Goal: Task Accomplishment & Management: Use online tool/utility

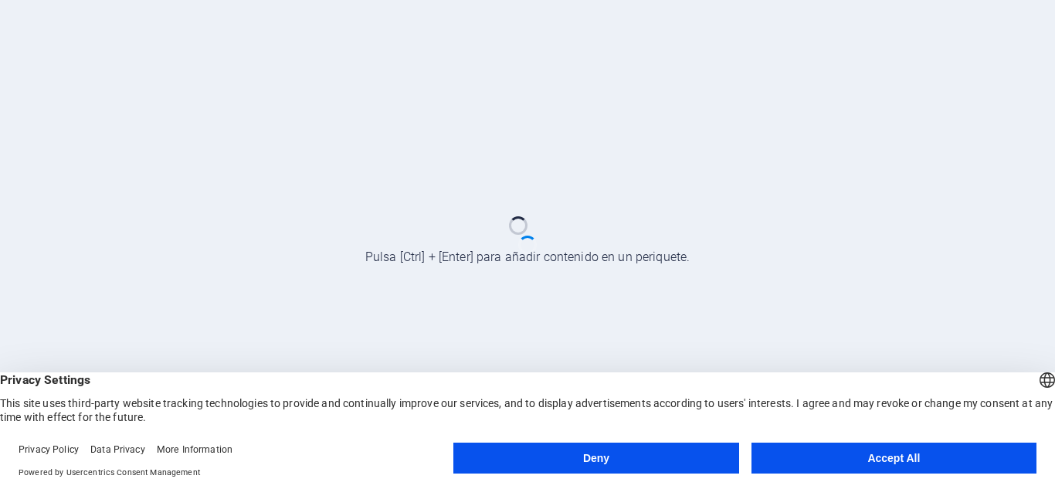
click at [788, 449] on button "Accept All" at bounding box center [893, 457] width 285 height 31
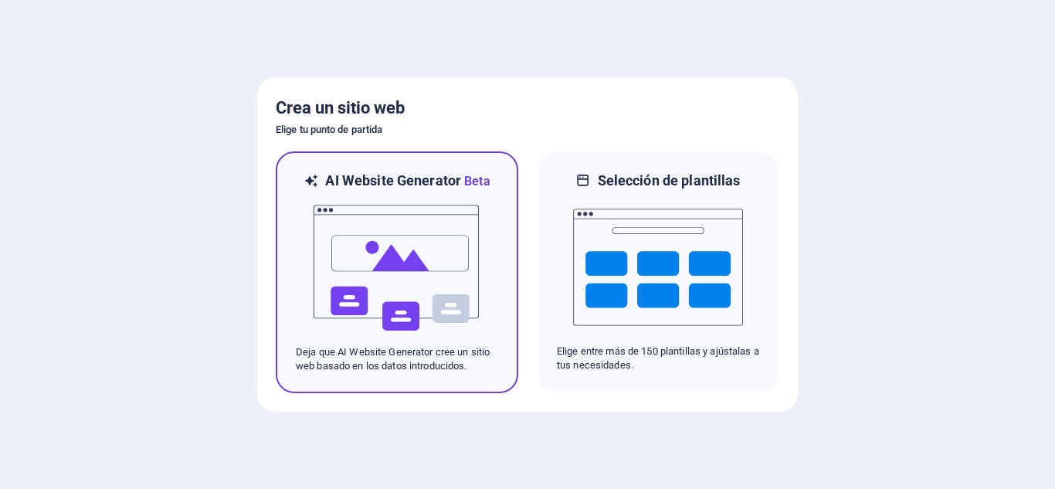
click at [423, 310] on img at bounding box center [397, 268] width 170 height 154
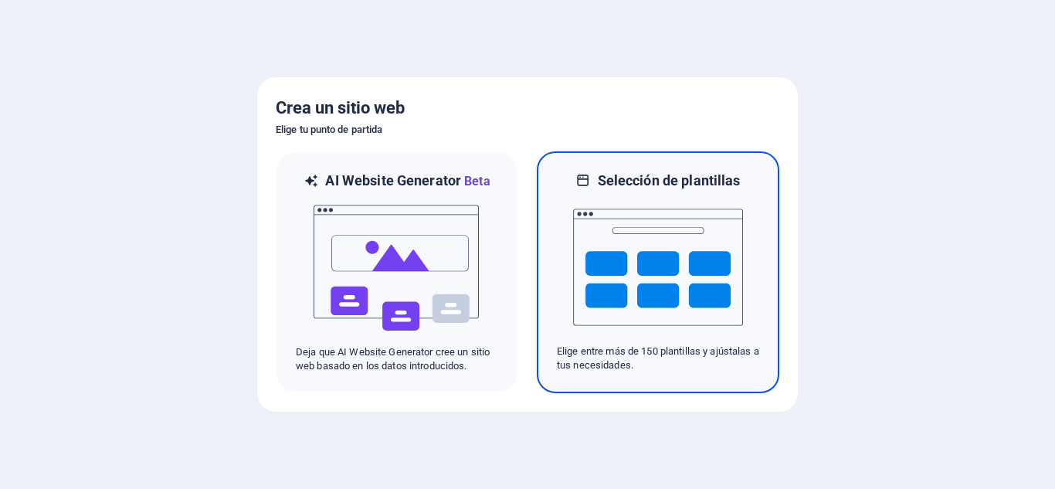
click at [605, 242] on img at bounding box center [658, 267] width 170 height 154
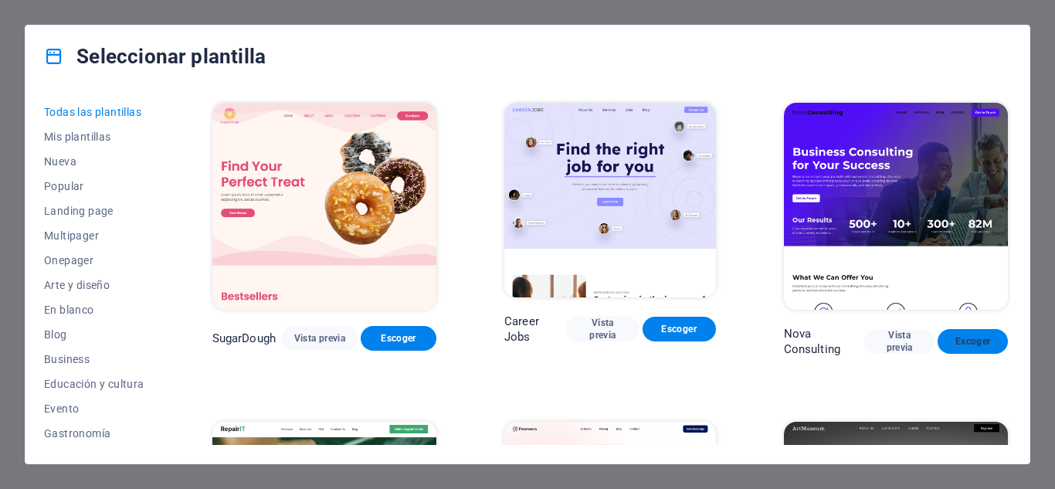
click at [963, 340] on span "Escoger" at bounding box center [973, 341] width 46 height 12
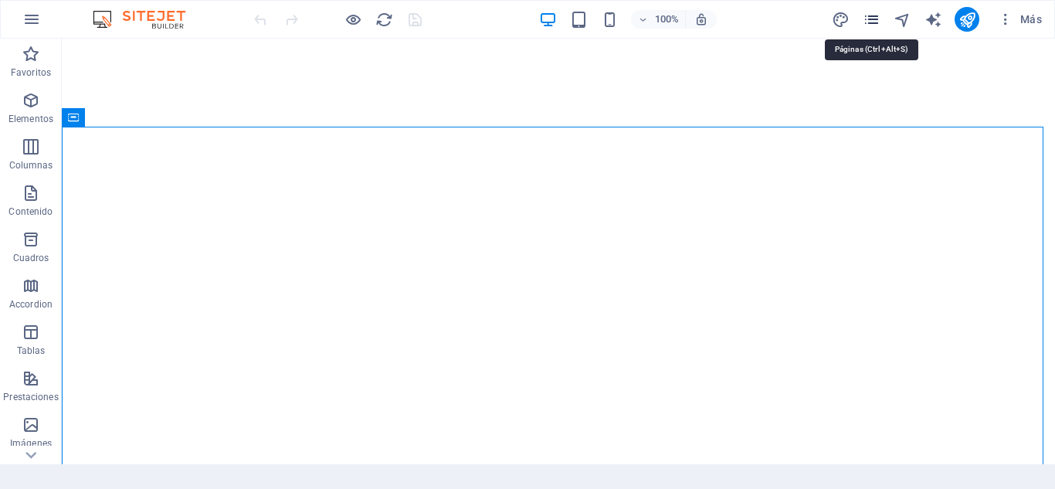
click at [869, 27] on icon "pages" at bounding box center [871, 20] width 18 height 18
click at [863, 25] on icon "pages" at bounding box center [871, 20] width 18 height 18
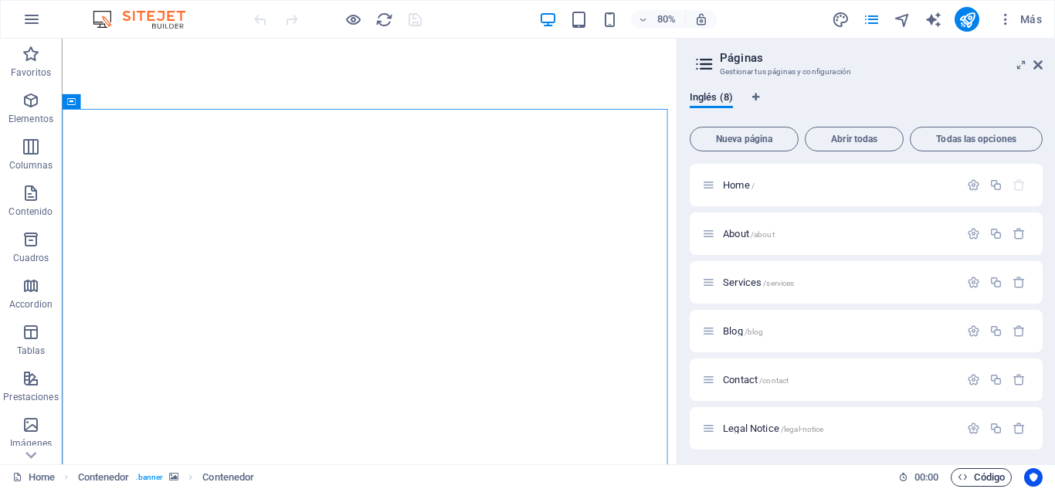
click at [980, 486] on span "Código" at bounding box center [980, 477] width 47 height 19
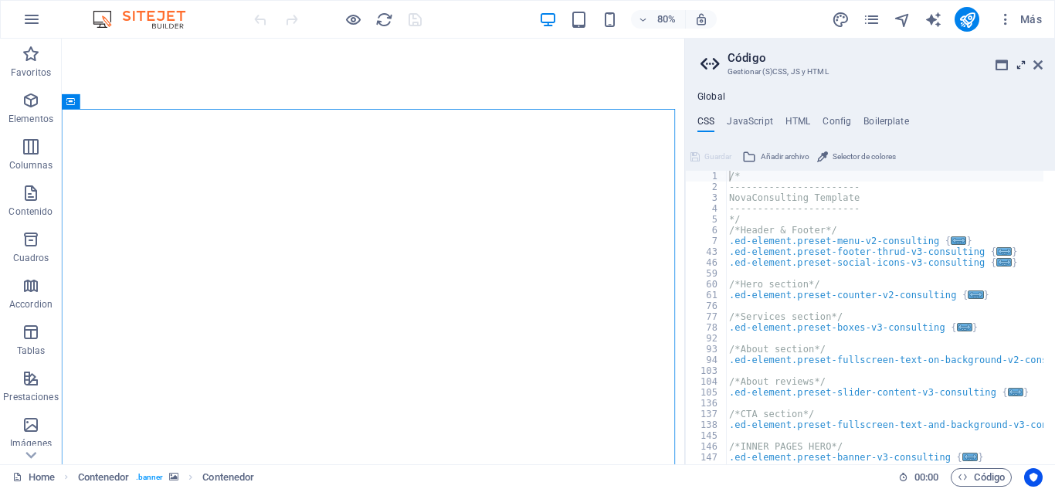
click at [1021, 66] on icon at bounding box center [1021, 65] width 0 height 12
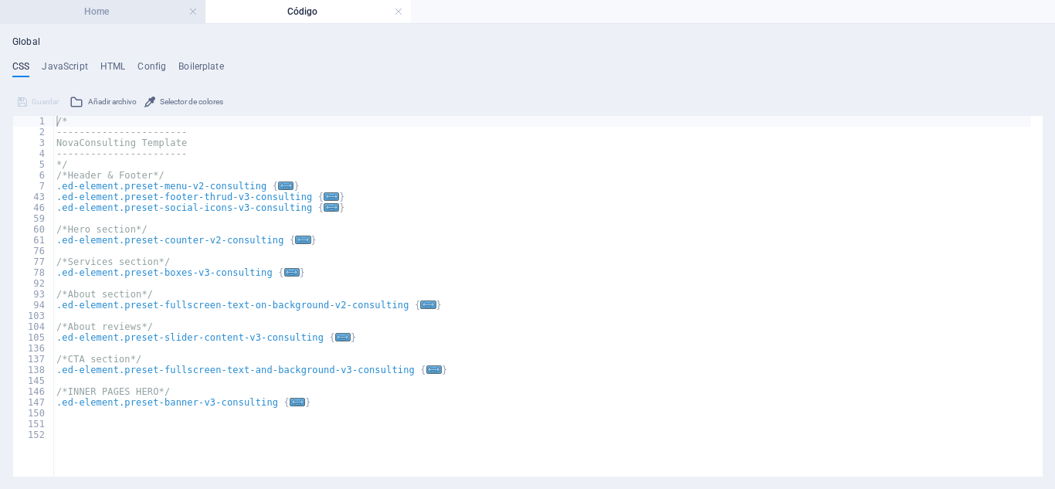
click at [113, 13] on h4 "Home" at bounding box center [102, 11] width 205 height 17
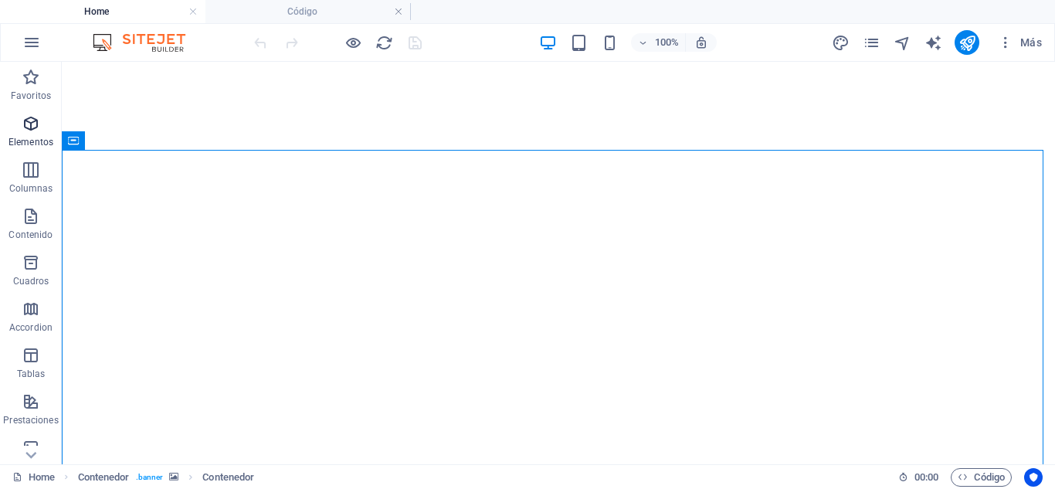
click at [42, 130] on span "Elementos" at bounding box center [31, 132] width 62 height 37
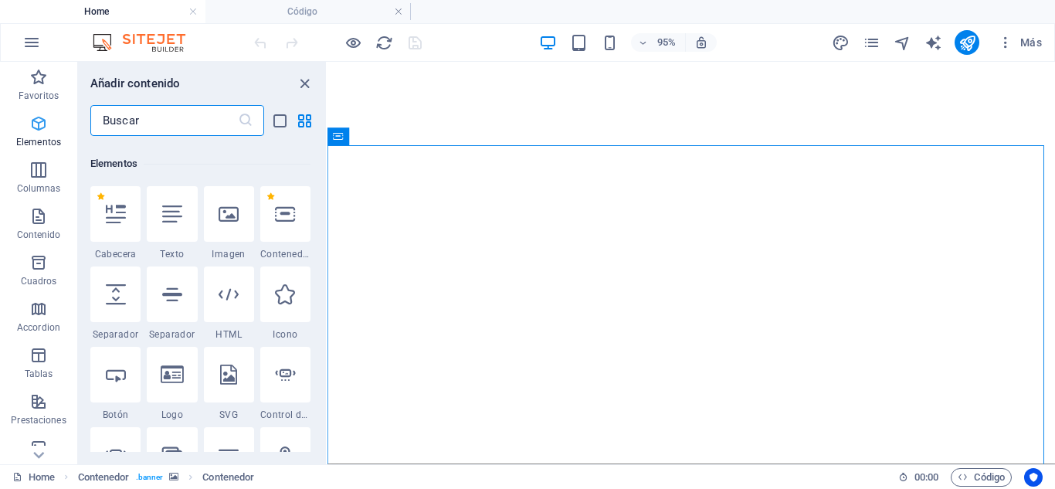
scroll to position [291, 0]
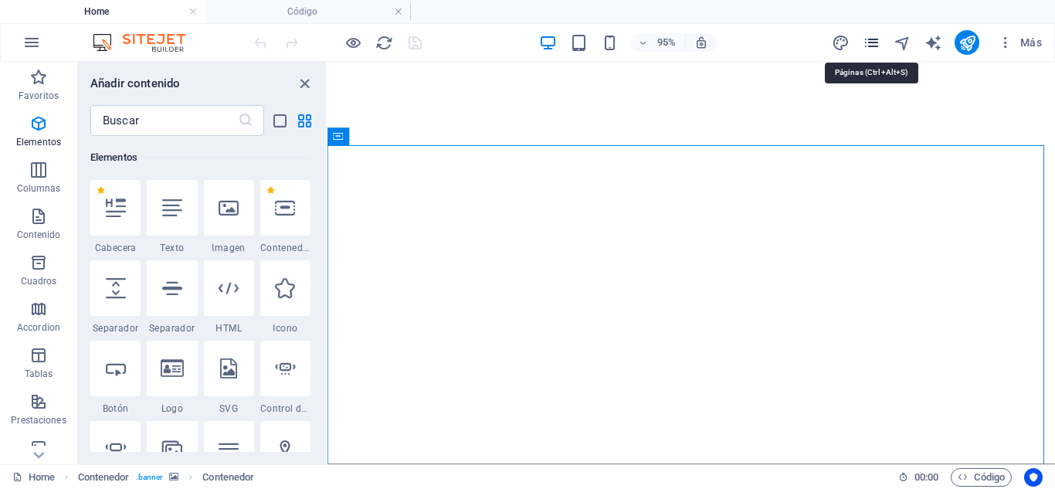
click at [871, 42] on icon "pages" at bounding box center [871, 43] width 18 height 18
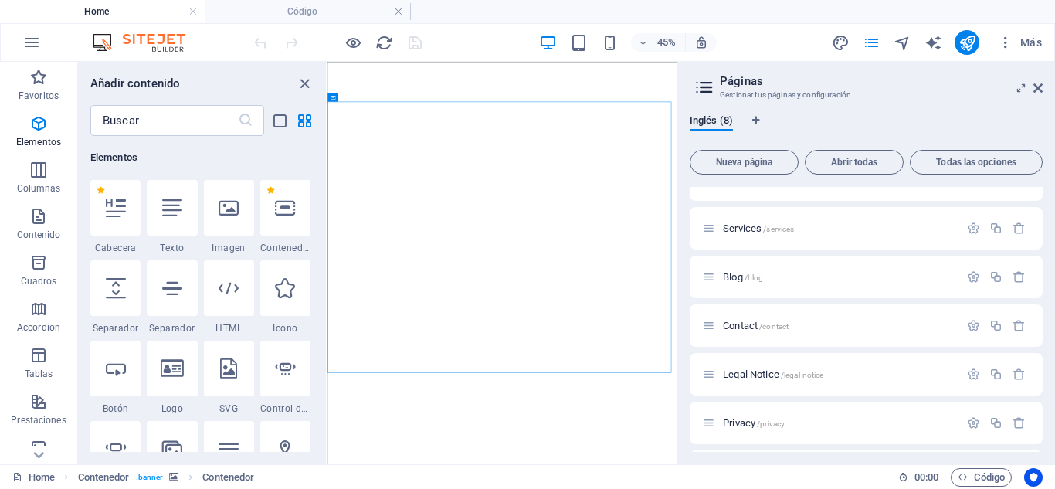
scroll to position [0, 0]
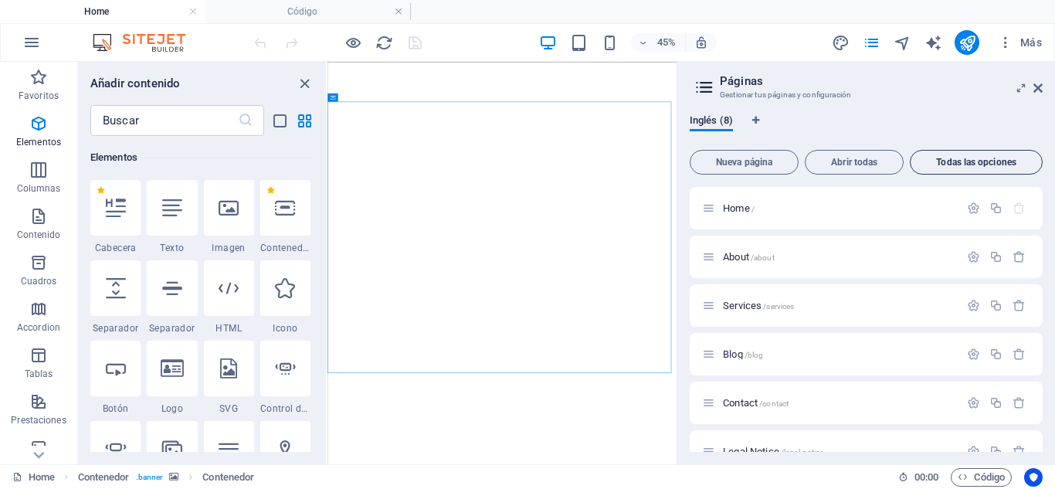
click at [987, 154] on button "Todas las opciones" at bounding box center [975, 162] width 133 height 25
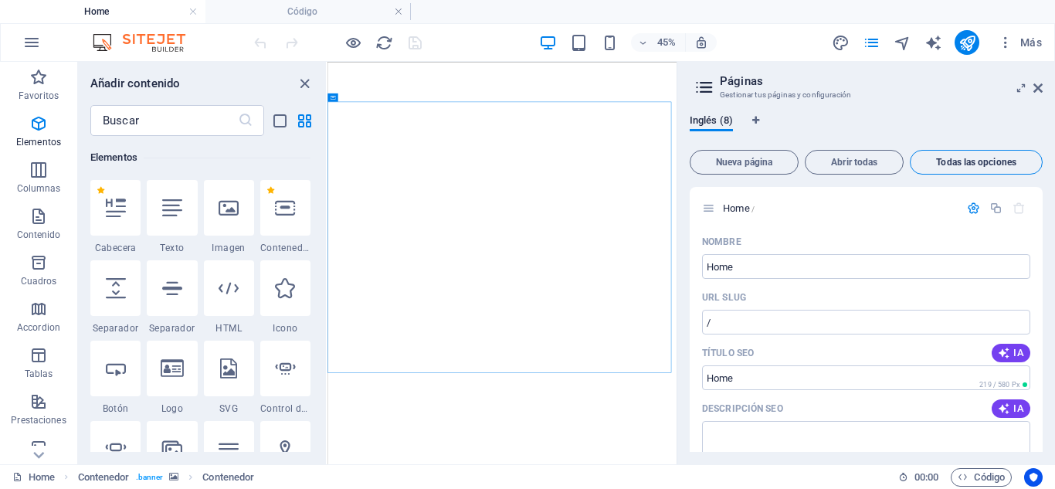
scroll to position [4258, 0]
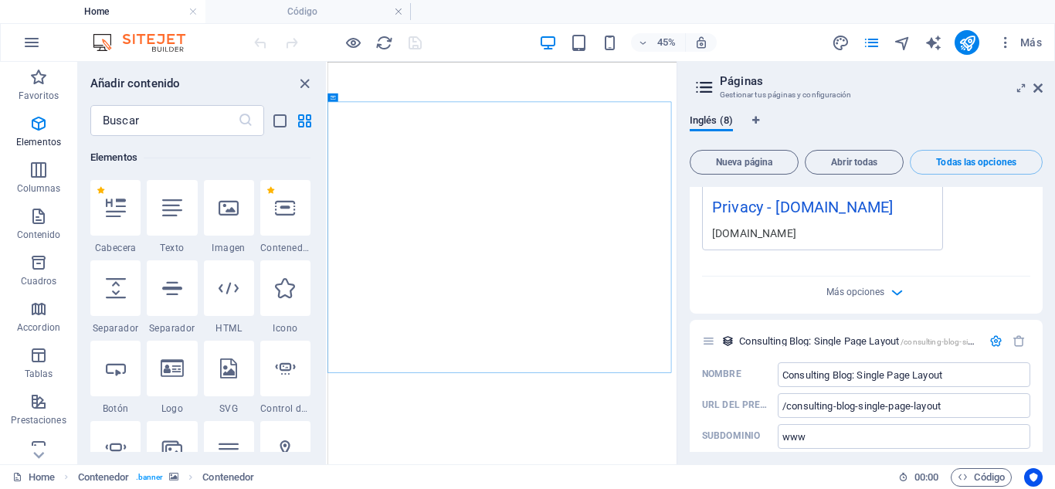
drag, startPoint x: 1043, startPoint y: 440, endPoint x: 1049, endPoint y: 422, distance: 19.5
click at [1049, 422] on div "Inglés (8) Nueva página Abrir todas Todas las opciones Home / Nombre Home ​ URL…" at bounding box center [866, 283] width 378 height 362
drag, startPoint x: 1038, startPoint y: 445, endPoint x: 1026, endPoint y: 302, distance: 144.1
click at [1026, 320] on div "Consulting Blog: Single Page Layout /consulting-blog-single-page-layout Nombre …" at bounding box center [865, 393] width 353 height 147
drag, startPoint x: 885, startPoint y: 269, endPoint x: 902, endPoint y: 269, distance: 17.0
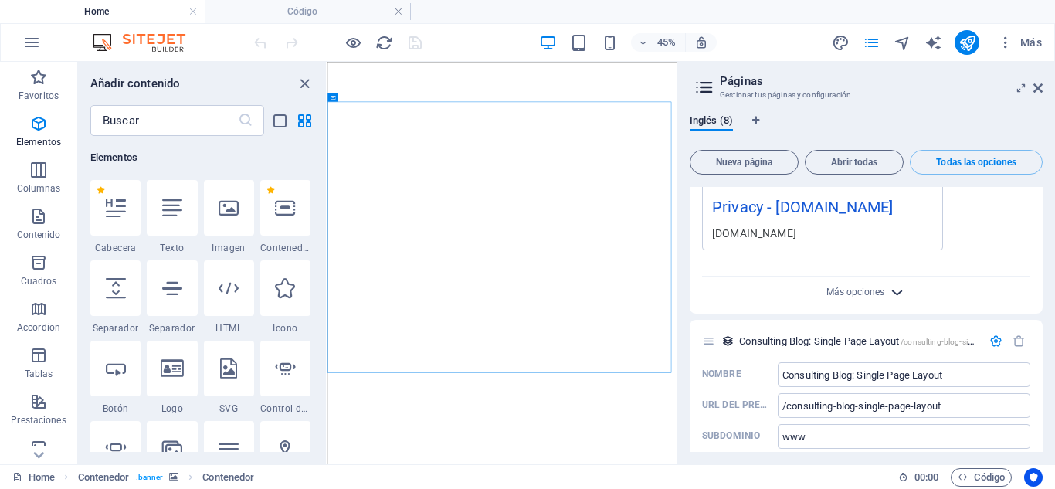
click at [902, 276] on div "Más opciones" at bounding box center [866, 288] width 328 height 25
click at [902, 283] on icon "button" at bounding box center [897, 292] width 18 height 18
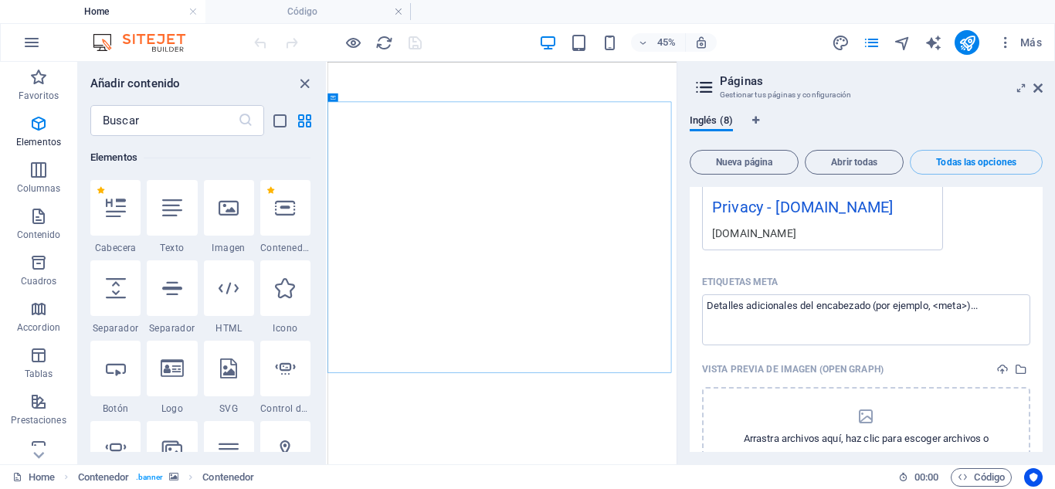
drag, startPoint x: 1042, startPoint y: 431, endPoint x: 1031, endPoint y: 367, distance: 65.0
click at [1031, 367] on div "Inglés (8) Nueva página Abrir todas Todas las opciones Home / Nombre Home ​ URL…" at bounding box center [866, 283] width 378 height 362
click at [1041, 89] on icon at bounding box center [1037, 88] width 9 height 12
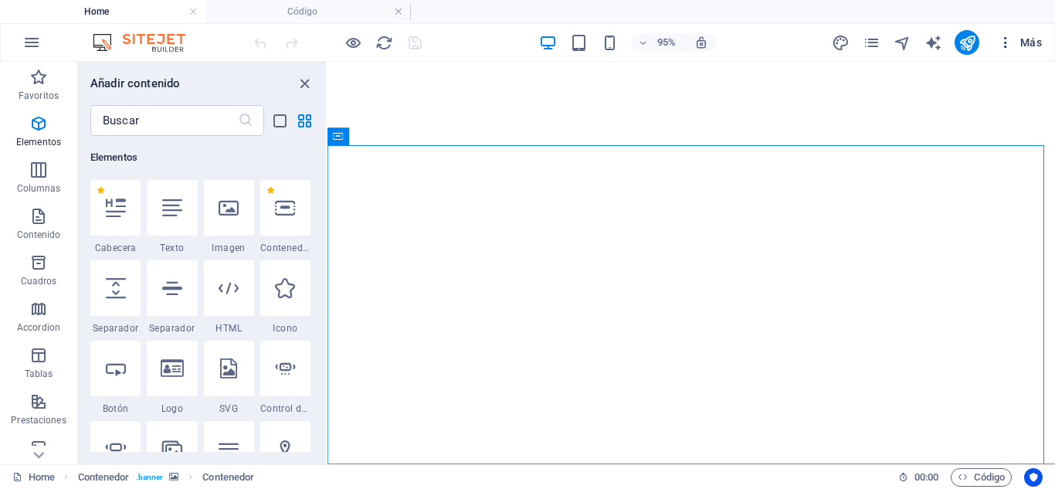
click at [1021, 47] on span "Más" at bounding box center [1019, 42] width 44 height 15
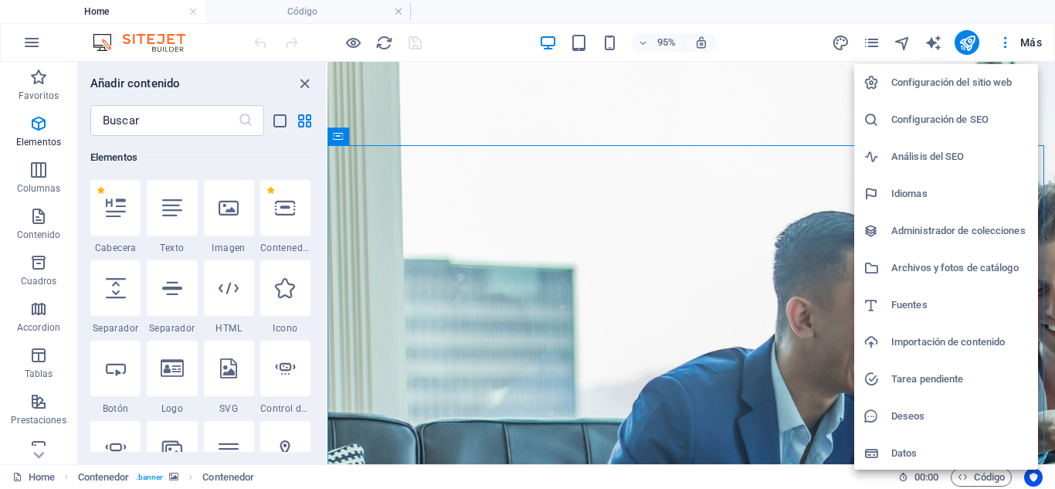
scroll to position [0, 0]
click at [930, 335] on h6 "Importación de contenido" at bounding box center [959, 342] width 137 height 19
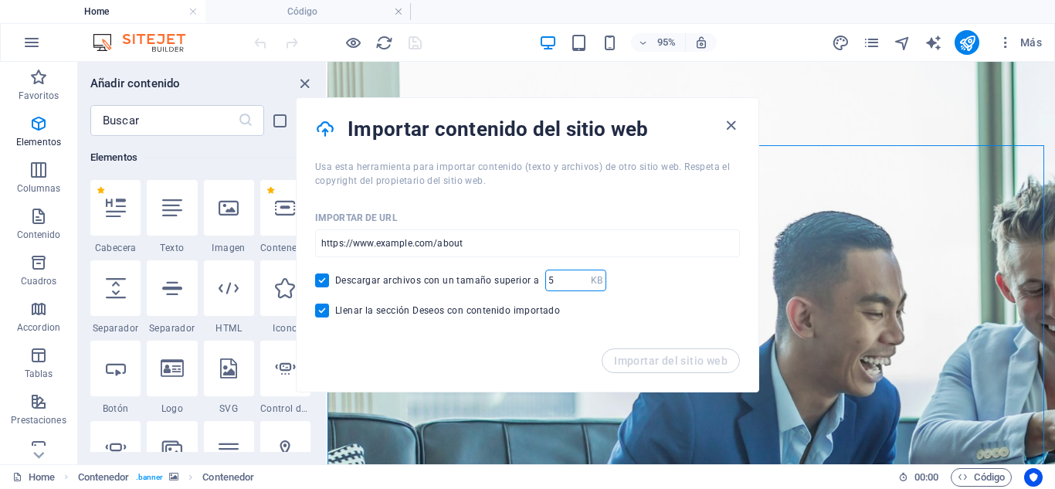
click at [564, 286] on input "number" at bounding box center [568, 280] width 46 height 22
click at [936, 25] on div "95% Más" at bounding box center [527, 42] width 1053 height 37
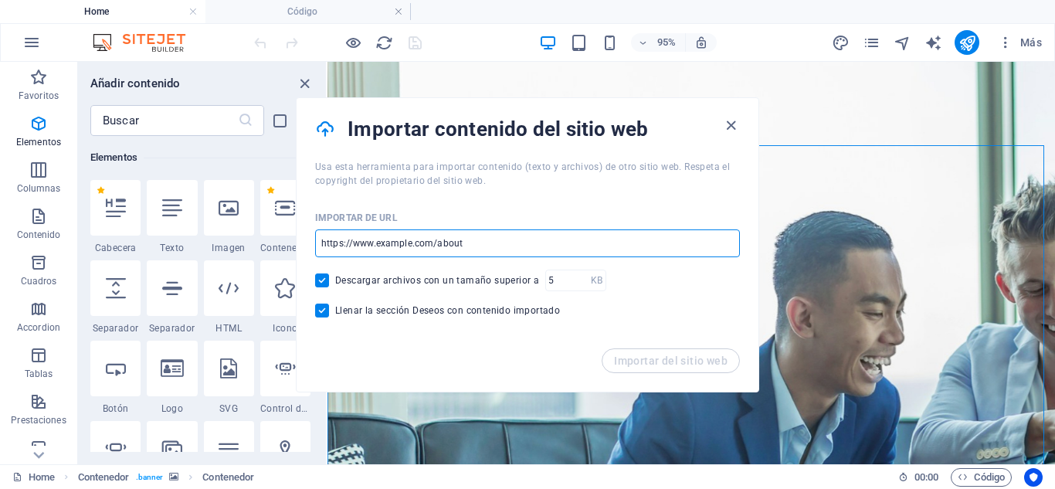
click at [440, 235] on input "url" at bounding box center [527, 243] width 425 height 28
paste input "https://ee460db77065.ngrok-free.app"
type input "https://ee460db77065.ngrok-free.app"
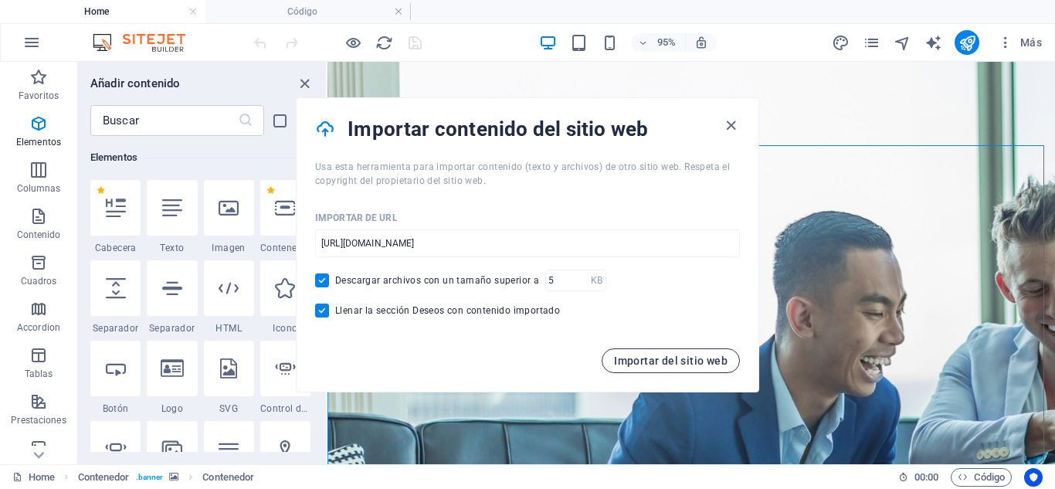
click at [672, 360] on span "Importar del sitio web" at bounding box center [670, 360] width 113 height 12
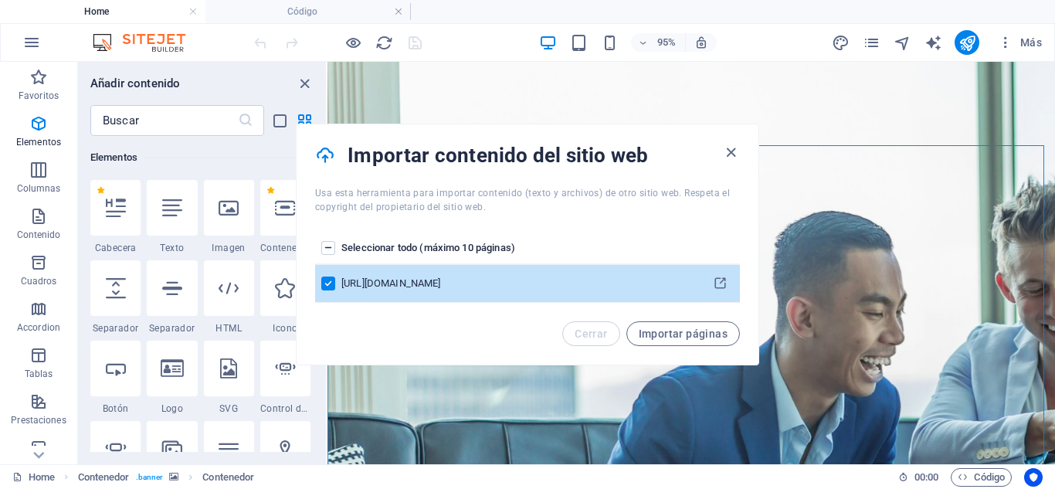
click at [645, 253] on th "Seleccionar todo (máximo 10 páginas)" at bounding box center [520, 248] width 359 height 32
click at [665, 339] on span "Importar páginas" at bounding box center [682, 333] width 89 height 12
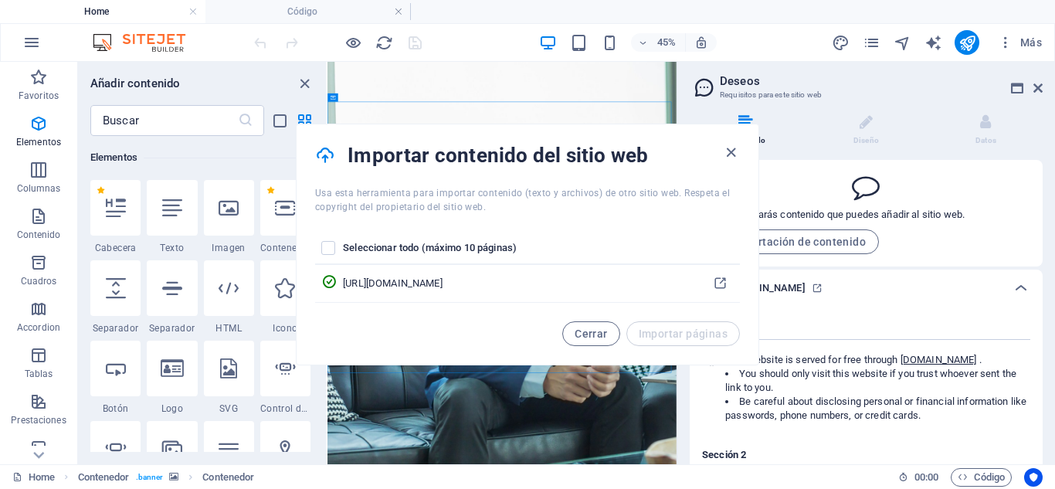
scroll to position [168, 0]
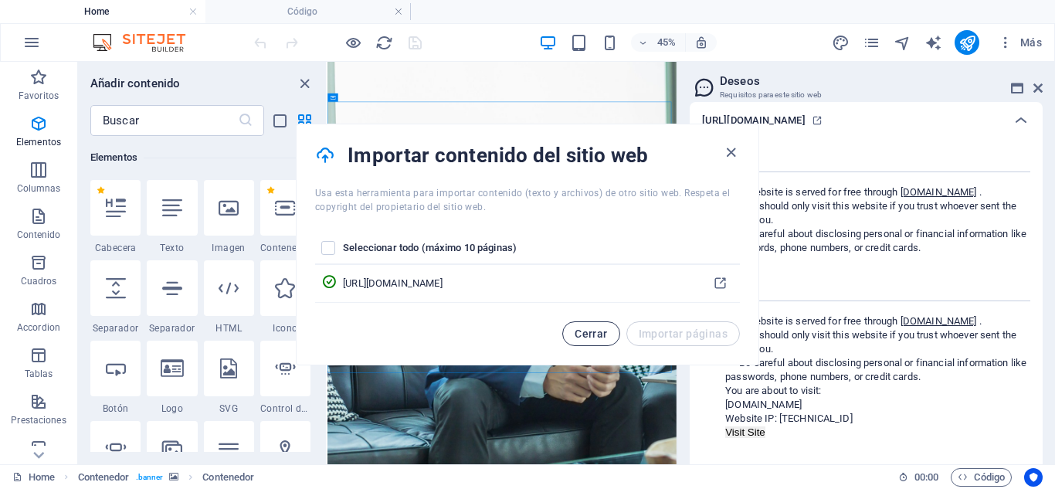
click at [600, 336] on span "Cerrar" at bounding box center [590, 333] width 32 height 12
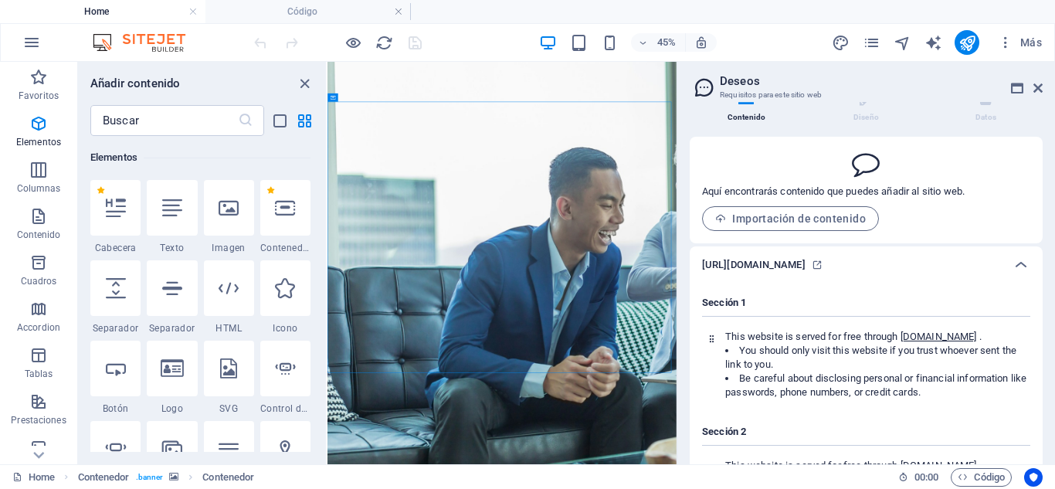
scroll to position [0, 0]
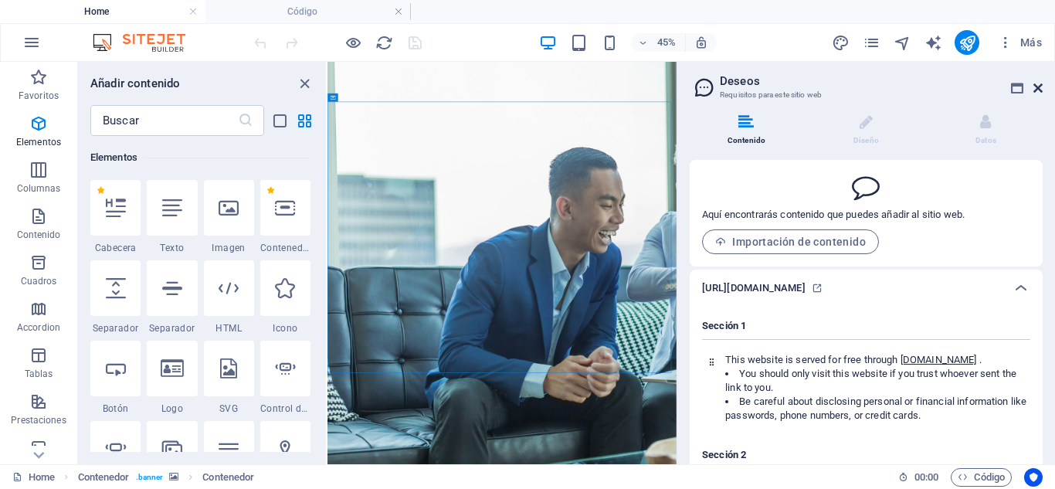
click at [1038, 94] on link at bounding box center [1037, 88] width 9 height 13
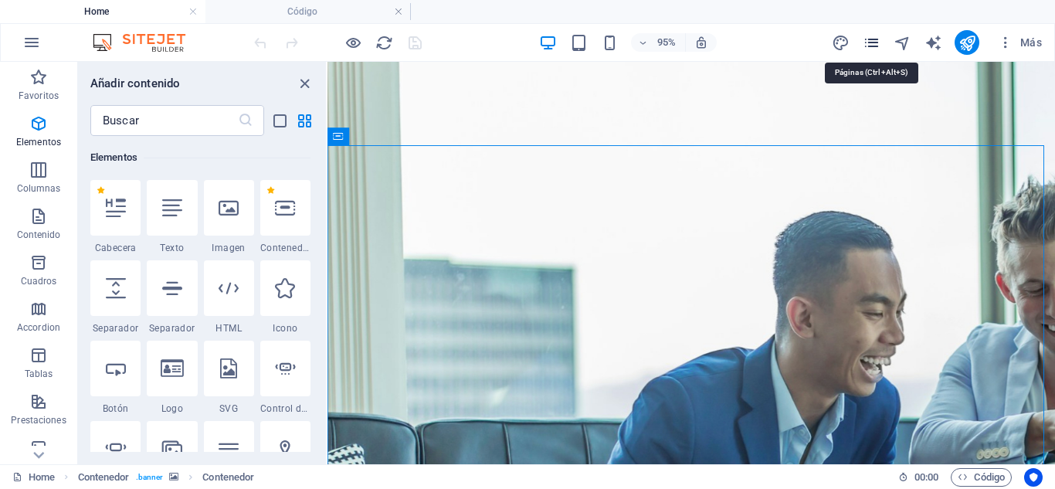
click at [869, 44] on icon "pages" at bounding box center [871, 43] width 18 height 18
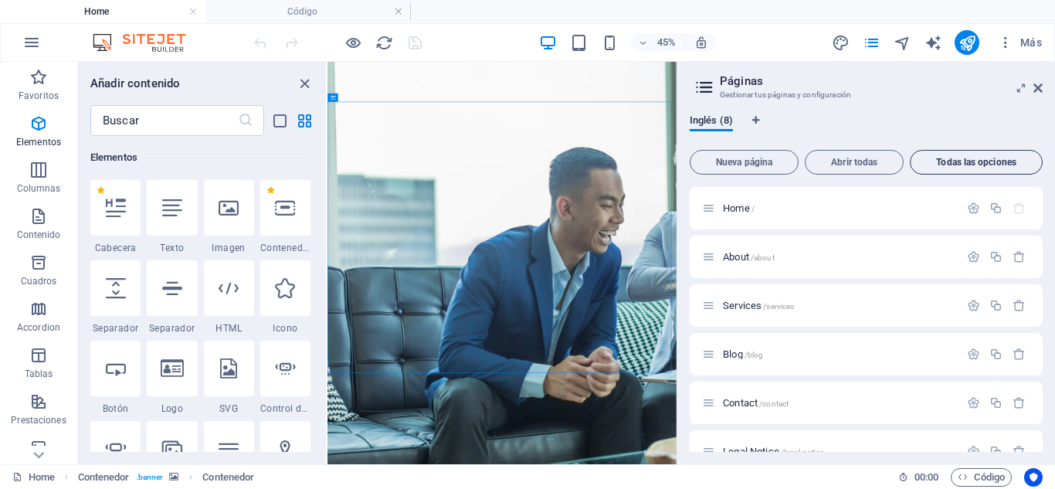
click at [940, 161] on span "Todas las opciones" at bounding box center [975, 161] width 119 height 9
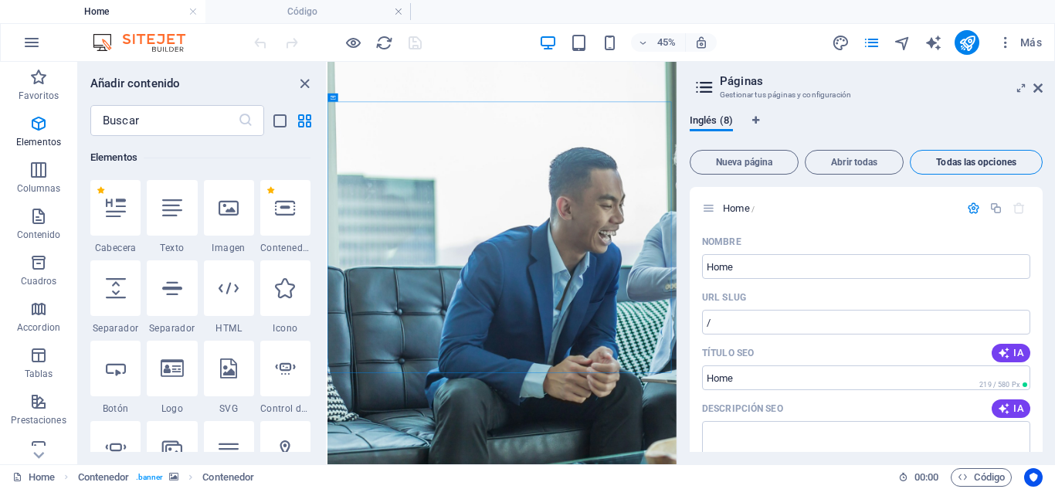
scroll to position [4258, 0]
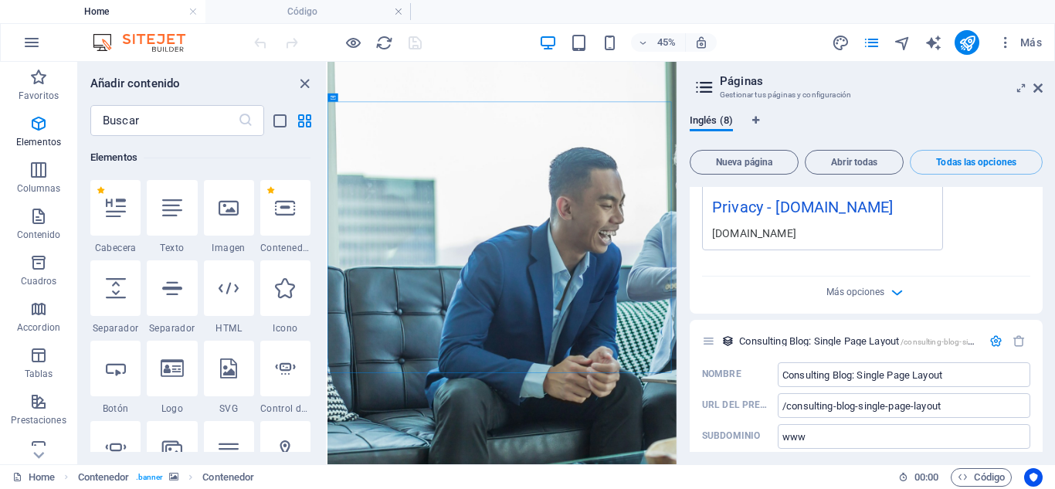
click at [1040, 443] on div "Inglés (8) Nueva página Abrir todas Todas las opciones Home / Nombre Home ​ URL…" at bounding box center [866, 283] width 378 height 362
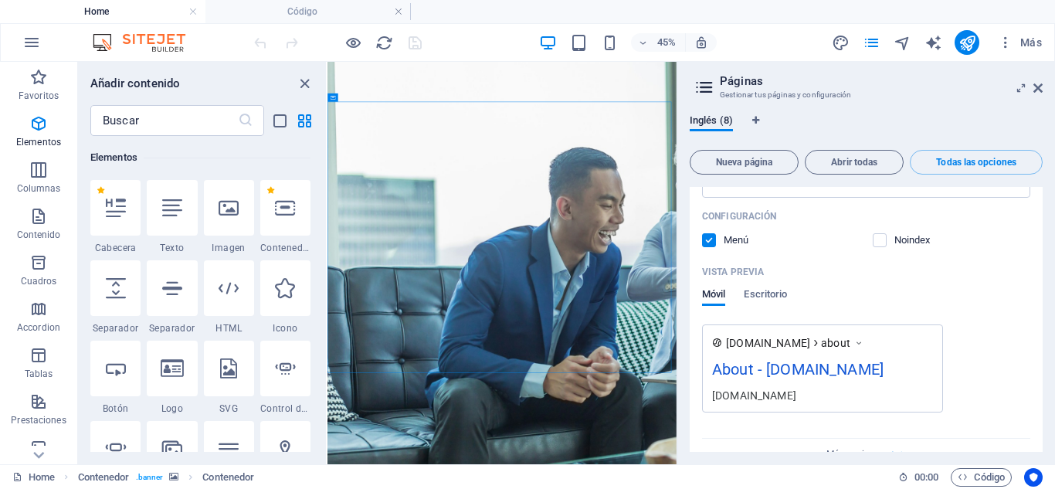
scroll to position [804, 0]
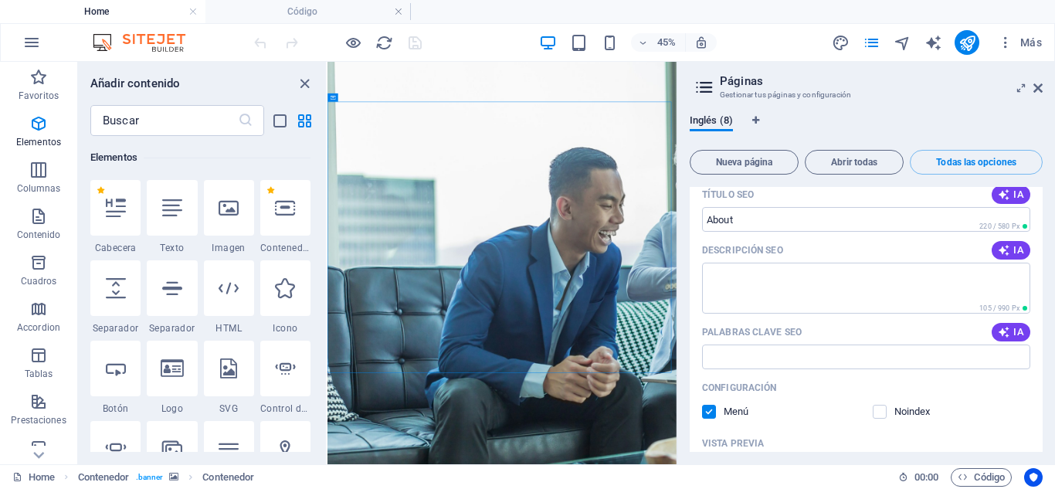
click at [1038, 233] on div "Nombre About ​ URL SLUG /about ​ Título SEO IA ​ 220 / 580 Px Descripción SEO I…" at bounding box center [865, 358] width 353 height 575
drag, startPoint x: 1043, startPoint y: 239, endPoint x: 1041, endPoint y: 226, distance: 12.6
click at [1041, 226] on div "Inglés (8) Nueva página Abrir todas Todas las opciones Home / Nombre Home ​ URL…" at bounding box center [866, 283] width 378 height 362
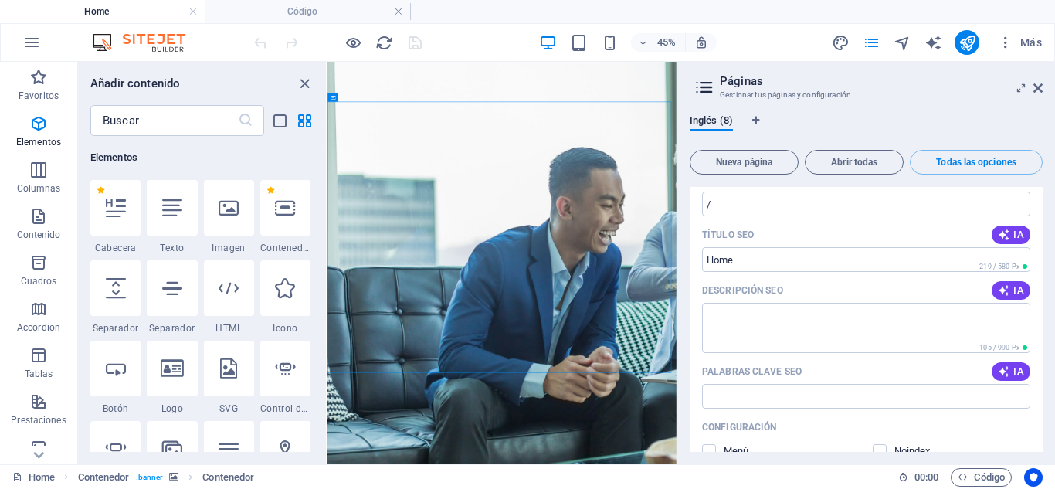
scroll to position [0, 0]
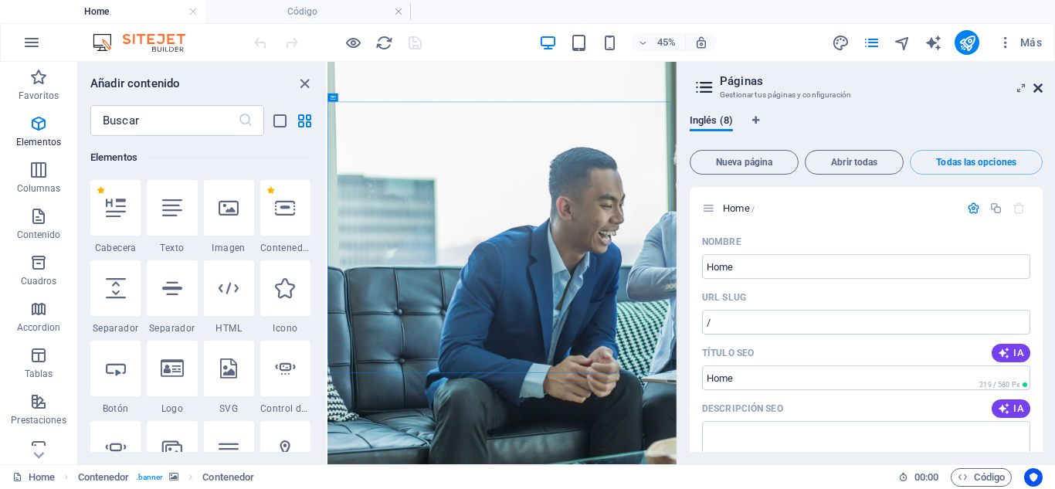
click at [1035, 92] on icon at bounding box center [1037, 88] width 9 height 12
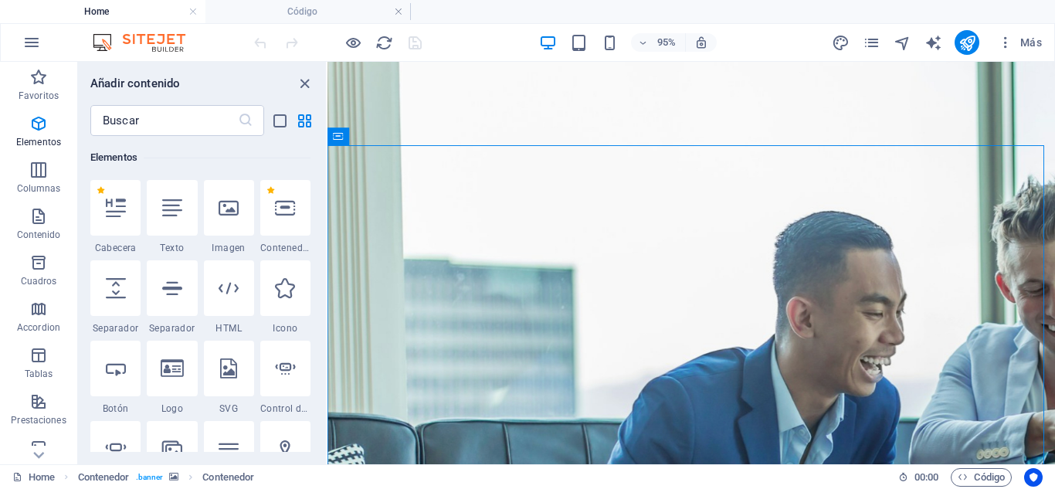
click at [173, 44] on img at bounding box center [147, 42] width 116 height 19
click at [15, 56] on div "95% Más" at bounding box center [527, 42] width 1053 height 37
click at [18, 54] on button "button" at bounding box center [31, 42] width 37 height 37
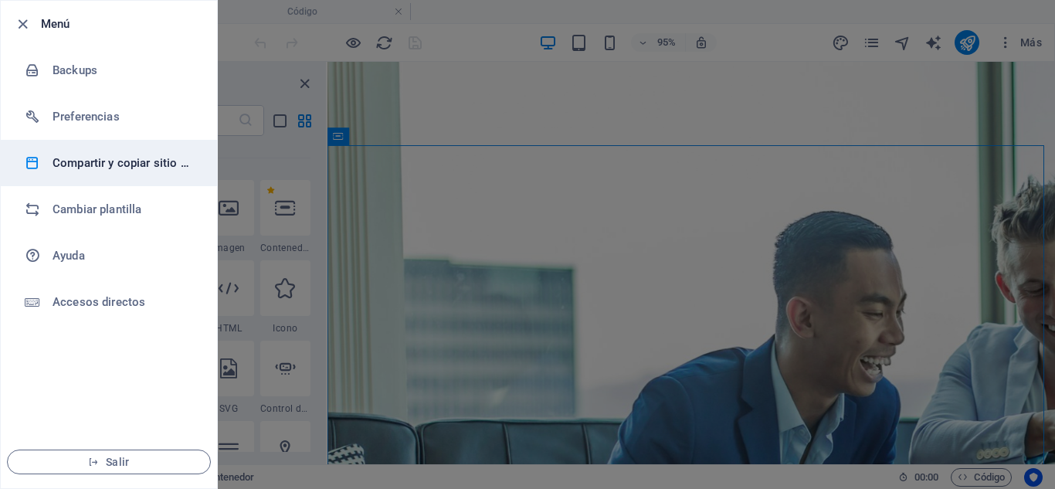
click at [133, 164] on h6 "Compartir y copiar sitio web" at bounding box center [123, 163] width 143 height 19
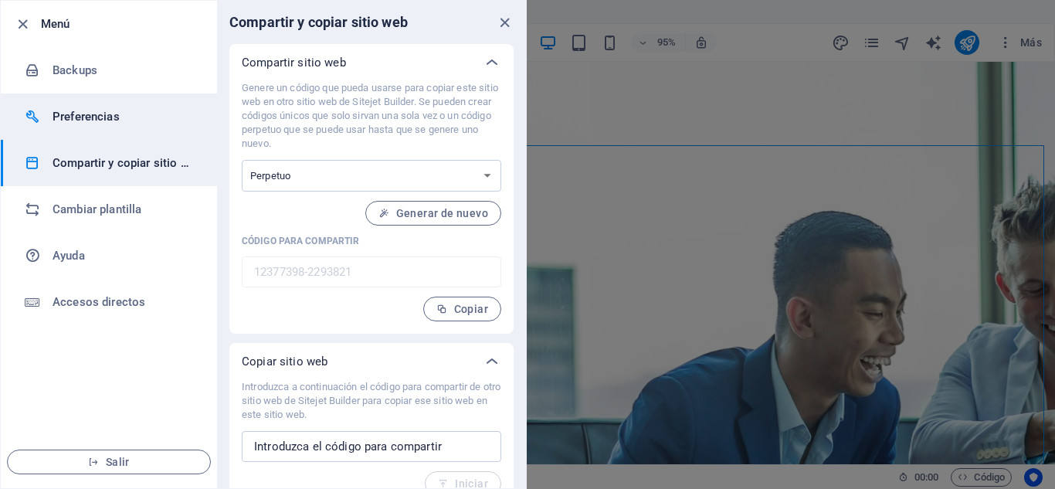
click at [145, 113] on h6 "Preferencias" at bounding box center [123, 116] width 143 height 19
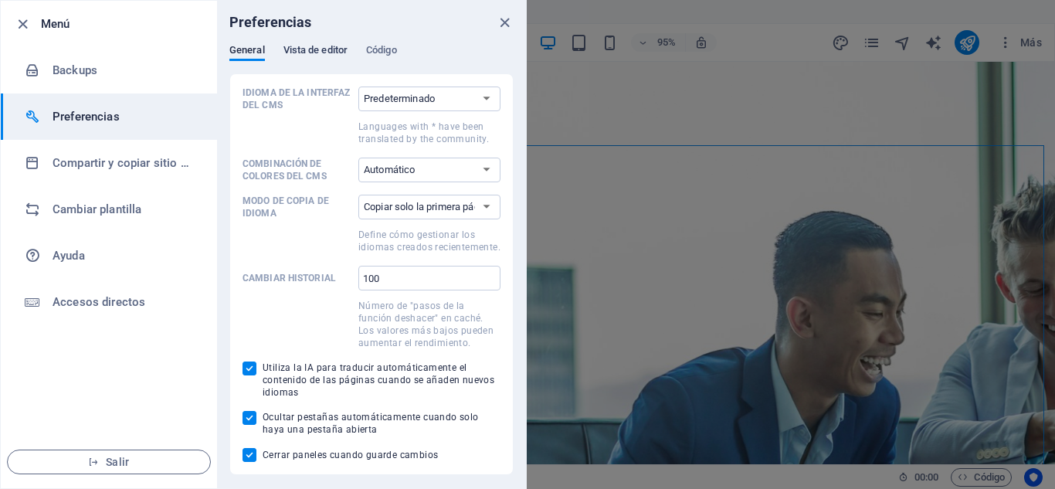
drag, startPoint x: 334, startPoint y: 63, endPoint x: 325, endPoint y: 51, distance: 15.0
click at [331, 63] on div "General Vista de editor Código" at bounding box center [371, 58] width 284 height 29
click at [325, 51] on span "Vista de editor" at bounding box center [315, 52] width 64 height 22
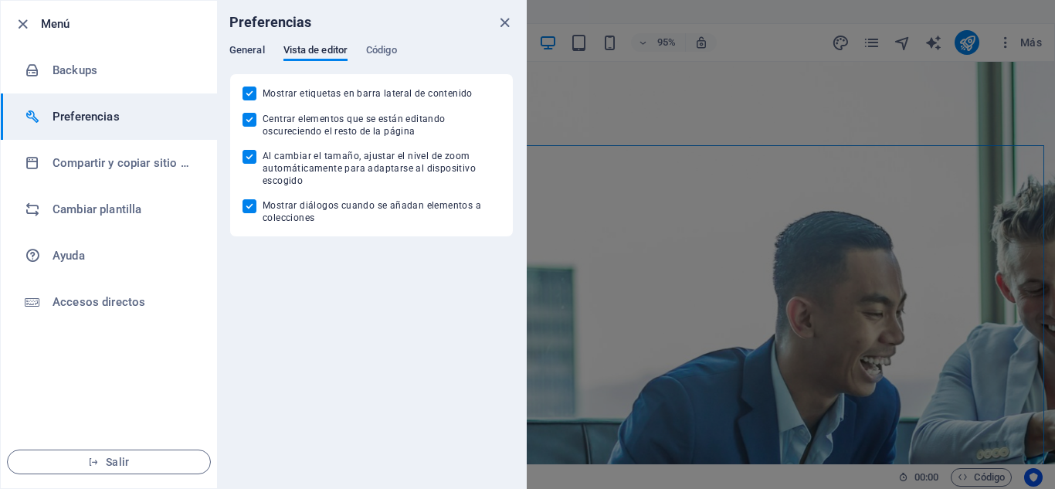
click at [256, 49] on span "General" at bounding box center [247, 52] width 36 height 22
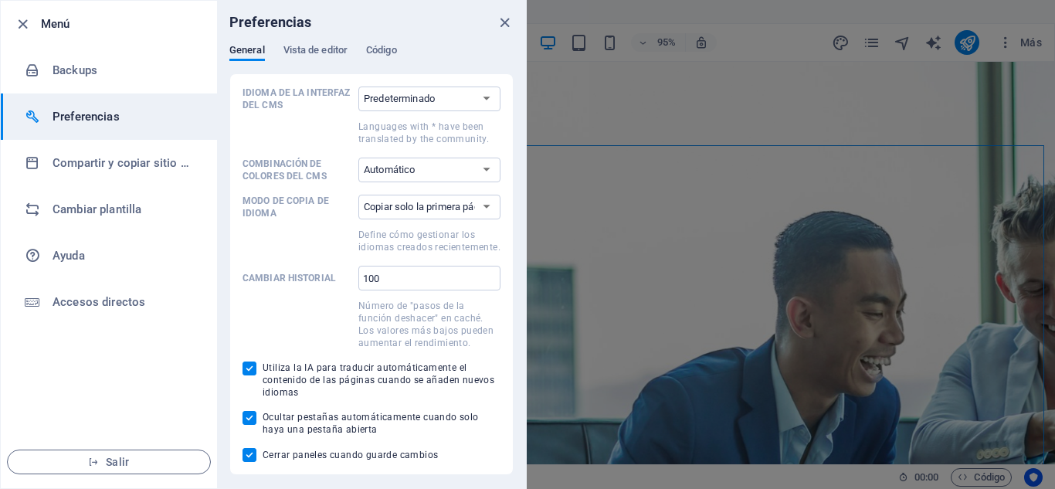
click at [386, 42] on div "Preferencias" at bounding box center [371, 22] width 309 height 43
click at [384, 46] on span "Código" at bounding box center [381, 52] width 31 height 22
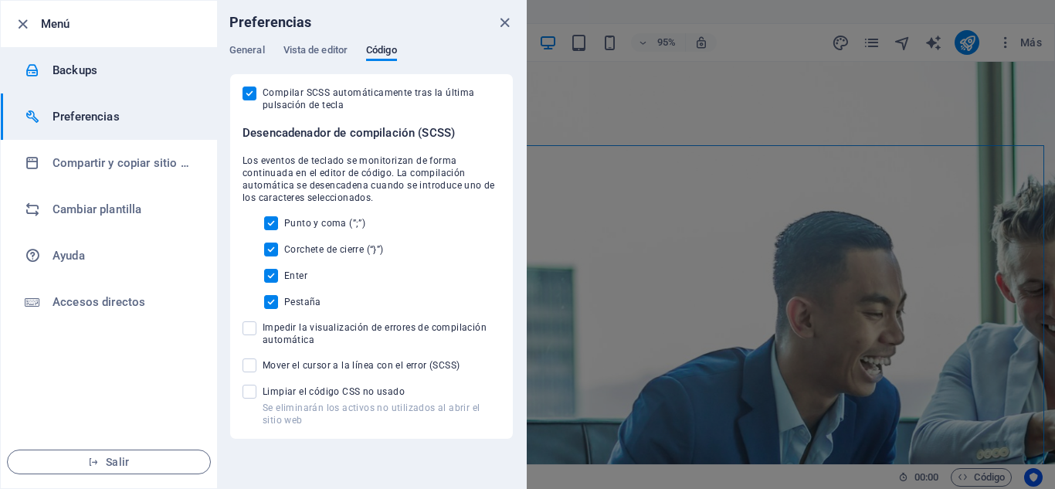
click at [195, 63] on li "Backups" at bounding box center [109, 70] width 216 height 46
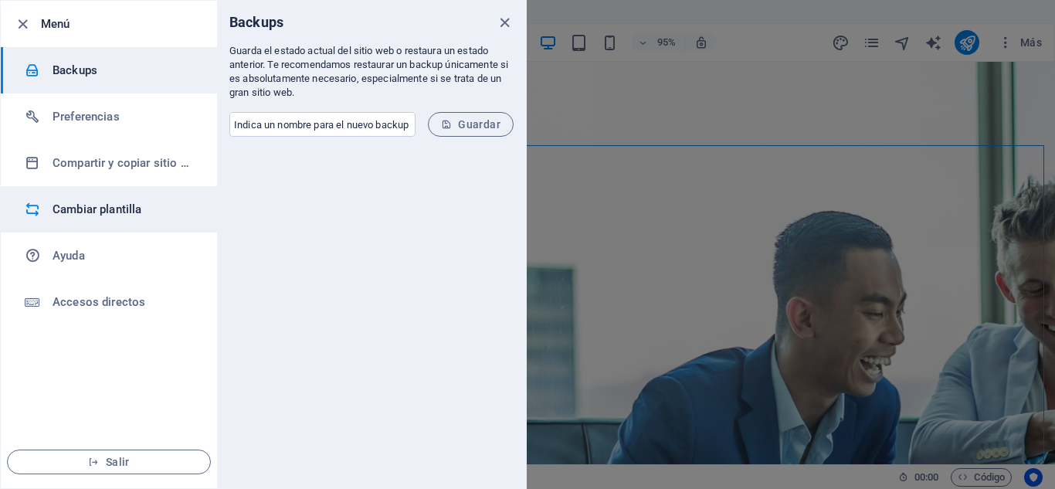
click at [112, 205] on h6 "Cambiar plantilla" at bounding box center [123, 209] width 143 height 19
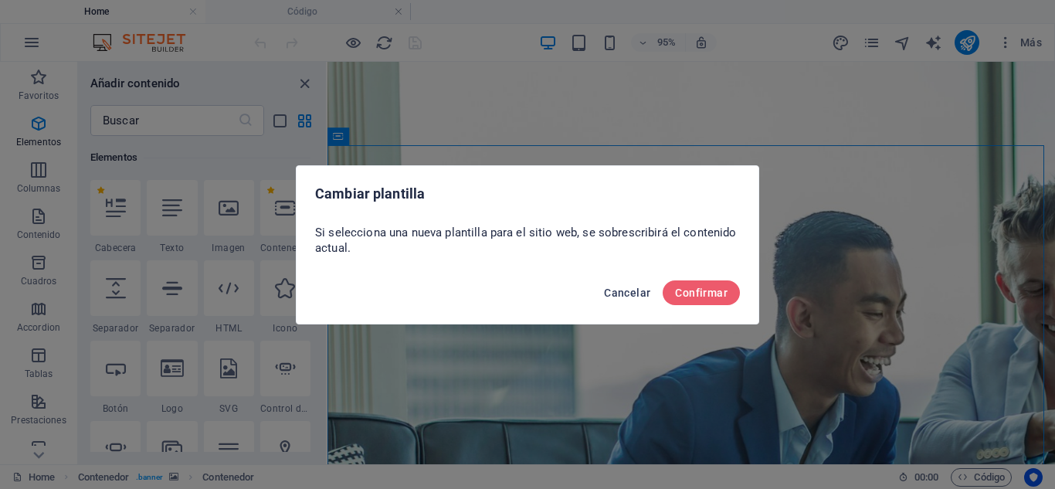
drag, startPoint x: 646, startPoint y: 289, endPoint x: 9, endPoint y: 221, distance: 640.5
click at [646, 289] on span "Cancelar" at bounding box center [627, 292] width 46 height 12
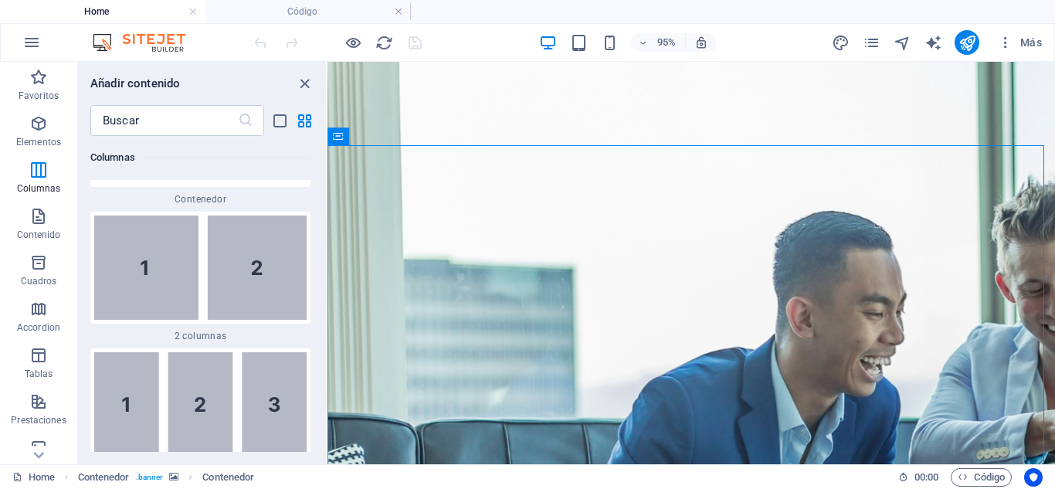
click at [164, 42] on img at bounding box center [147, 42] width 116 height 19
click at [373, 13] on h4 "Código" at bounding box center [307, 11] width 205 height 17
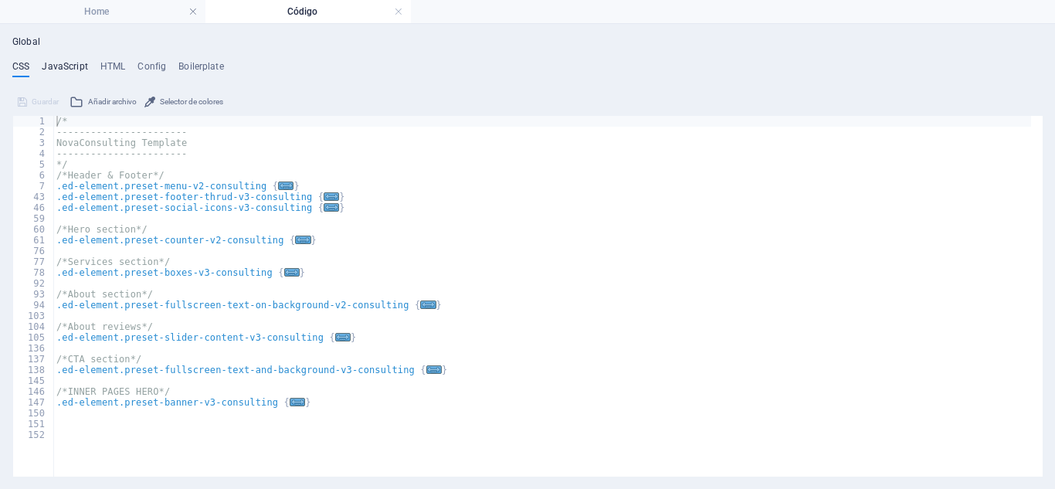
click at [54, 72] on h4 "JavaScript" at bounding box center [65, 69] width 46 height 17
type textarea "/* JS for preset "Counter V2" */"
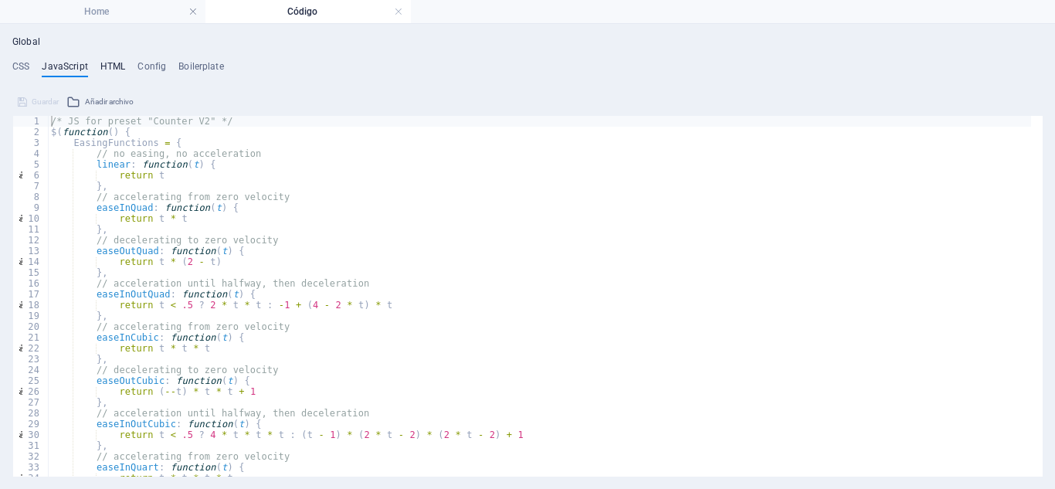
click at [104, 63] on h4 "HTML" at bounding box center [112, 69] width 25 height 17
type textarea "<a href="#main-content" class="wv-link-content button">Skip to main content</a>"
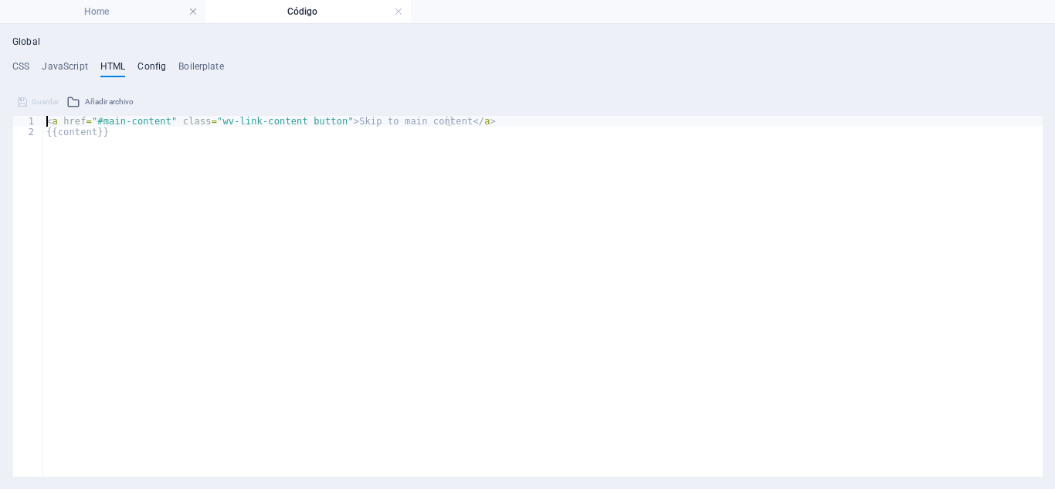
click at [158, 69] on h4 "Config" at bounding box center [151, 69] width 29 height 17
type textarea "$color-background: #ffffff;"
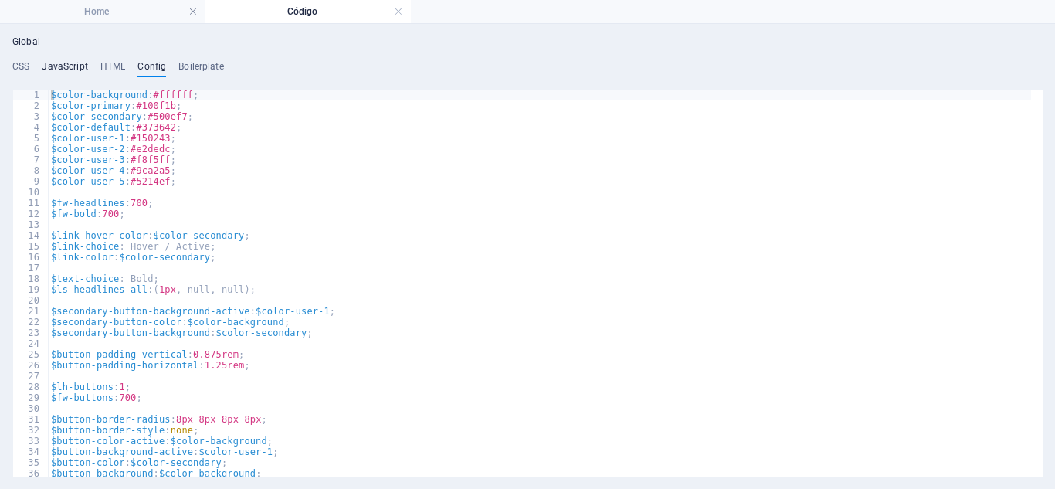
click at [74, 69] on h4 "JavaScript" at bounding box center [65, 69] width 46 height 17
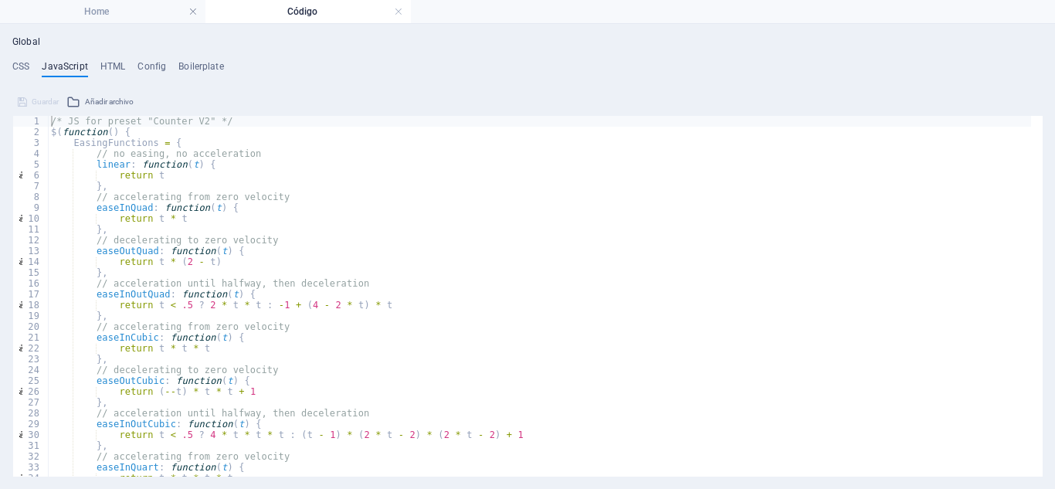
click at [175, 69] on ul "CSS JavaScript HTML Config Boilerplate" at bounding box center [527, 69] width 1030 height 17
click at [181, 69] on h4 "Boilerplate" at bounding box center [201, 69] width 46 height 17
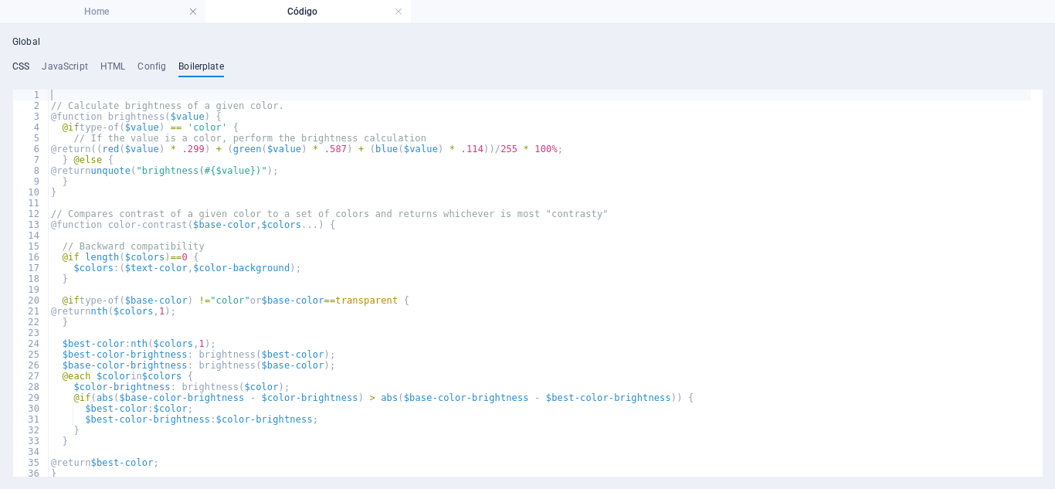
click at [22, 63] on h4 "CSS" at bounding box center [20, 69] width 17 height 17
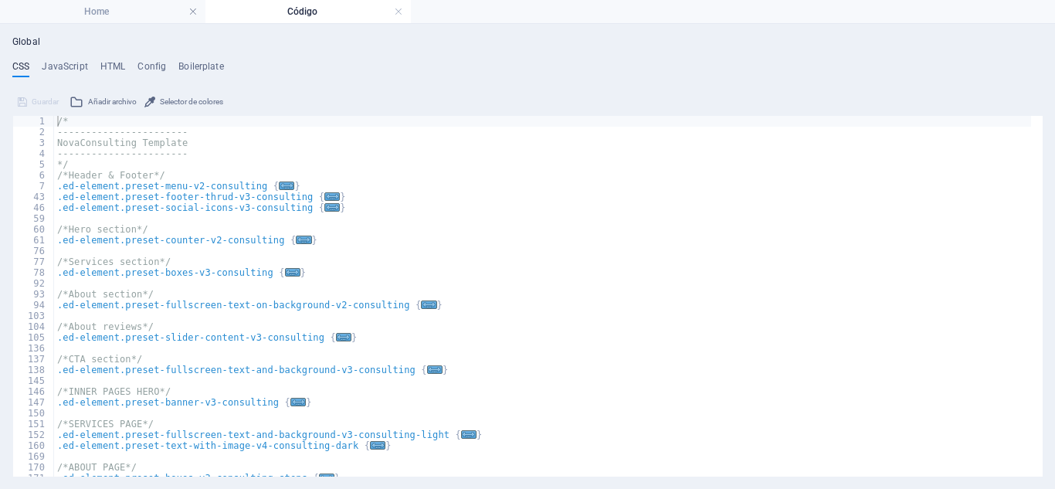
click at [742, 283] on div "/* ----------------------- NovaConsulting Template ----------------------- */ /…" at bounding box center [542, 307] width 977 height 382
click at [74, 5] on h4 "Home" at bounding box center [102, 11] width 205 height 17
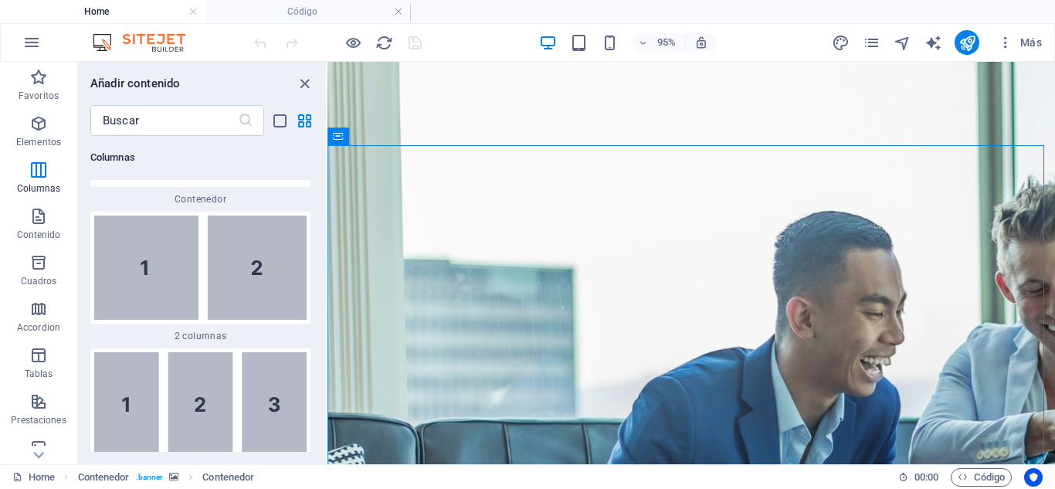
click at [151, 45] on img at bounding box center [147, 42] width 116 height 19
click at [107, 40] on img at bounding box center [147, 42] width 116 height 19
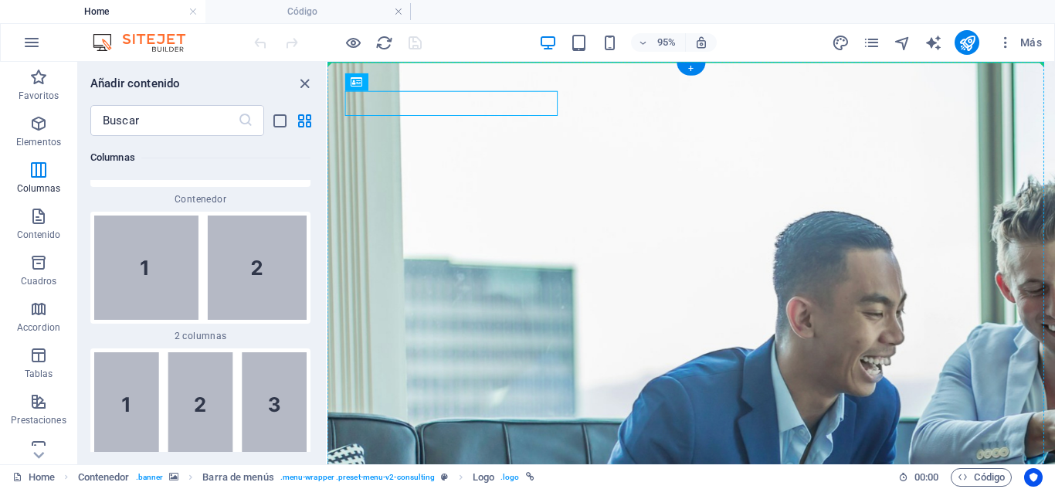
drag, startPoint x: 398, startPoint y: 115, endPoint x: 416, endPoint y: 141, distance: 32.1
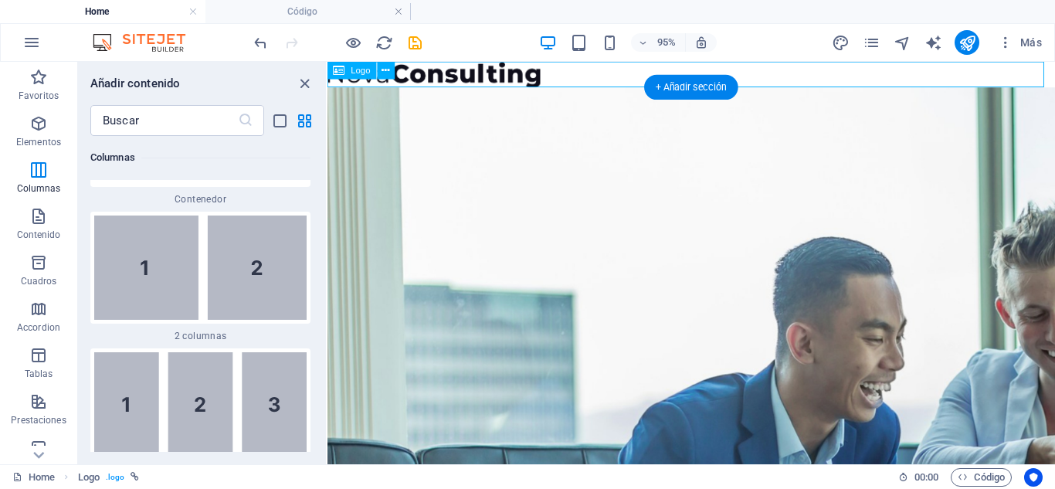
drag, startPoint x: 816, startPoint y: 148, endPoint x: 507, endPoint y: 80, distance: 316.2
click at [507, 80] on div at bounding box center [710, 75] width 766 height 27
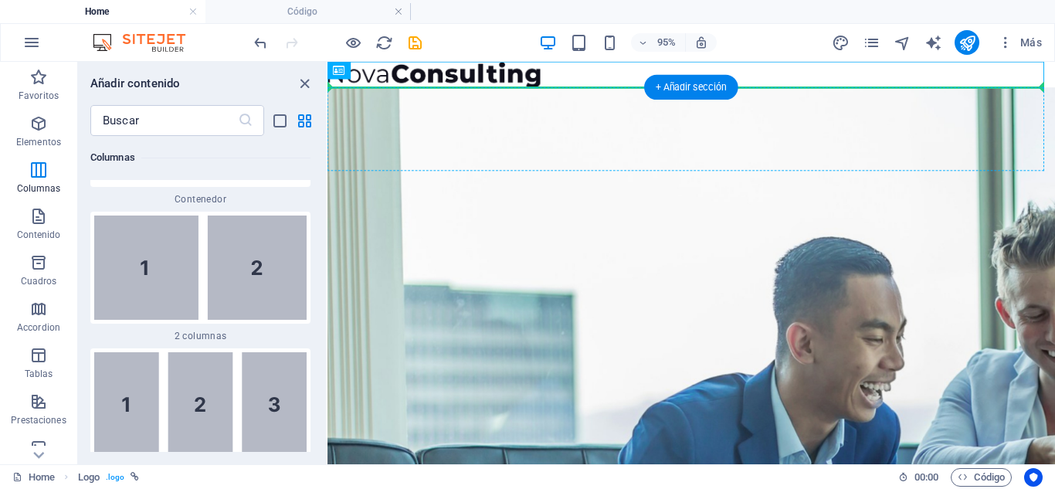
drag, startPoint x: 506, startPoint y: 75, endPoint x: 501, endPoint y: 138, distance: 63.5
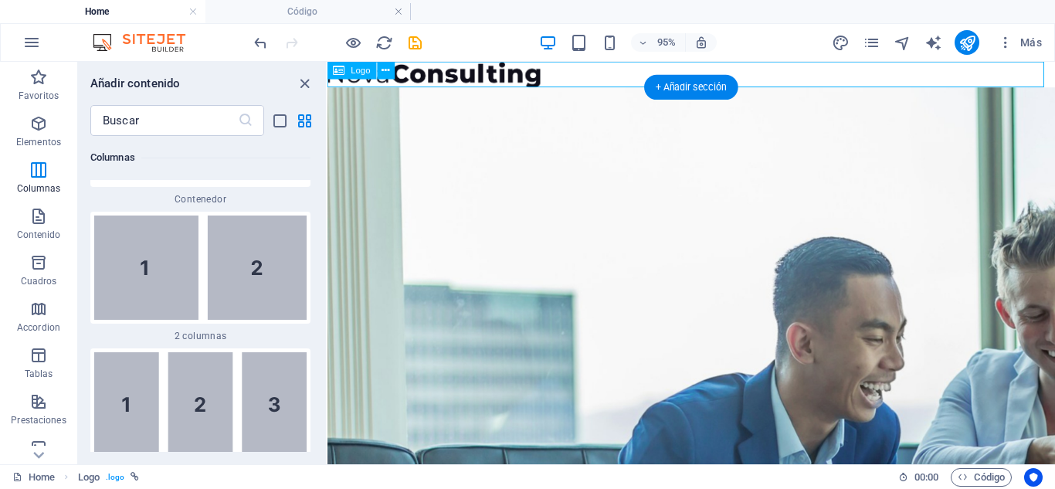
click at [503, 73] on div at bounding box center [710, 75] width 766 height 27
click at [495, 69] on div at bounding box center [710, 75] width 766 height 27
click at [509, 78] on div at bounding box center [710, 75] width 766 height 27
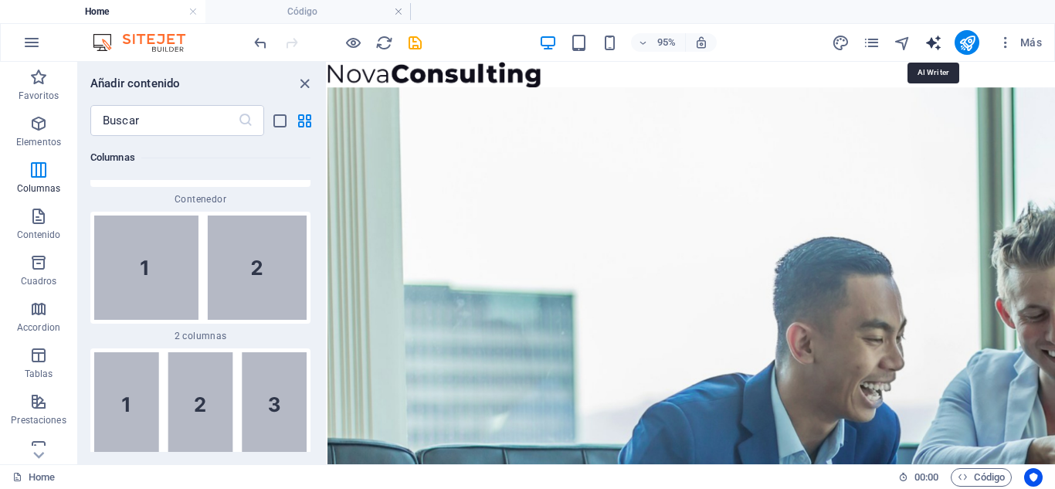
click at [929, 45] on icon "text_generator" at bounding box center [933, 43] width 18 height 18
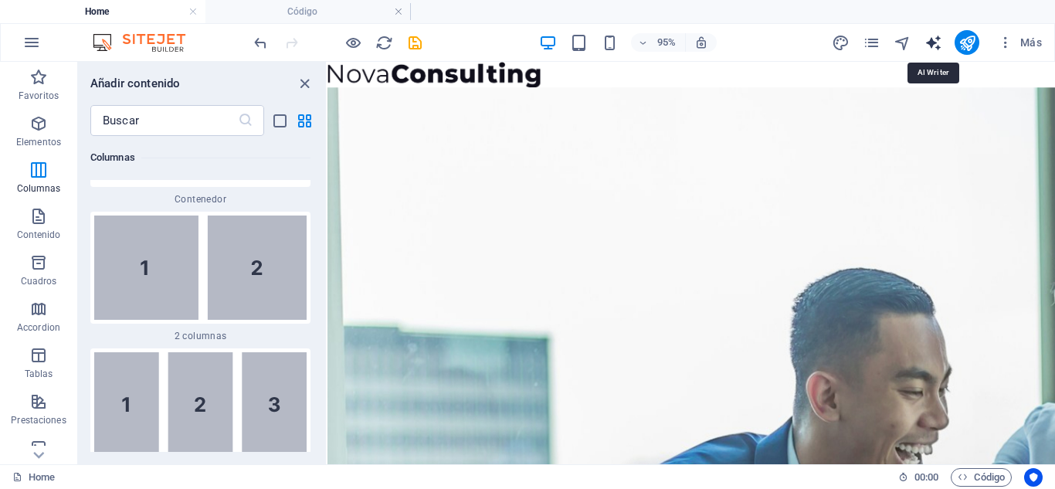
select select "English"
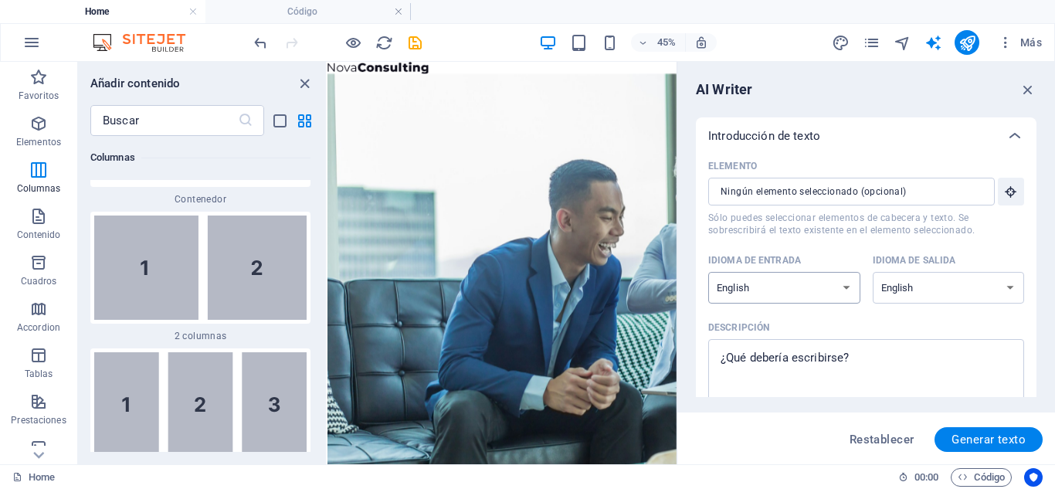
click at [820, 287] on select "Albanian Arabic Armenian Awadhi Azerbaijani Bashkir Basque Belarusian Bengali B…" at bounding box center [784, 288] width 152 height 32
select select "Spanish"
click at [708, 272] on select "Albanian Arabic Armenian Awadhi Azerbaijani Bashkir Basque Belarusian Bengali B…" at bounding box center [784, 288] width 152 height 32
click at [885, 281] on select "Albanian Arabic Armenian Awadhi Azerbaijani Bashkir Basque Belarusian Bengali B…" at bounding box center [948, 288] width 152 height 32
select select "Spanish"
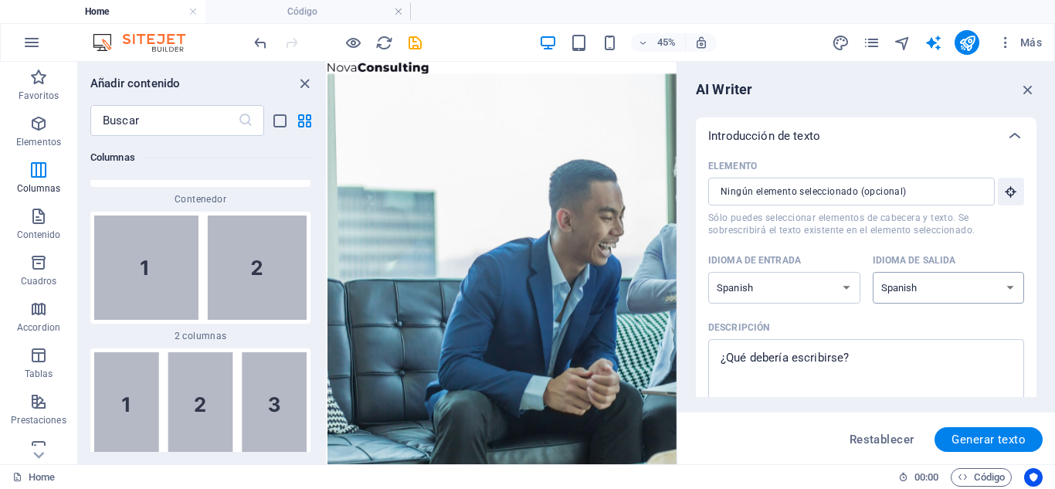
click at [872, 272] on select "Albanian Arabic Armenian Awadhi Azerbaijani Bashkir Basque Belarusian Bengali B…" at bounding box center [948, 288] width 152 height 32
click at [852, 190] on input "Elemento ​ Sólo puedes seleccionar elementos de cabecera y texto. Se sobrescrib…" at bounding box center [846, 192] width 276 height 28
click at [884, 247] on div "Elemento ​ Sólo puedes seleccionar elementos de cabecera y texto. Se sobrescrib…" at bounding box center [866, 298] width 316 height 289
click at [1021, 92] on icon "button" at bounding box center [1027, 89] width 17 height 17
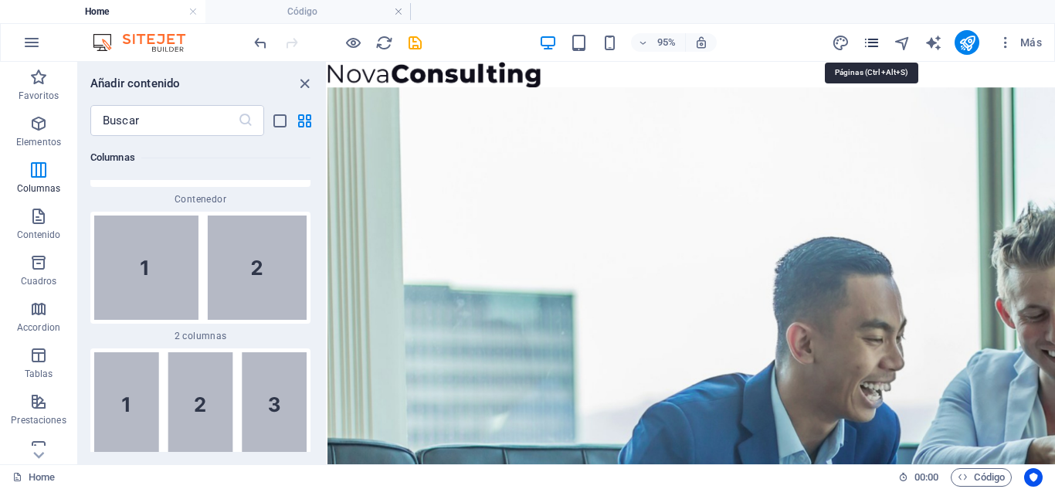
click at [868, 49] on icon "pages" at bounding box center [871, 43] width 18 height 18
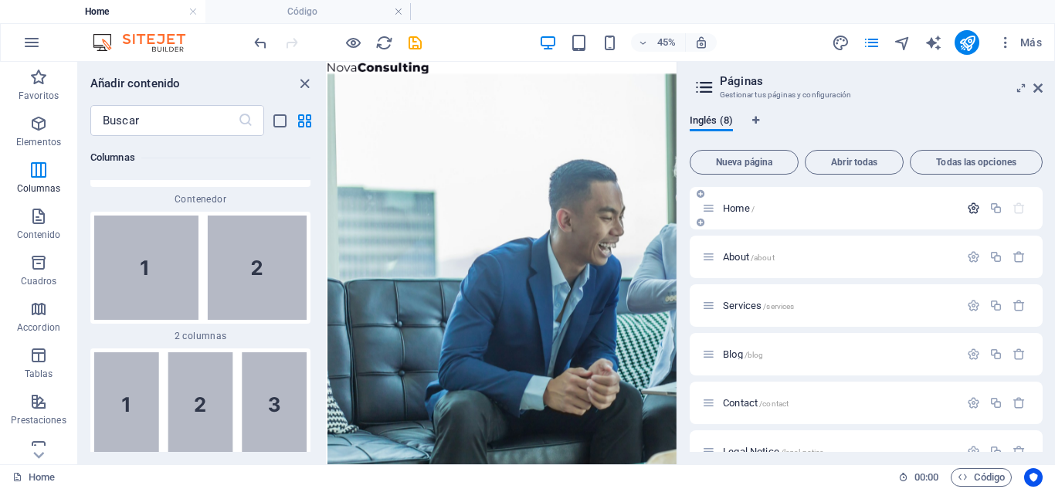
click at [977, 205] on icon "button" at bounding box center [973, 208] width 13 height 13
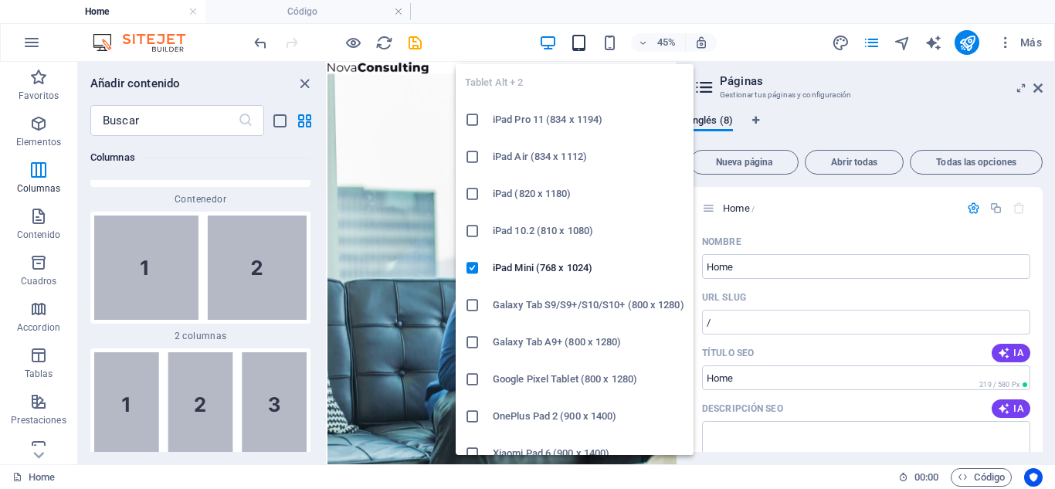
click at [584, 46] on icon "button" at bounding box center [579, 43] width 18 height 18
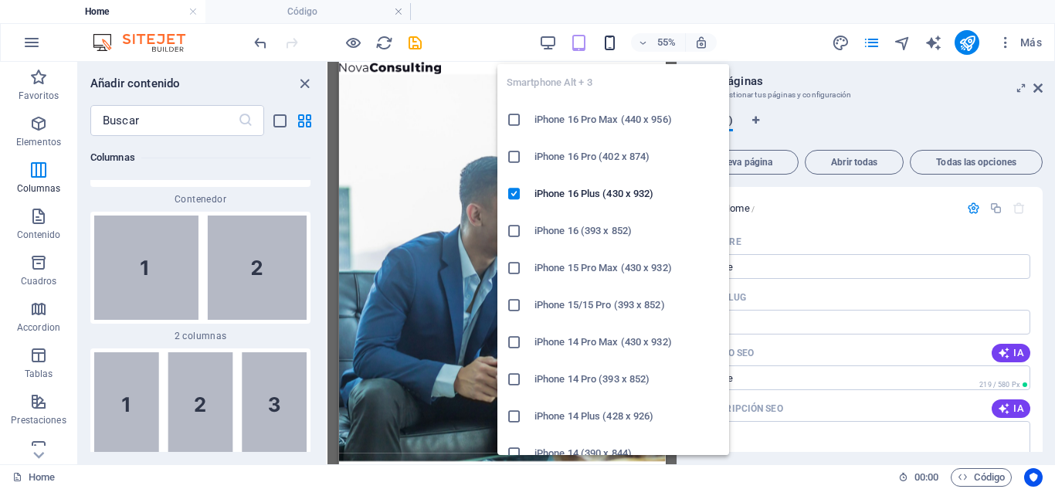
click at [608, 44] on icon "button" at bounding box center [610, 43] width 18 height 18
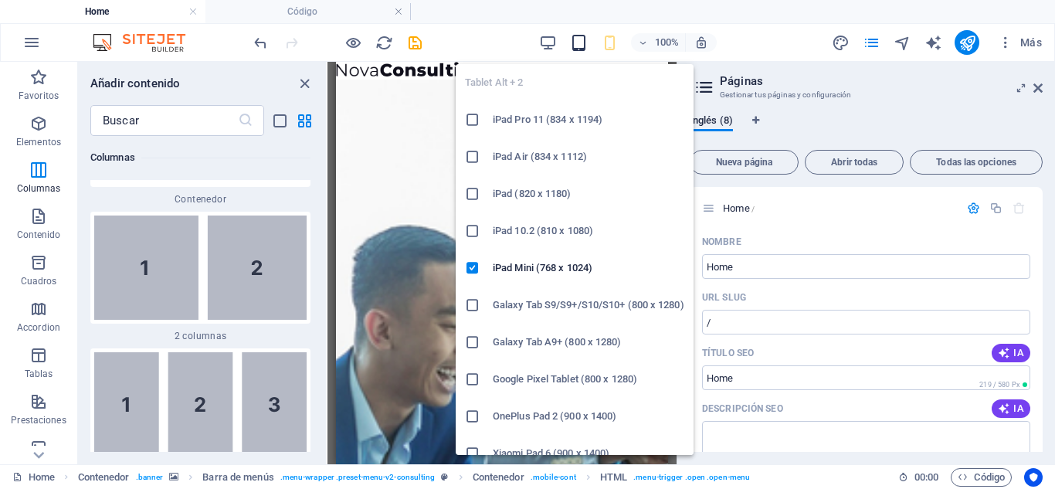
click at [571, 42] on icon "button" at bounding box center [579, 43] width 18 height 18
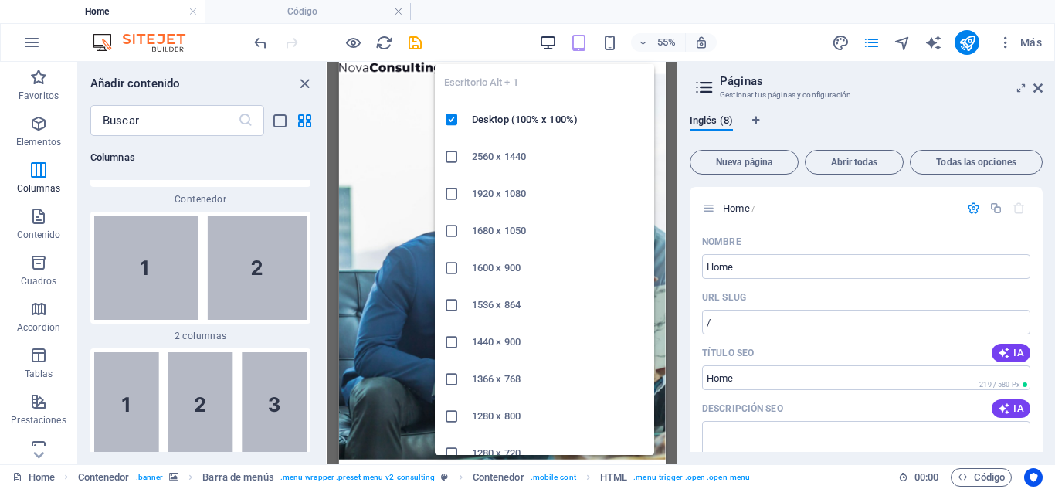
click at [543, 46] on icon "button" at bounding box center [548, 43] width 18 height 18
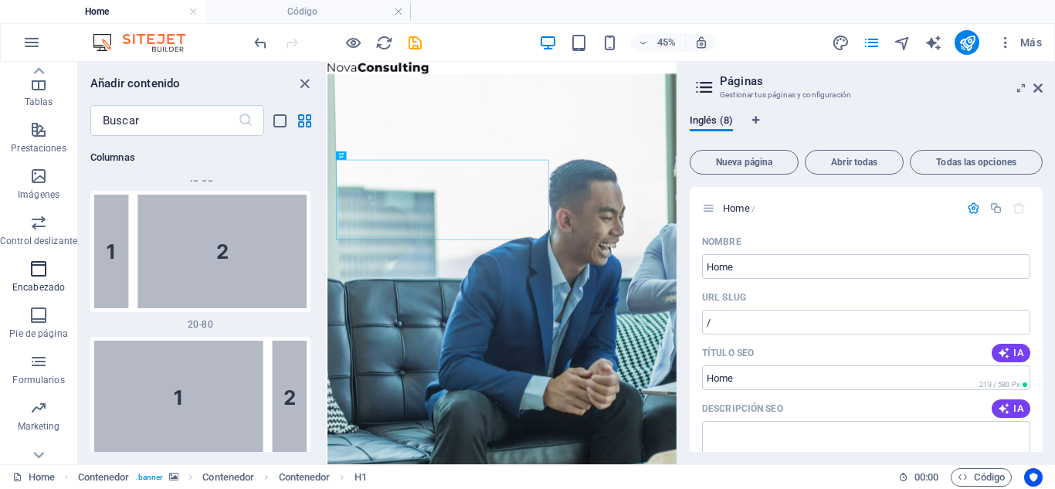
scroll to position [293, 0]
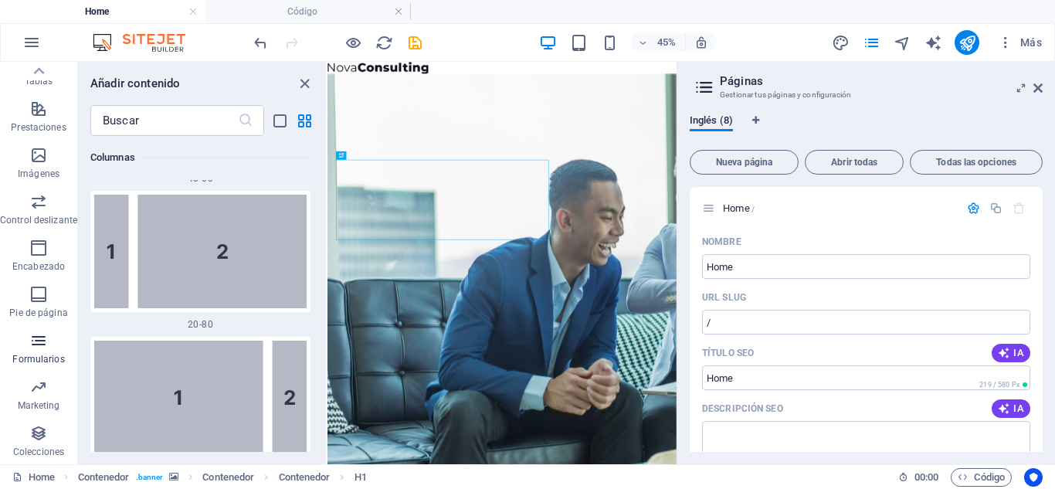
click at [43, 347] on icon "button" at bounding box center [38, 340] width 19 height 19
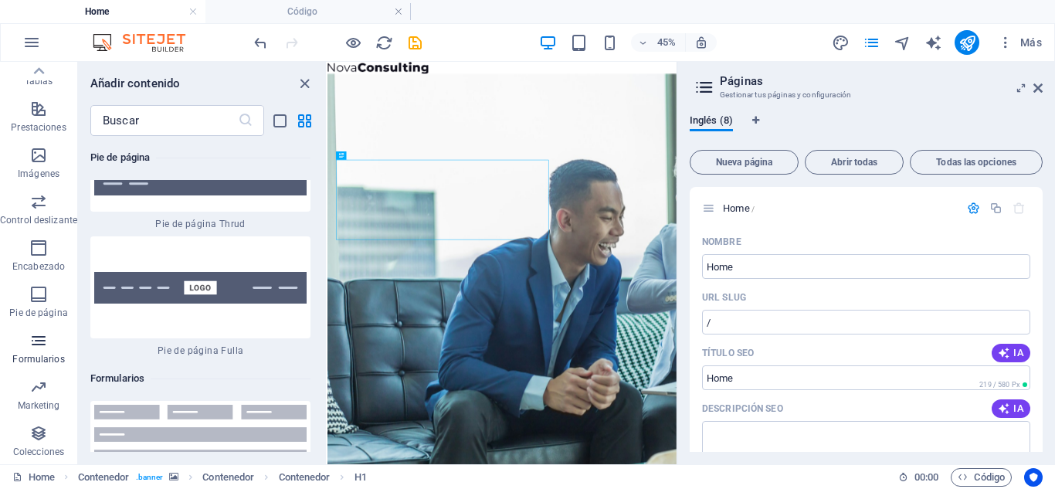
scroll to position [22627, 0]
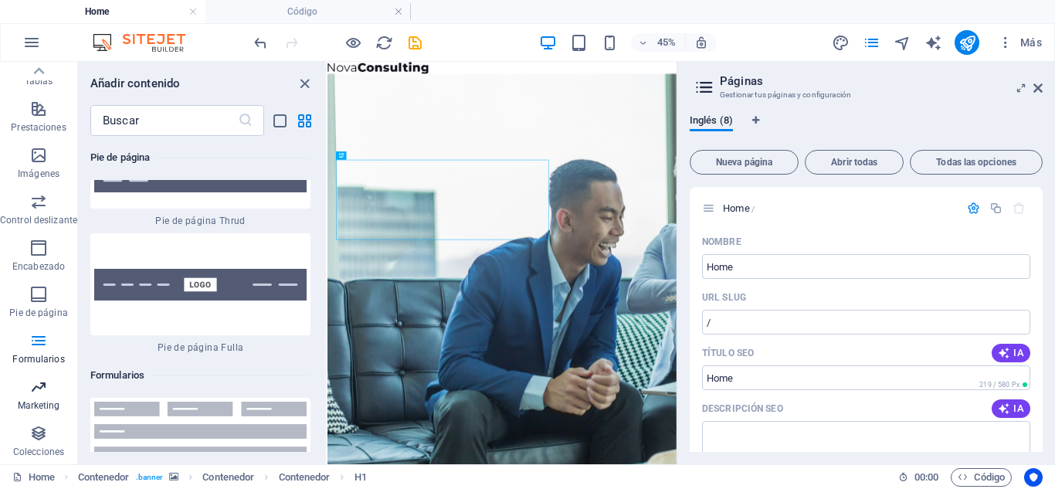
click at [37, 385] on icon "button" at bounding box center [38, 387] width 19 height 19
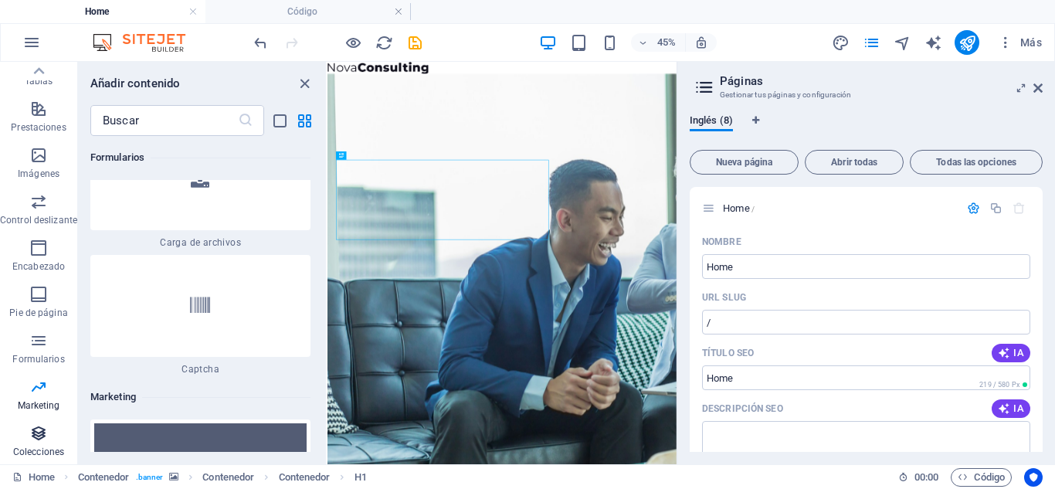
click at [35, 439] on icon "button" at bounding box center [38, 433] width 19 height 19
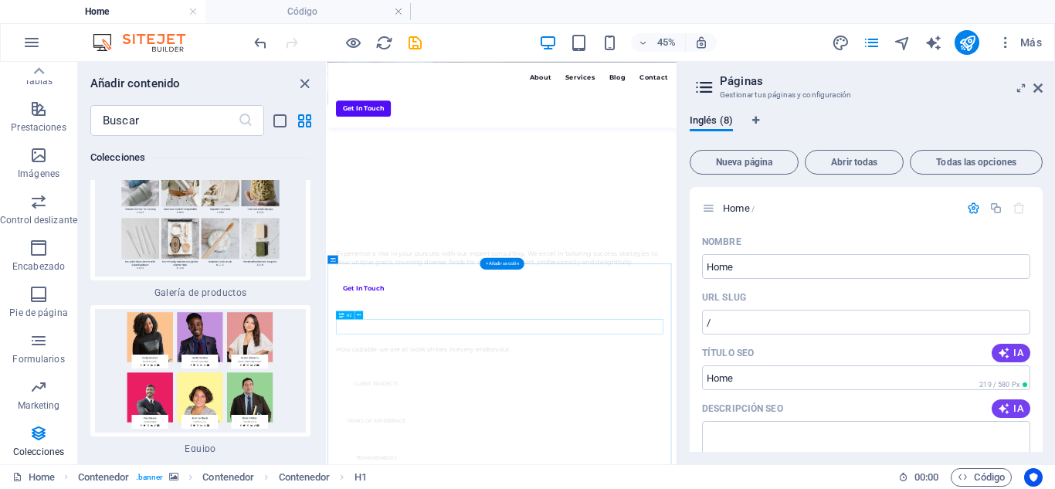
scroll to position [926, 0]
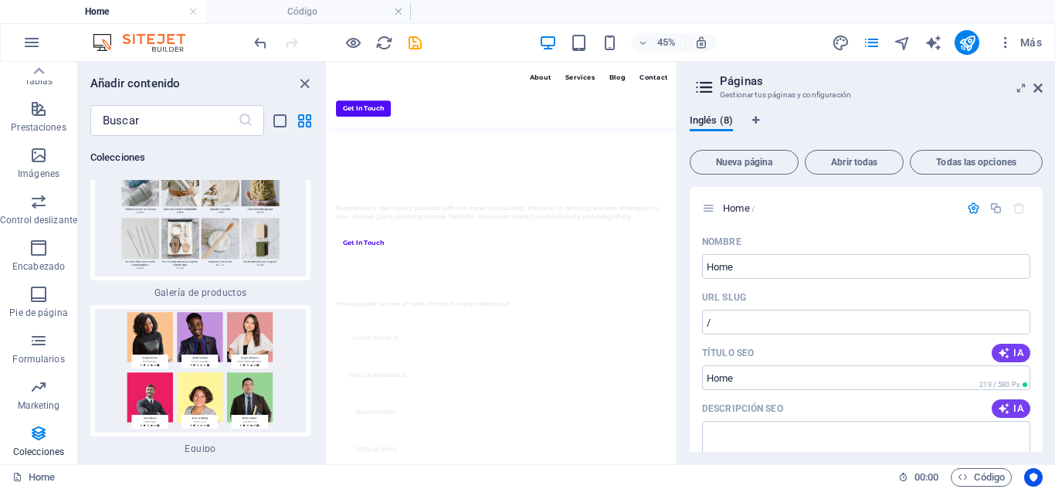
click at [12, 28] on div "45% Más" at bounding box center [527, 42] width 1053 height 37
click at [19, 35] on button "button" at bounding box center [31, 42] width 37 height 37
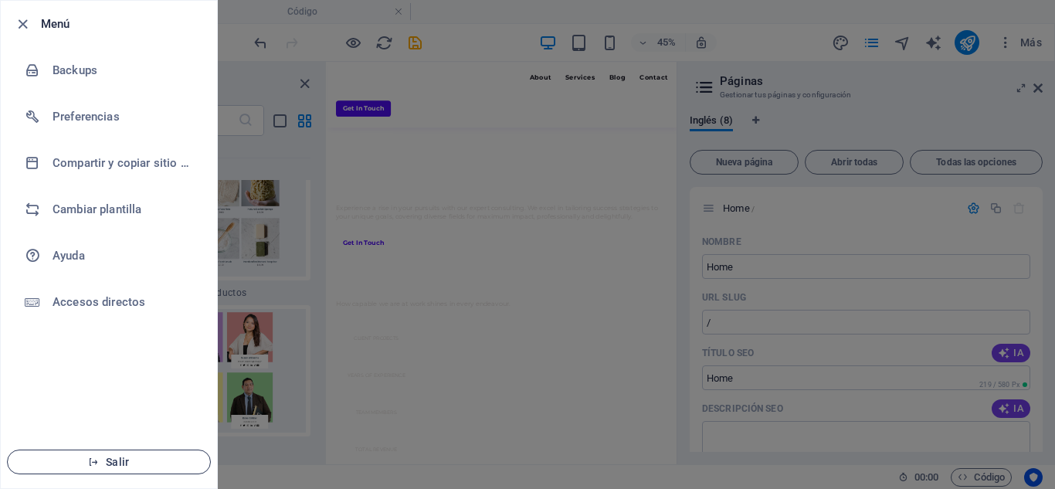
click at [79, 451] on button "Salir" at bounding box center [109, 461] width 204 height 25
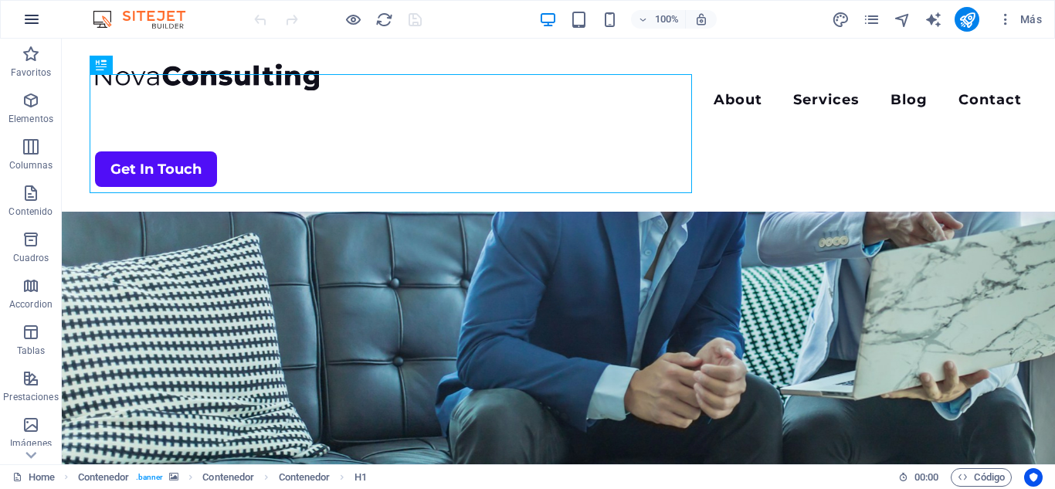
click at [42, 27] on button "button" at bounding box center [31, 19] width 37 height 37
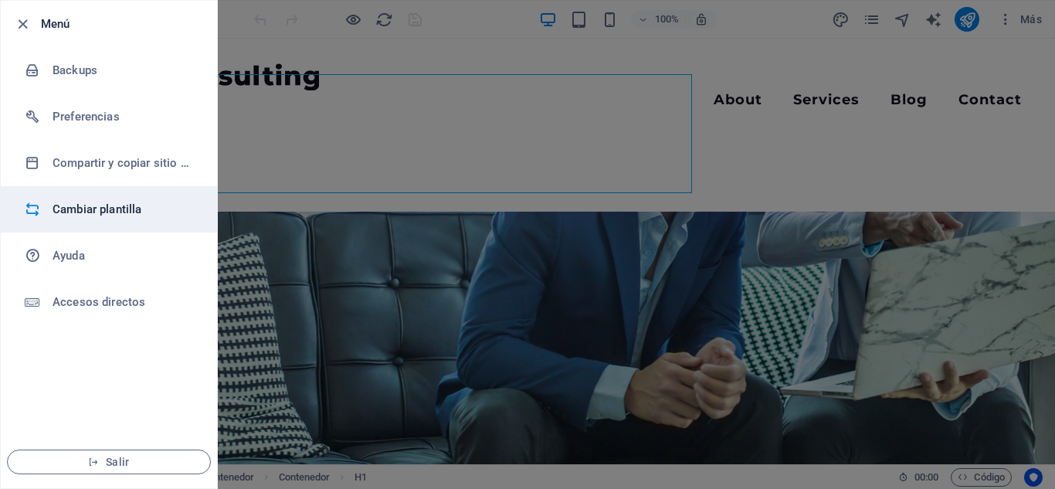
click at [106, 215] on h6 "Cambiar plantilla" at bounding box center [123, 209] width 143 height 19
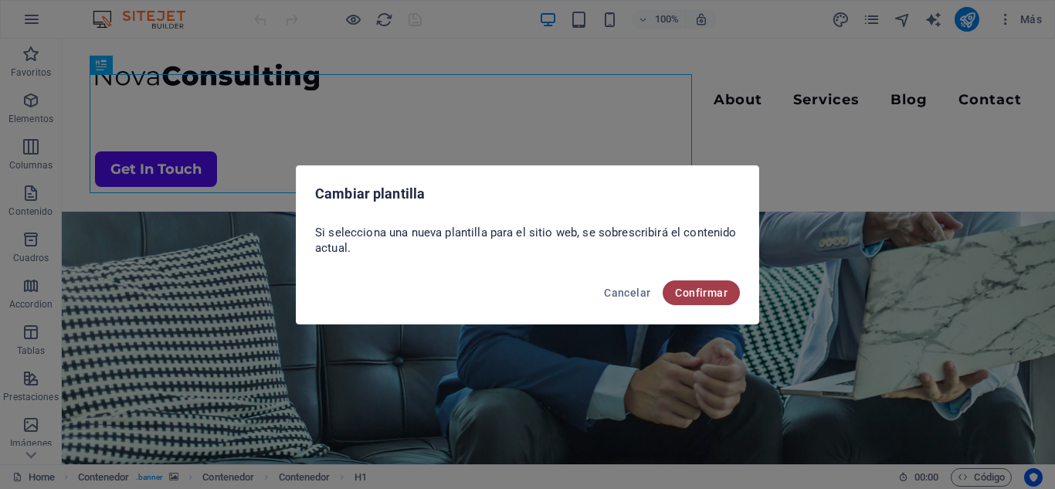
click at [696, 300] on button "Confirmar" at bounding box center [700, 292] width 77 height 25
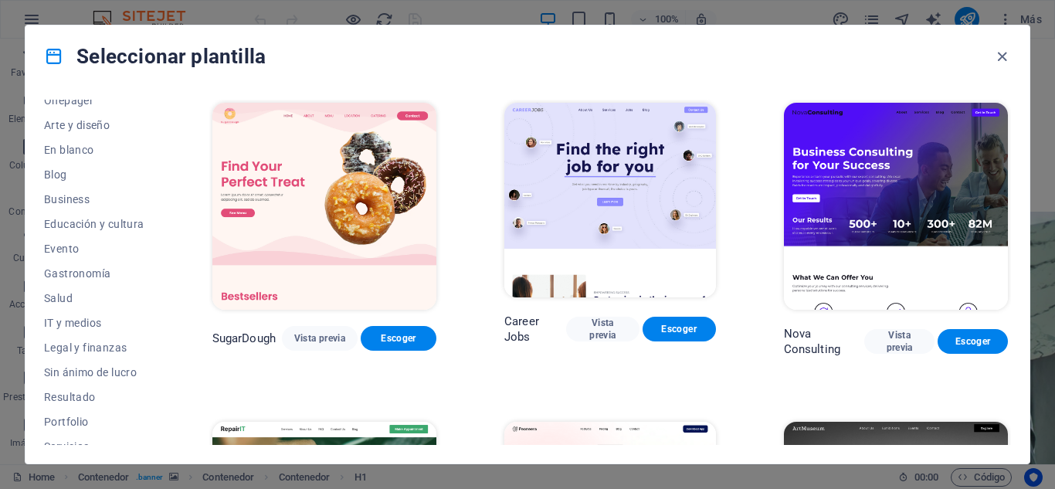
scroll to position [273, 0]
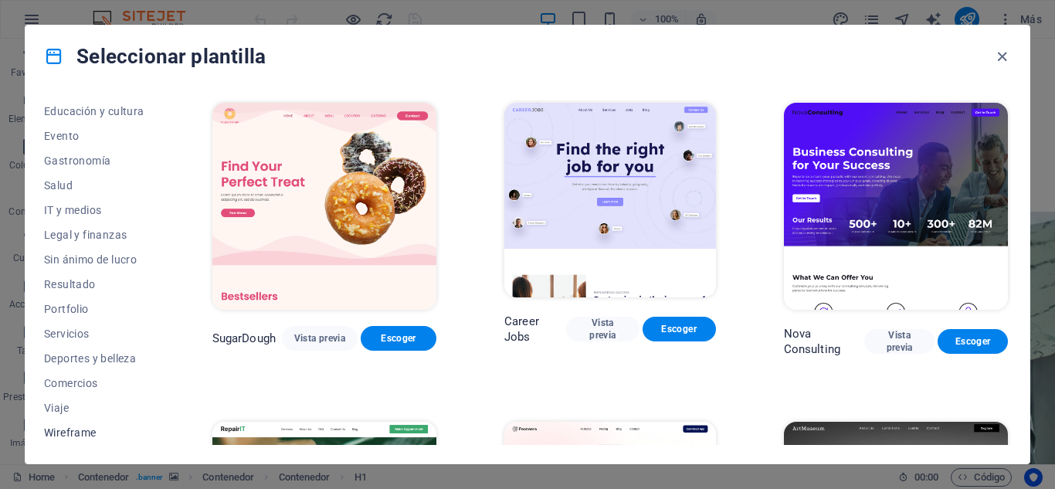
click at [102, 428] on span "Wireframe" at bounding box center [94, 432] width 100 height 12
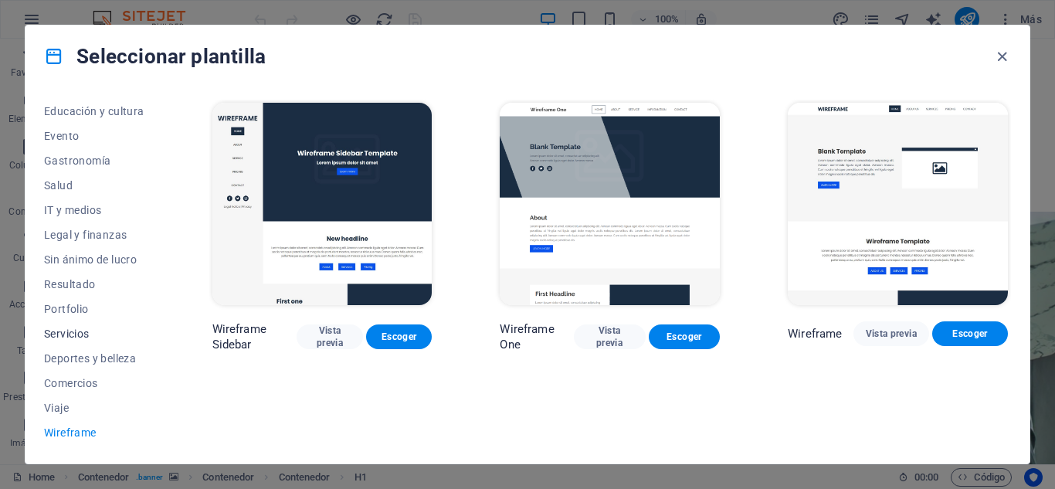
scroll to position [0, 0]
click at [1, 31] on div "Seleccionar plantilla Todas las plantillas Mis plantillas Nueva Popular Landing…" at bounding box center [527, 244] width 1055 height 489
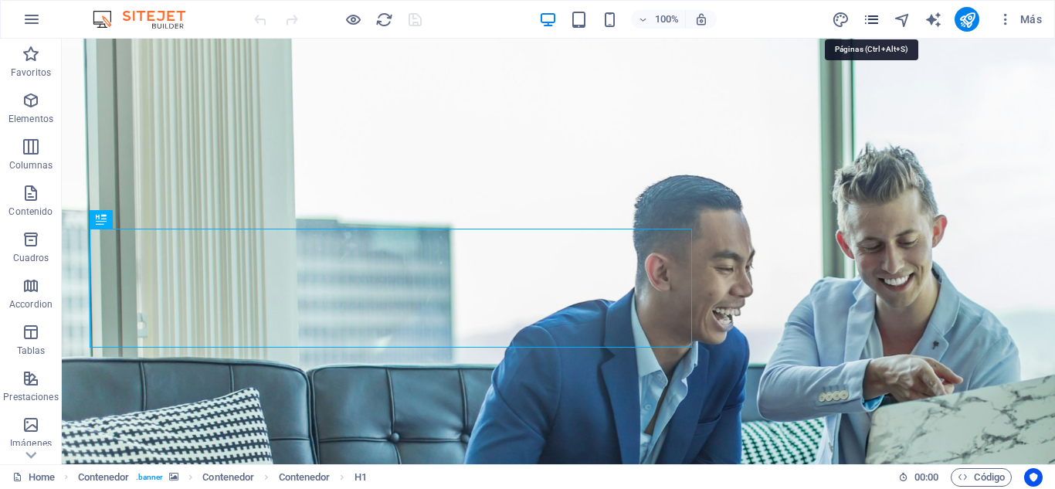
click at [863, 25] on icon "pages" at bounding box center [871, 20] width 18 height 18
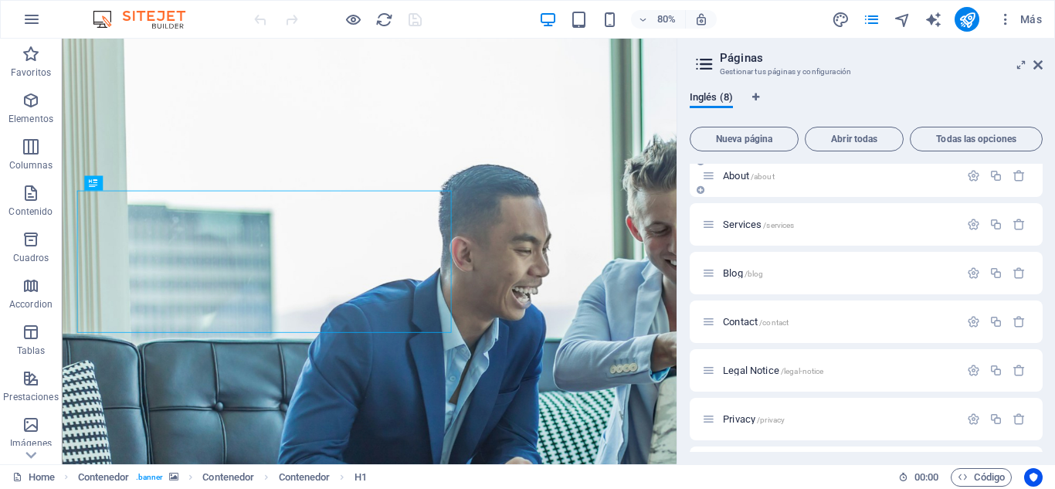
scroll to position [101, 0]
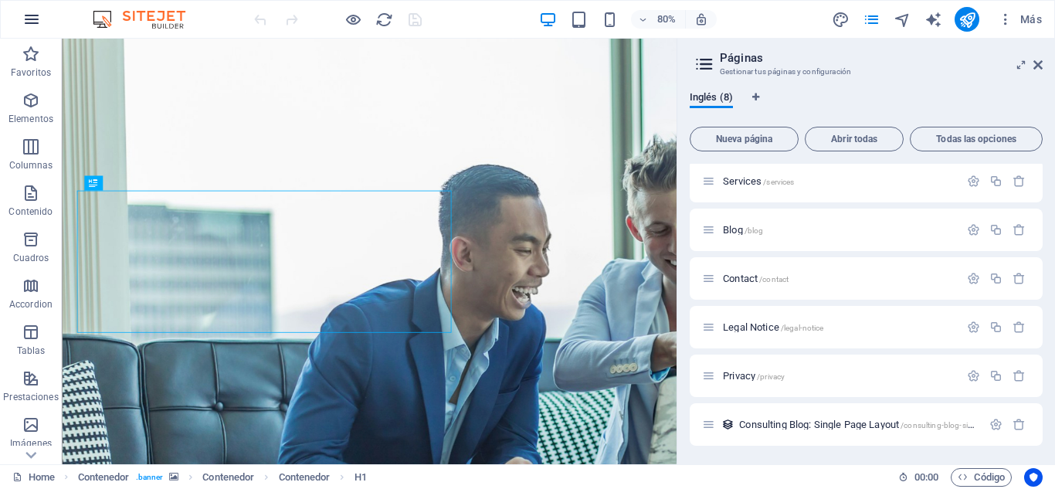
click at [31, 19] on icon "button" at bounding box center [31, 19] width 19 height 19
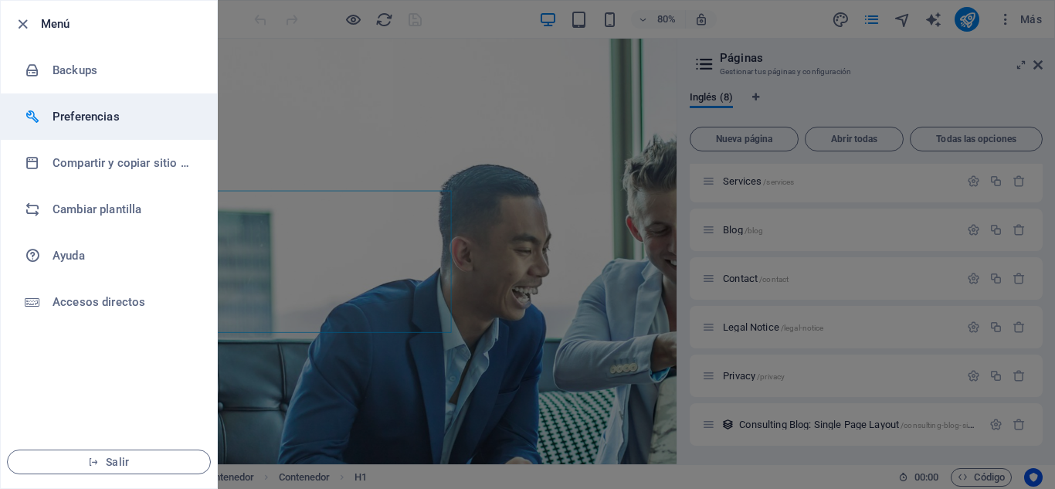
click at [73, 119] on h6 "Preferencias" at bounding box center [123, 116] width 143 height 19
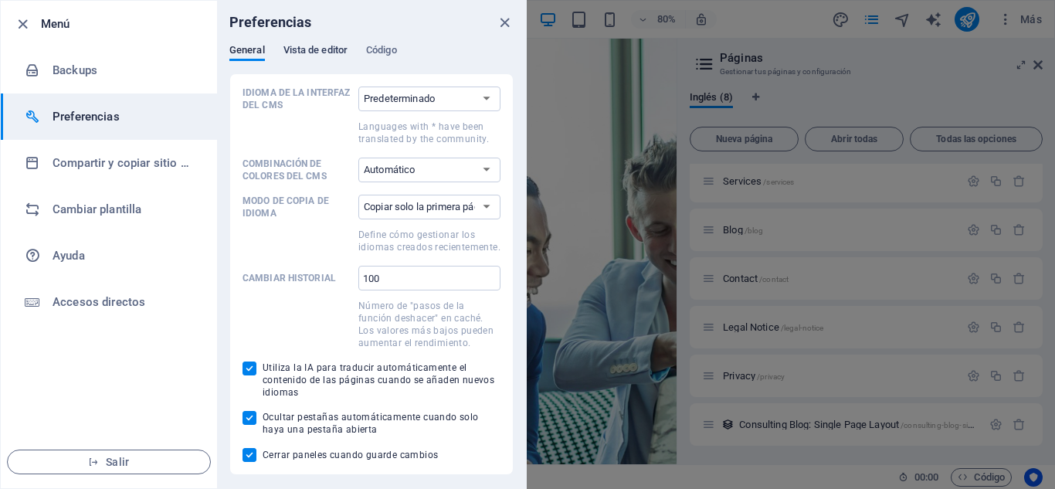
click at [312, 52] on span "Vista de editor" at bounding box center [315, 52] width 64 height 22
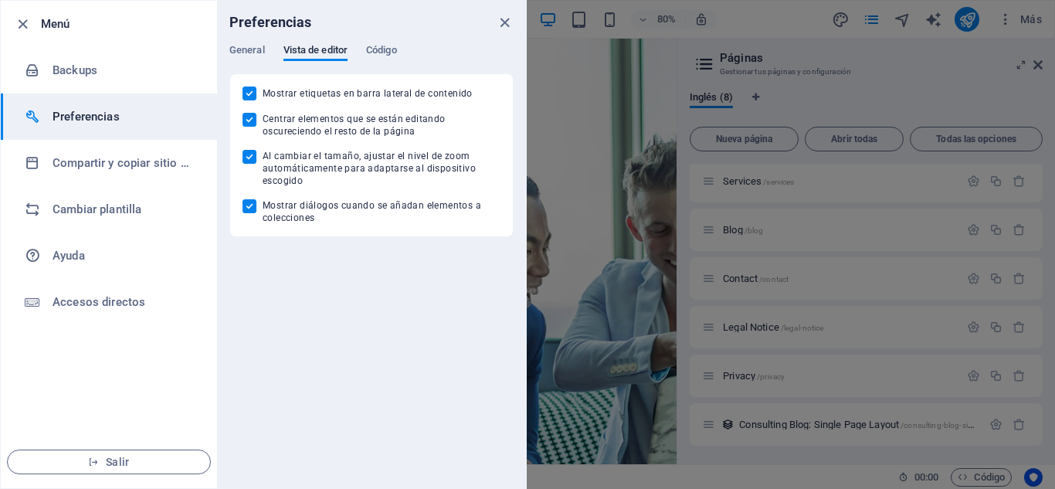
click at [268, 48] on div "General Vista de editor Código" at bounding box center [371, 58] width 284 height 29
click at [259, 48] on span "General" at bounding box center [247, 52] width 36 height 22
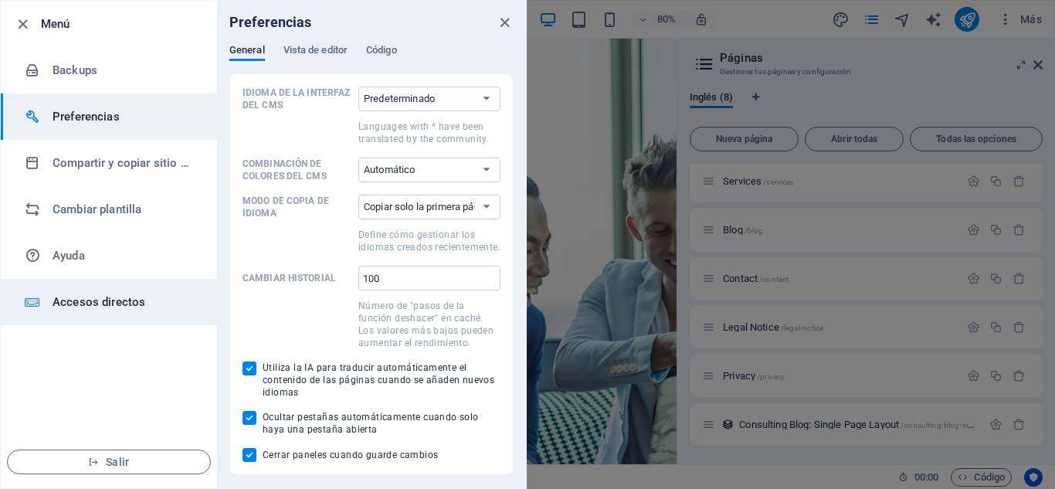
click at [86, 298] on h6 "Accesos directos" at bounding box center [123, 302] width 143 height 19
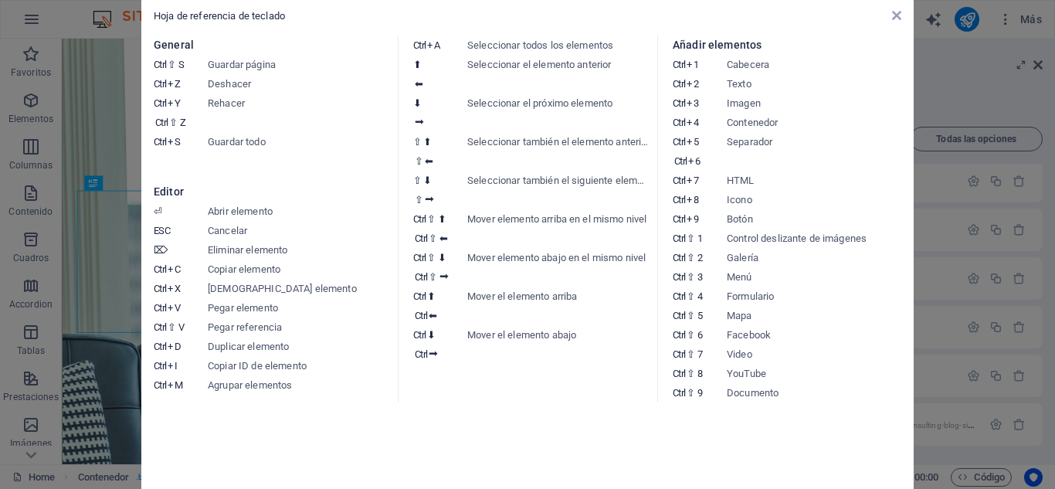
click at [64, 135] on aside "Hoja de referencia de teclado General Ctrl ⇧ S Guardar página Ctrl Z Deshacer C…" at bounding box center [527, 244] width 1055 height 489
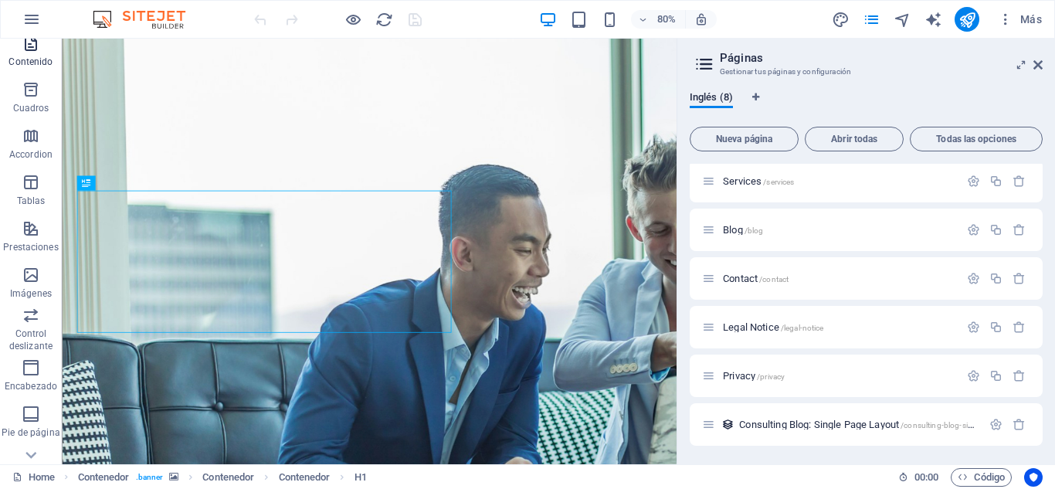
scroll to position [269, 0]
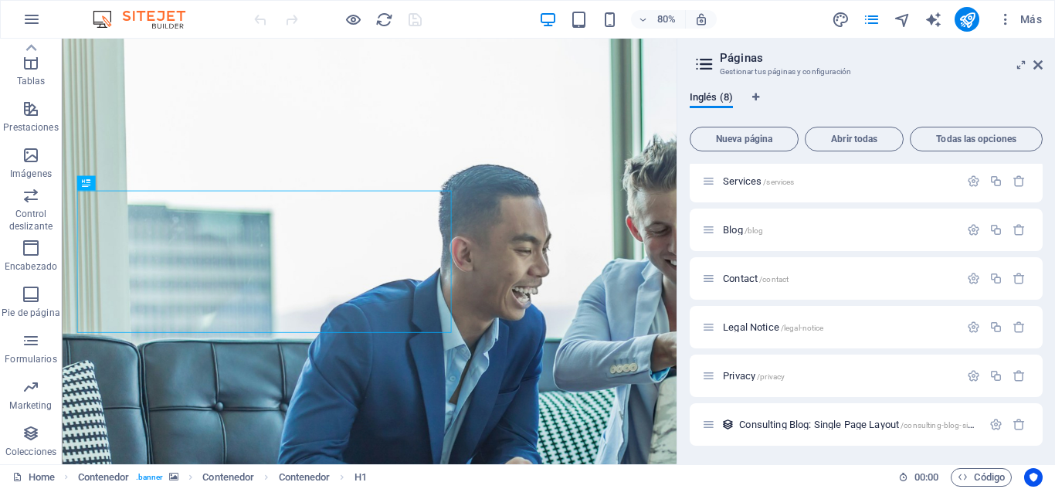
click at [100, 22] on img at bounding box center [147, 19] width 116 height 19
click at [381, 19] on icon "reload" at bounding box center [384, 20] width 18 height 18
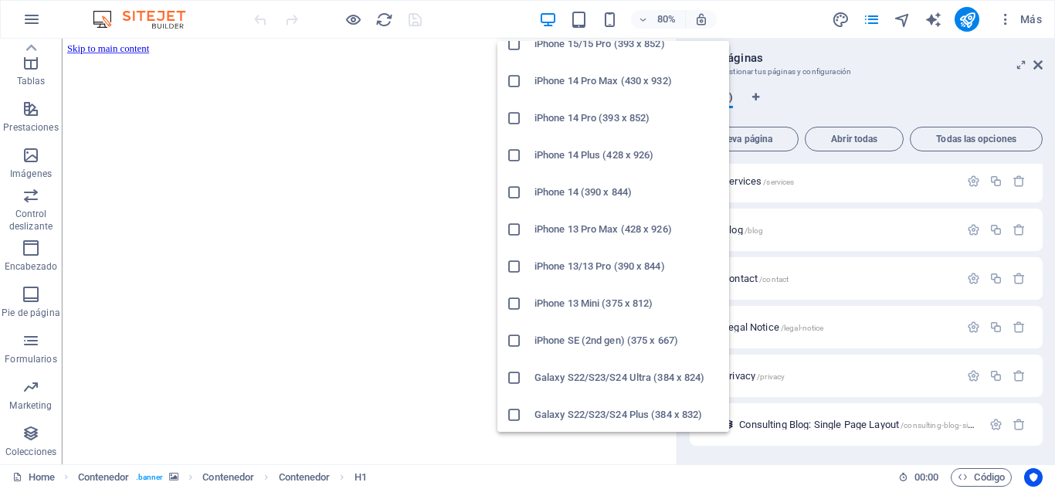
scroll to position [463, 0]
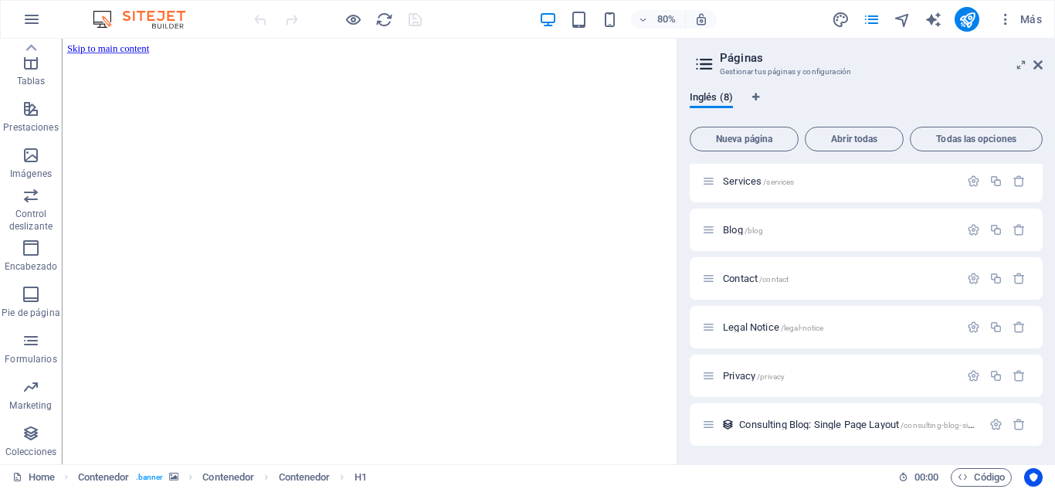
click at [763, 23] on div "80% Más" at bounding box center [649, 19] width 797 height 25
click at [846, 14] on icon "design" at bounding box center [840, 20] width 18 height 18
select select "700"
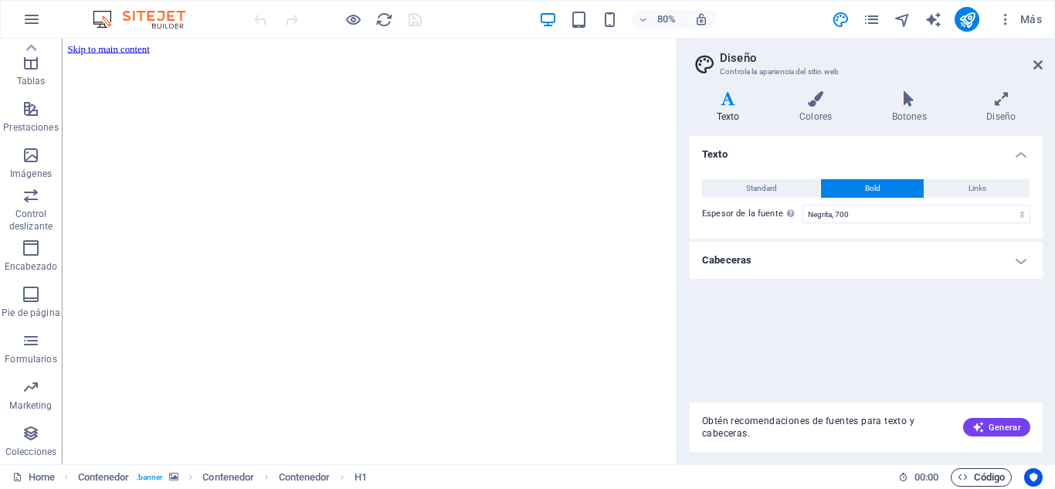
click at [1000, 475] on span "Código" at bounding box center [980, 477] width 47 height 19
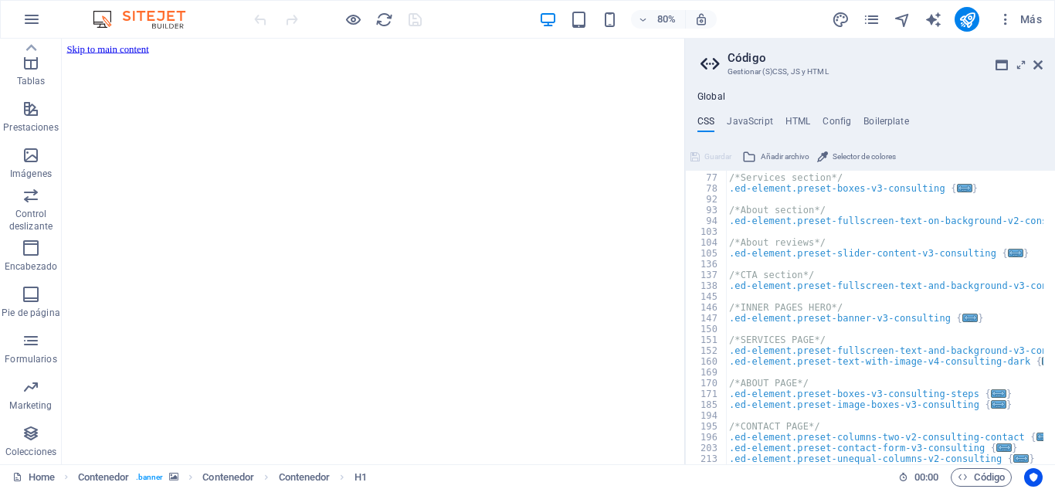
scroll to position [0, 0]
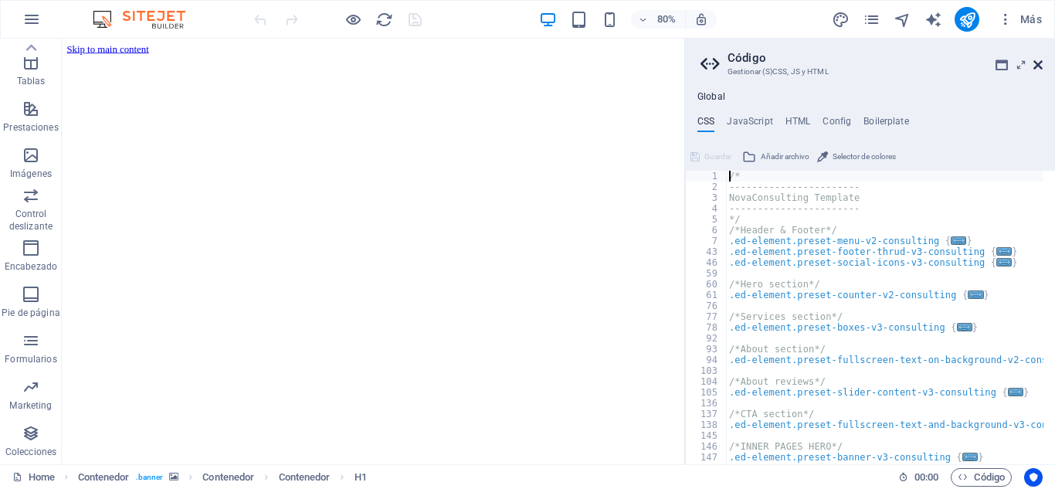
click at [1041, 68] on icon at bounding box center [1037, 65] width 9 height 12
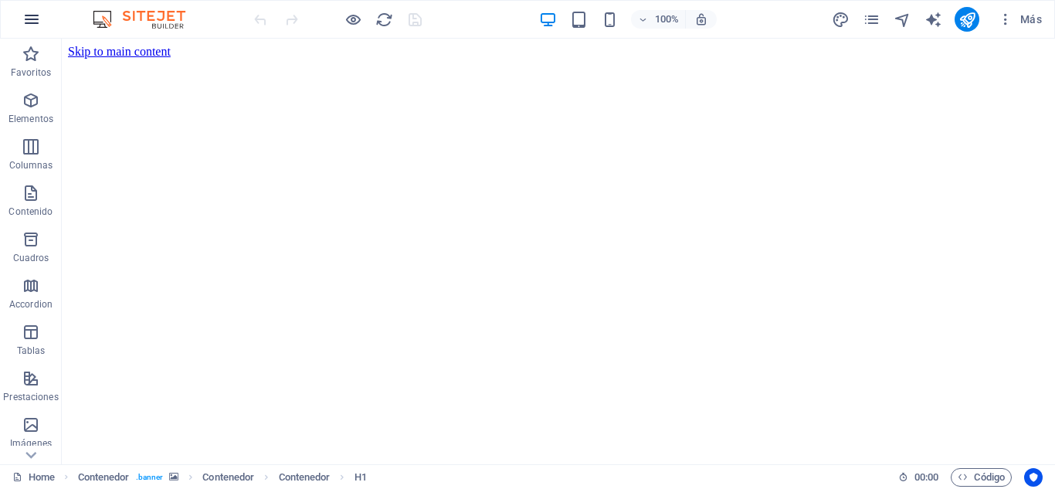
click at [31, 13] on icon "button" at bounding box center [31, 19] width 19 height 19
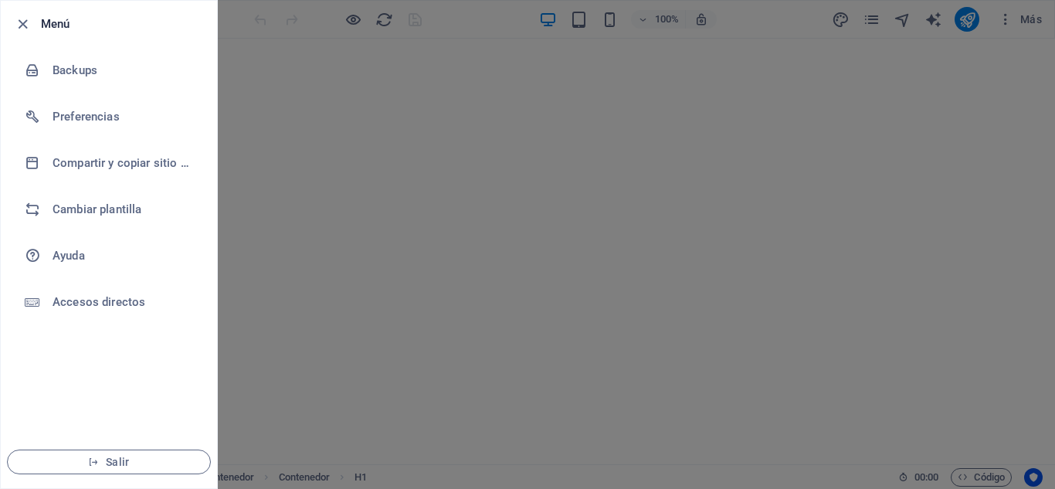
click at [390, 113] on div at bounding box center [527, 244] width 1055 height 489
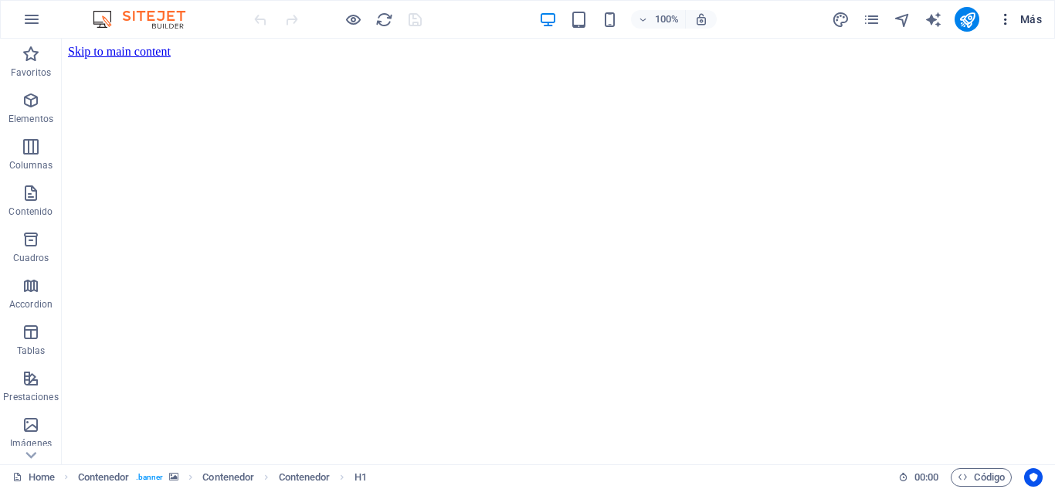
click at [997, 12] on button "Más" at bounding box center [1019, 19] width 56 height 25
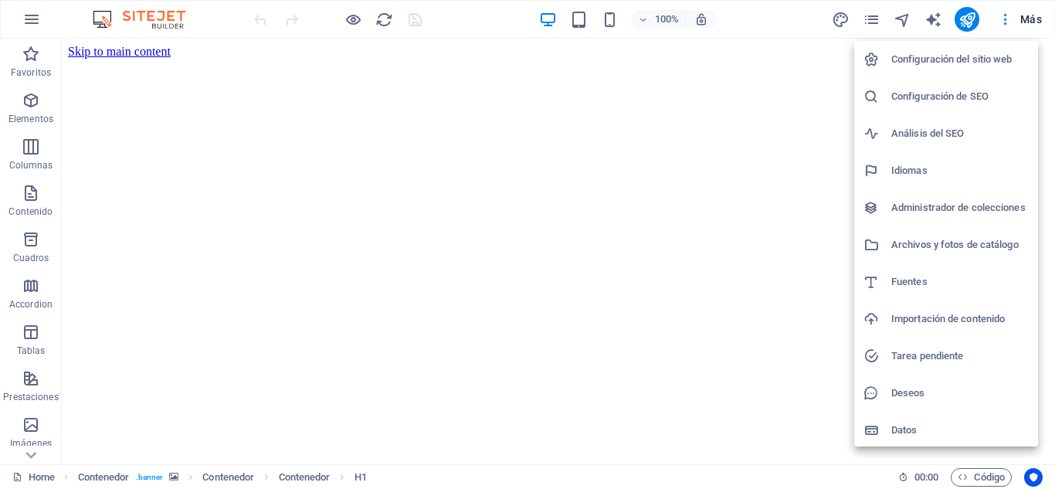
click at [919, 66] on h6 "Configuración del sitio web" at bounding box center [959, 59] width 137 height 19
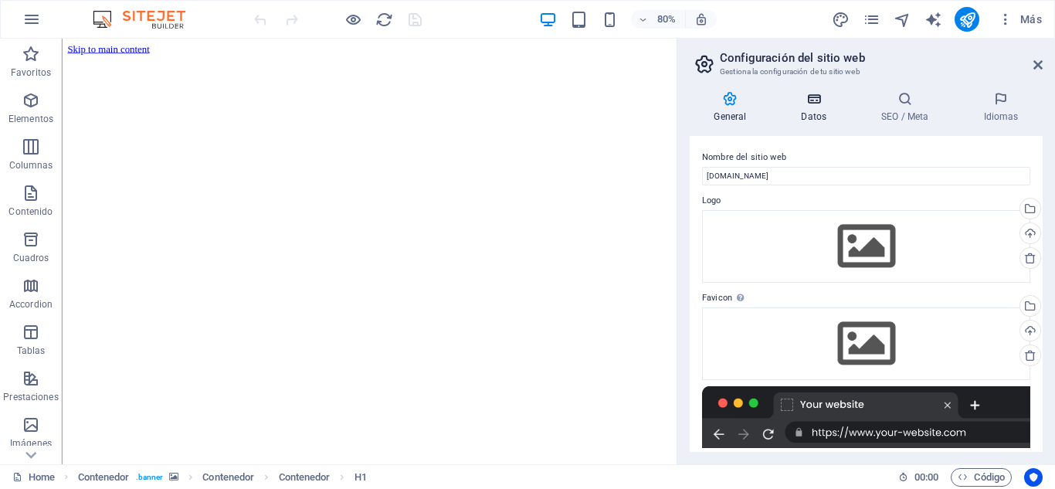
click at [812, 96] on icon at bounding box center [814, 98] width 74 height 15
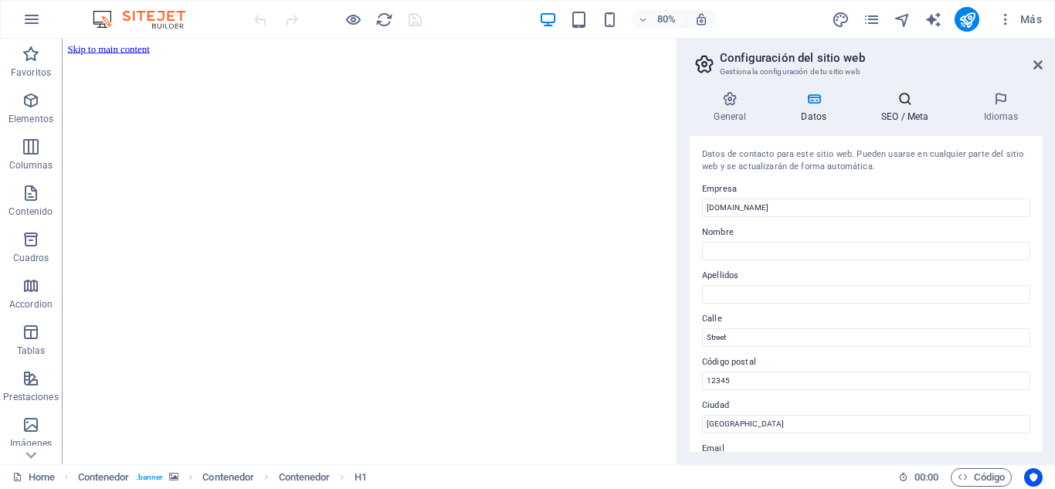
click at [896, 106] on icon at bounding box center [905, 98] width 96 height 15
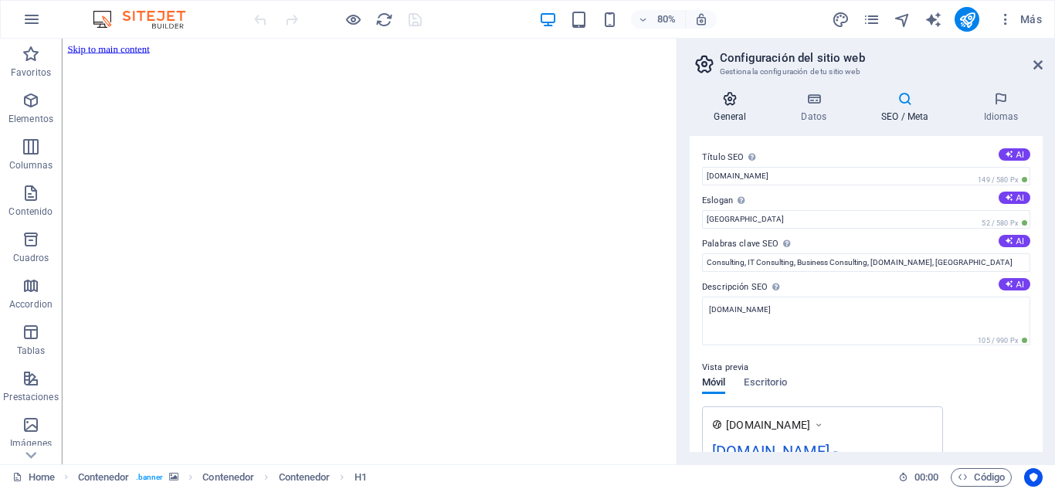
click at [726, 114] on h4 "General" at bounding box center [732, 107] width 87 height 32
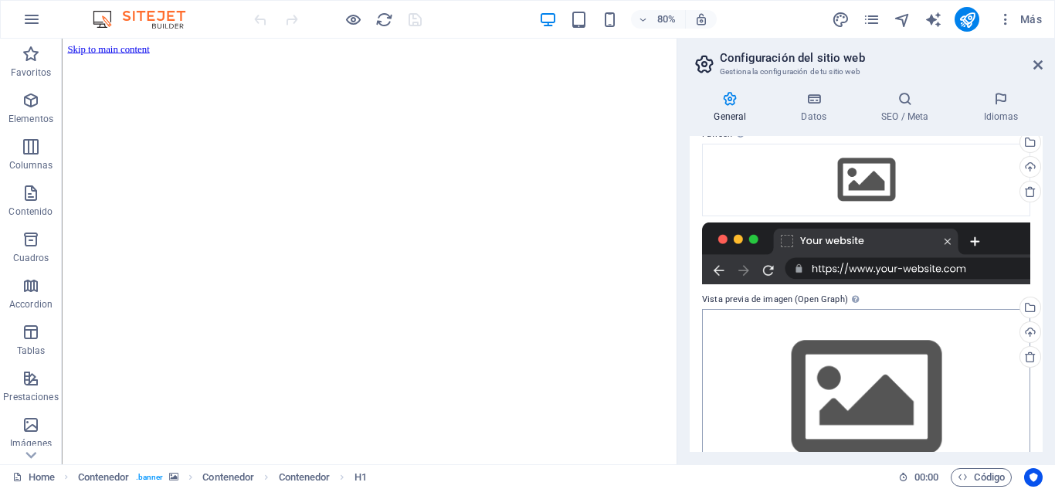
scroll to position [211, 0]
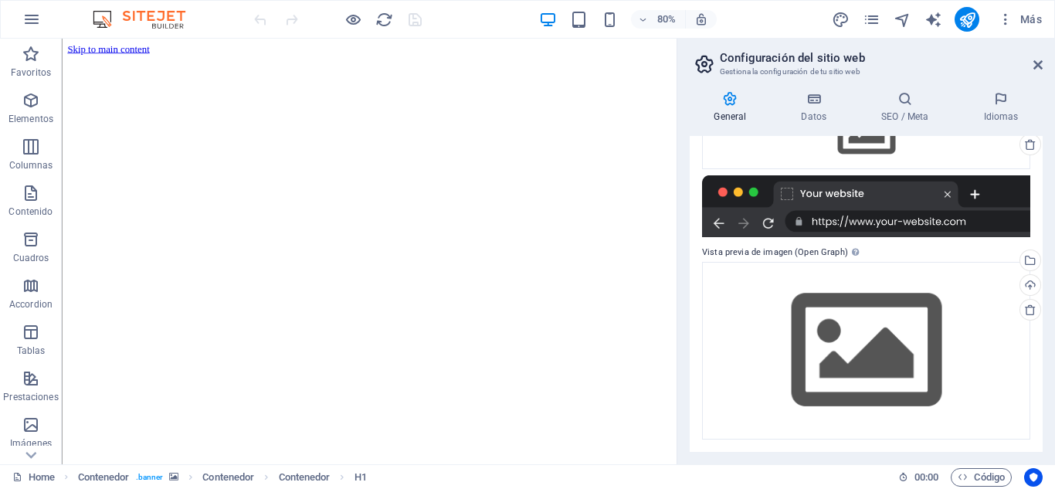
click at [851, 216] on div at bounding box center [866, 206] width 328 height 62
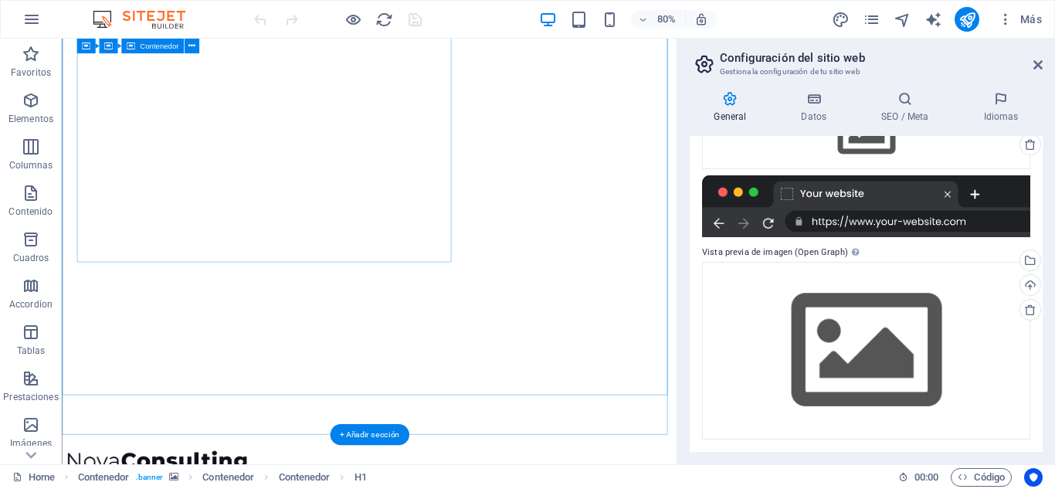
scroll to position [0, 0]
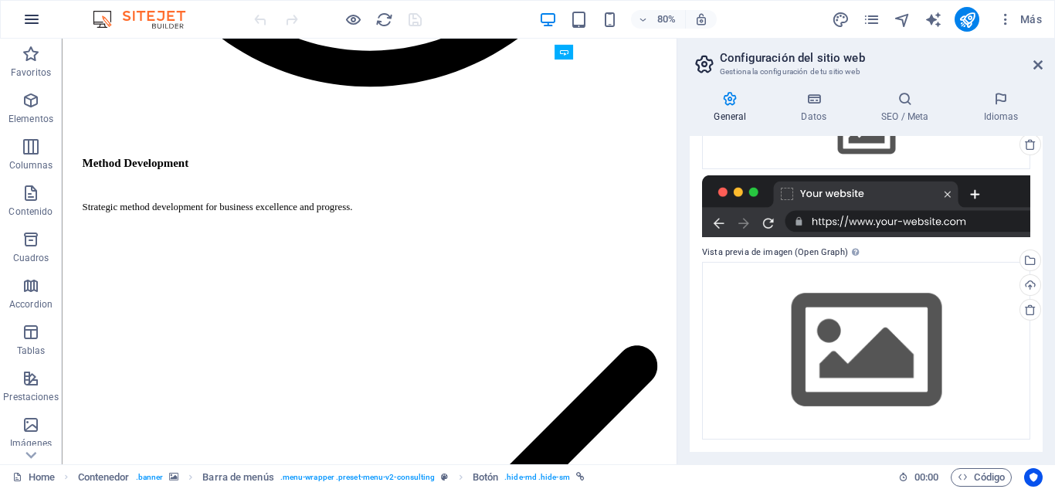
click at [35, 22] on icon "button" at bounding box center [31, 19] width 19 height 19
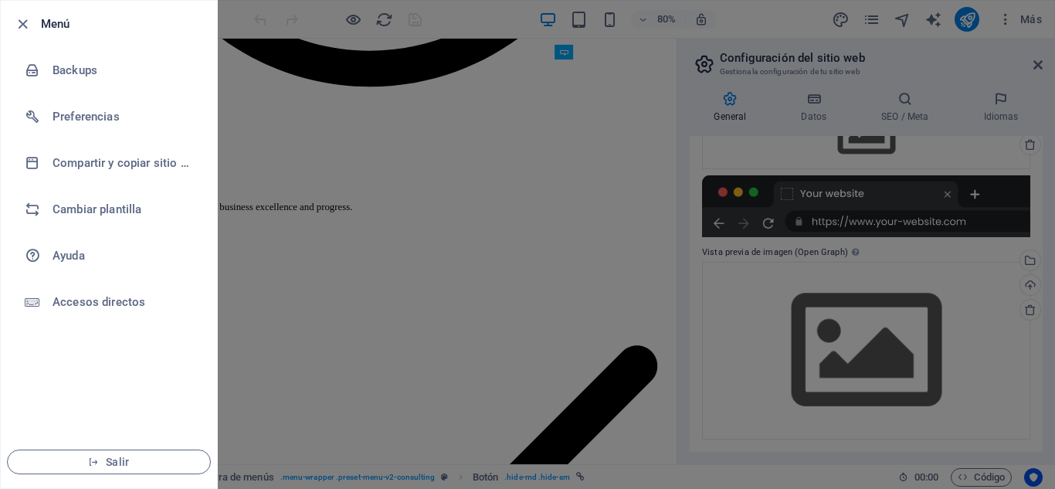
click at [398, 299] on div at bounding box center [527, 244] width 1055 height 489
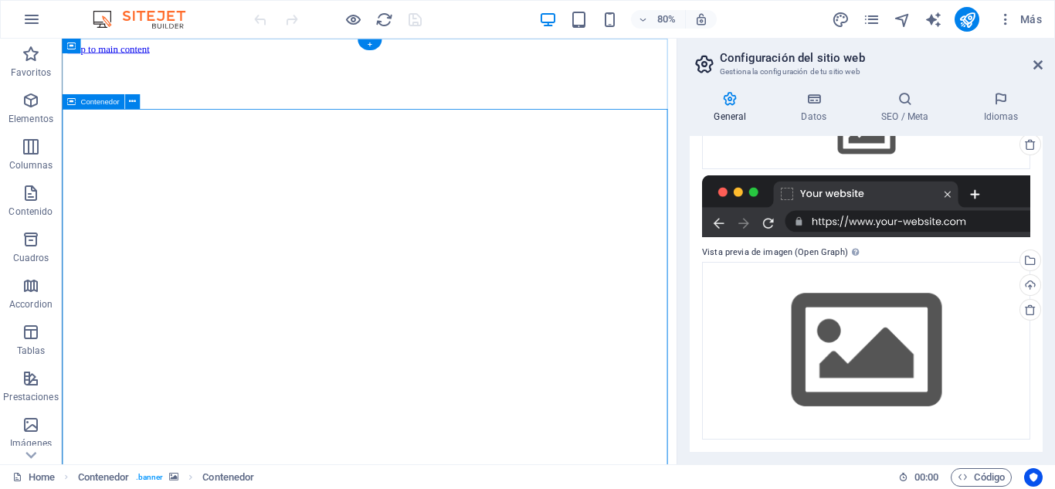
drag, startPoint x: 638, startPoint y: 256, endPoint x: 629, endPoint y: 307, distance: 51.7
click at [1030, 67] on header "Configuración del sitio web Gestiona la configuración de tu sitio web" at bounding box center [868, 59] width 350 height 40
click at [1035, 67] on icon at bounding box center [1037, 65] width 9 height 12
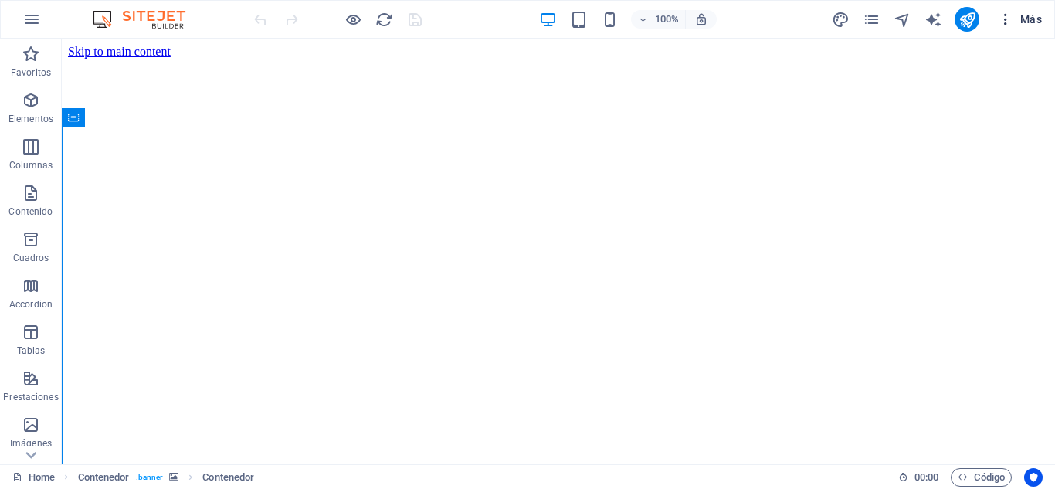
click at [1006, 15] on icon "button" at bounding box center [1004, 19] width 15 height 15
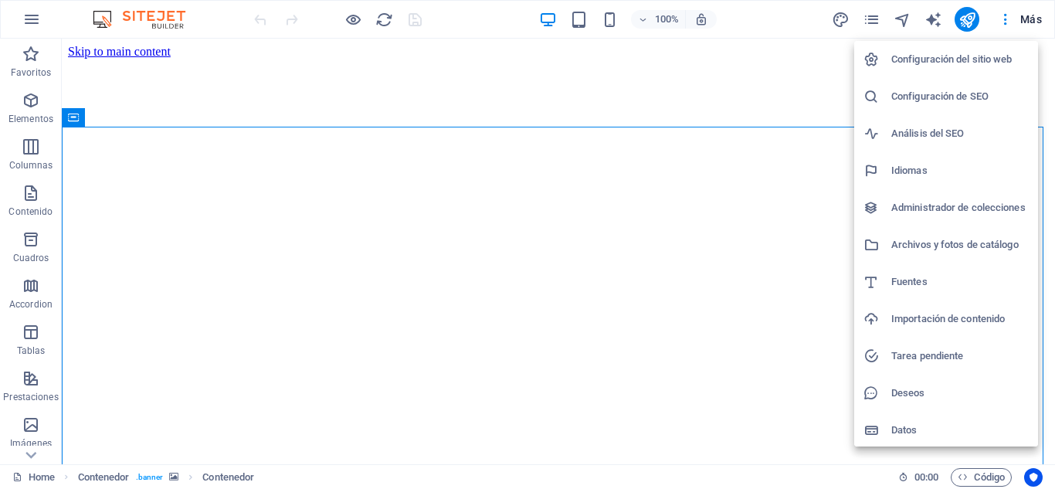
click at [877, 12] on div at bounding box center [527, 244] width 1055 height 489
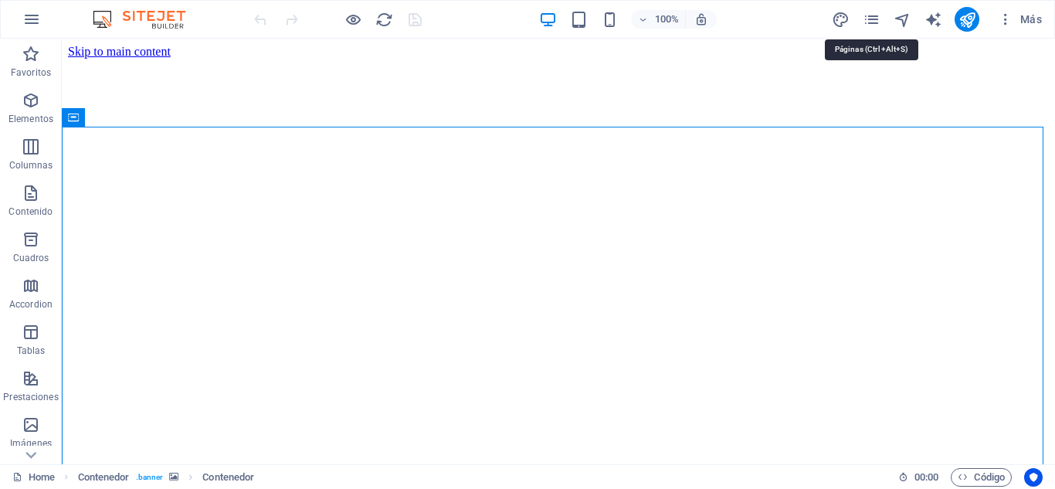
click at [872, 15] on icon "pages" at bounding box center [871, 20] width 18 height 18
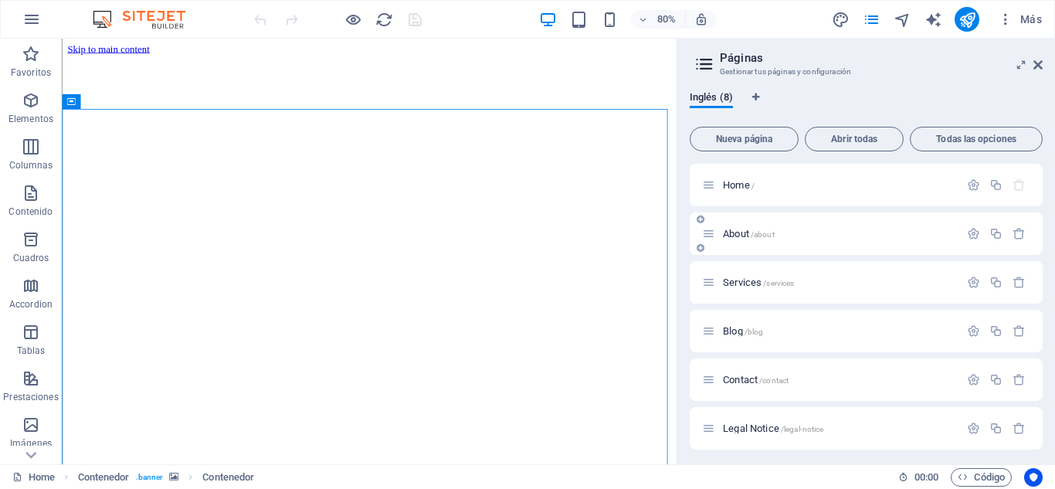
click at [797, 235] on p "About /about" at bounding box center [839, 234] width 232 height 10
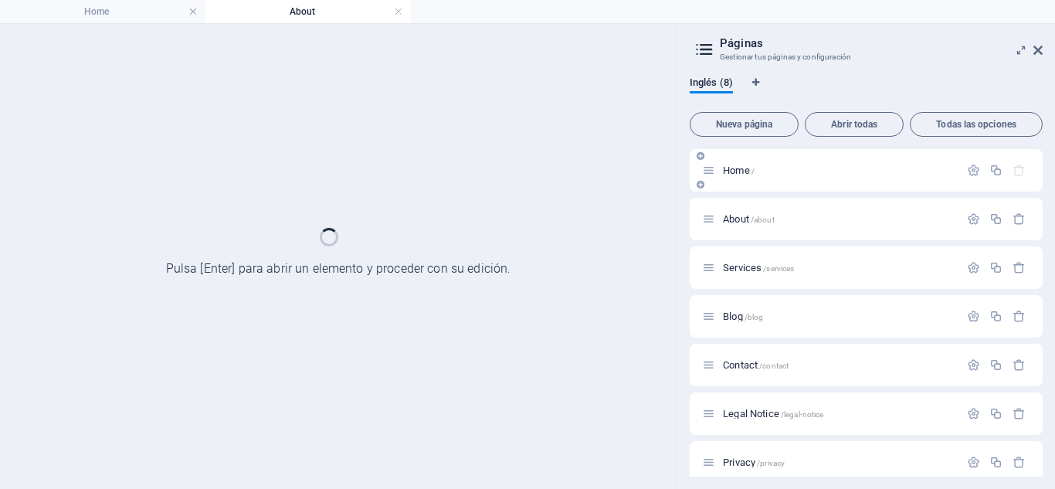
click at [818, 164] on div "Home /" at bounding box center [830, 170] width 257 height 18
click at [734, 169] on span "Home /" at bounding box center [739, 170] width 32 height 12
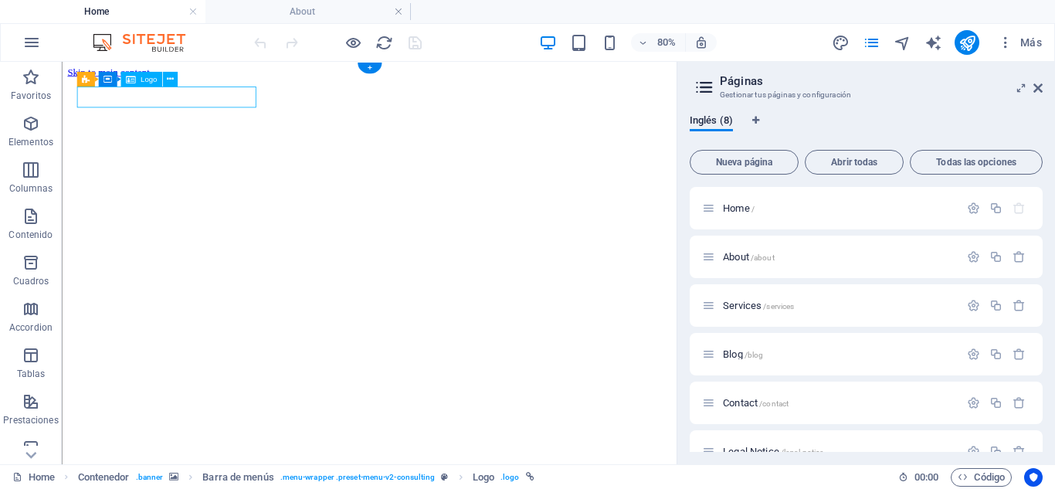
select select "px"
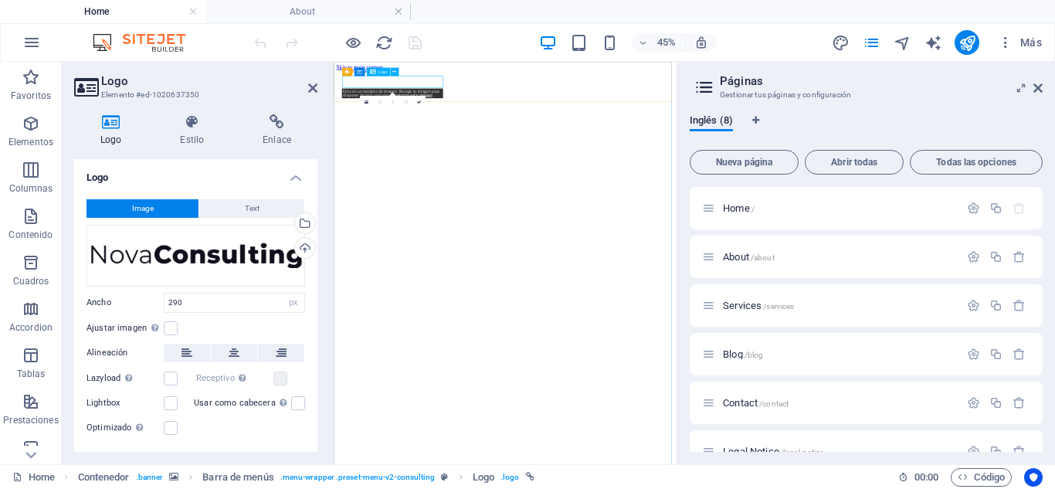
click at [159, 208] on button "Image" at bounding box center [142, 208] width 112 height 19
click at [159, 229] on div "Arrastra archivos aquí, haz clic para escoger archivos o selecciona archivos de…" at bounding box center [195, 256] width 218 height 62
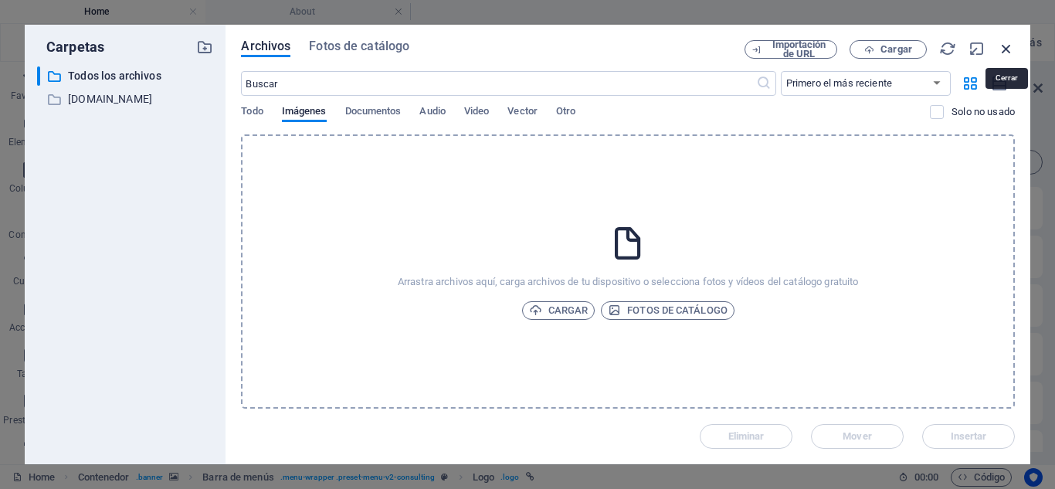
click at [1005, 46] on icon "button" at bounding box center [1005, 48] width 17 height 17
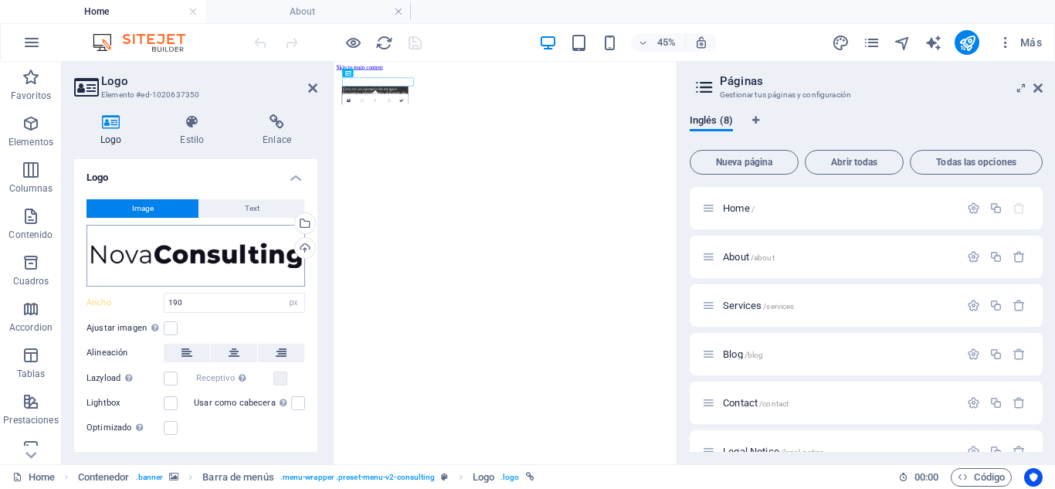
type input "290"
click at [232, 210] on button "Text" at bounding box center [251, 208] width 105 height 19
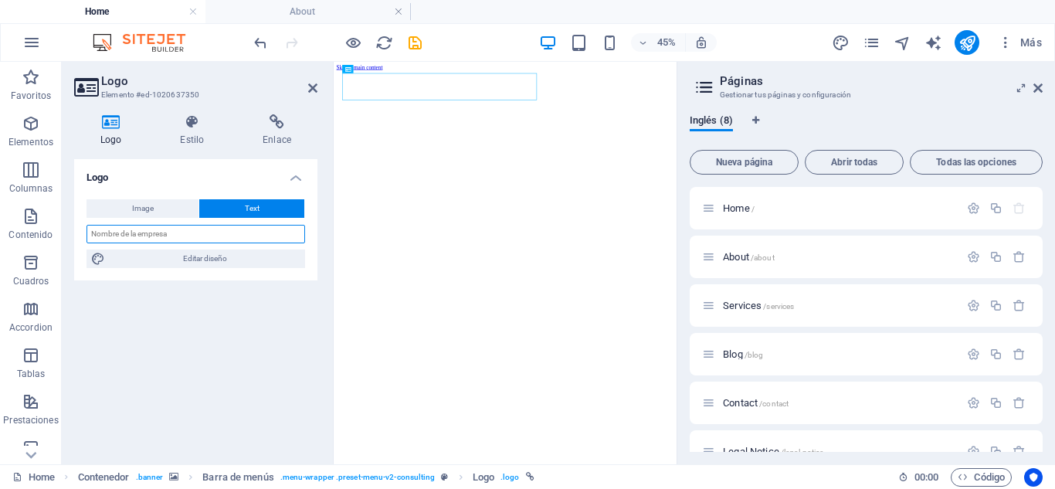
click at [197, 232] on input "text" at bounding box center [195, 234] width 218 height 19
paste input "ALMAPE S.A.S"
type input "ALMAPE S.A.S"
click at [245, 331] on div "Logo Image Text Arrastra archivos aquí, haz clic para escoger archivos o selecc…" at bounding box center [195, 305] width 243 height 293
click at [308, 85] on icon at bounding box center [312, 88] width 9 height 12
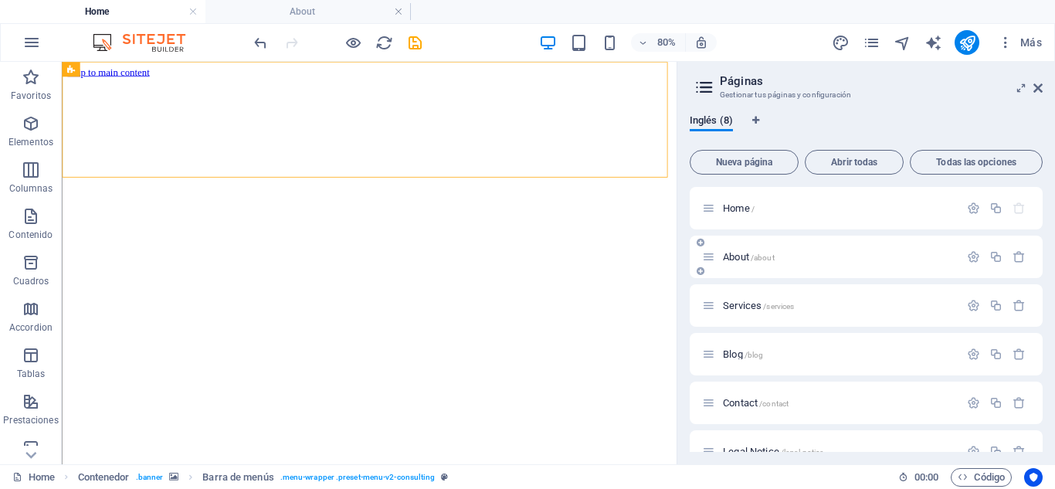
click at [737, 254] on span "About /about" at bounding box center [749, 257] width 52 height 12
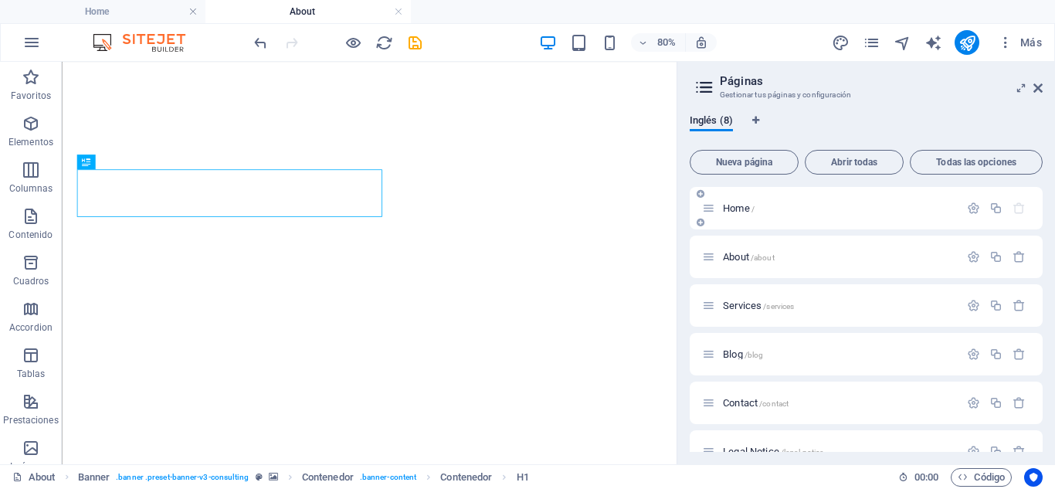
click at [733, 209] on span "Home /" at bounding box center [739, 208] width 32 height 12
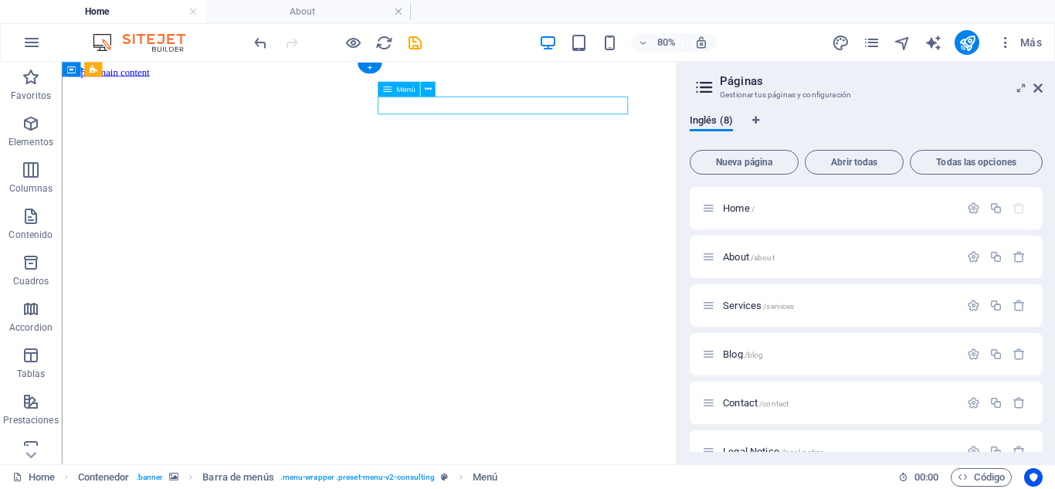
drag, startPoint x: 504, startPoint y: 116, endPoint x: 535, endPoint y: 117, distance: 30.9
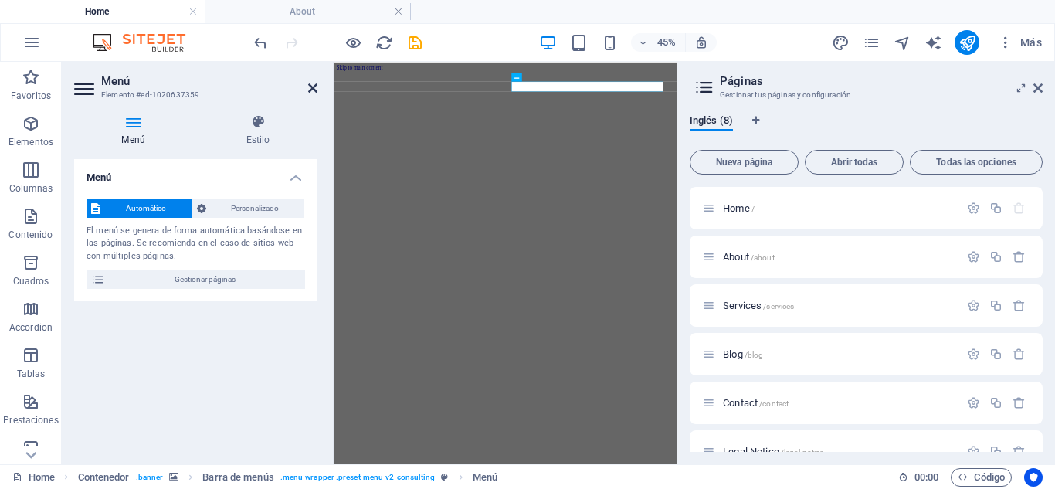
click at [310, 83] on icon at bounding box center [312, 88] width 9 height 12
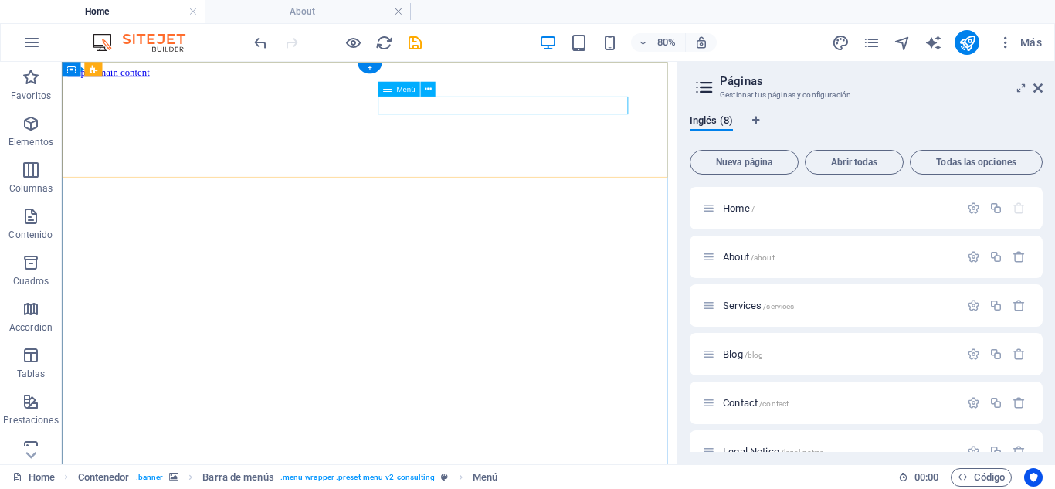
click at [428, 88] on icon at bounding box center [427, 89] width 7 height 13
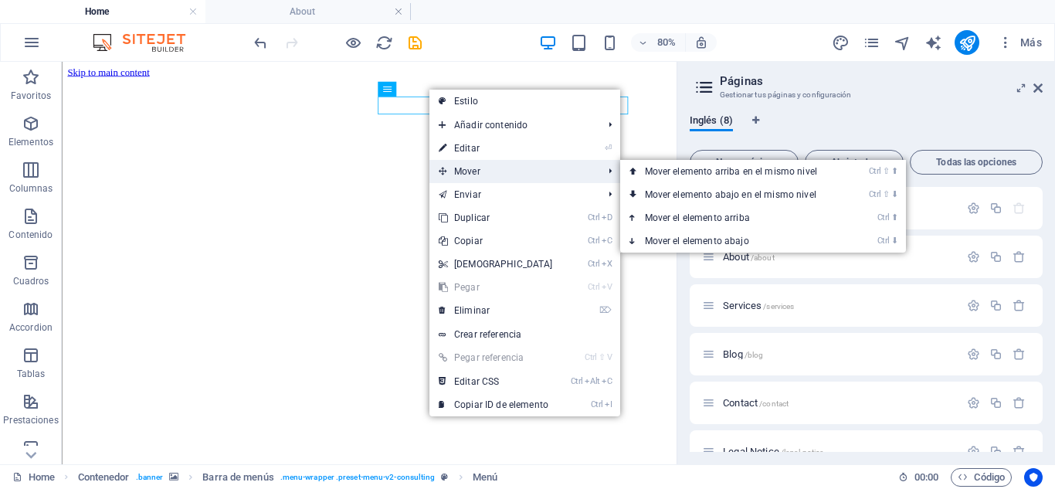
click at [447, 164] on span "Mover" at bounding box center [513, 171] width 168 height 23
click at [452, 161] on span "Mover" at bounding box center [513, 171] width 168 height 23
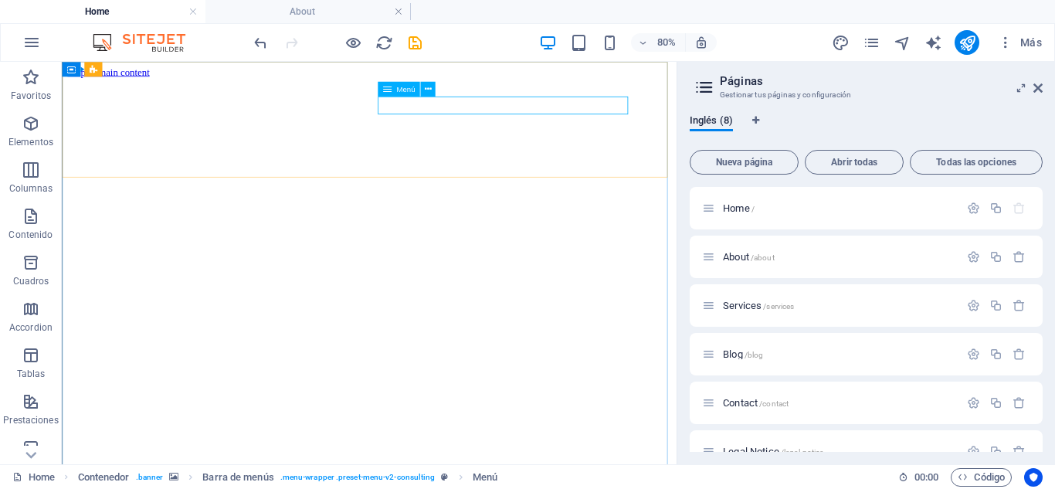
click at [403, 90] on span "Menú" at bounding box center [405, 89] width 19 height 8
click at [391, 86] on div "Menú" at bounding box center [387, 89] width 19 height 15
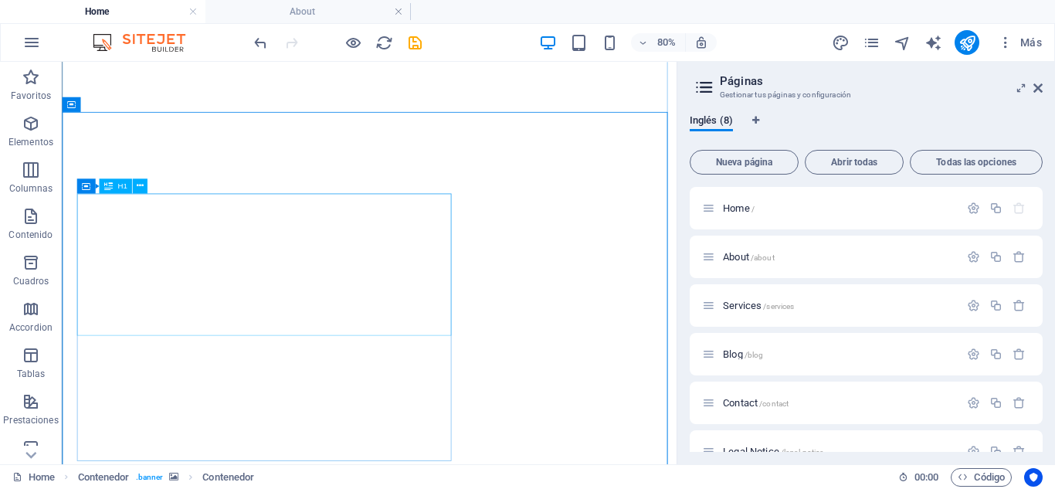
scroll to position [154, 0]
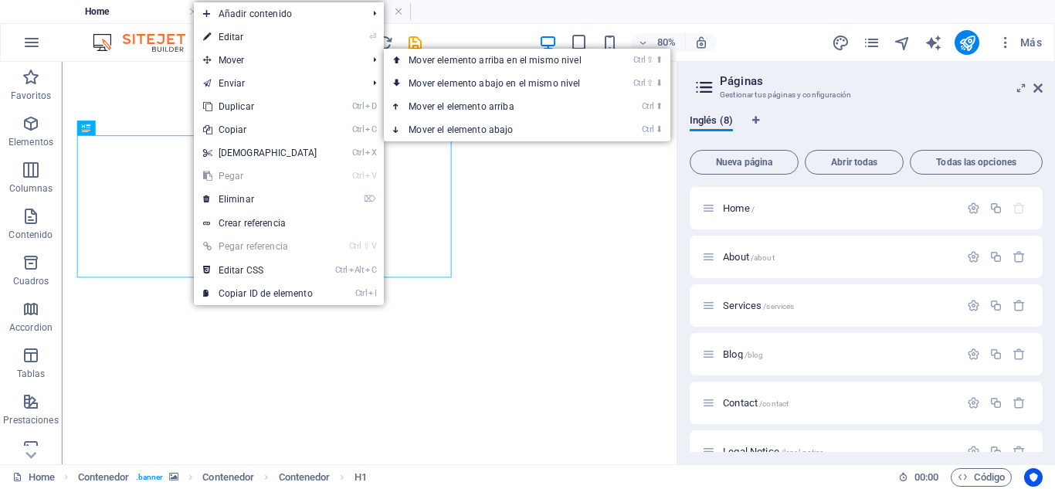
drag, startPoint x: 252, startPoint y: 31, endPoint x: 235, endPoint y: 137, distance: 107.9
click at [252, 31] on link "⏎ Editar" at bounding box center [260, 36] width 133 height 23
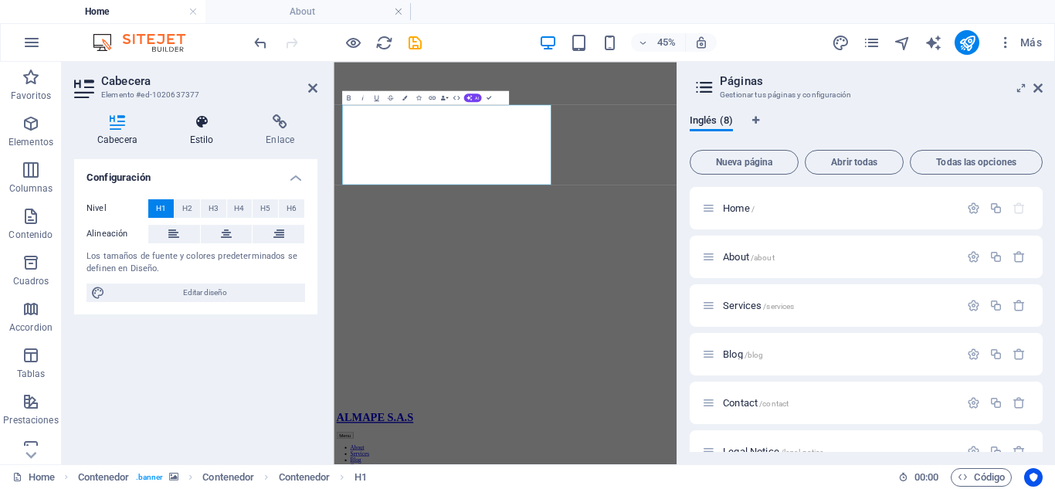
click at [210, 125] on icon at bounding box center [202, 121] width 70 height 15
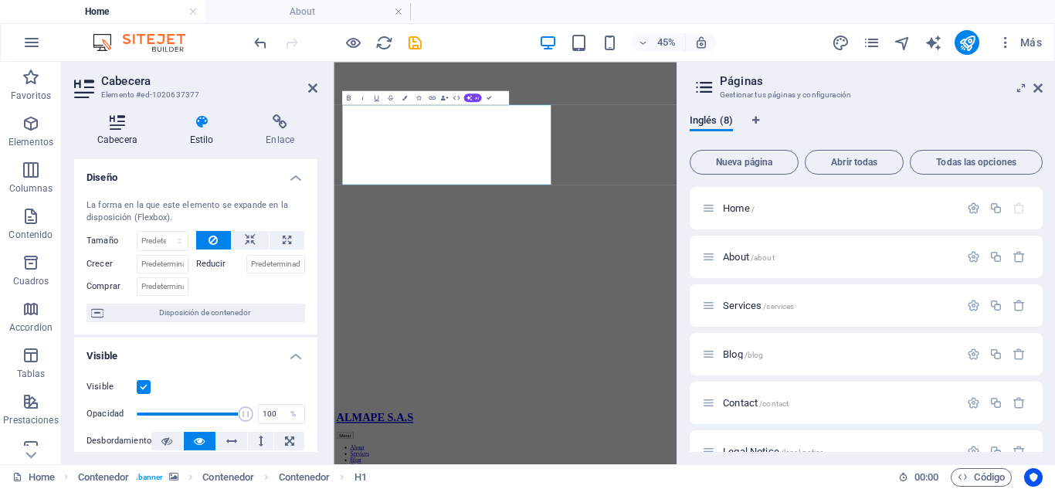
click at [107, 124] on icon at bounding box center [117, 121] width 86 height 15
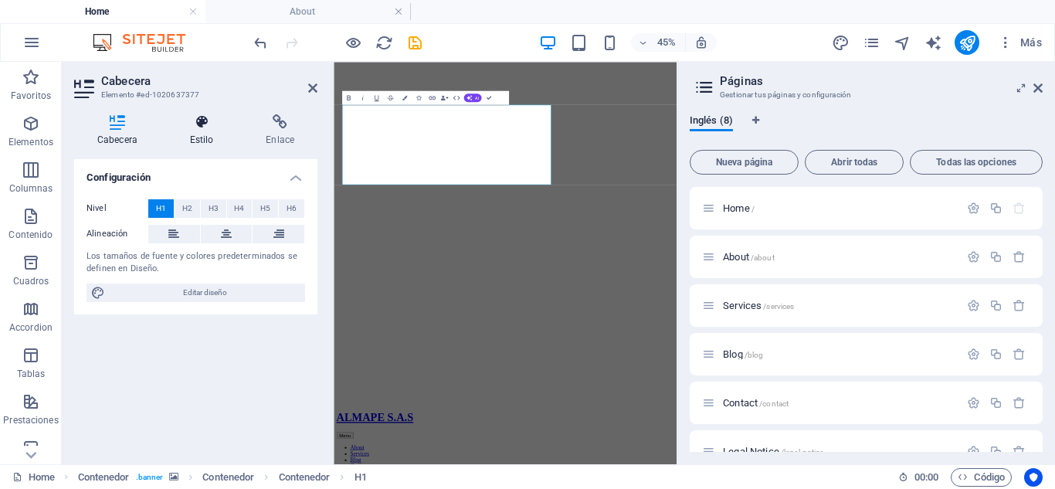
drag, startPoint x: 193, startPoint y: 127, endPoint x: 209, endPoint y: 133, distance: 17.1
click at [193, 127] on icon at bounding box center [202, 121] width 70 height 15
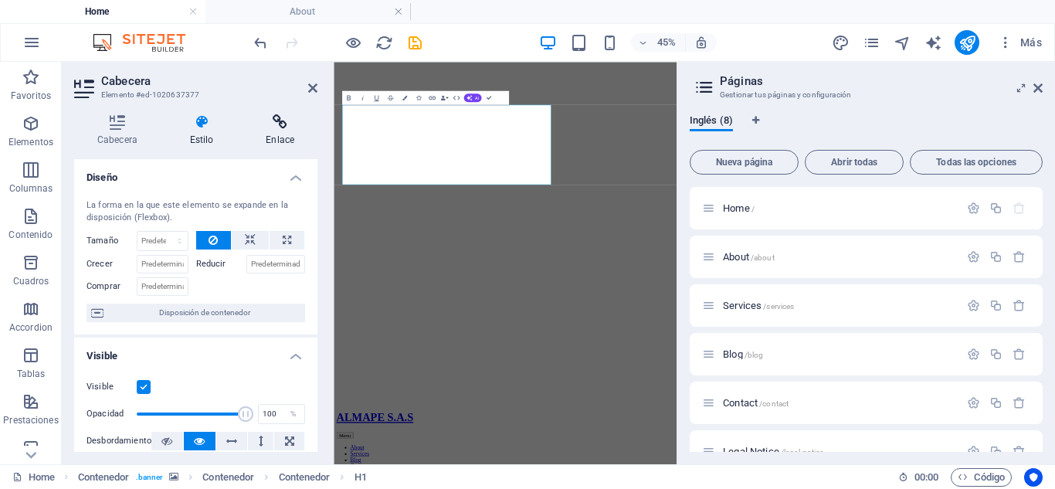
click at [282, 124] on icon at bounding box center [279, 121] width 75 height 15
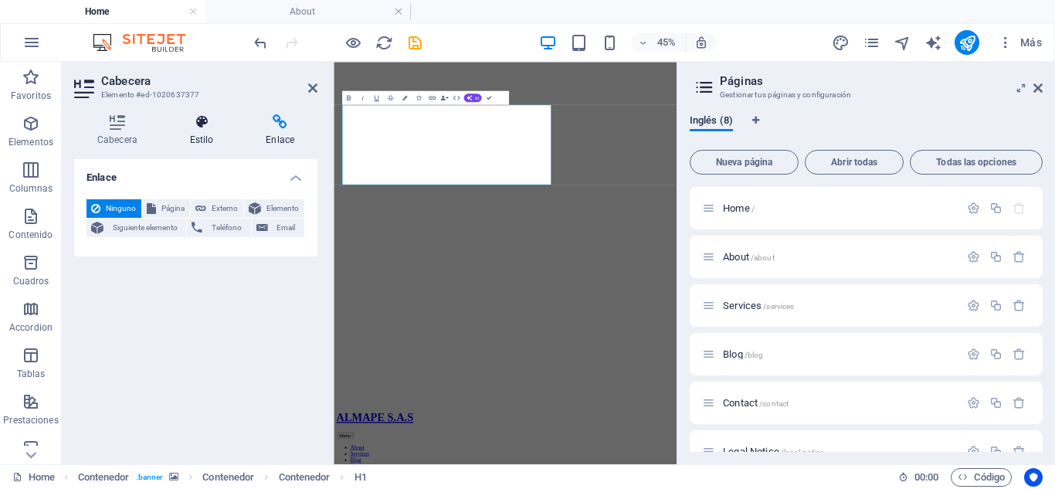
click at [192, 134] on h4 "Estilo" at bounding box center [205, 130] width 76 height 32
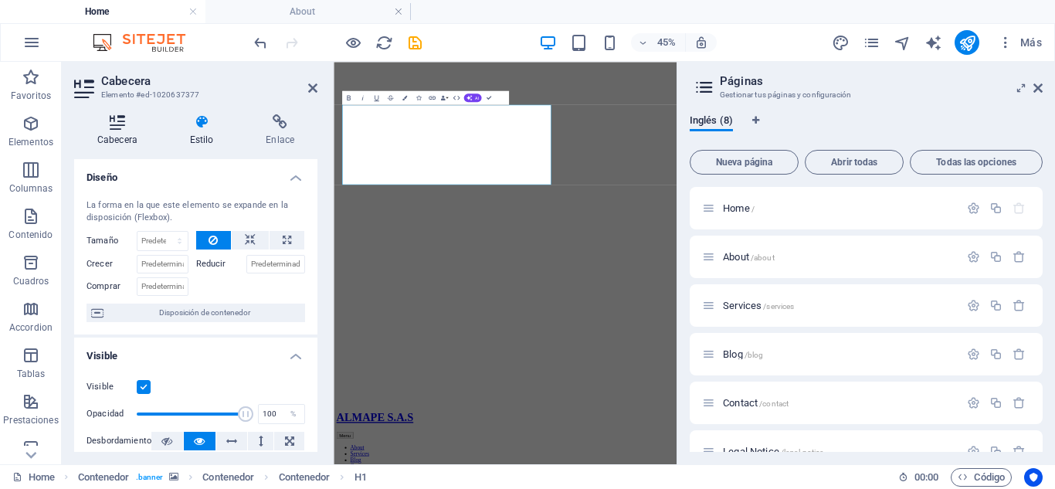
click at [121, 125] on icon at bounding box center [117, 121] width 86 height 15
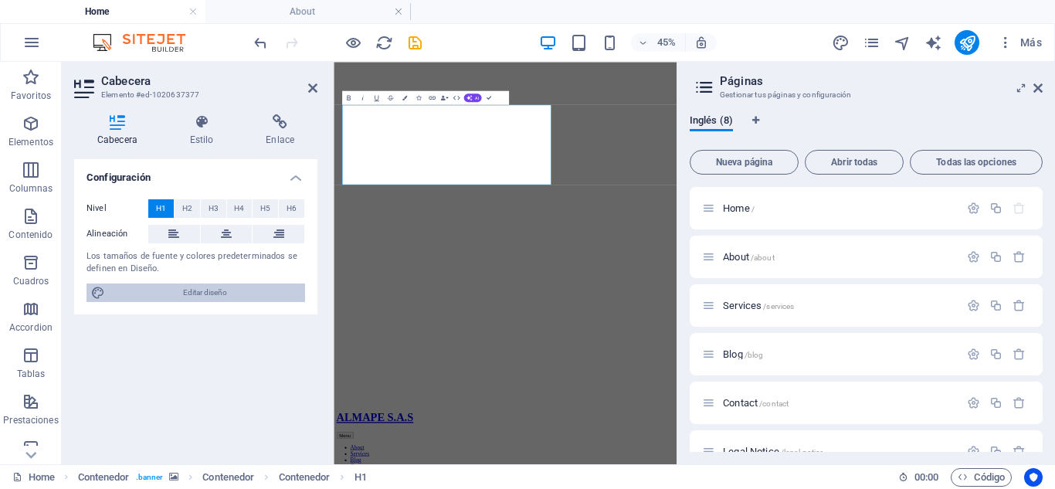
click at [141, 290] on span "Editar diseño" at bounding box center [205, 292] width 191 height 19
select select "700"
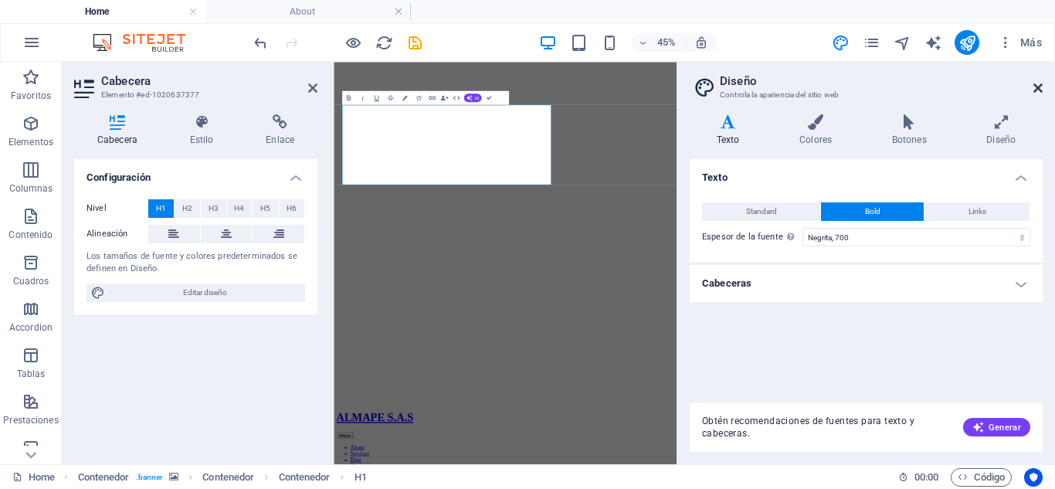
click at [1041, 83] on icon at bounding box center [1037, 88] width 9 height 12
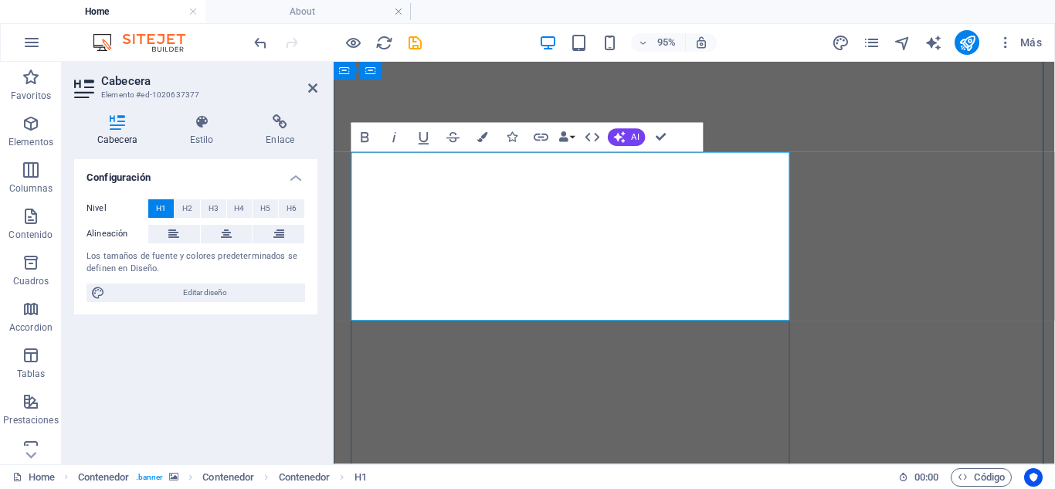
drag, startPoint x: 791, startPoint y: 205, endPoint x: 427, endPoint y: 252, distance: 366.8
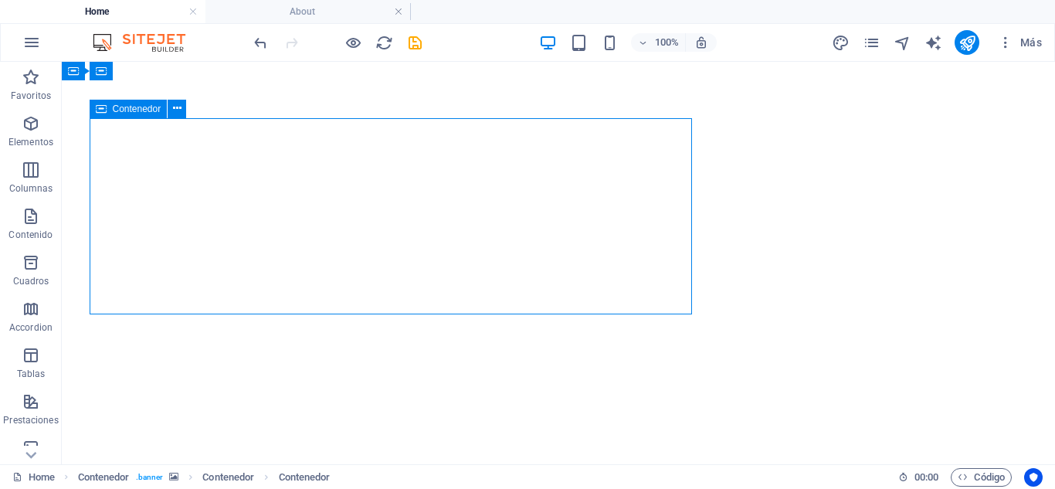
drag, startPoint x: 623, startPoint y: 209, endPoint x: 200, endPoint y: 113, distance: 433.9
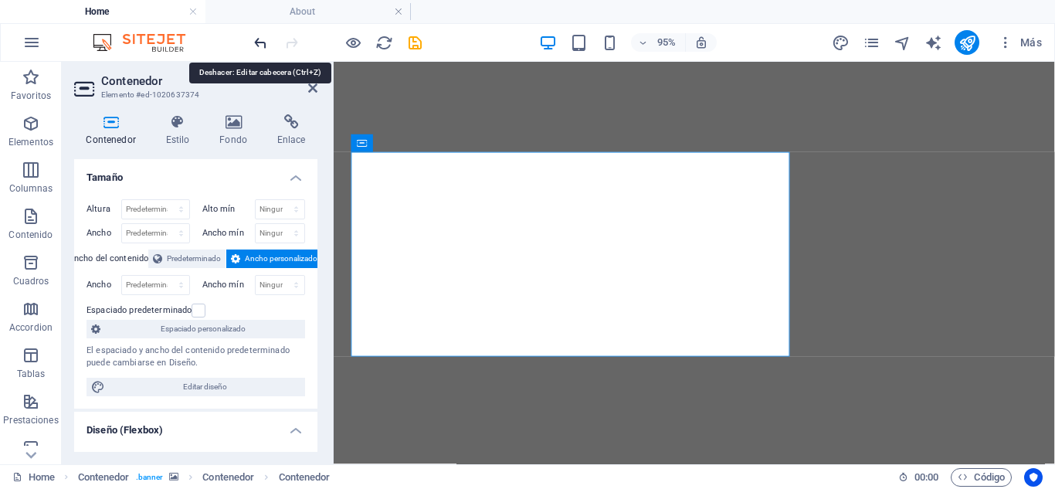
click at [259, 45] on icon "undo" at bounding box center [261, 43] width 18 height 18
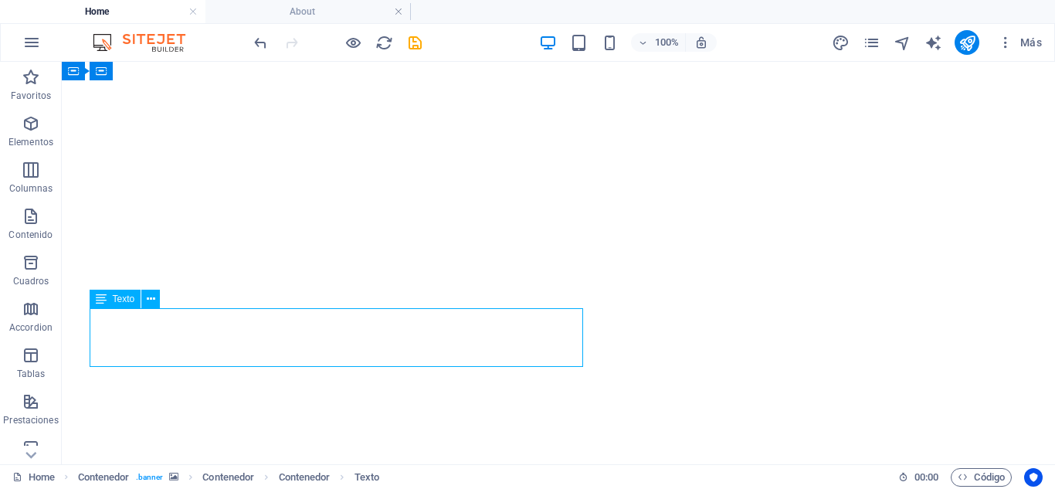
click at [211, 337] on div "Contenedor Contenedor Contenedor Barra de menús Menú Separador Botón Contenedor…" at bounding box center [558, 263] width 993 height 402
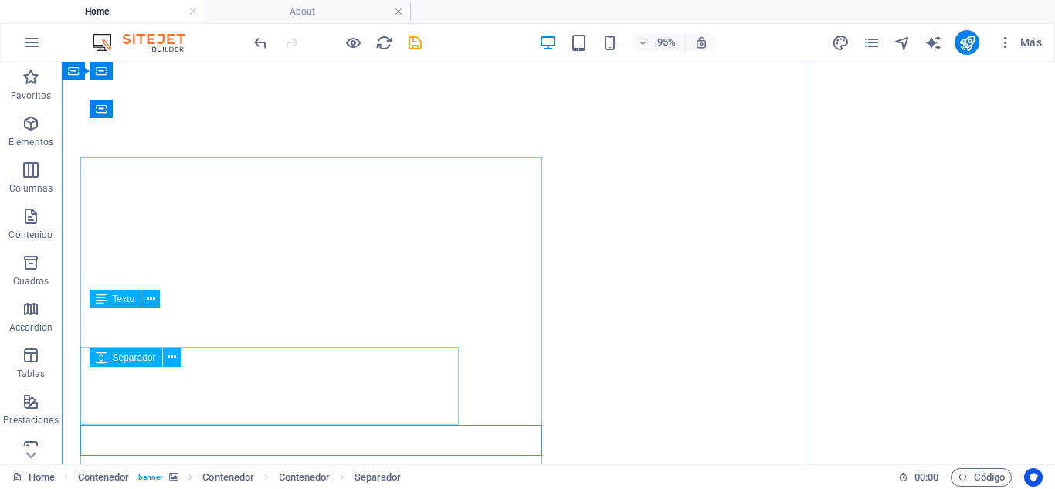
select select "px"
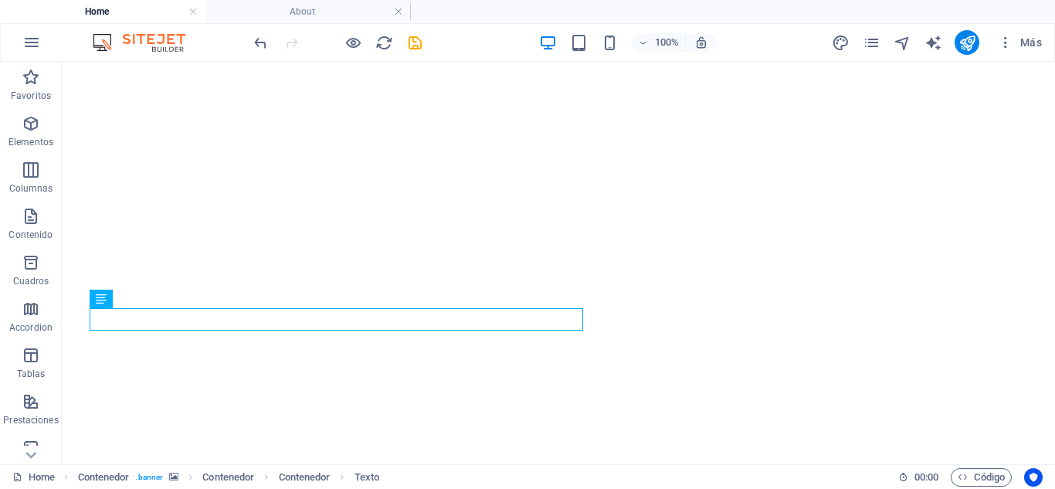
click at [248, 38] on div "100% Más" at bounding box center [527, 42] width 1053 height 37
click at [253, 40] on icon "undo" at bounding box center [261, 43] width 18 height 18
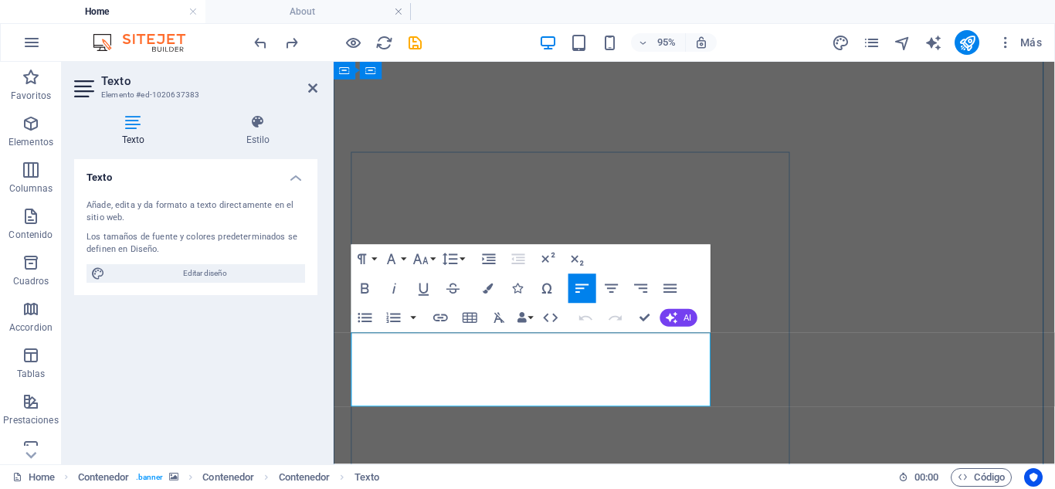
drag, startPoint x: 463, startPoint y: 378, endPoint x: 518, endPoint y: 401, distance: 59.2
drag, startPoint x: 699, startPoint y: 412, endPoint x: 348, endPoint y: 353, distance: 355.5
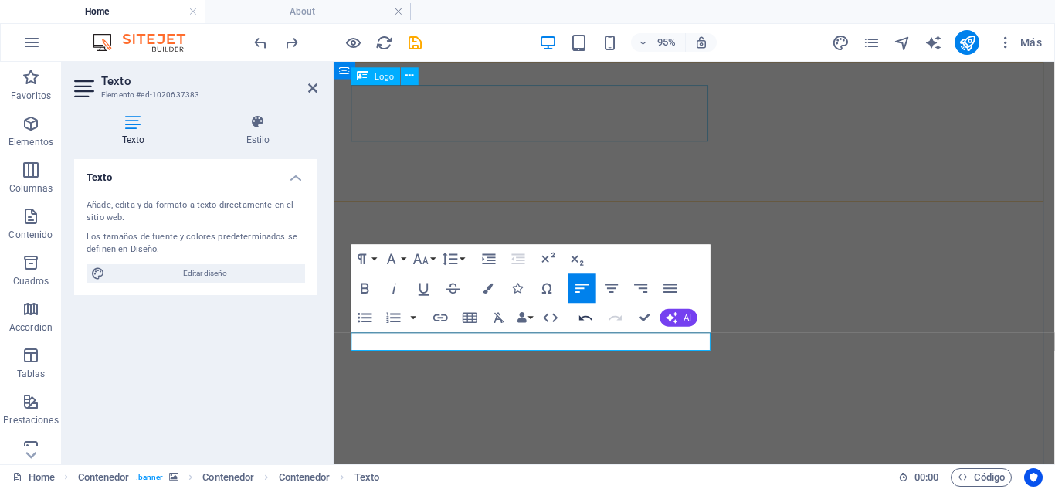
scroll to position [256, 2]
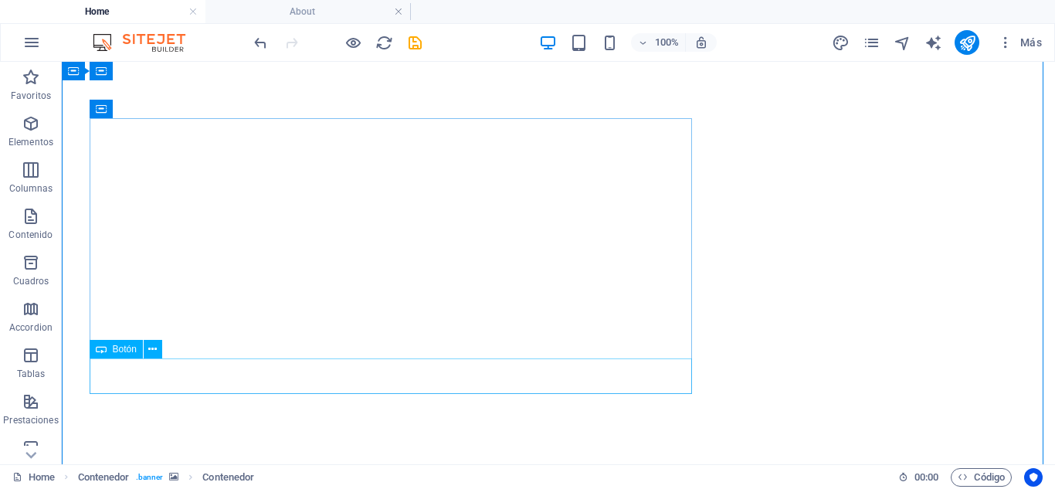
click at [153, 354] on icon at bounding box center [152, 349] width 8 height 16
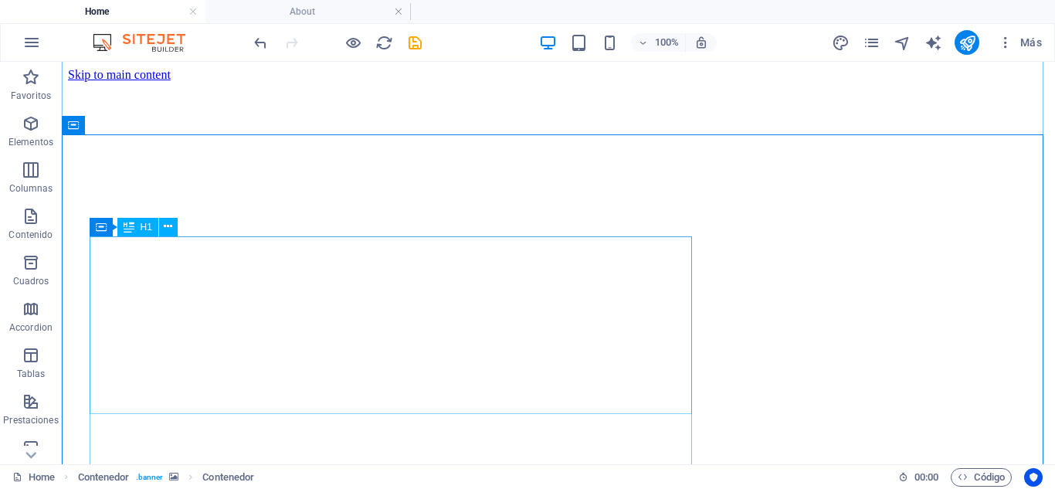
scroll to position [309, 0]
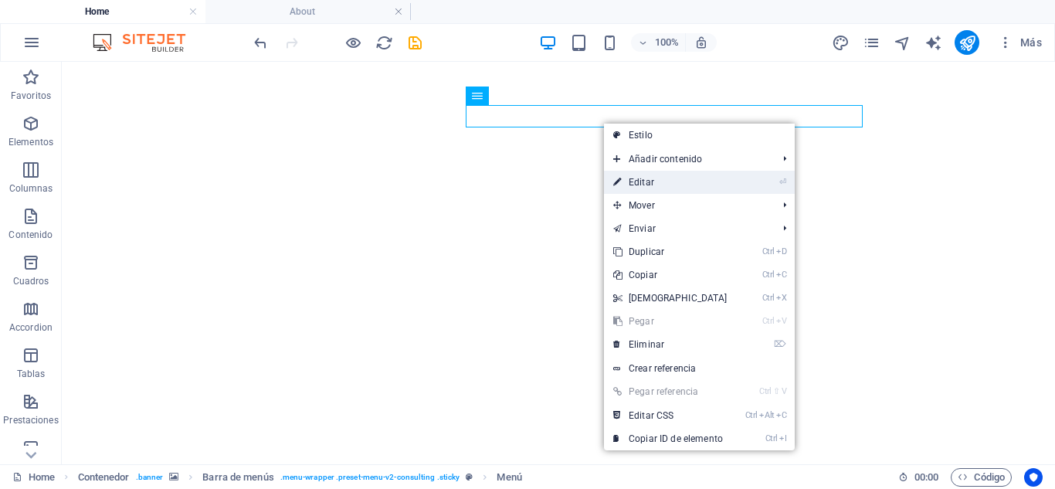
click at [615, 174] on icon at bounding box center [617, 182] width 8 height 23
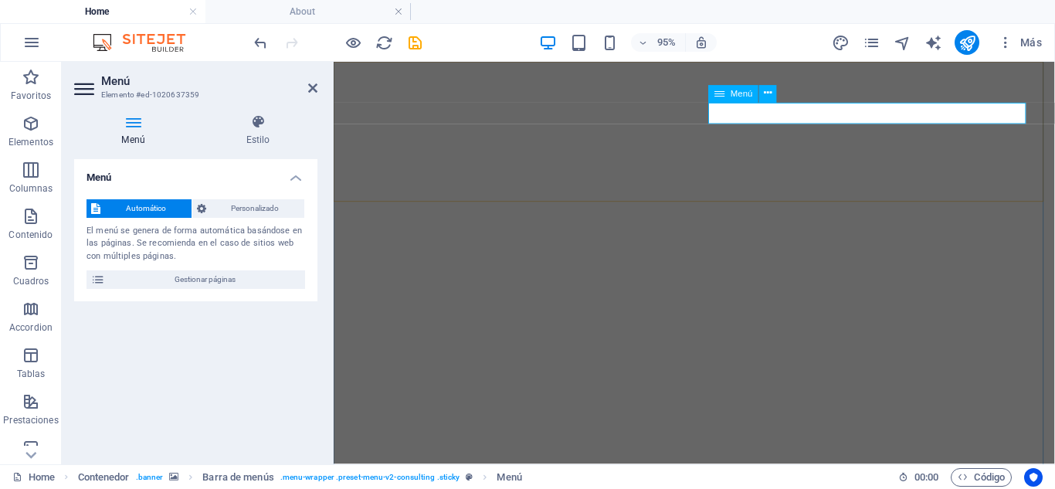
click at [771, 97] on icon at bounding box center [768, 93] width 8 height 15
click at [191, 350] on div "Menú Automático Personalizado El menú se genera de forma automática basándose e…" at bounding box center [195, 305] width 243 height 293
click at [137, 123] on icon at bounding box center [133, 121] width 118 height 15
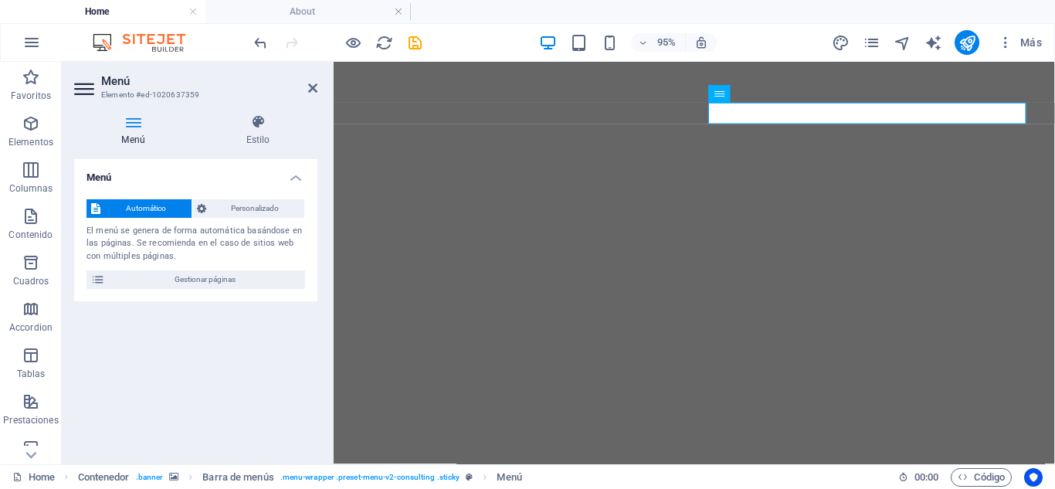
click at [84, 75] on header "Menú Elemento #ed-1020637359" at bounding box center [195, 82] width 243 height 40
click at [83, 83] on icon at bounding box center [85, 88] width 23 height 25
click at [212, 210] on span "Personalizado" at bounding box center [256, 208] width 90 height 19
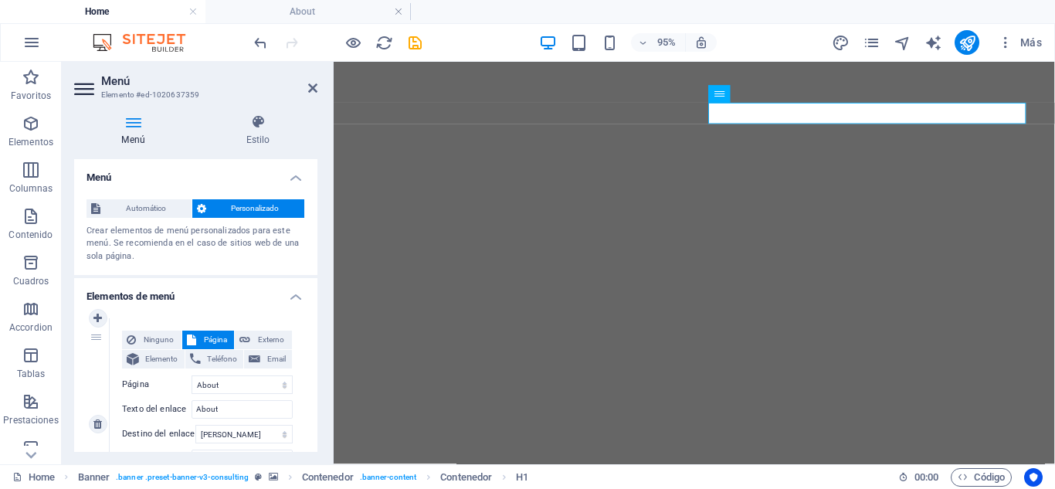
scroll to position [77, 0]
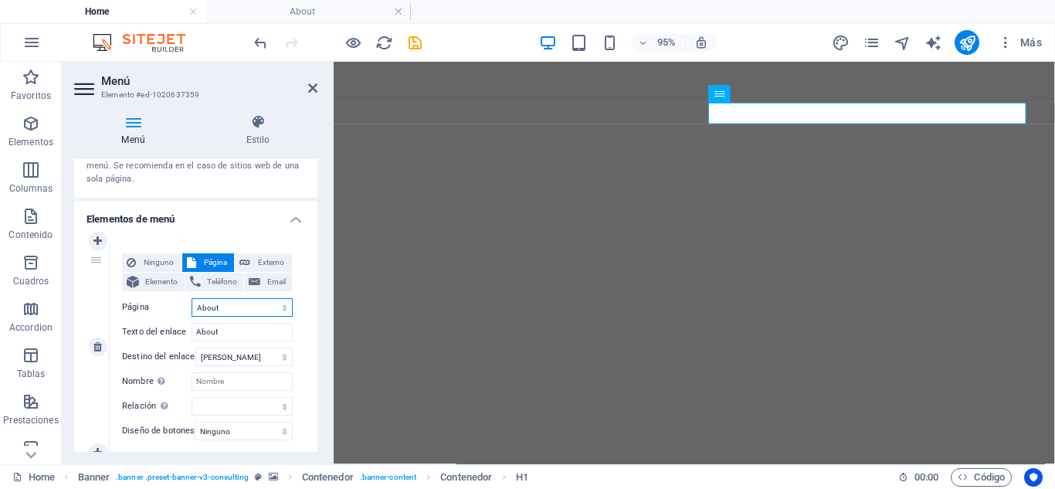
click at [231, 306] on select "Home About Services Blog Contact Legal Notice Privacy" at bounding box center [241, 307] width 101 height 19
click at [224, 303] on select "Home About Services Blog Contact Legal Notice Privacy" at bounding box center [241, 307] width 101 height 19
click at [181, 313] on label "Página" at bounding box center [156, 307] width 69 height 19
click at [191, 313] on select "Home About Services Blog Contact Legal Notice Privacy" at bounding box center [241, 307] width 101 height 19
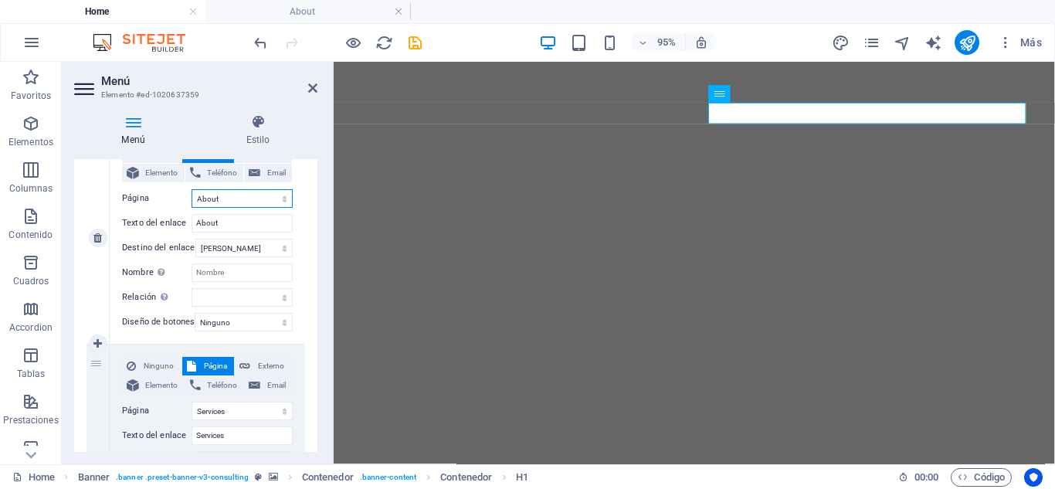
scroll to position [309, 0]
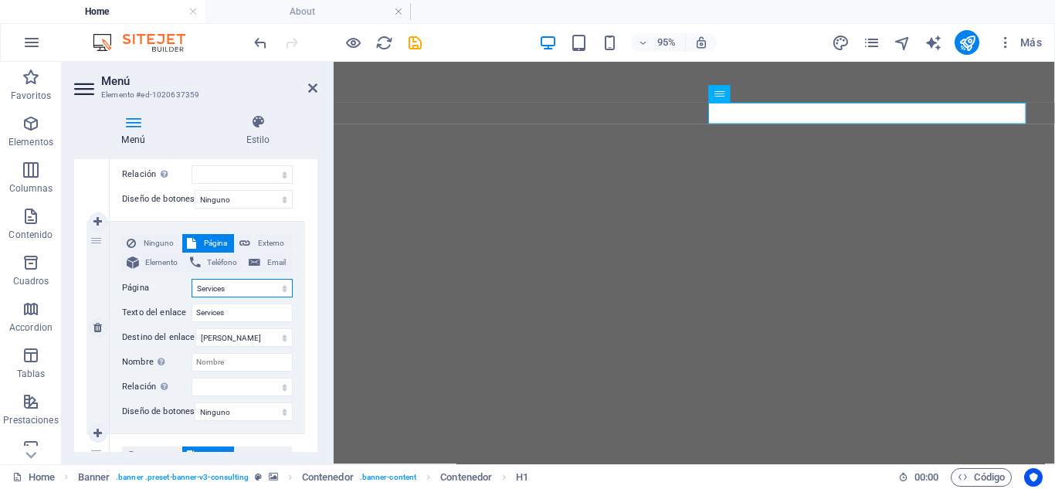
click at [252, 286] on select "Home About Services Blog Contact Legal Notice Privacy" at bounding box center [241, 288] width 101 height 19
click at [147, 323] on div "Ninguno Página Externo Elemento Teléfono Email Página Home About Services Blog …" at bounding box center [207, 315] width 171 height 162
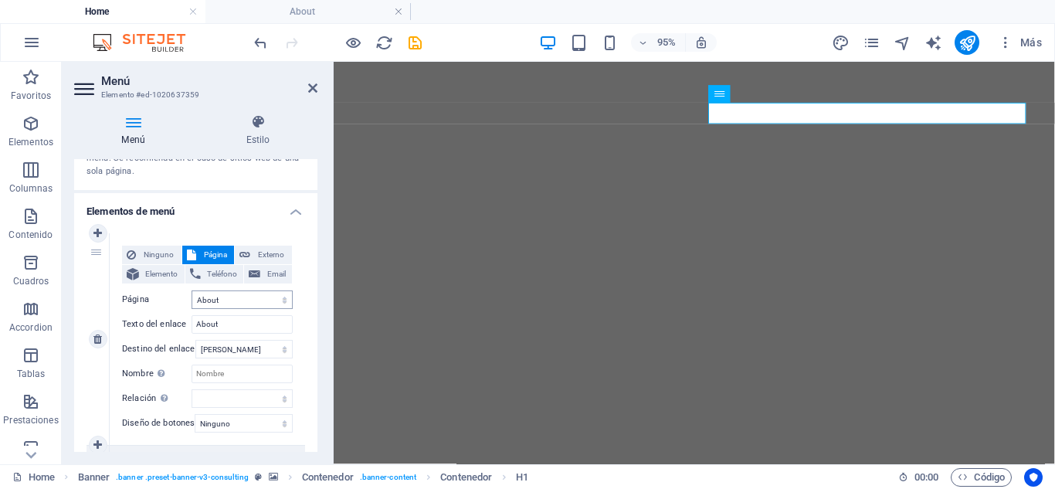
scroll to position [77, 0]
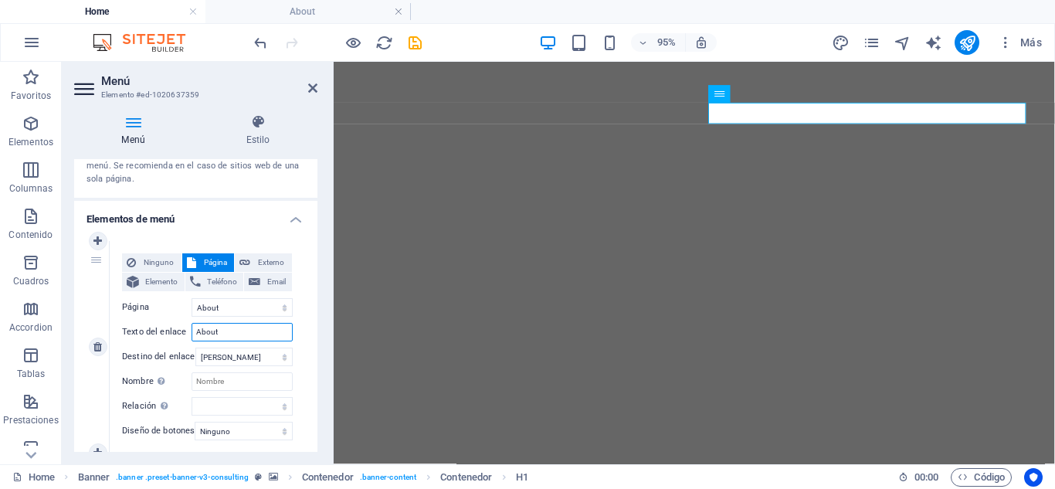
click at [209, 337] on input "About" at bounding box center [241, 332] width 101 height 19
drag, startPoint x: 222, startPoint y: 334, endPoint x: 186, endPoint y: 334, distance: 35.5
click at [186, 334] on div "Texto del enlace About" at bounding box center [207, 332] width 171 height 19
type input "M"
select select
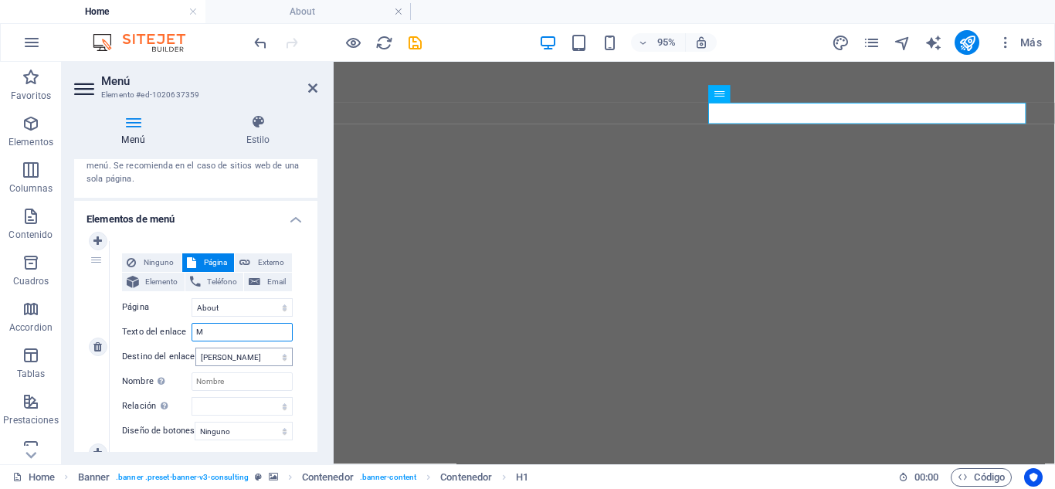
select select
type input "Màs"
select select
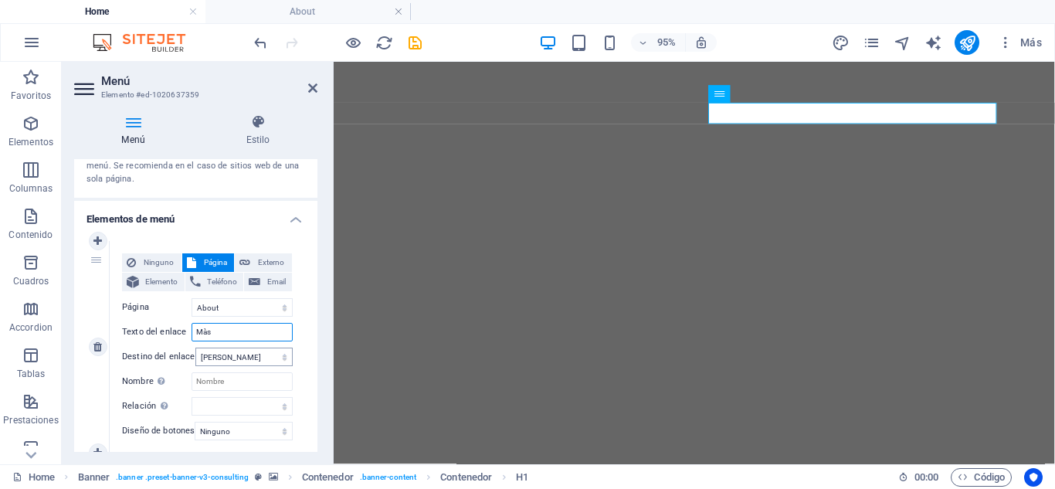
select select
type input "M"
select select
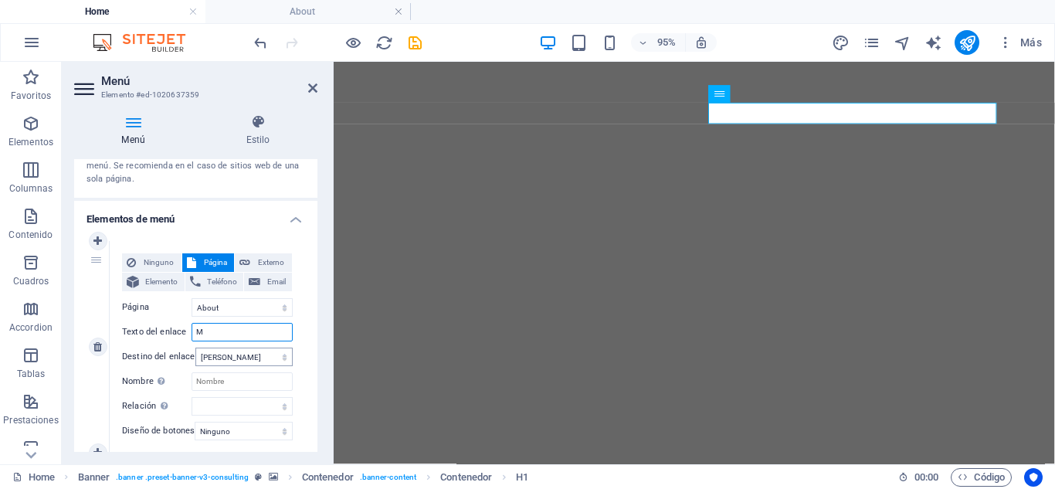
select select
type input "Mas"
select select
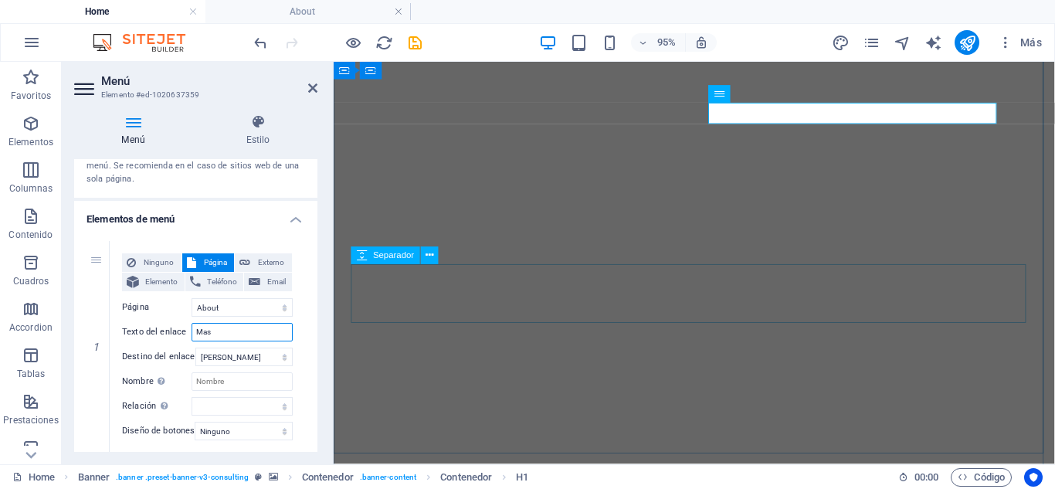
select select
type input "Mas"
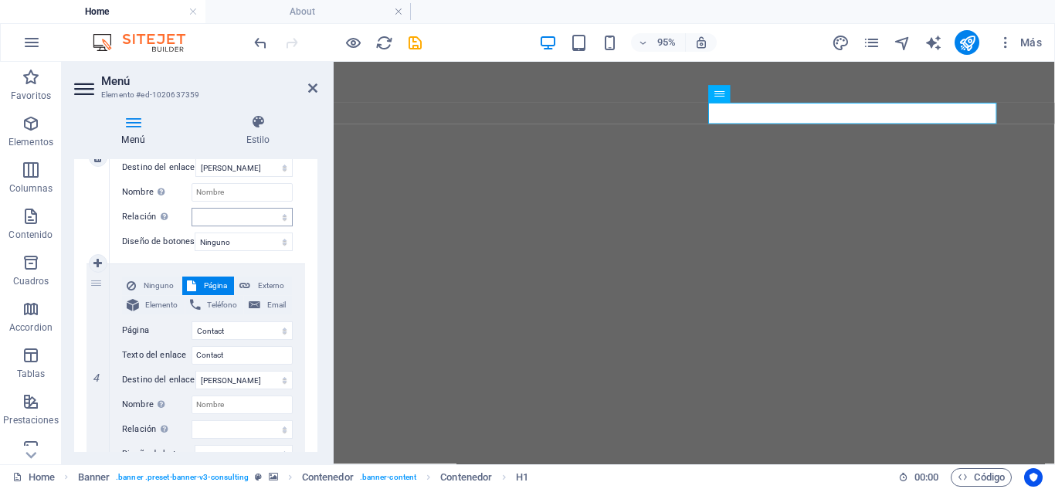
scroll to position [768, 0]
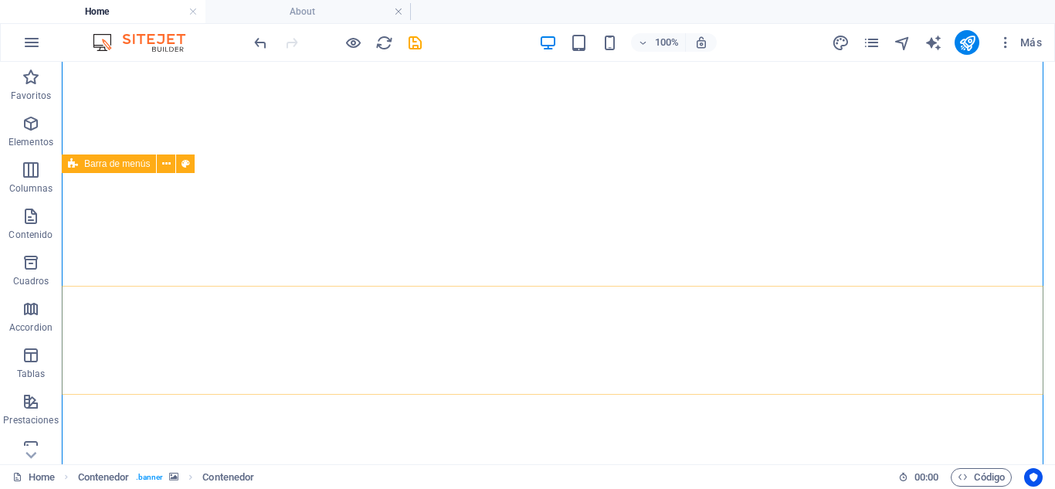
scroll to position [0, 0]
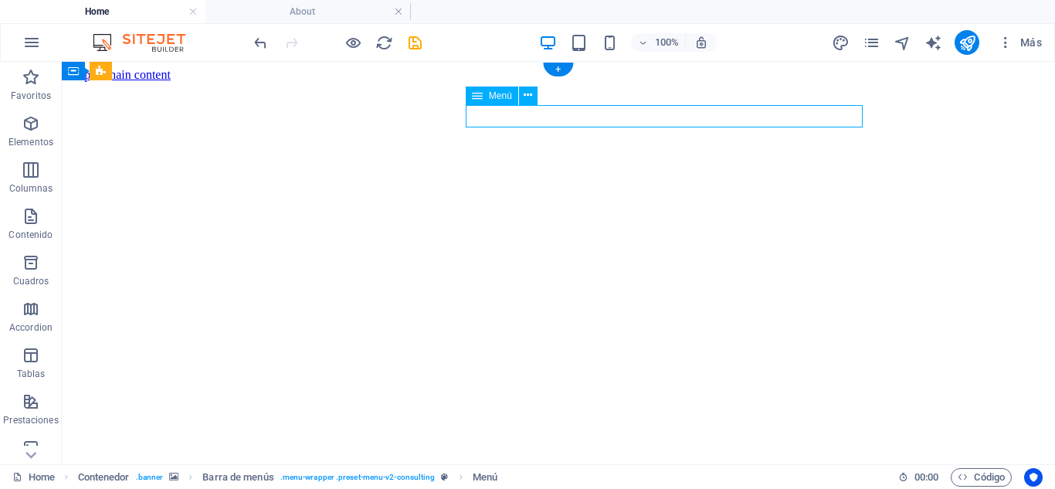
select select "1"
select select
select select "2"
select select
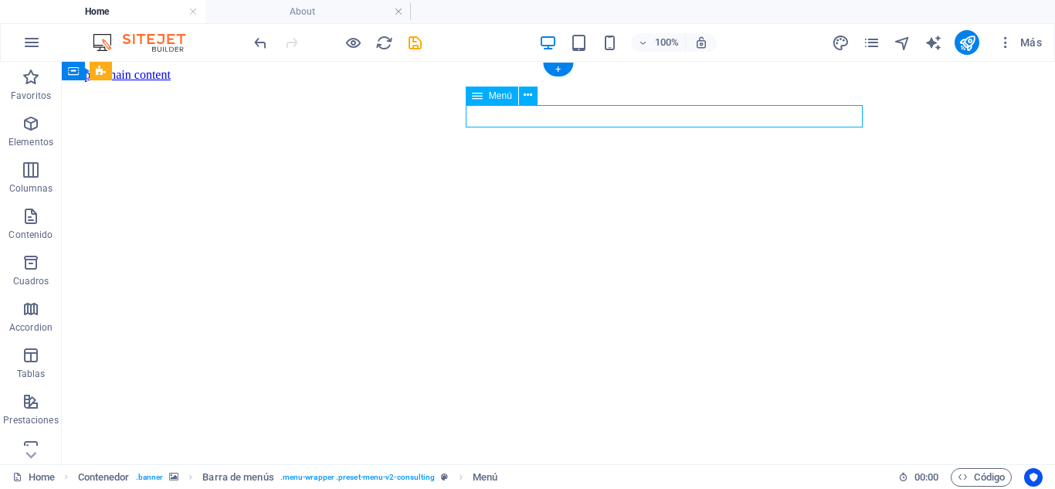
select select "3"
select select
select select "4"
select select
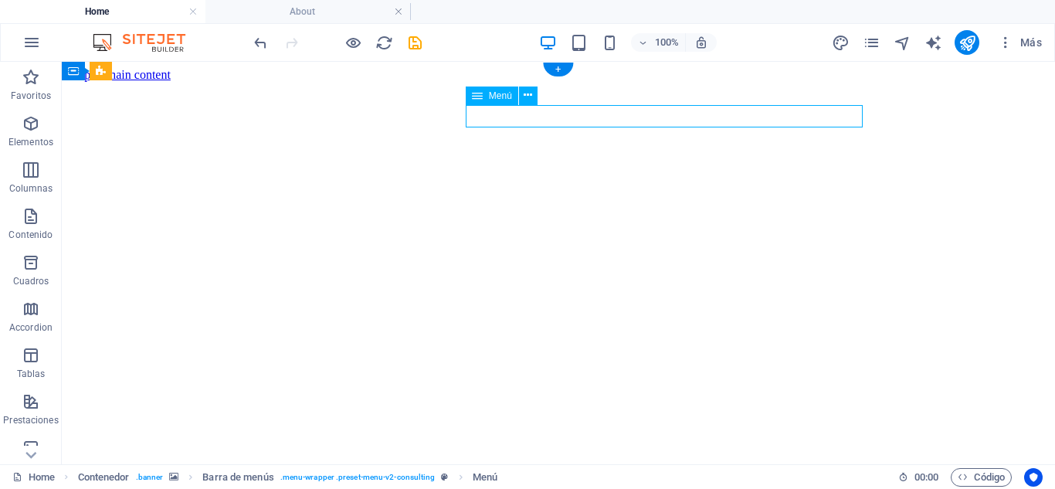
select select "1"
select select
select select "2"
select select
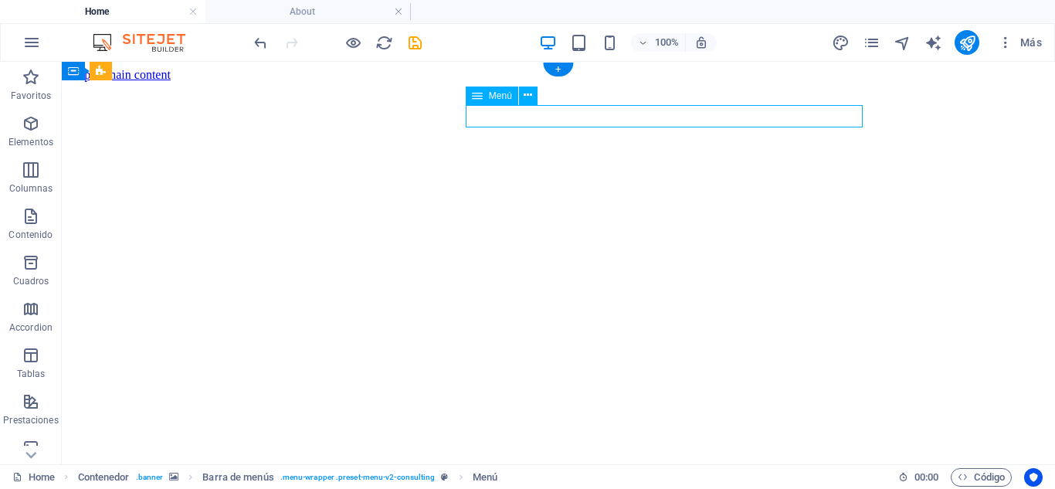
select select "3"
select select
select select "4"
select select
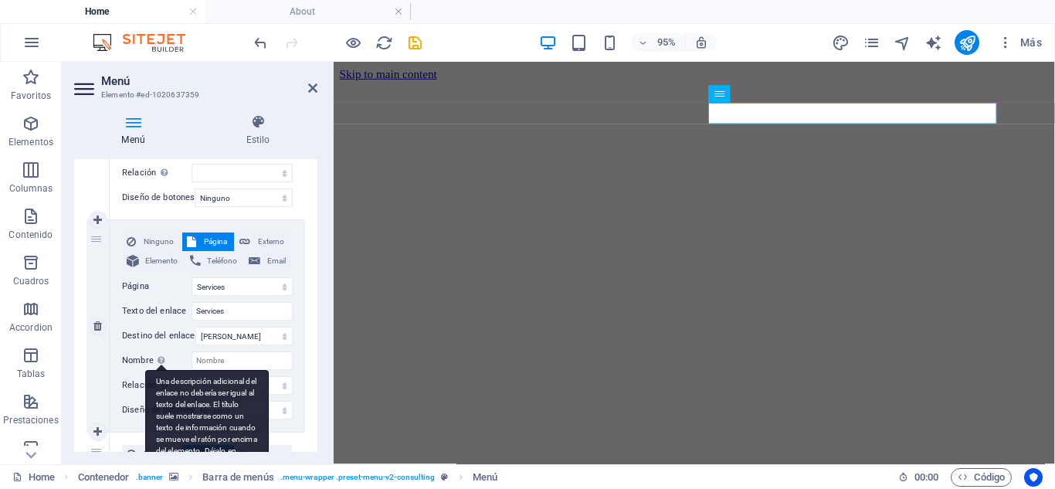
scroll to position [386, 0]
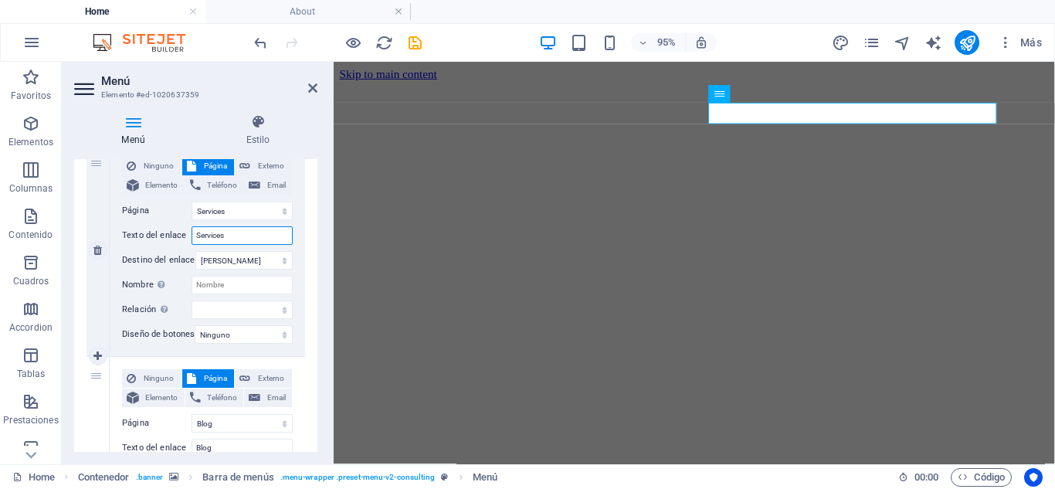
click at [252, 235] on input "Services" at bounding box center [241, 235] width 101 height 19
type input "Ofertas"
select select
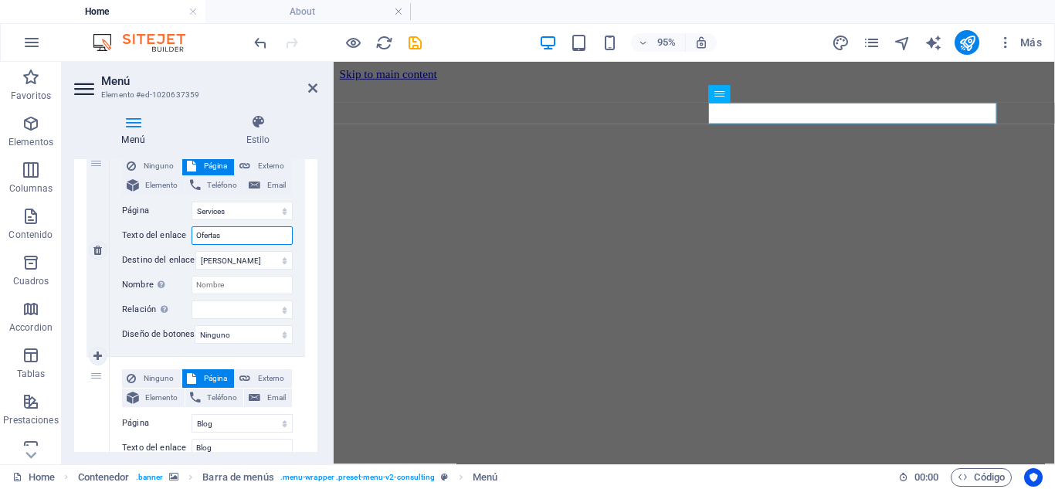
select select
type input "Ofertas Acad"
select select
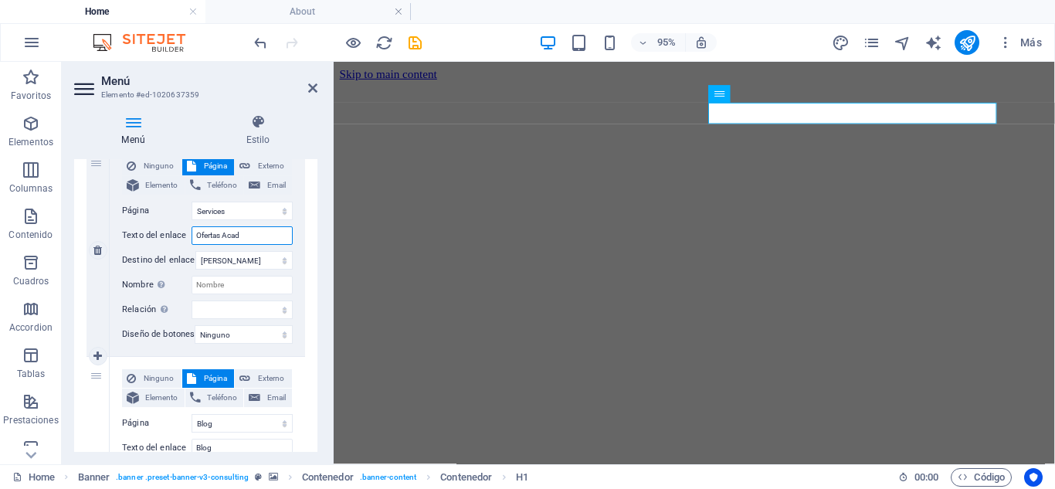
select select
type input "Ofertas Aca"
select select
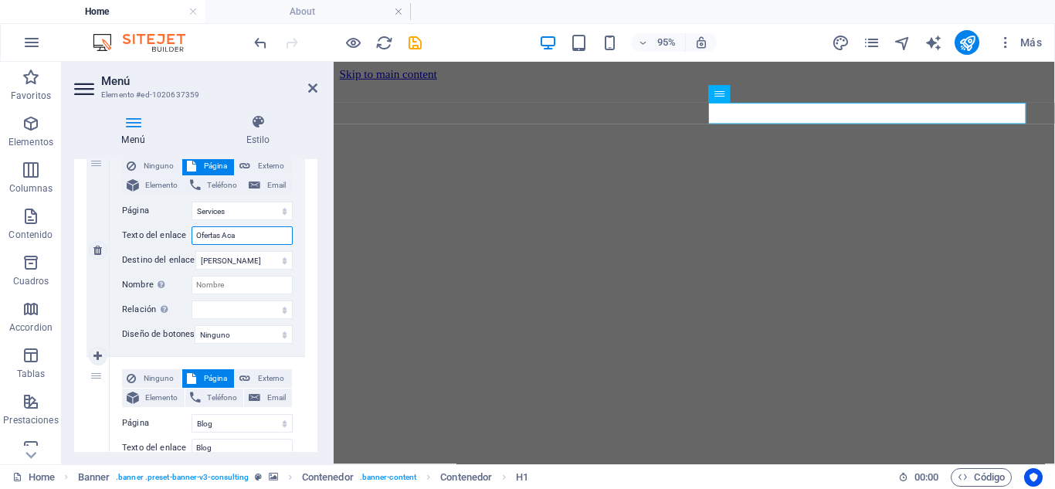
select select
type input "Ofertas Academicas"
select select
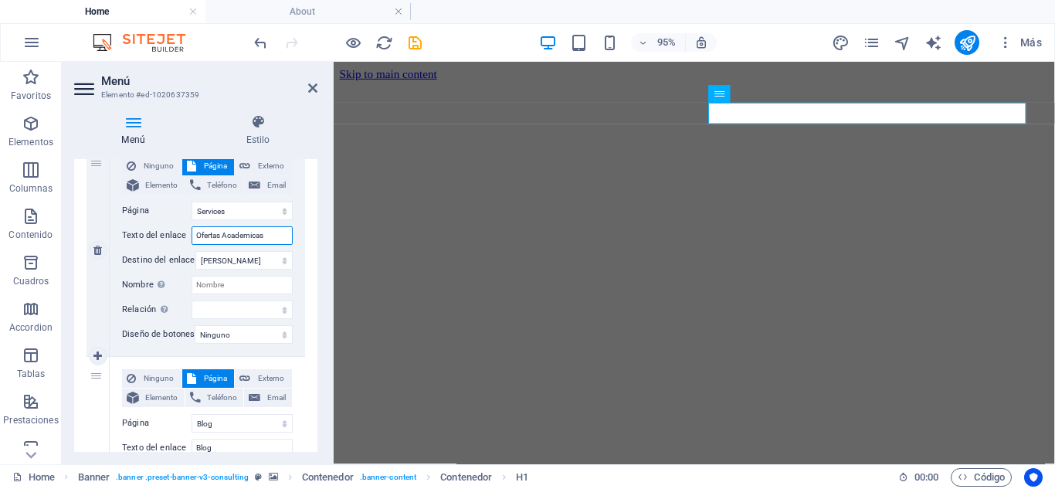
select select
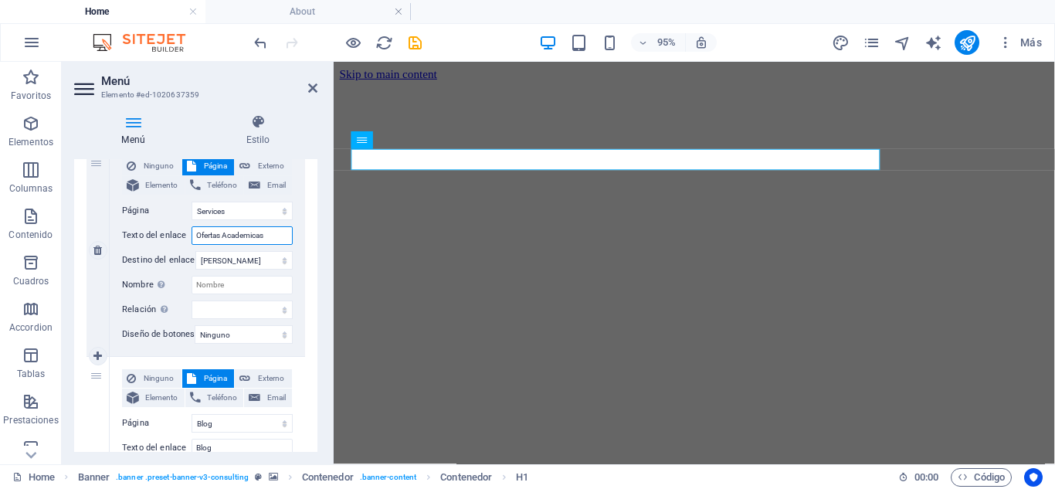
drag, startPoint x: 216, startPoint y: 239, endPoint x: 208, endPoint y: 235, distance: 8.6
click at [203, 235] on input "Ofertas Academicas" at bounding box center [241, 235] width 101 height 19
drag, startPoint x: 237, startPoint y: 236, endPoint x: 226, endPoint y: 235, distance: 10.9
click at [226, 235] on input "Ofertas Academicas" at bounding box center [241, 235] width 101 height 19
type input "Ofertas Academicas"
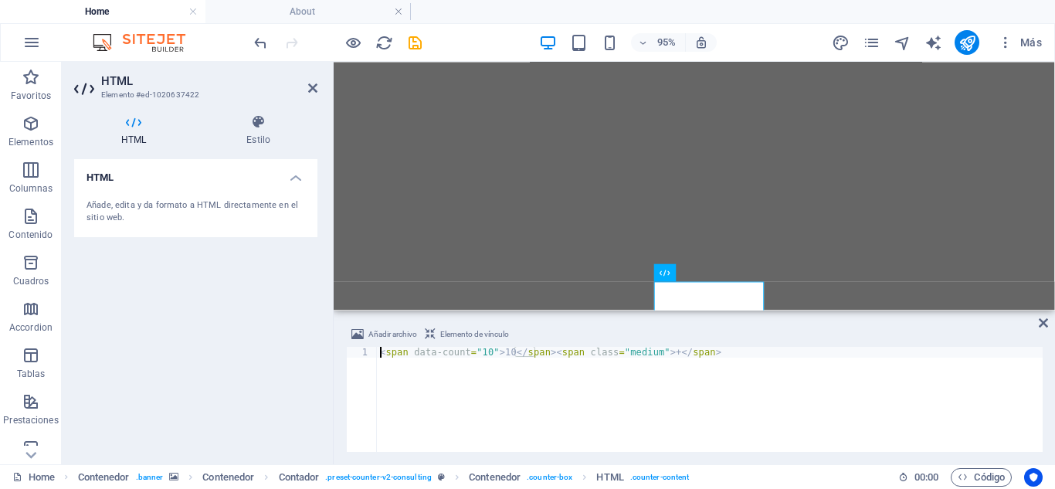
click at [502, 354] on div "< span data-count = "10" > 10 </ span > < span class = "medium" > + </ span >" at bounding box center [709, 410] width 665 height 127
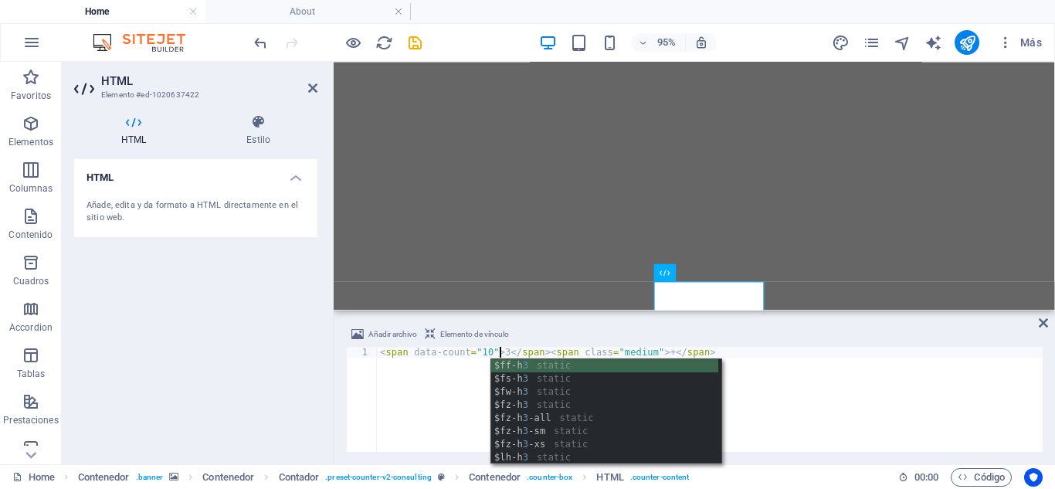
scroll to position [0, 10]
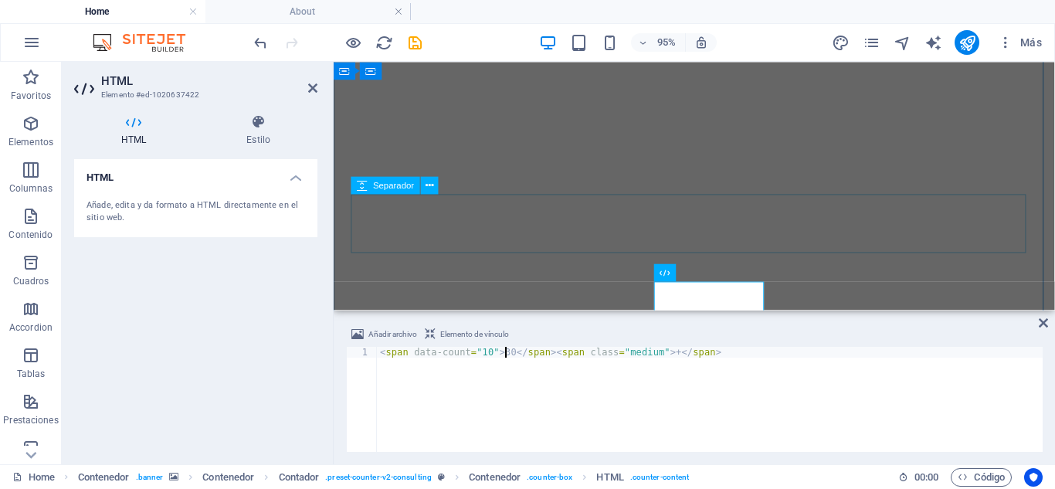
type textarea "<span data-count="10">30</span><span class="medium">+</span>"
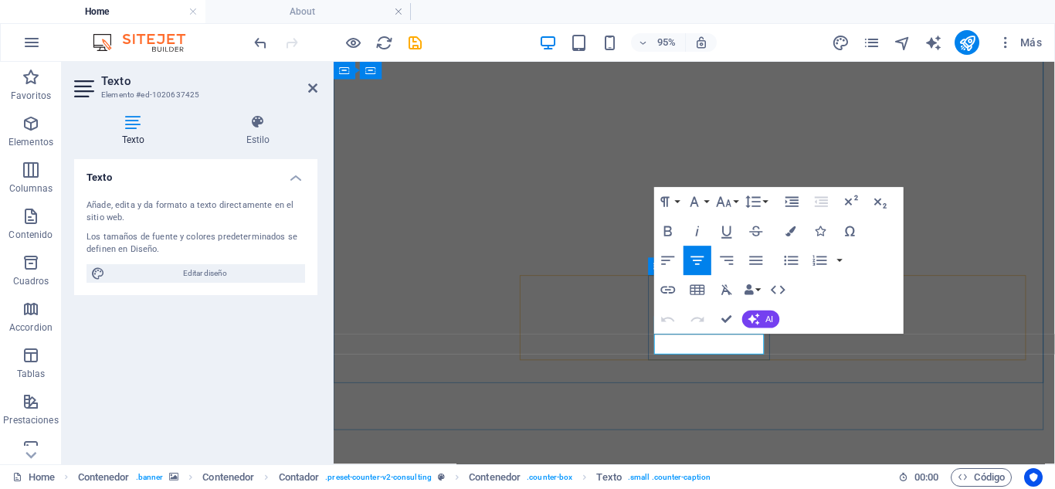
drag, startPoint x: 767, startPoint y: 365, endPoint x: 696, endPoint y: 358, distance: 70.6
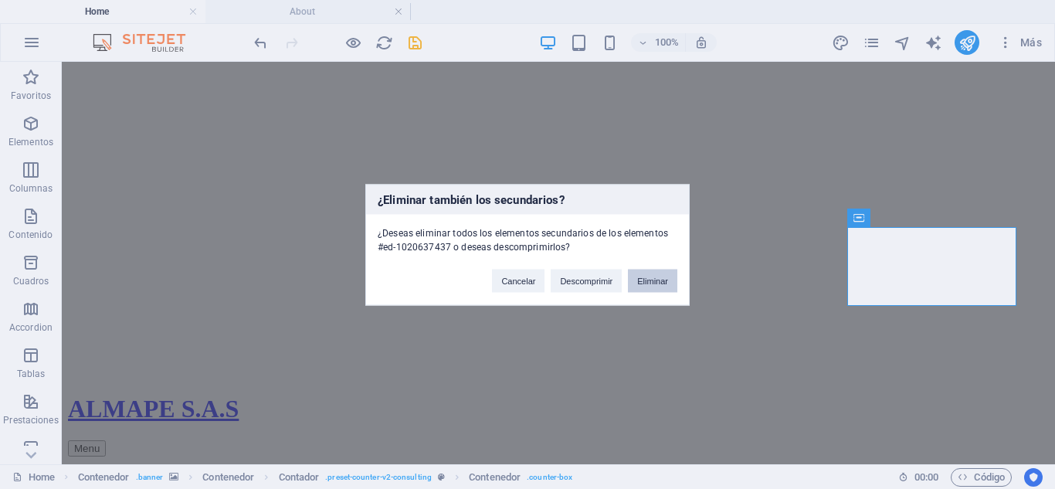
click at [642, 284] on button "Eliminar" at bounding box center [652, 280] width 49 height 23
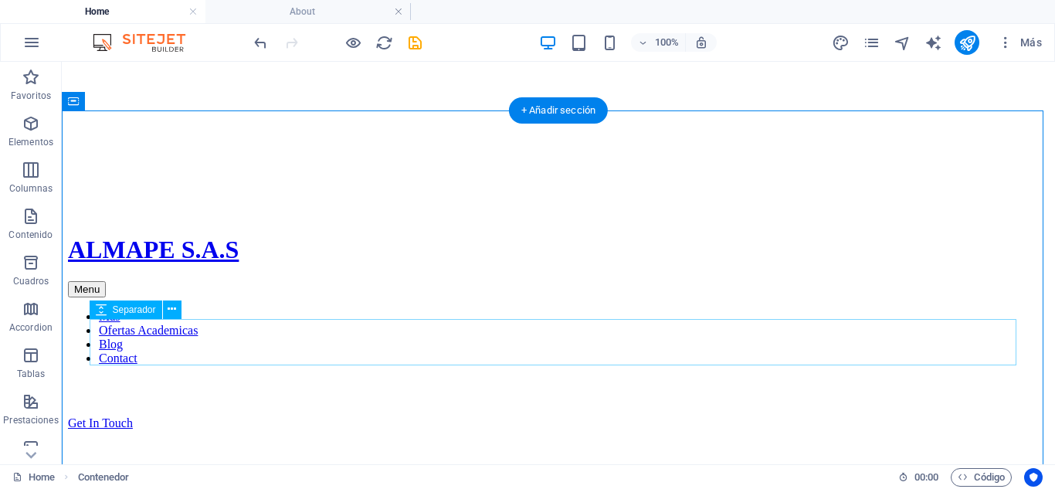
scroll to position [695, 0]
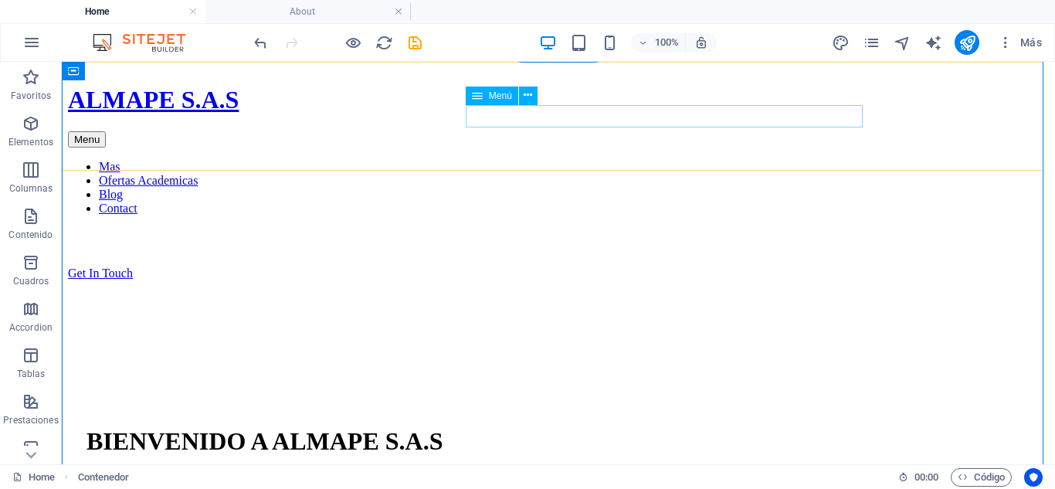
click at [750, 160] on nav "Mas Ofertas Academicas Blog Contact" at bounding box center [558, 188] width 980 height 56
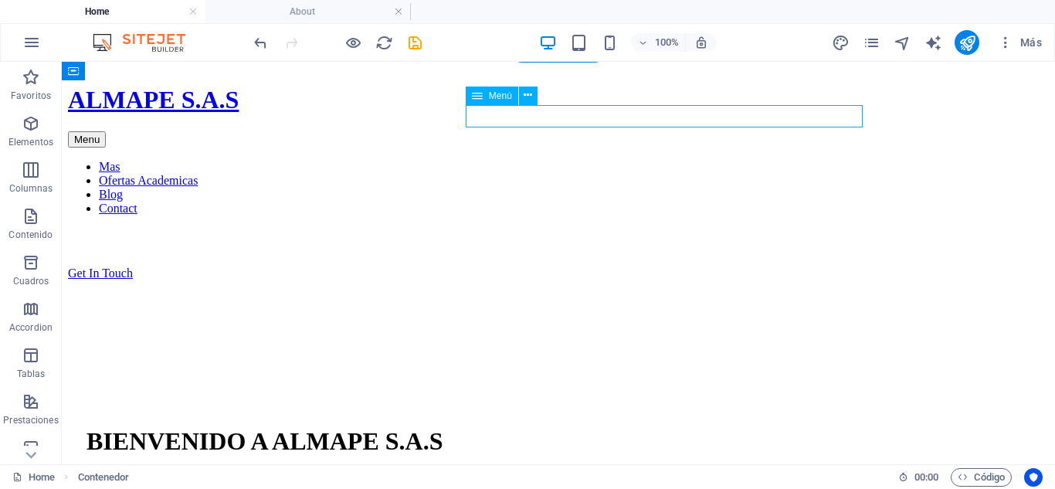
click at [750, 160] on nav "Mas Ofertas Academicas Blog Contact" at bounding box center [558, 188] width 980 height 56
select select "1"
select select
select select "2"
select select
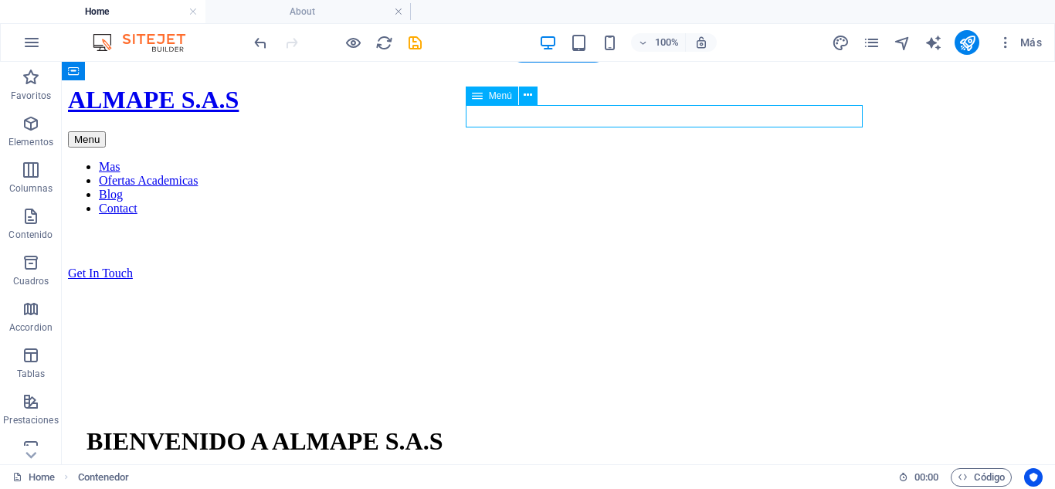
select select "3"
select select
select select "4"
select select
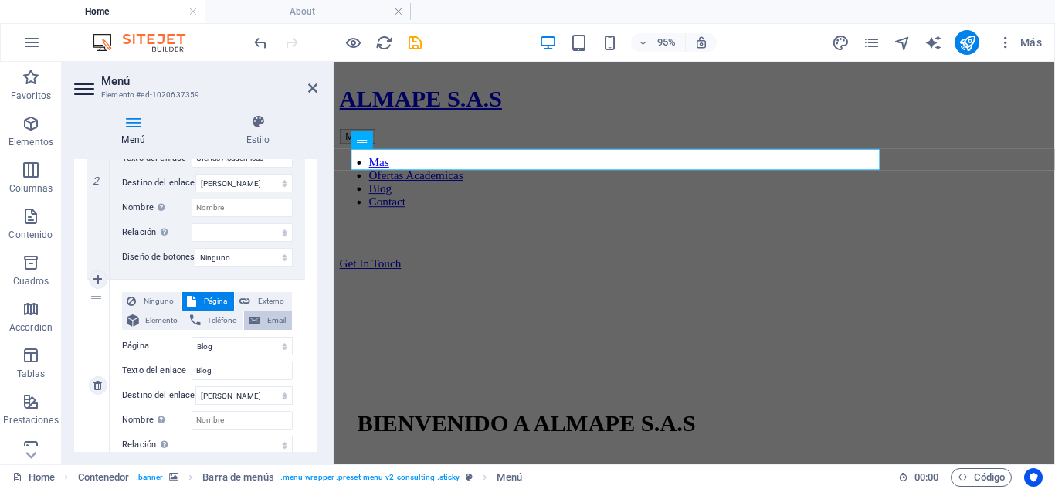
scroll to position [618, 0]
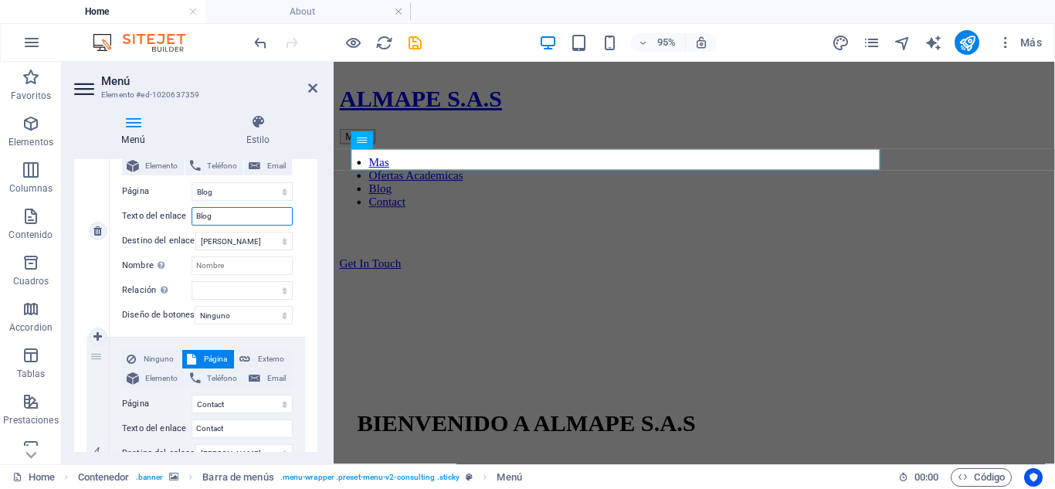
click at [220, 220] on input "Blog" at bounding box center [241, 216] width 101 height 19
type input "Nosot"
select select
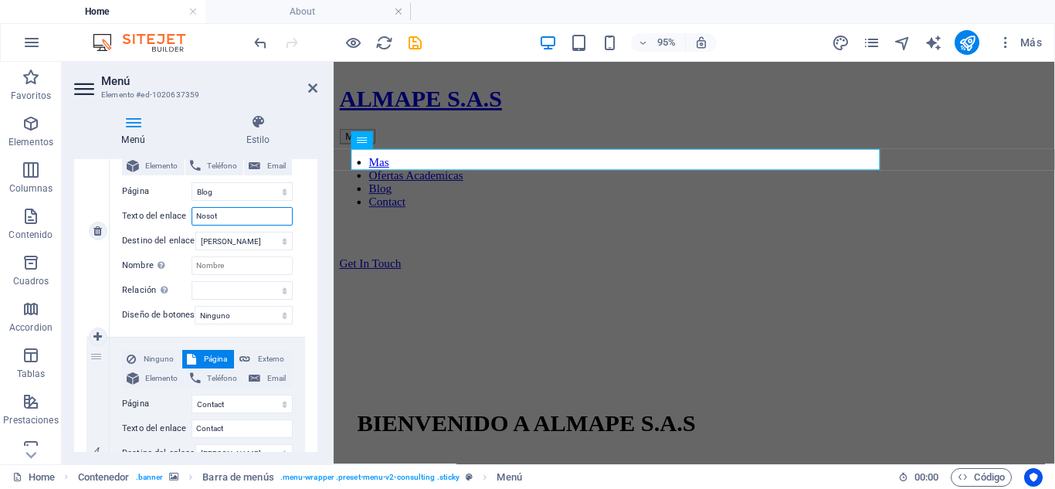
select select
type input "Nosotros"
select select
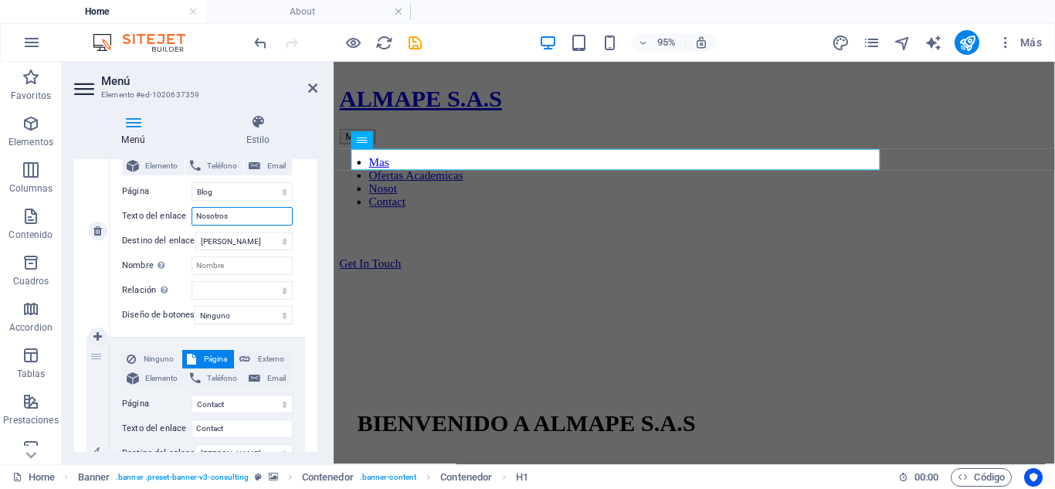
select select
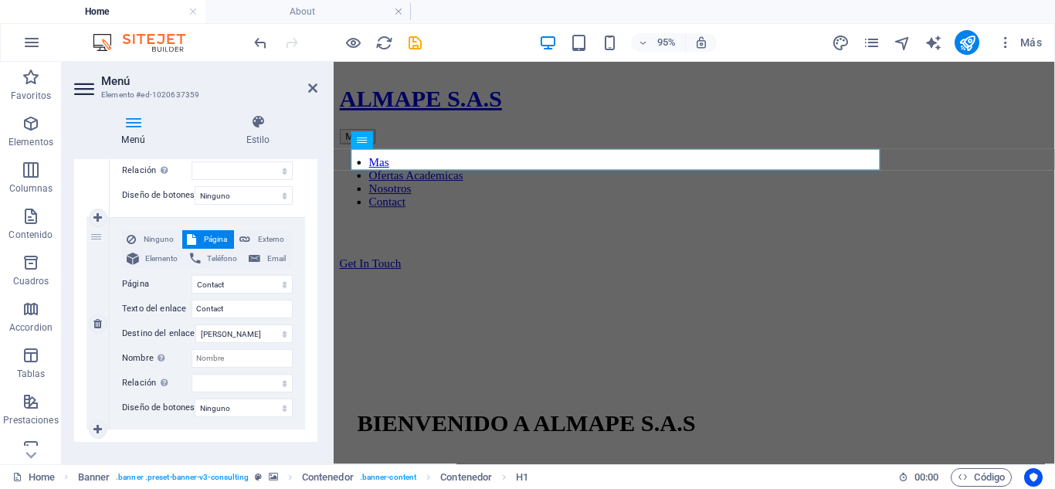
scroll to position [768, 0]
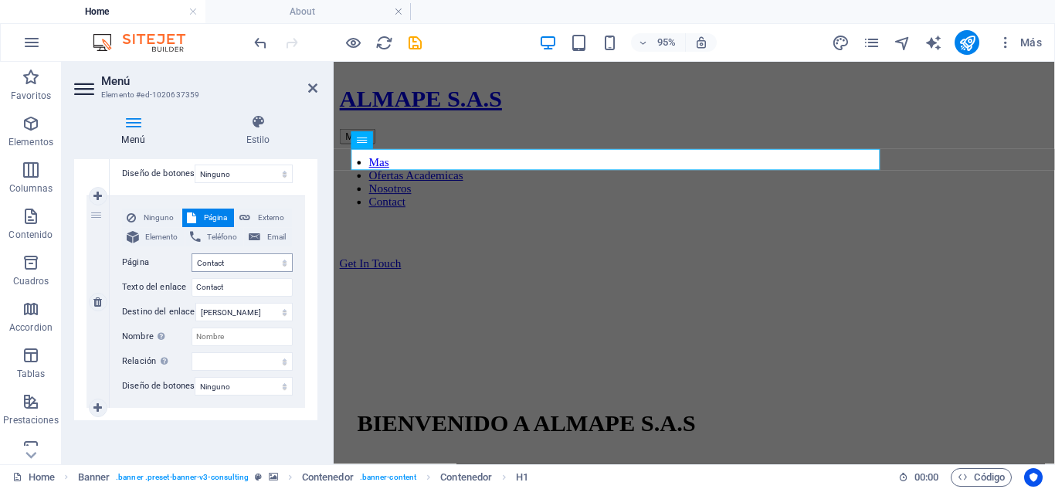
type input "Nosotros"
click at [249, 253] on select "Home About Services Blog Contact Legal Notice Privacy" at bounding box center [241, 262] width 101 height 19
drag, startPoint x: 279, startPoint y: 411, endPoint x: 279, endPoint y: 398, distance: 13.1
click at [243, 278] on input "Contact" at bounding box center [241, 287] width 101 height 19
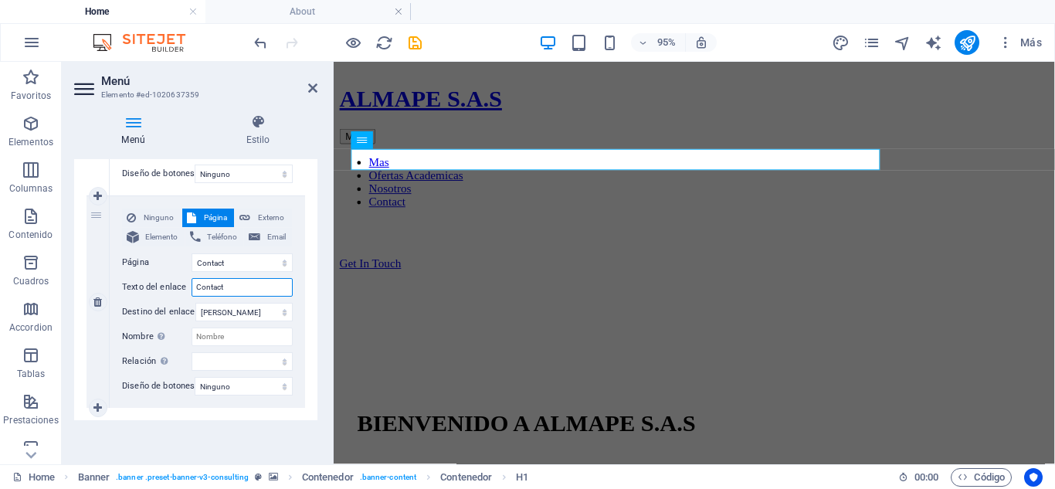
click at [243, 278] on input "Contact" at bounding box center [241, 287] width 101 height 19
type input "COn"
select select
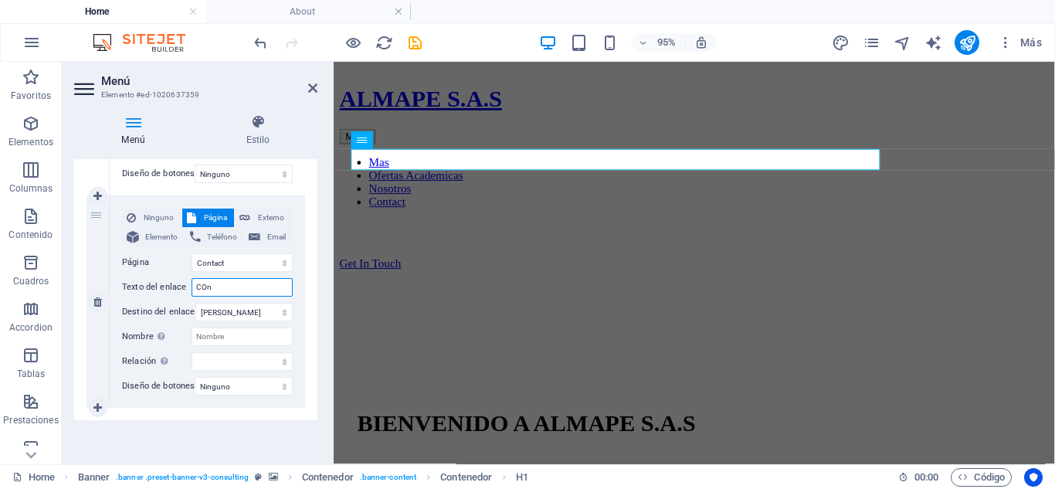
select select
type input "Contacto"
select select
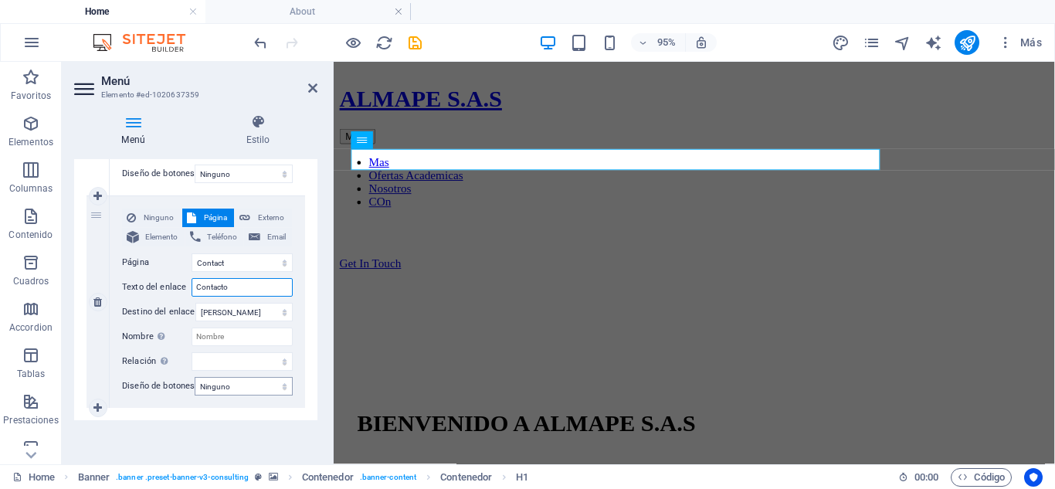
select select
type input "Contacto"
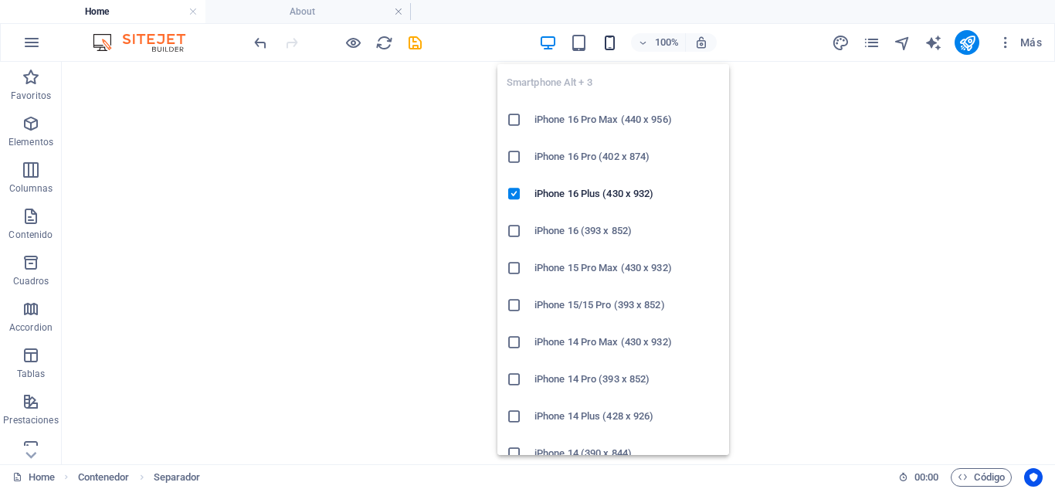
click at [616, 44] on icon "button" at bounding box center [610, 43] width 18 height 18
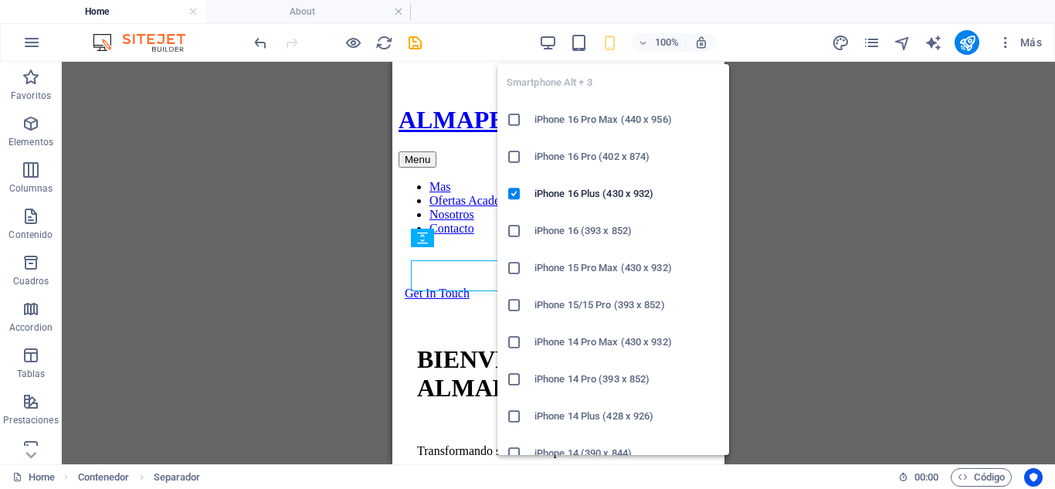
scroll to position [679, 0]
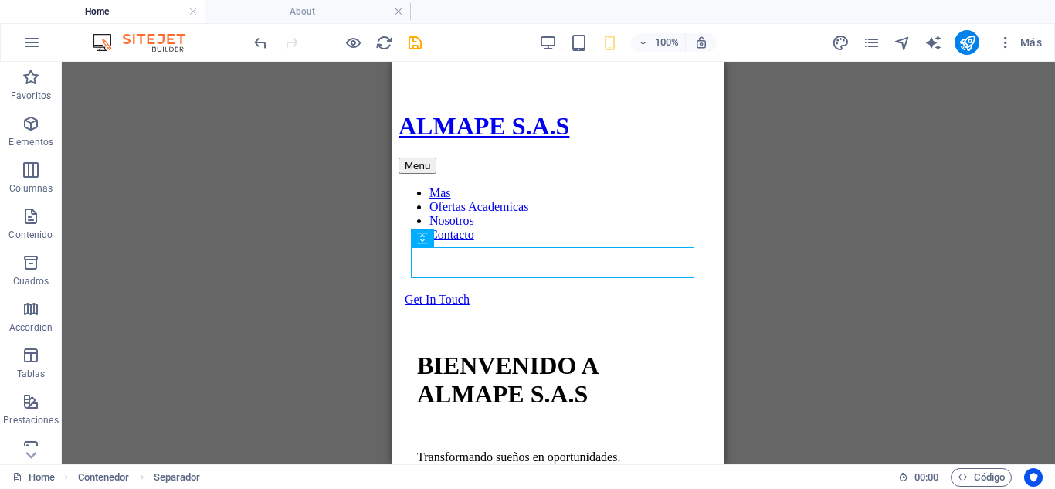
click at [238, 311] on div "Contenedor Contenedor Barra de menús Menú Separador Botón Contenedor H1 Contene…" at bounding box center [558, 263] width 993 height 402
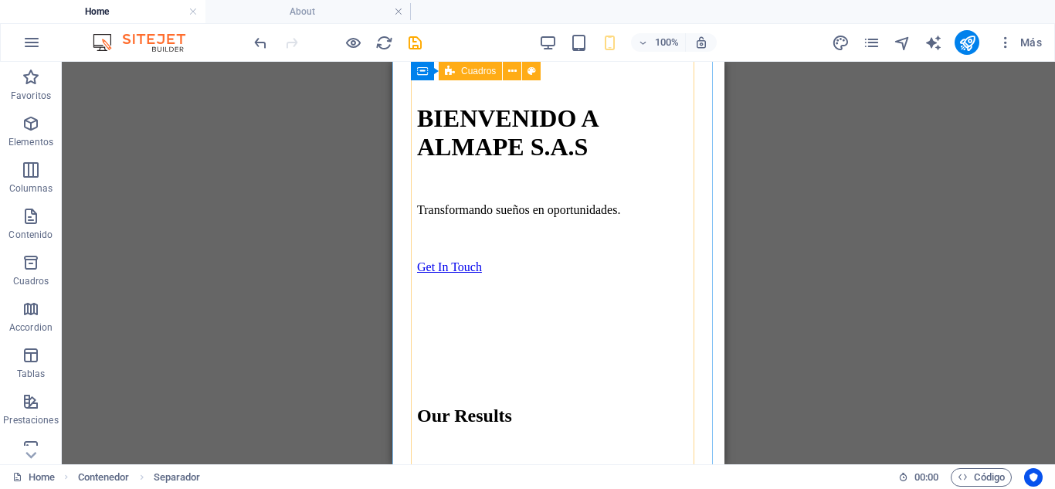
scroll to position [525, 0]
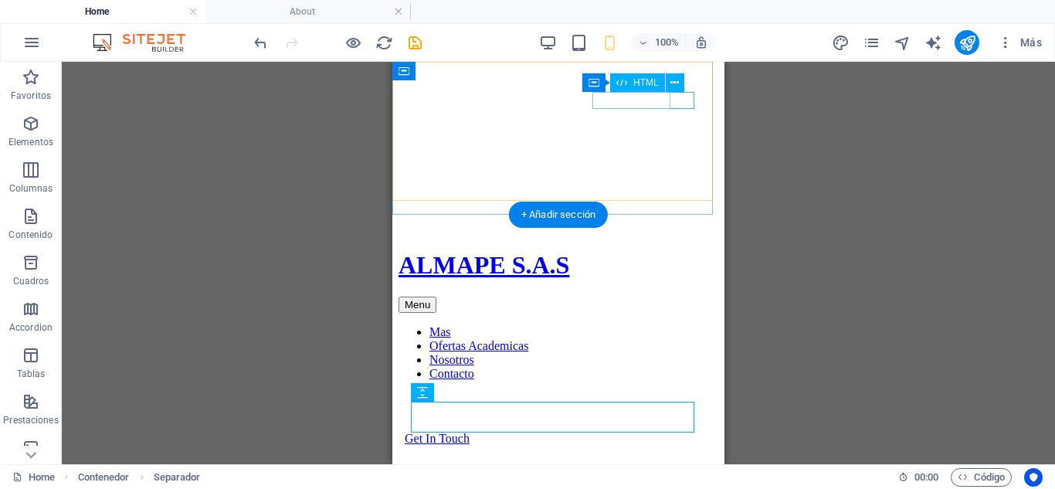
click at [679, 296] on div "Menu" at bounding box center [558, 304] width 320 height 16
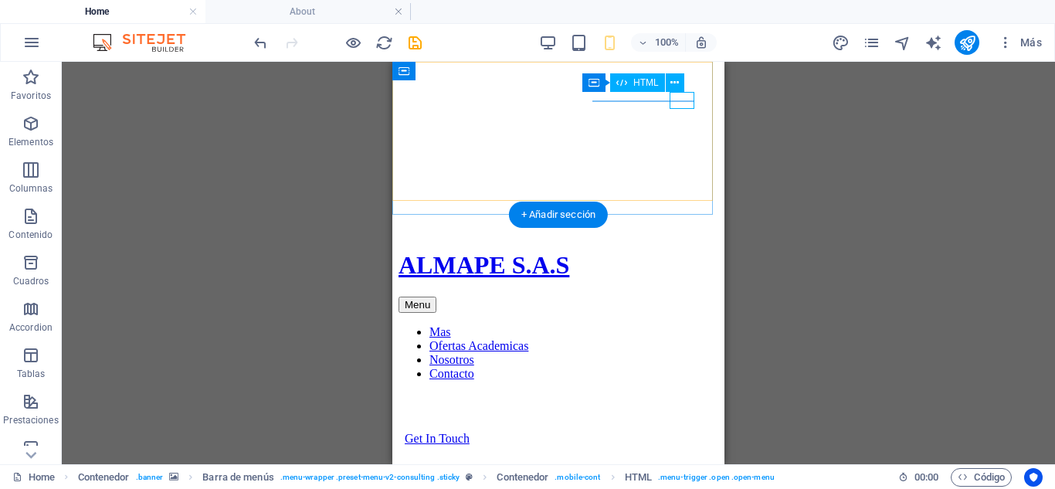
click at [687, 296] on div "Menu" at bounding box center [558, 304] width 320 height 16
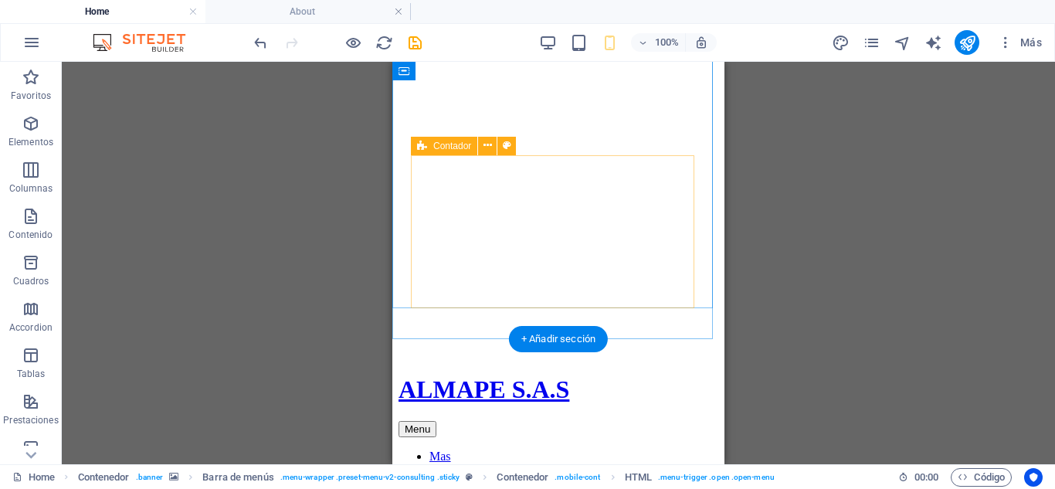
scroll to position [371, 0]
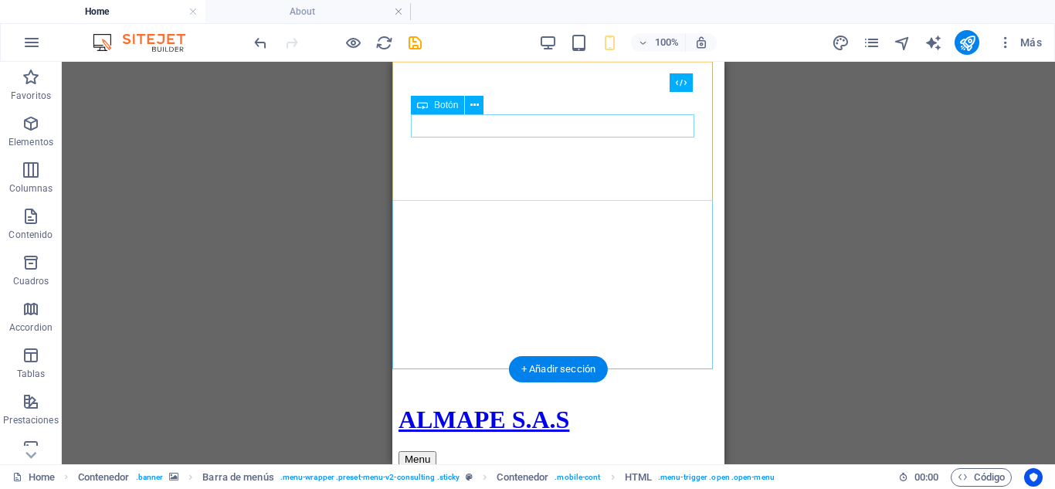
click at [676, 451] on div "Menu" at bounding box center [558, 459] width 320 height 16
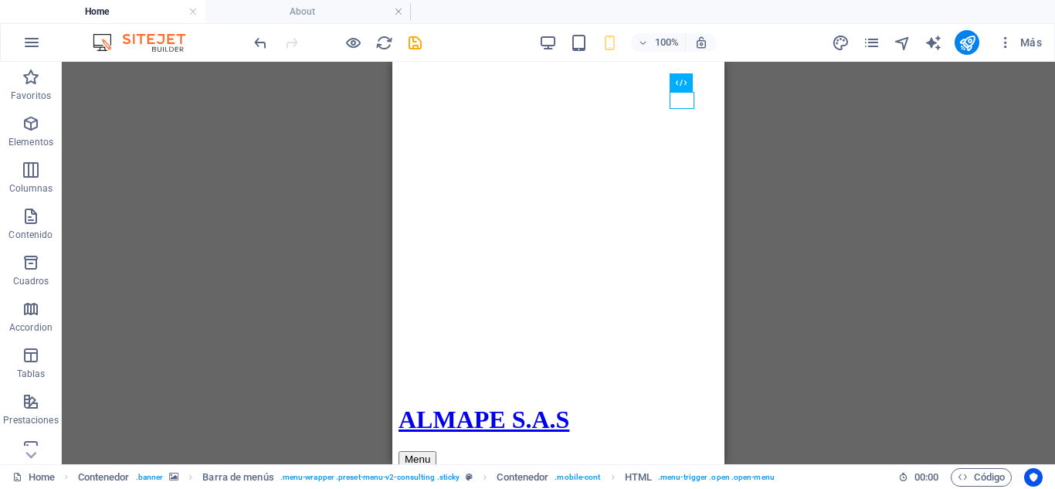
click at [796, 188] on div "Contenedor Contenedor Contenedor Barra de menús Barra de menús Menú Separador B…" at bounding box center [558, 263] width 993 height 402
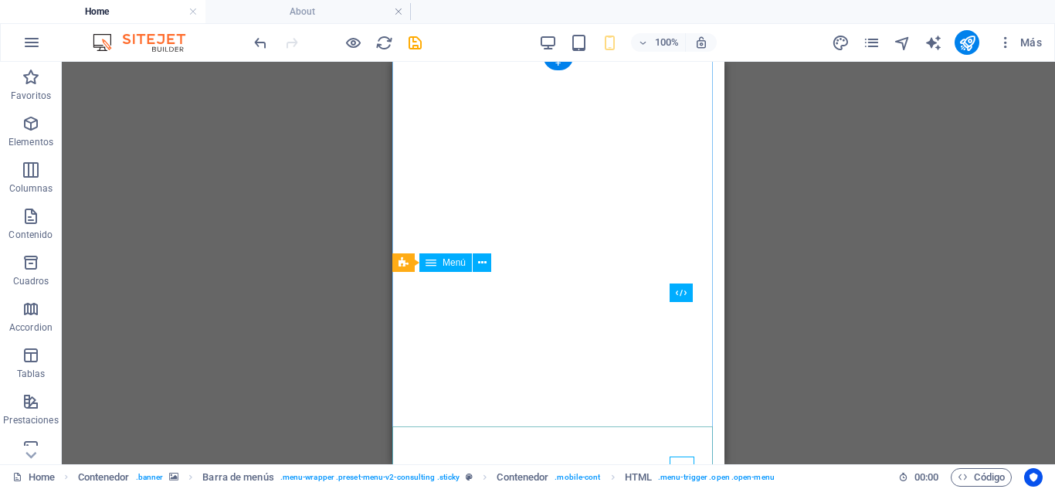
scroll to position [0, 0]
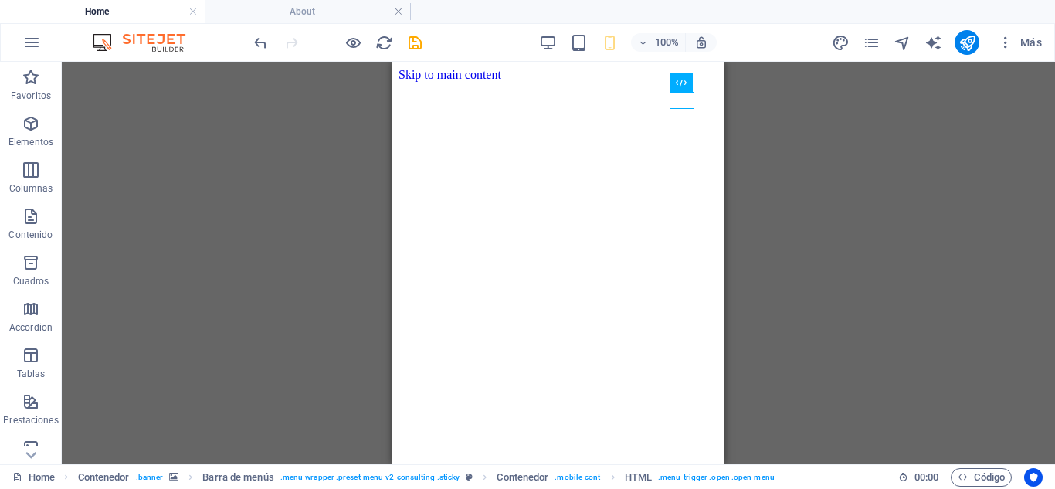
click at [864, 317] on div "Contenedor Contenedor Barra de menús Menú Separador Botón Contenedor Contenedor…" at bounding box center [558, 263] width 993 height 402
click at [554, 52] on div "100%" at bounding box center [627, 42] width 178 height 25
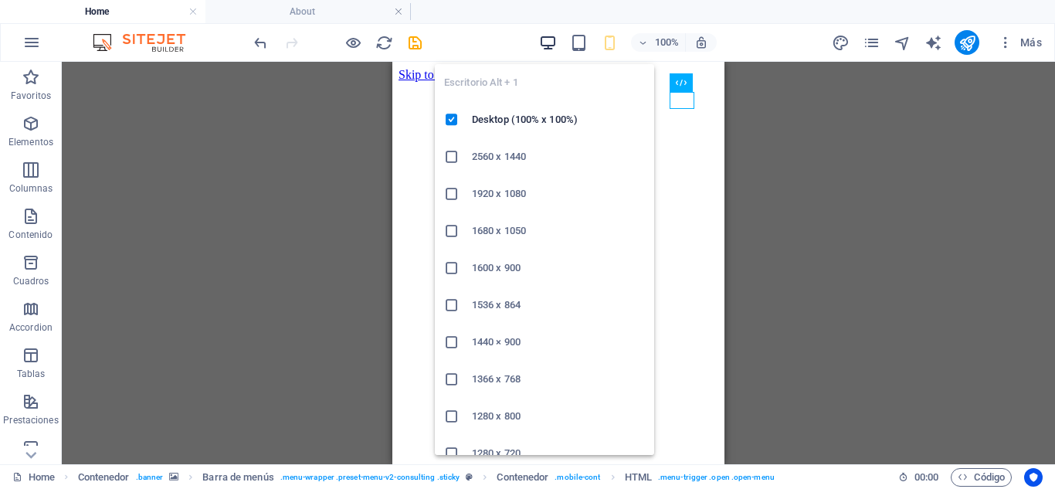
click at [546, 47] on icon "button" at bounding box center [548, 43] width 18 height 18
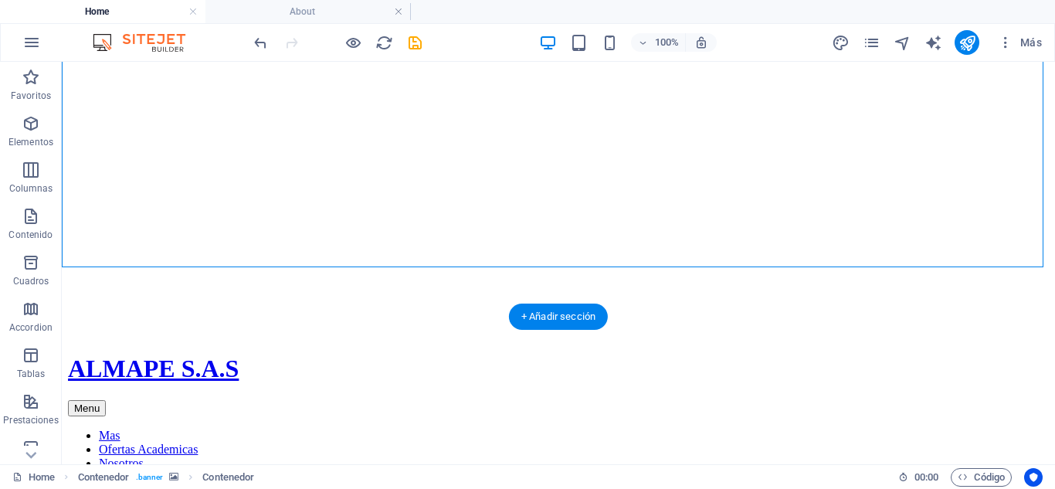
scroll to position [463, 0]
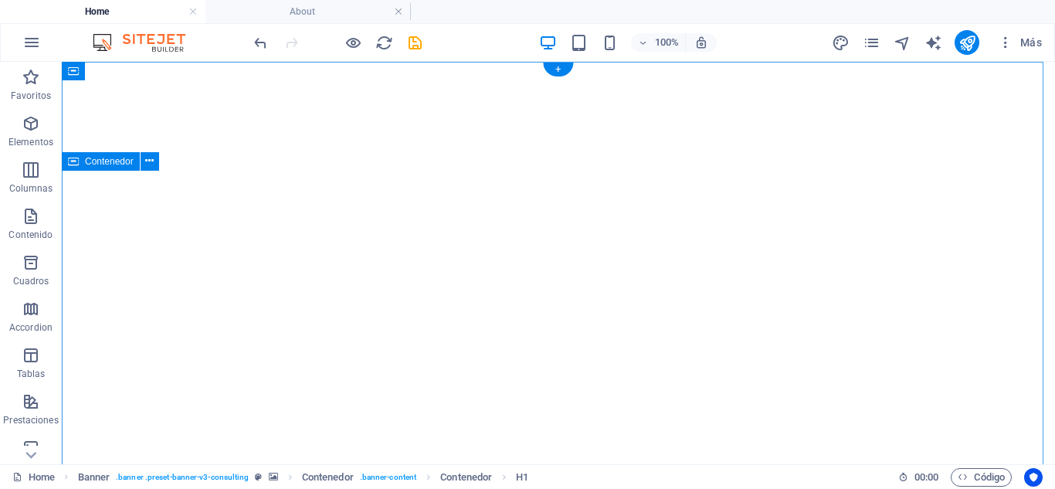
scroll to position [0, 0]
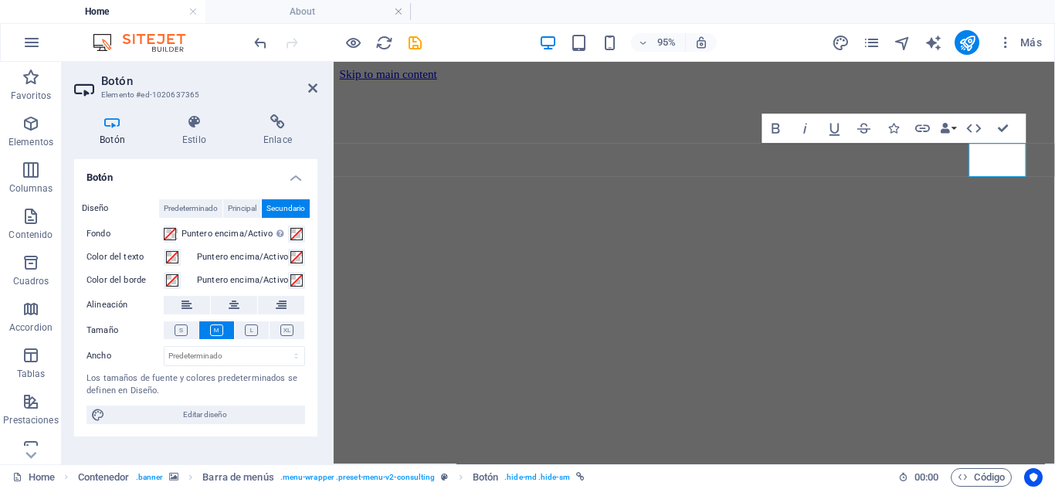
click at [247, 46] on div "95% Más" at bounding box center [527, 42] width 1053 height 37
click at [256, 46] on icon "undo" at bounding box center [261, 43] width 18 height 18
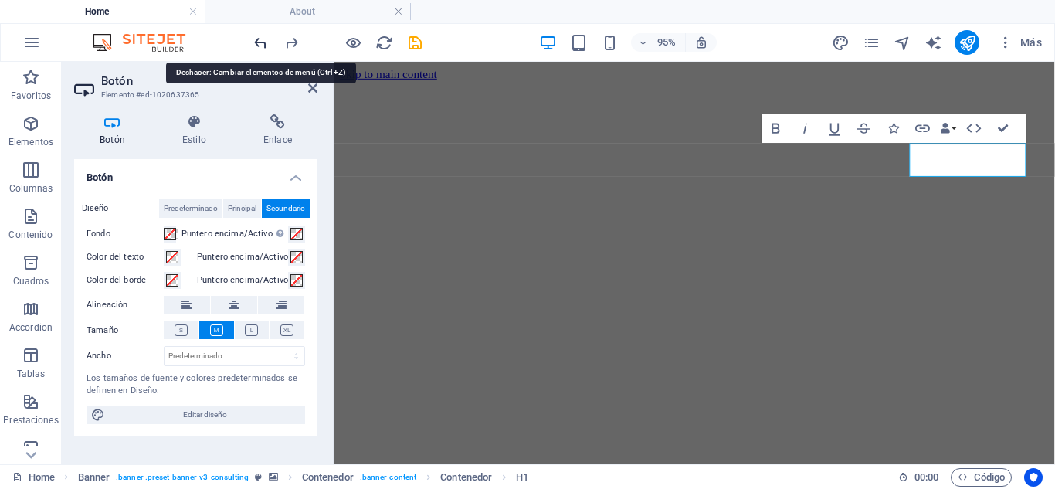
click at [256, 46] on icon "undo" at bounding box center [261, 43] width 18 height 18
click at [290, 49] on icon "redo" at bounding box center [292, 43] width 18 height 18
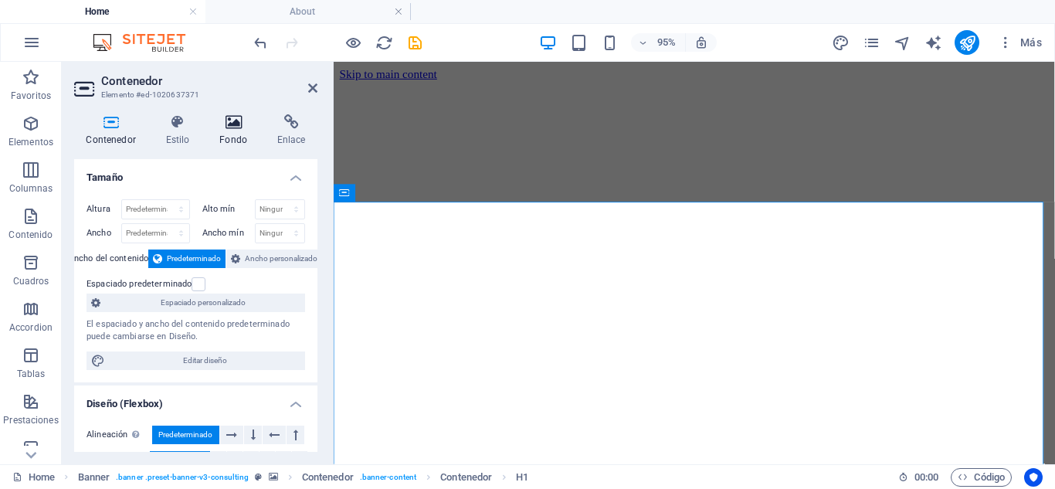
click at [242, 135] on h4 "Fondo" at bounding box center [237, 130] width 58 height 32
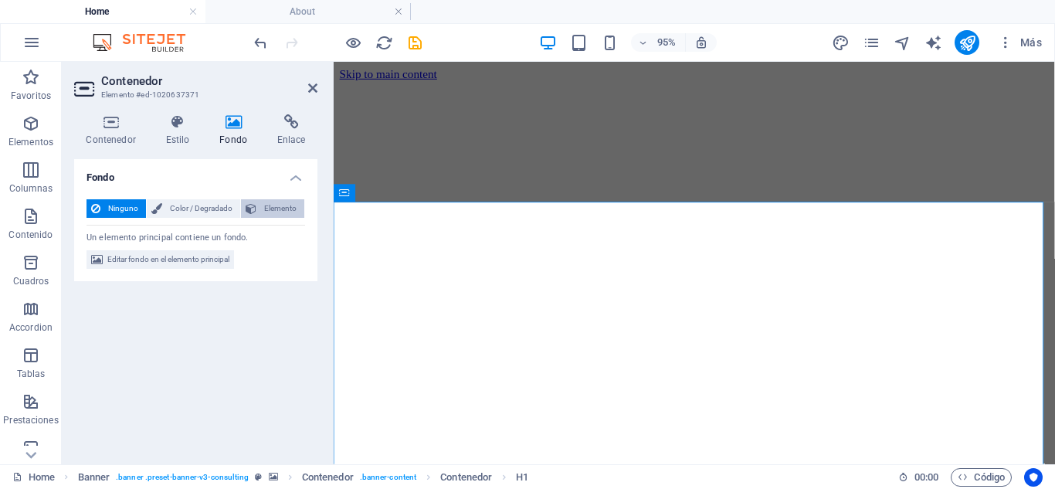
click at [267, 205] on span "Elemento" at bounding box center [280, 208] width 39 height 19
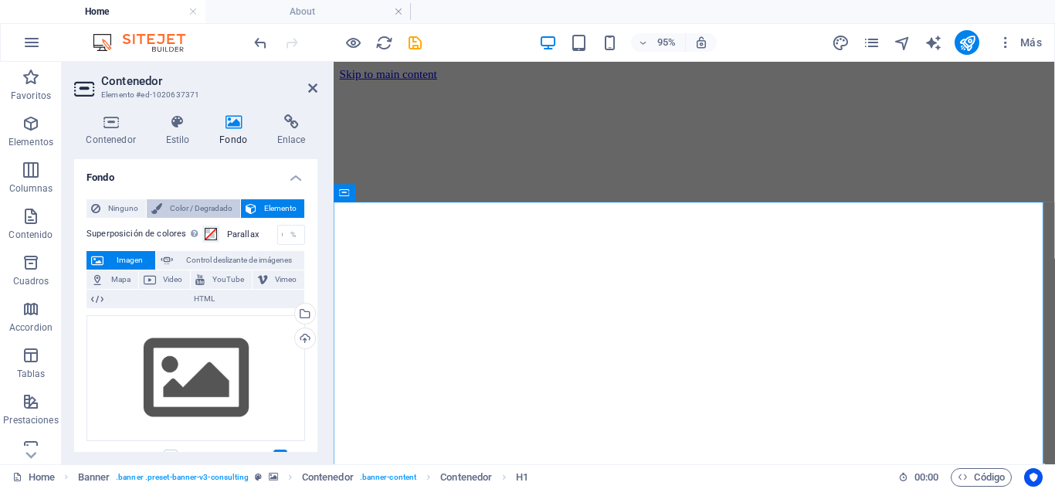
click at [197, 204] on span "Color / Degradado" at bounding box center [201, 208] width 69 height 19
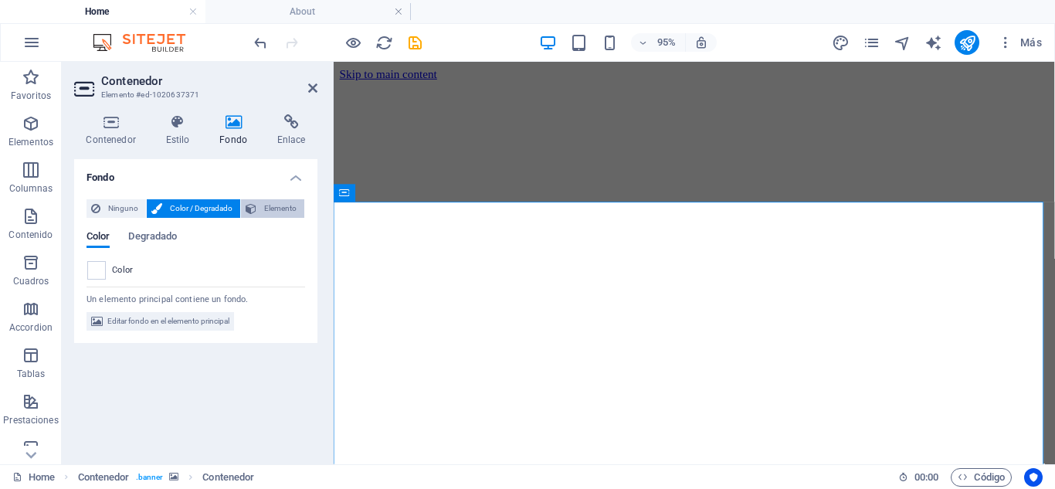
click at [251, 203] on icon at bounding box center [251, 208] width 11 height 19
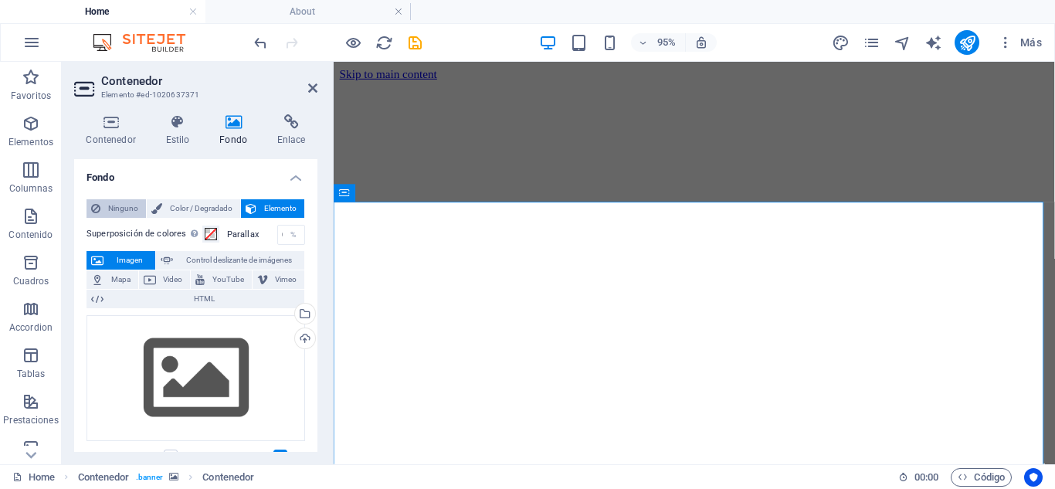
click at [112, 208] on span "Ninguno" at bounding box center [123, 208] width 36 height 19
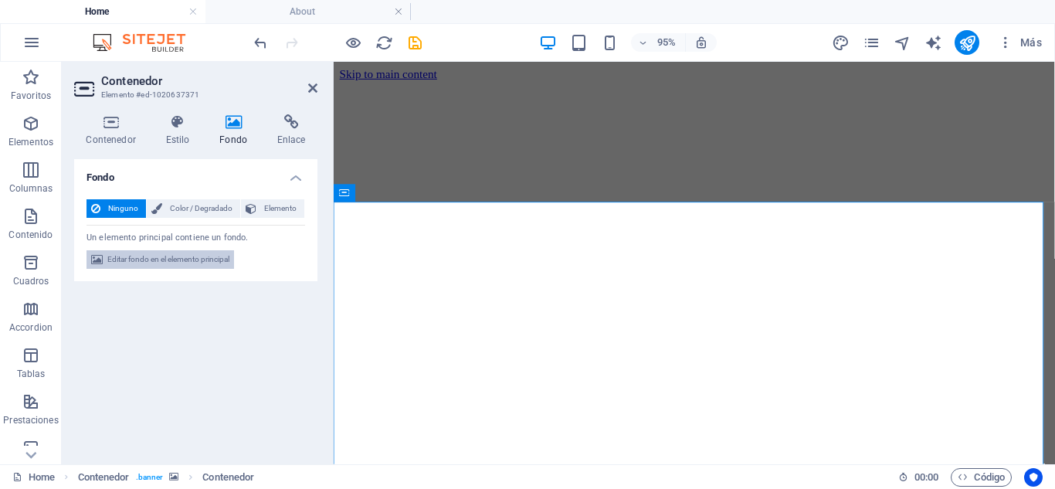
click at [185, 267] on span "Editar fondo en el elemento principal" at bounding box center [168, 259] width 122 height 19
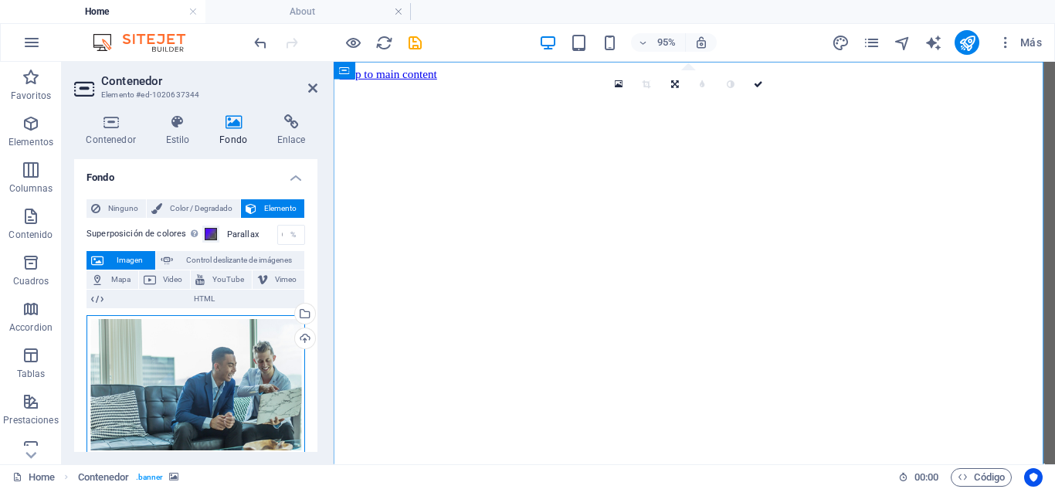
click at [239, 343] on div "Arrastra archivos aquí, haz clic para escoger archivos o selecciona archivos de…" at bounding box center [195, 385] width 218 height 140
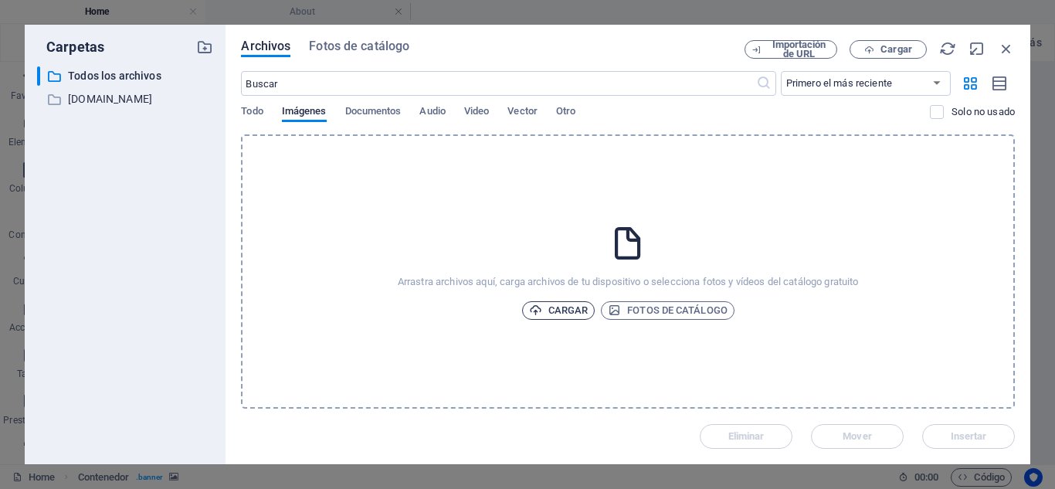
click at [568, 313] on span "Cargar" at bounding box center [558, 310] width 59 height 19
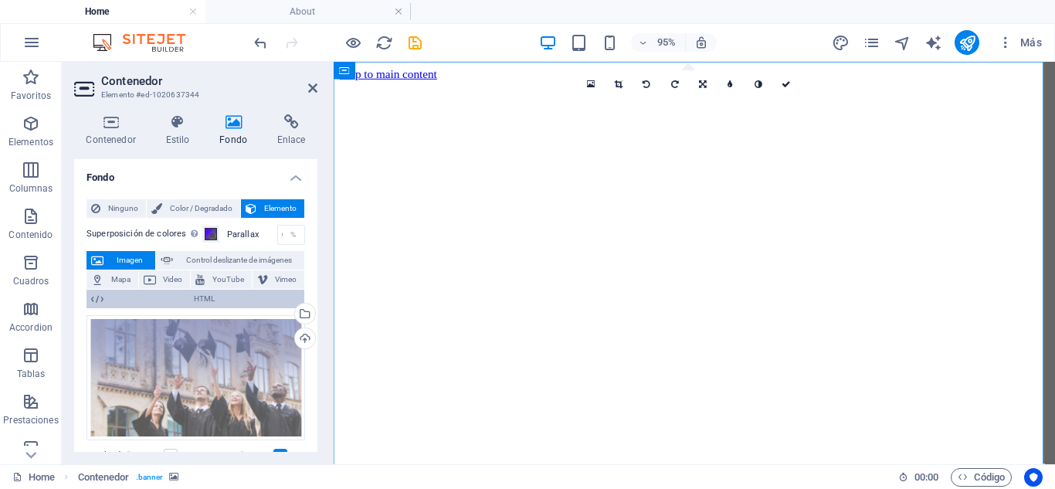
drag, startPoint x: 239, startPoint y: 348, endPoint x: 156, endPoint y: 307, distance: 92.2
click at [156, 307] on span "HTML" at bounding box center [203, 299] width 191 height 19
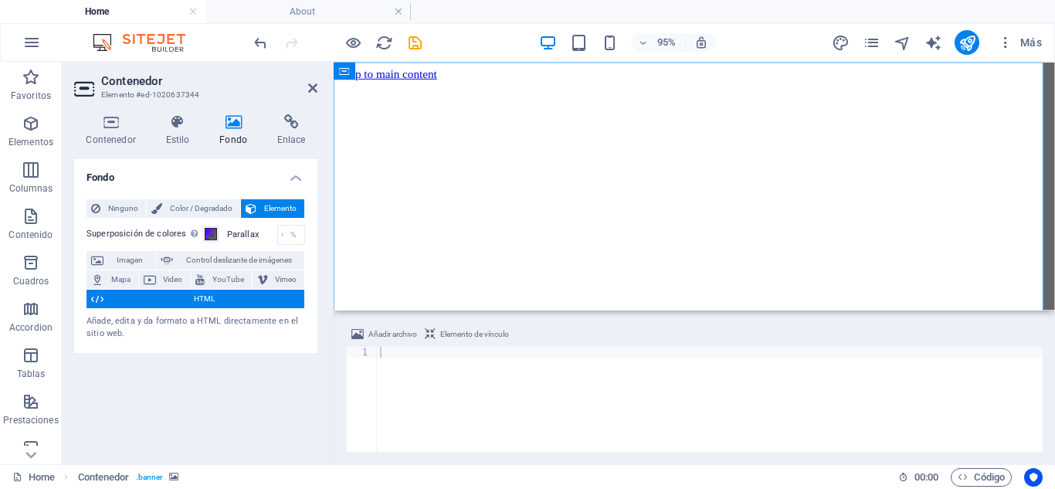
click at [192, 290] on span "HTML" at bounding box center [203, 299] width 191 height 19
click at [168, 287] on span "Video" at bounding box center [173, 279] width 25 height 19
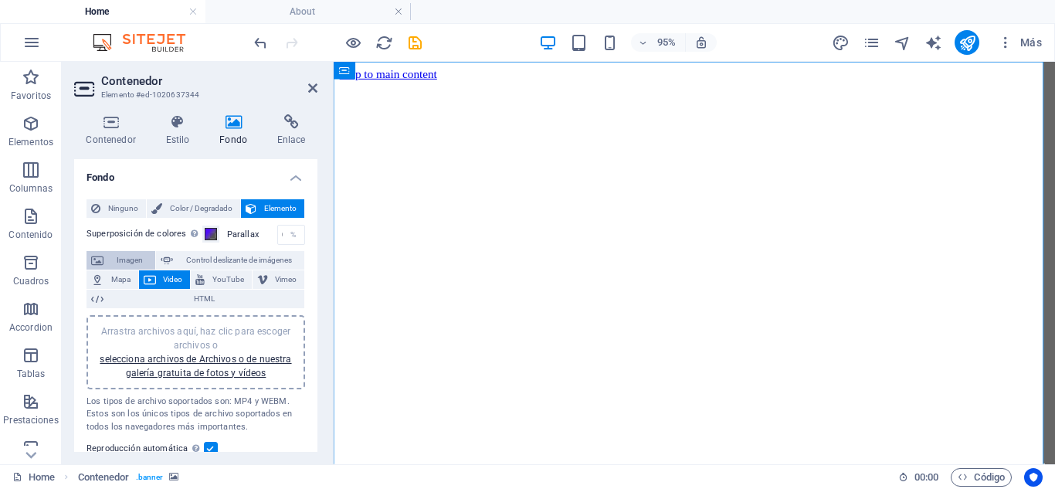
click at [125, 257] on span "Imagen" at bounding box center [129, 260] width 42 height 19
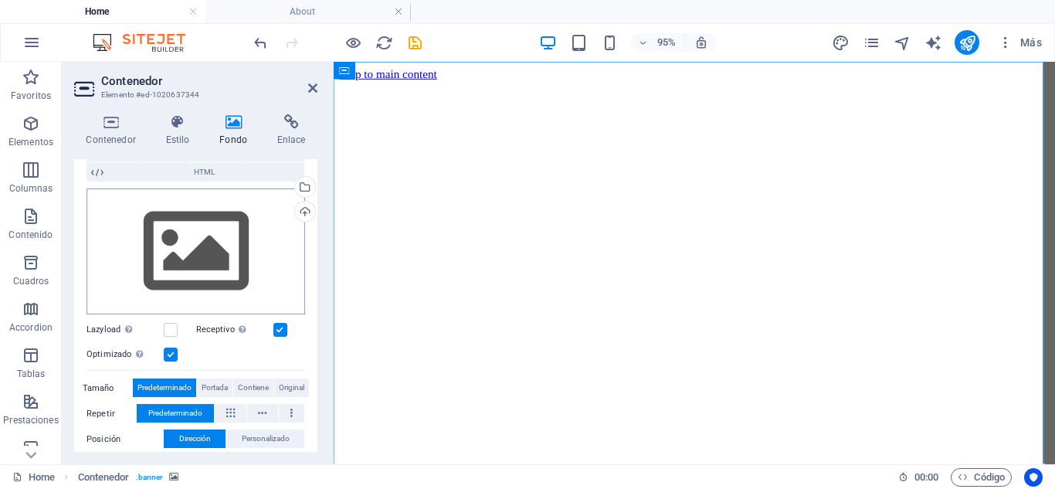
scroll to position [14, 0]
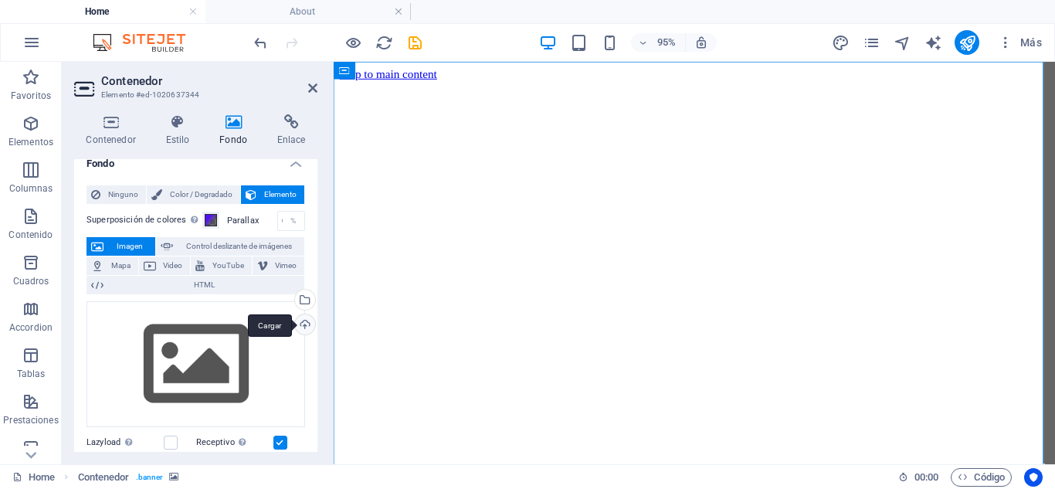
click at [302, 322] on div "Cargar" at bounding box center [303, 325] width 23 height 23
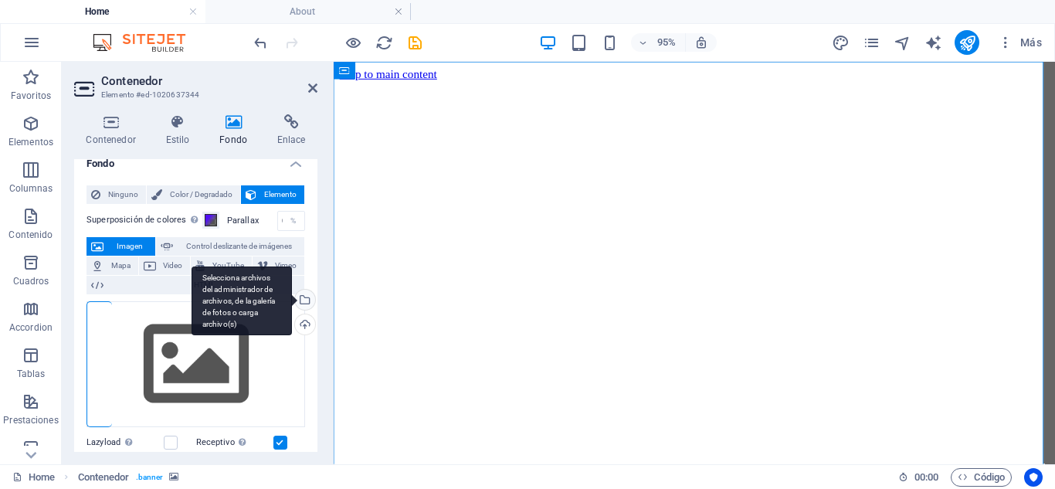
click at [292, 302] on div "Selecciona archivos del administrador de archivos, de la galería de fotos o car…" at bounding box center [241, 300] width 100 height 69
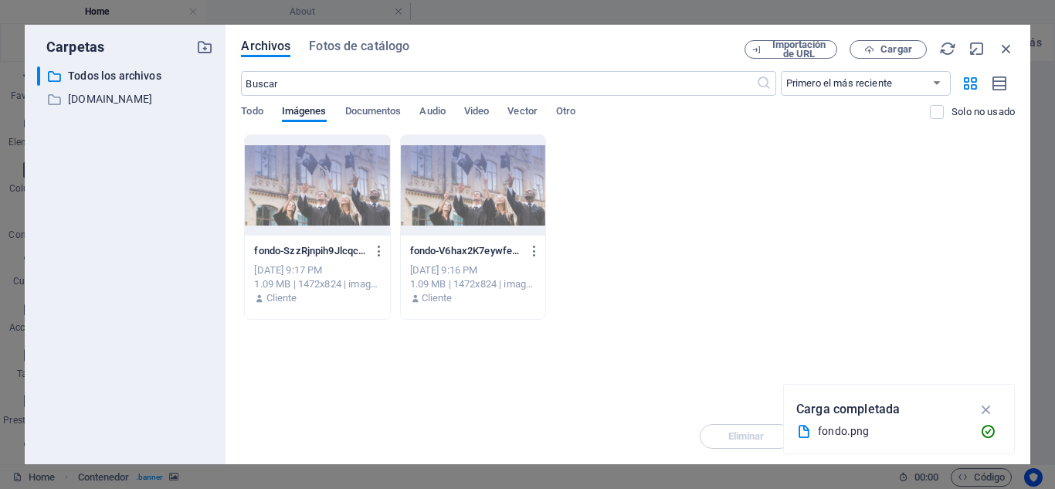
click at [323, 209] on div at bounding box center [317, 185] width 144 height 100
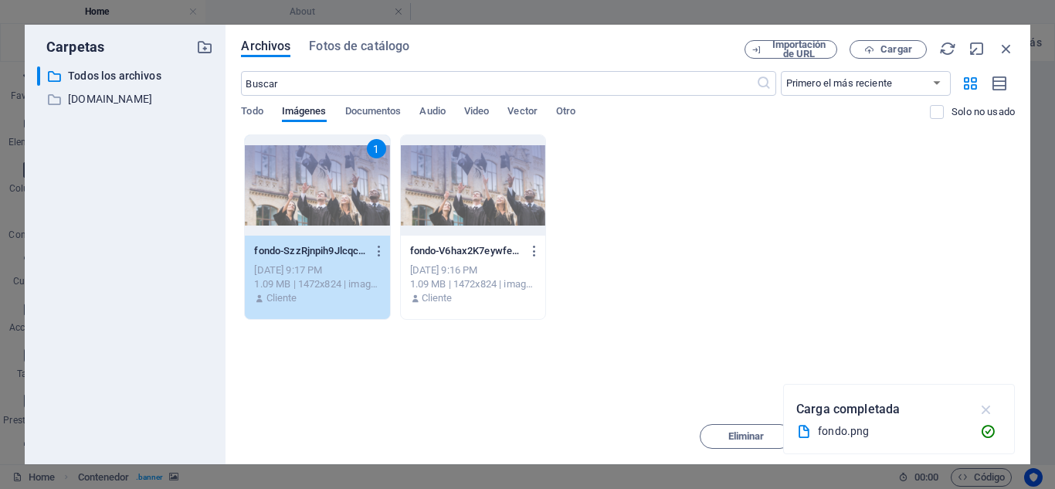
click at [988, 414] on icon "button" at bounding box center [986, 409] width 18 height 17
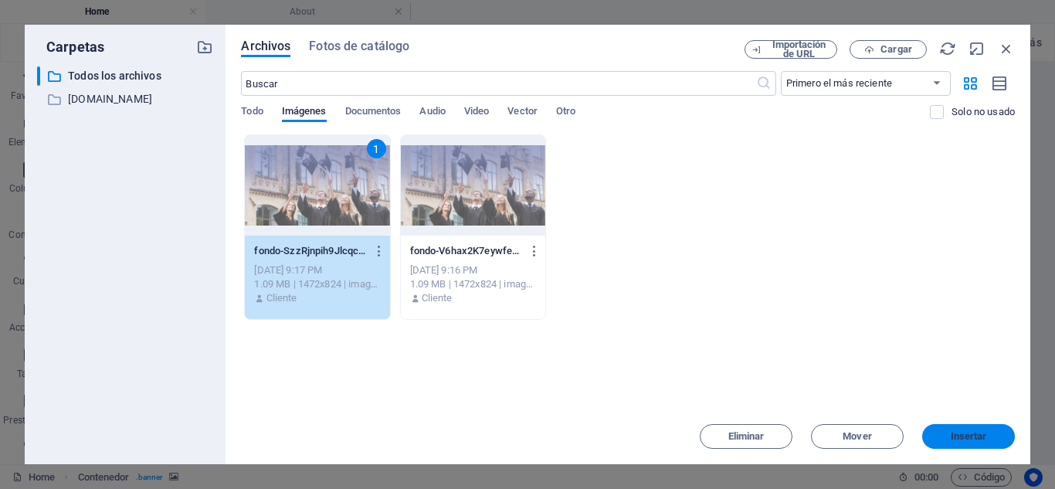
click at [943, 439] on span "Insertar" at bounding box center [968, 436] width 80 height 9
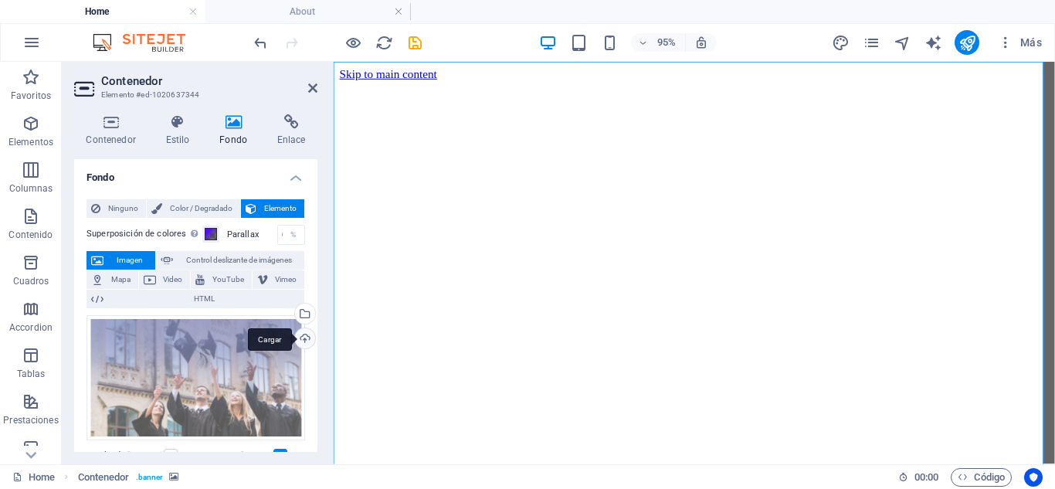
click at [299, 329] on div "Cargar" at bounding box center [303, 339] width 23 height 23
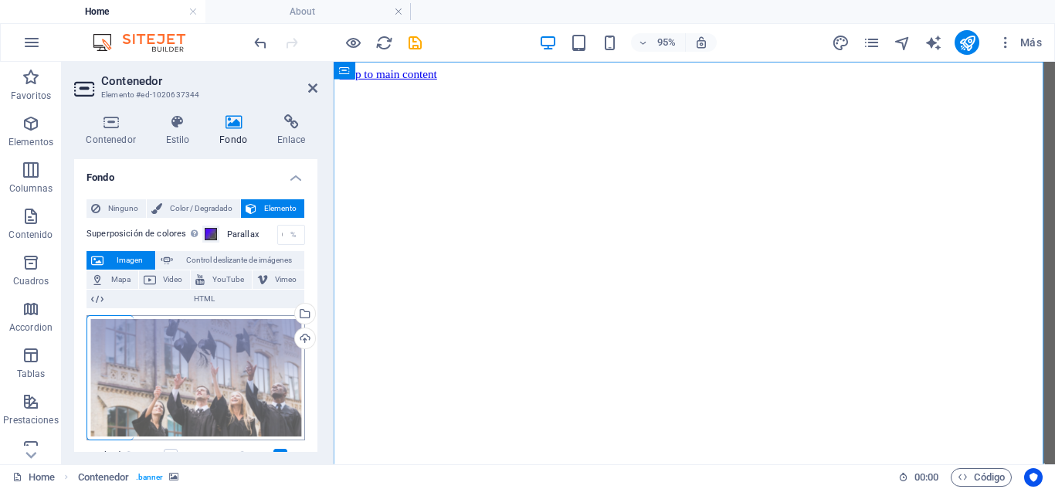
scroll to position [77, 0]
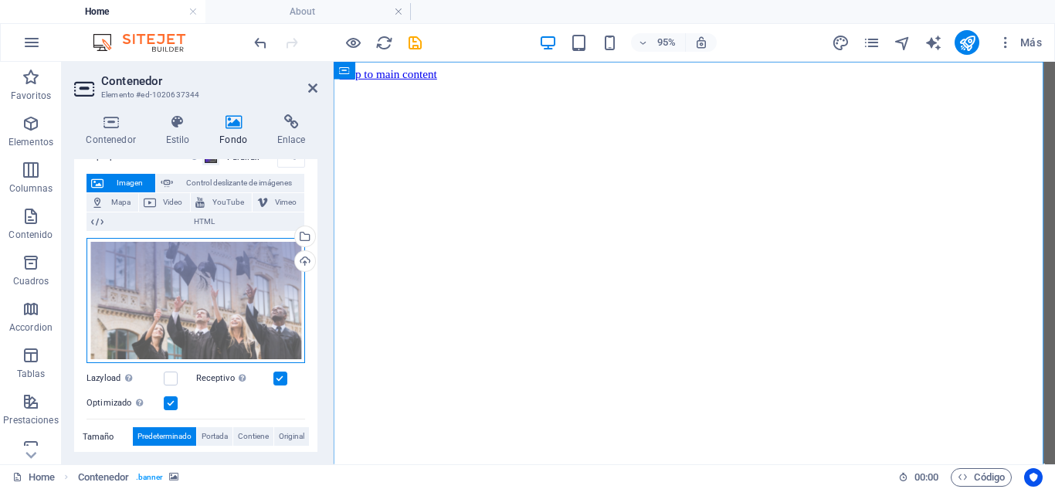
click at [235, 300] on div "Arrastra archivos aquí, haz clic para escoger archivos o selecciona archivos de…" at bounding box center [195, 301] width 218 height 126
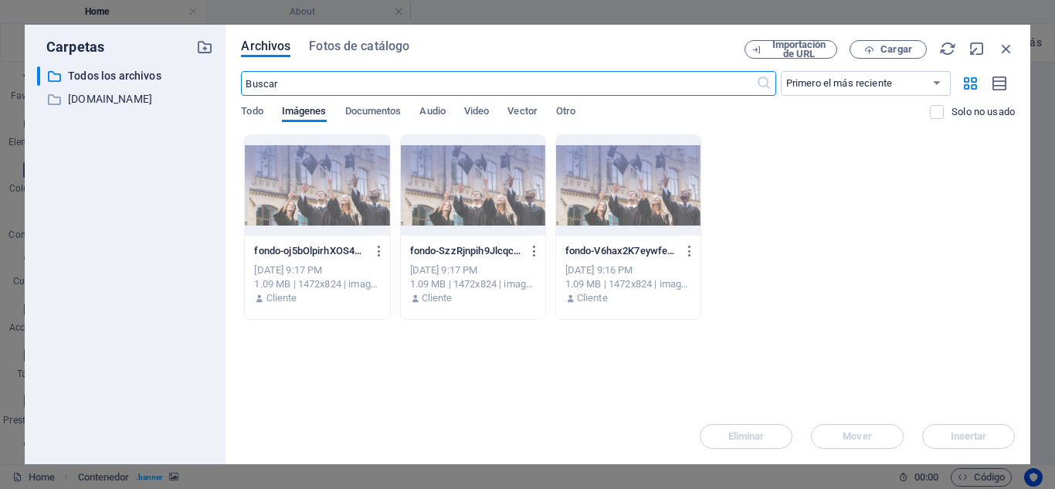
click at [614, 205] on div at bounding box center [628, 185] width 144 height 100
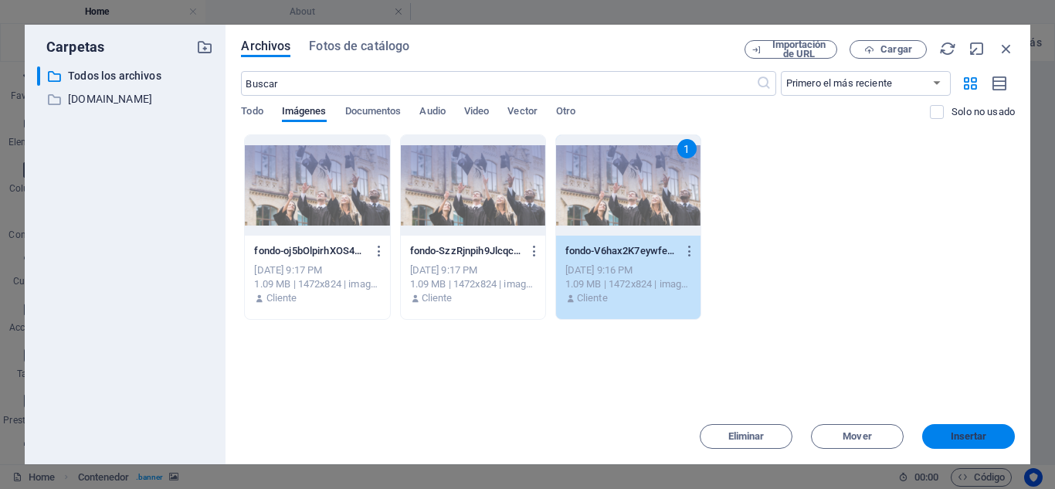
click at [951, 441] on span "Insertar" at bounding box center [968, 436] width 36 height 9
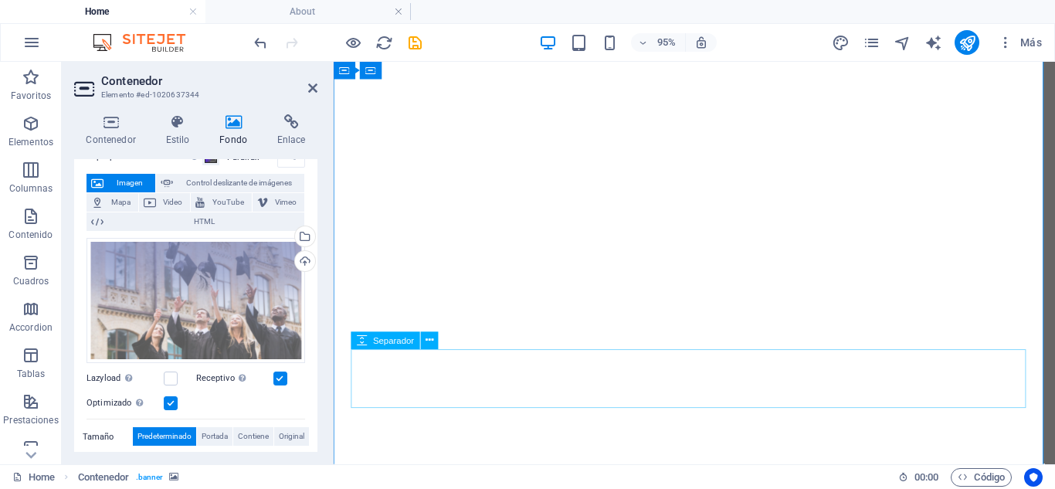
scroll to position [154, 0]
click at [315, 82] on icon at bounding box center [312, 88] width 9 height 12
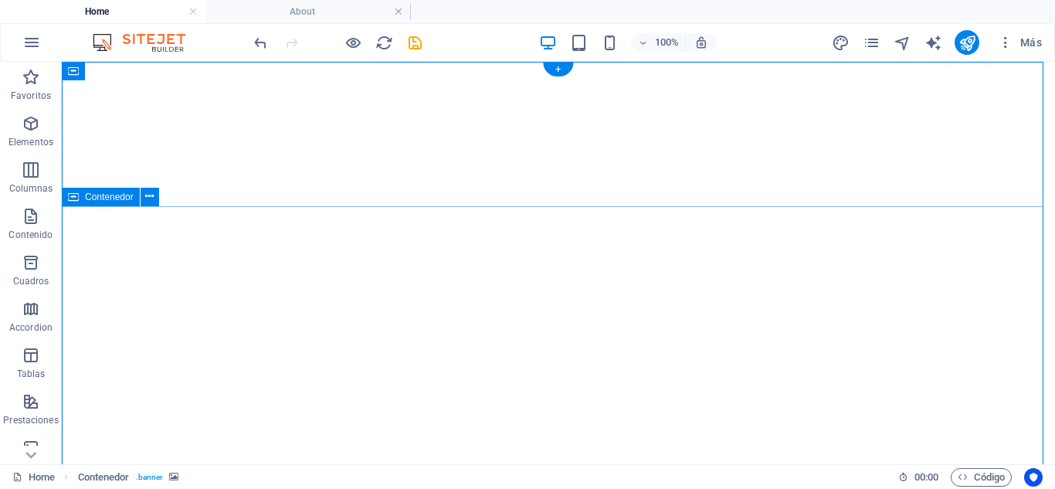
scroll to position [0, 0]
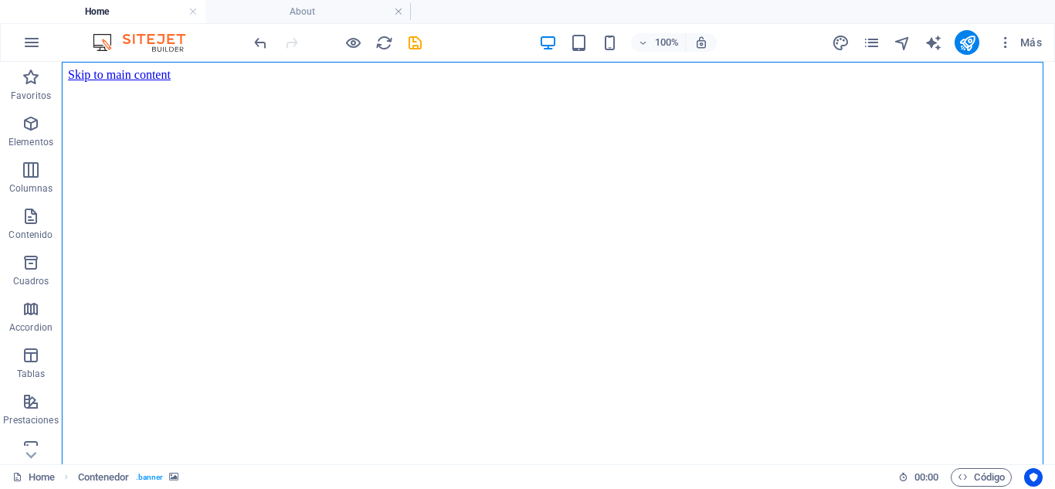
click at [593, 43] on div "100%" at bounding box center [627, 42] width 178 height 25
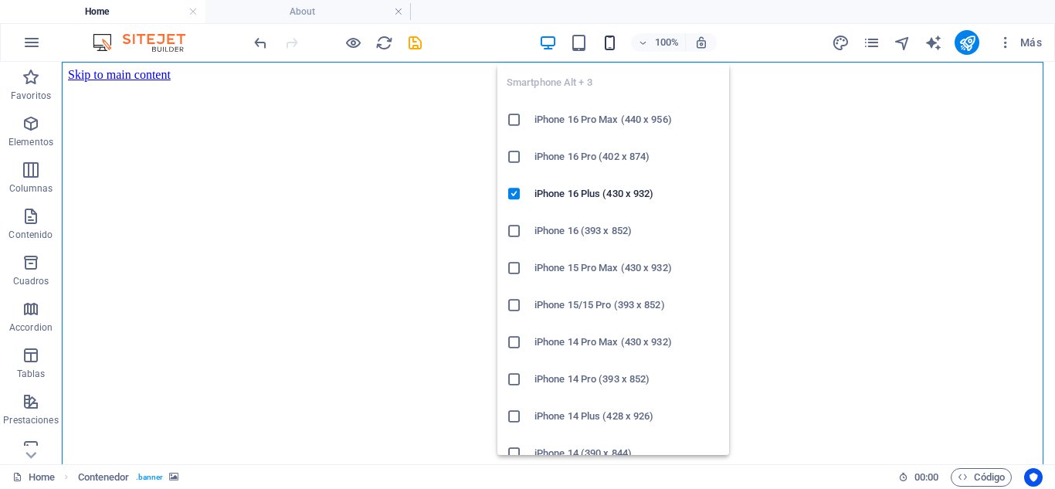
click at [601, 43] on icon "button" at bounding box center [610, 43] width 18 height 18
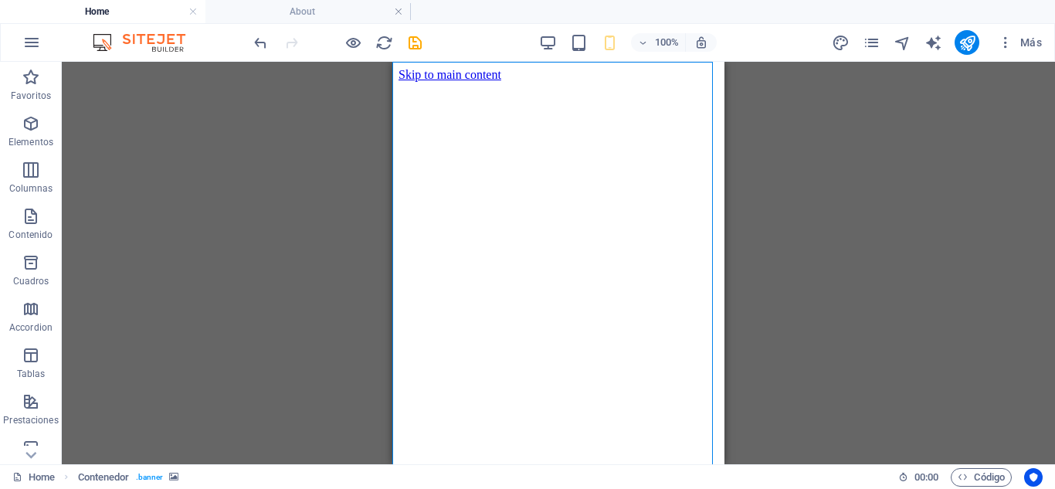
click at [303, 327] on div "Contenedor Contenedor Contenedor Barra de menús Menú Separador Botón H1 Contene…" at bounding box center [558, 263] width 993 height 402
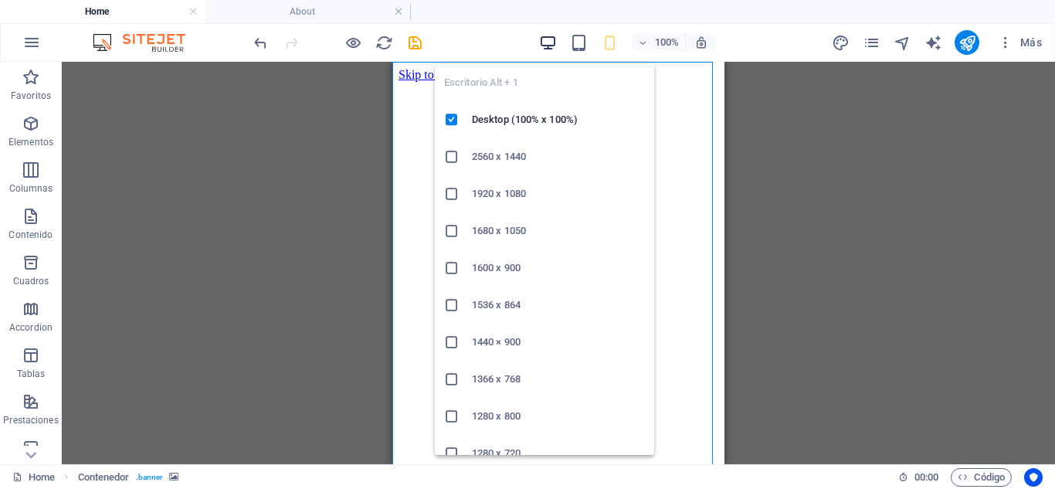
click at [549, 48] on icon "button" at bounding box center [548, 43] width 18 height 18
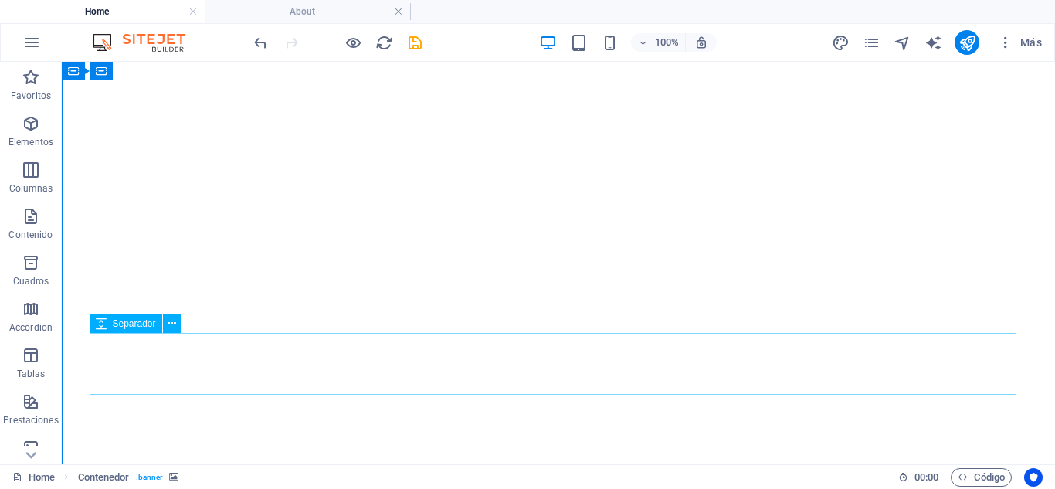
scroll to position [309, 0]
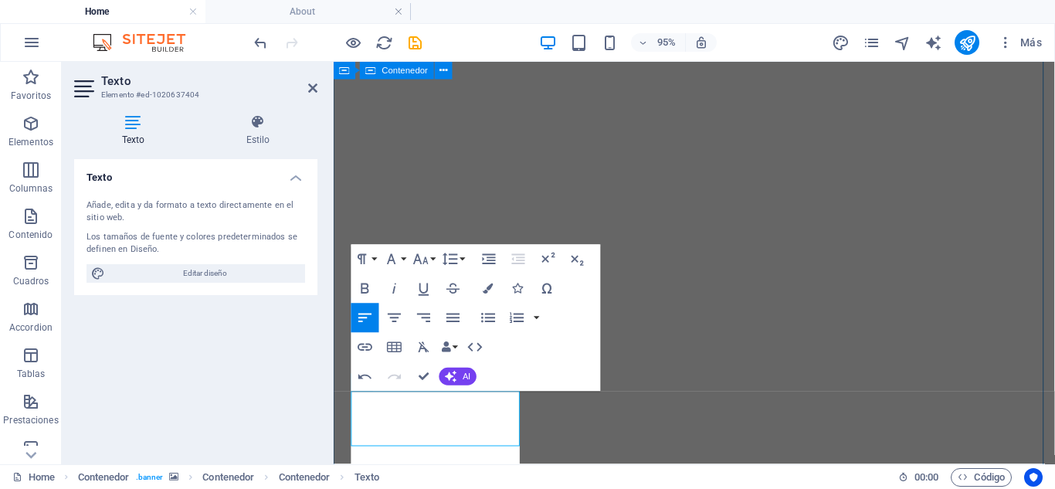
scroll to position [320, 0]
drag, startPoint x: 418, startPoint y: 473, endPoint x: 354, endPoint y: 411, distance: 90.1
click at [478, 289] on button "Colors" at bounding box center [488, 287] width 28 height 29
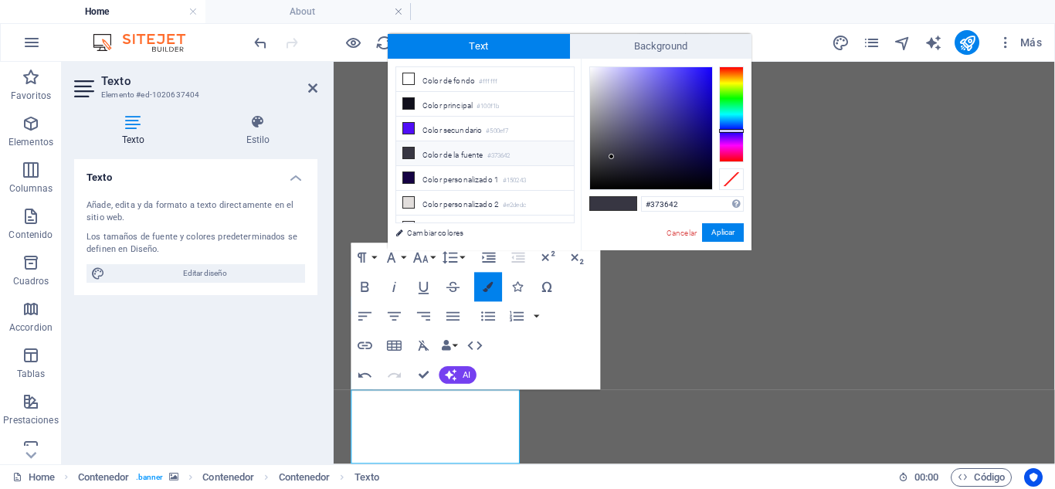
scroll to position [321, 0]
drag, startPoint x: 601, startPoint y: 151, endPoint x: 578, endPoint y: 60, distance: 93.3
click at [578, 60] on div "less Color de fondo #ffffff Color principal #100f1b Color secundario #500ef7 Co…" at bounding box center [570, 154] width 364 height 191
type input "#ffffff"
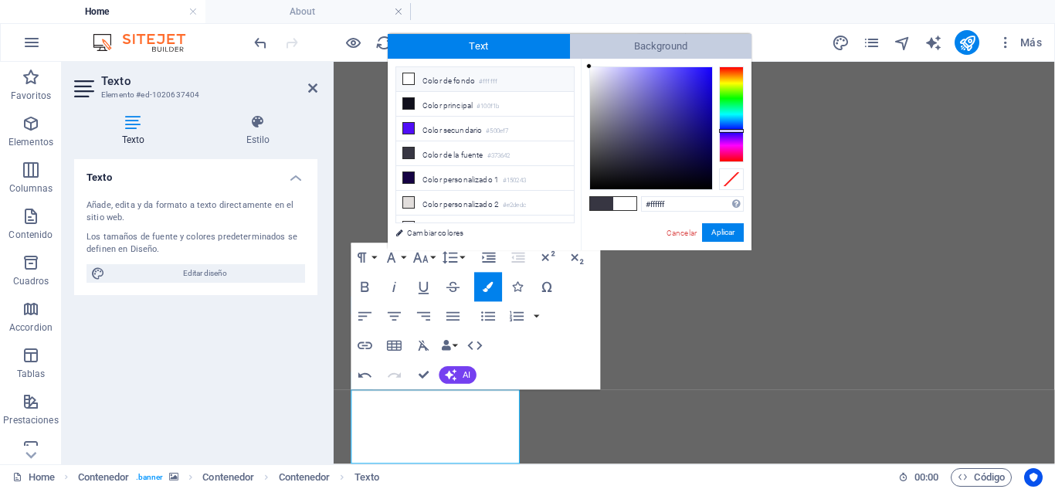
click at [588, 58] on span "Background" at bounding box center [661, 46] width 182 height 25
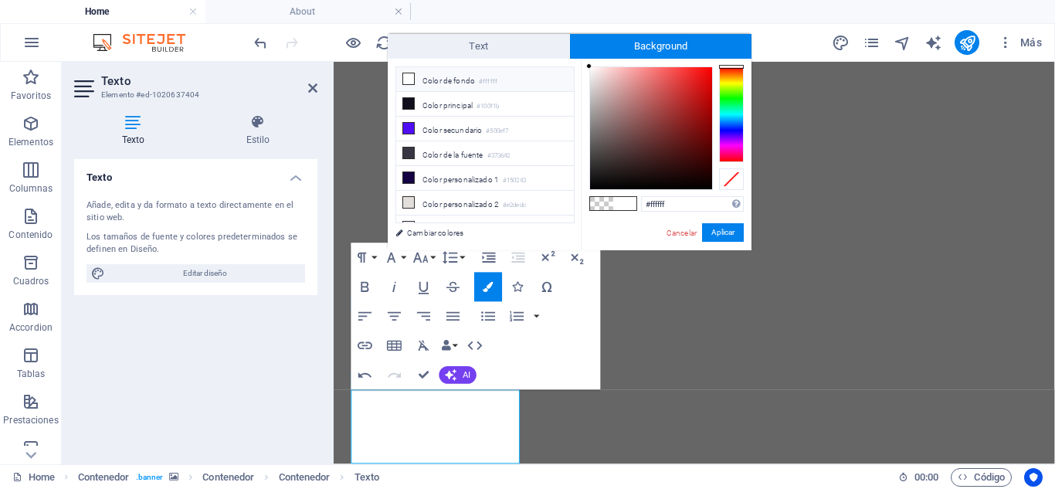
drag, startPoint x: 595, startPoint y: 80, endPoint x: 585, endPoint y: 63, distance: 20.4
click at [585, 63] on div "#ffffff Formatos soportados #0852ed rgb(8, 82, 237) rgba(8, 82, 237, 90%) hsv(2…" at bounding box center [666, 266] width 171 height 415
click at [446, 80] on li "Color de fondo #ffffff" at bounding box center [485, 79] width 178 height 25
click at [593, 71] on div at bounding box center [592, 70] width 5 height 5
click at [590, 71] on div at bounding box center [651, 128] width 122 height 122
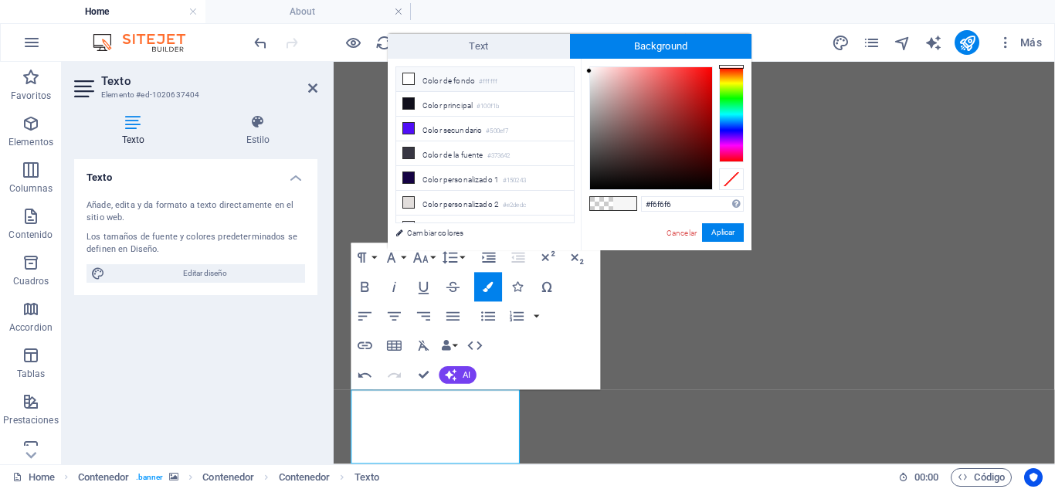
click at [496, 78] on small "#ffffff" at bounding box center [488, 81] width 19 height 11
type input "#ffffff"
click at [722, 232] on button "Aplicar" at bounding box center [723, 232] width 42 height 19
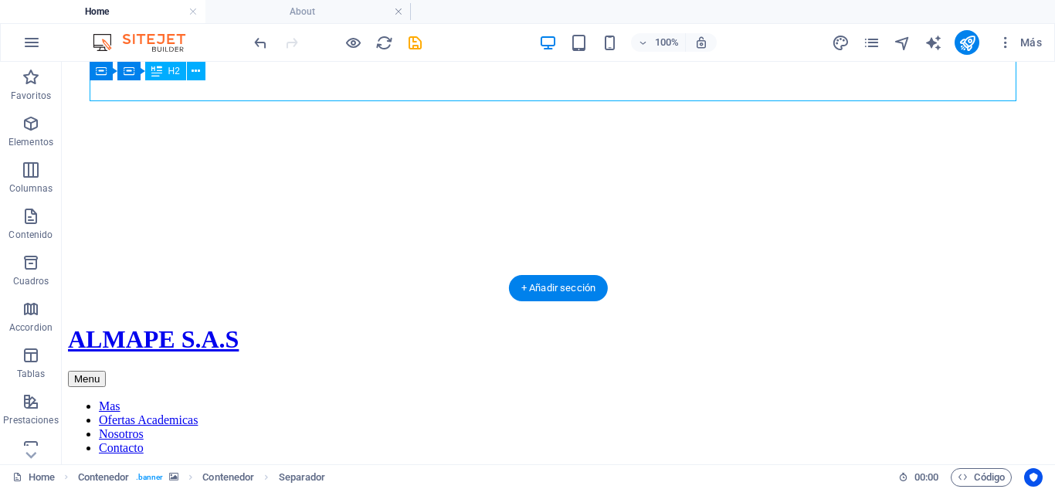
scroll to position [398, 0]
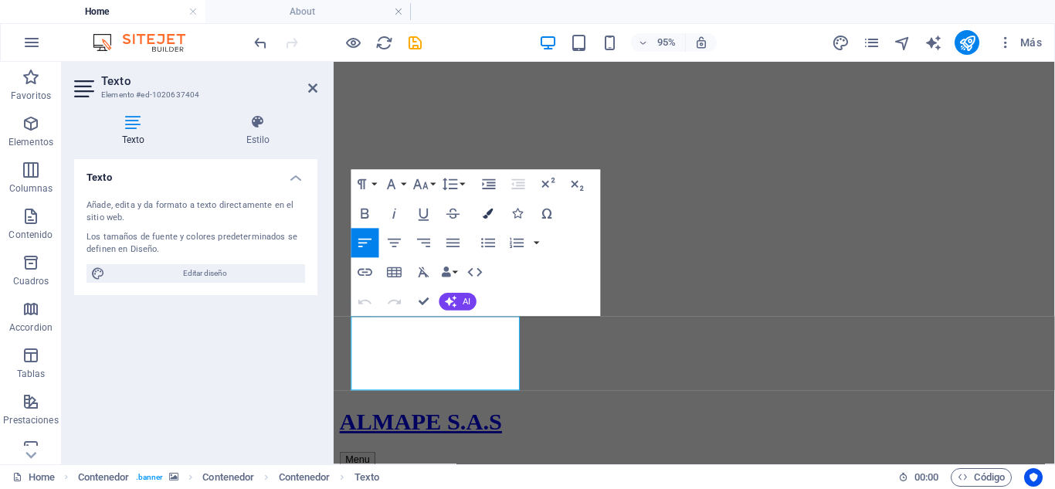
click at [483, 216] on icon "button" at bounding box center [488, 213] width 10 height 10
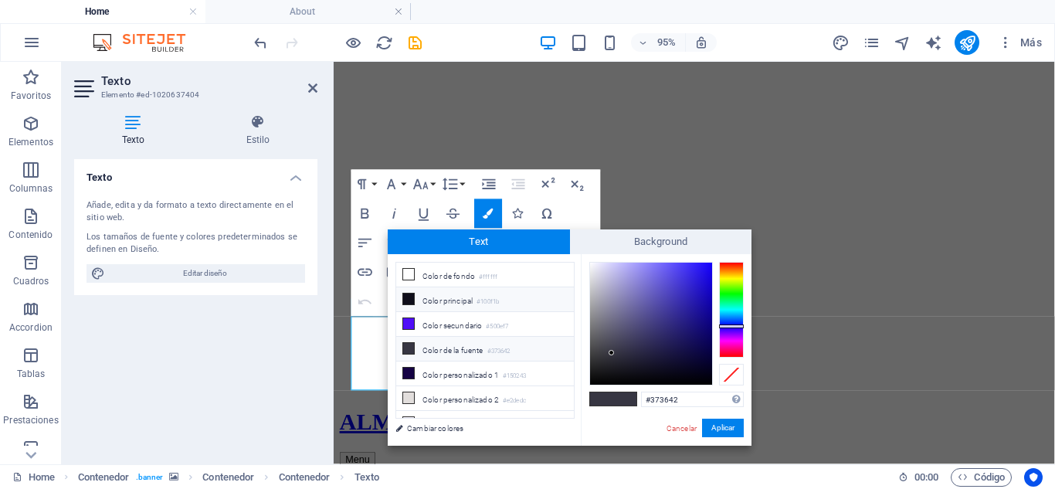
click at [512, 296] on li "Color principal #100f1b" at bounding box center [485, 299] width 178 height 25
drag, startPoint x: 608, startPoint y: 300, endPoint x: 588, endPoint y: 256, distance: 48.4
click at [588, 256] on div "#ffffff Formatos soportados #0852ed rgb(8, 82, 237) rgba(8, 82, 237, 90%) hsv(2…" at bounding box center [666, 461] width 171 height 415
type input "#efeef8"
click at [594, 266] on div at bounding box center [593, 264] width 5 height 5
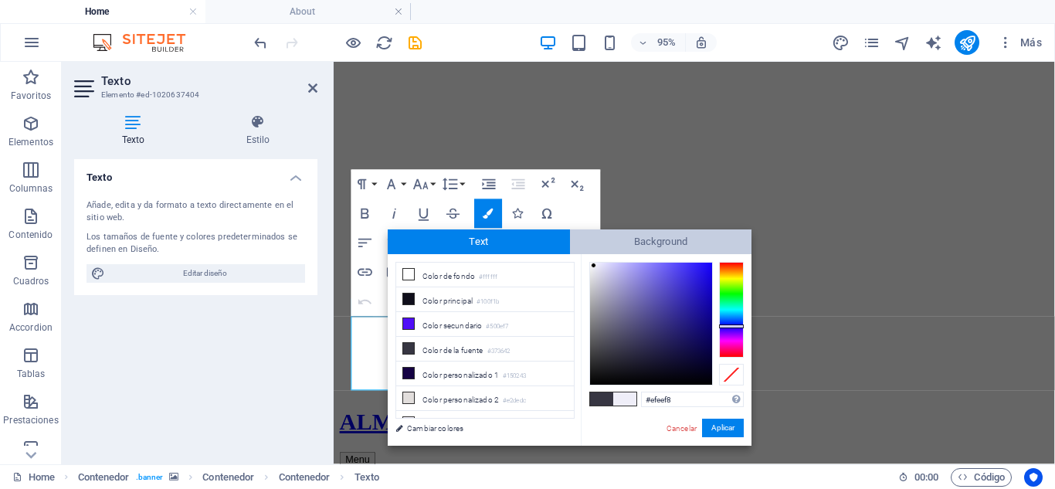
click at [600, 242] on span "Background" at bounding box center [661, 241] width 182 height 25
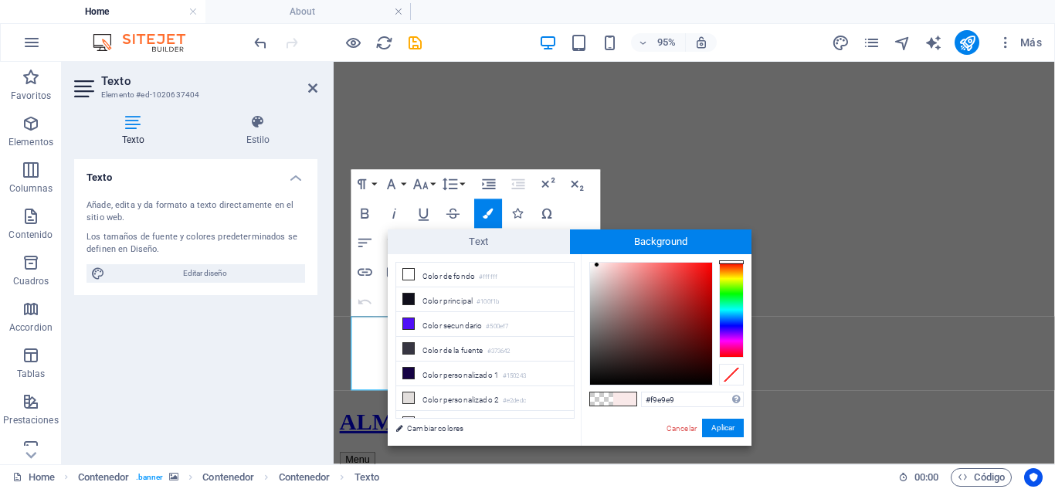
click at [597, 265] on div at bounding box center [651, 323] width 122 height 122
click at [495, 275] on small "#ffffff" at bounding box center [488, 277] width 19 height 11
type input "#ffffff"
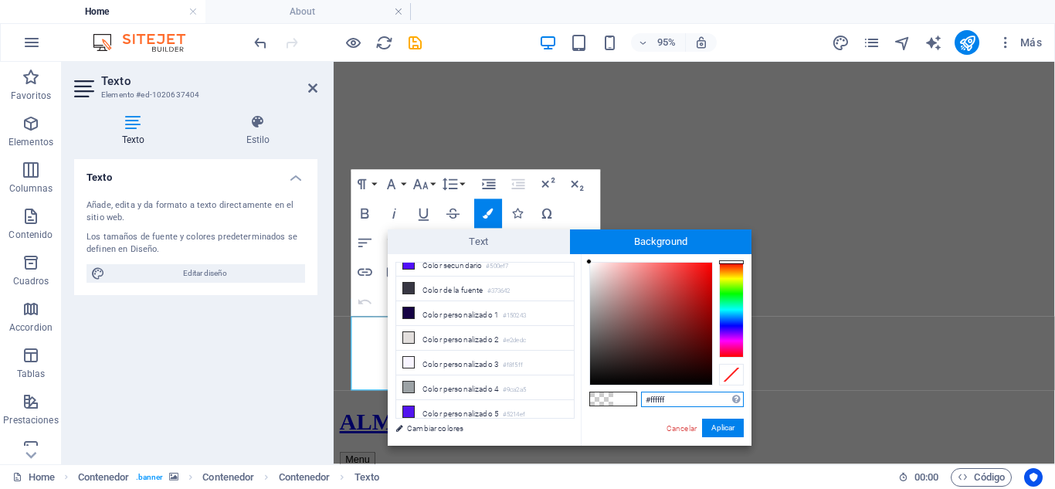
drag, startPoint x: 688, startPoint y: 401, endPoint x: 645, endPoint y: 401, distance: 43.2
click at [645, 401] on input "#ffffff" at bounding box center [692, 398] width 103 height 15
click at [737, 439] on div "#ffffff Formatos soportados #0852ed rgb(8, 82, 237) rgba(8, 82, 237, 90%) hsv(2…" at bounding box center [666, 461] width 171 height 415
click at [731, 435] on button "Aplicar" at bounding box center [723, 427] width 42 height 19
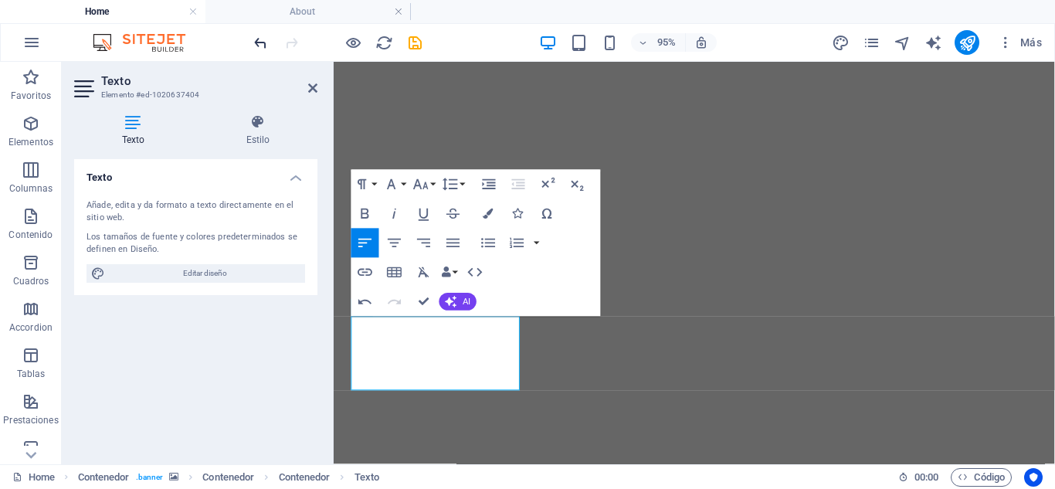
click at [269, 35] on icon "undo" at bounding box center [261, 43] width 18 height 18
click at [267, 36] on icon "undo" at bounding box center [261, 43] width 18 height 18
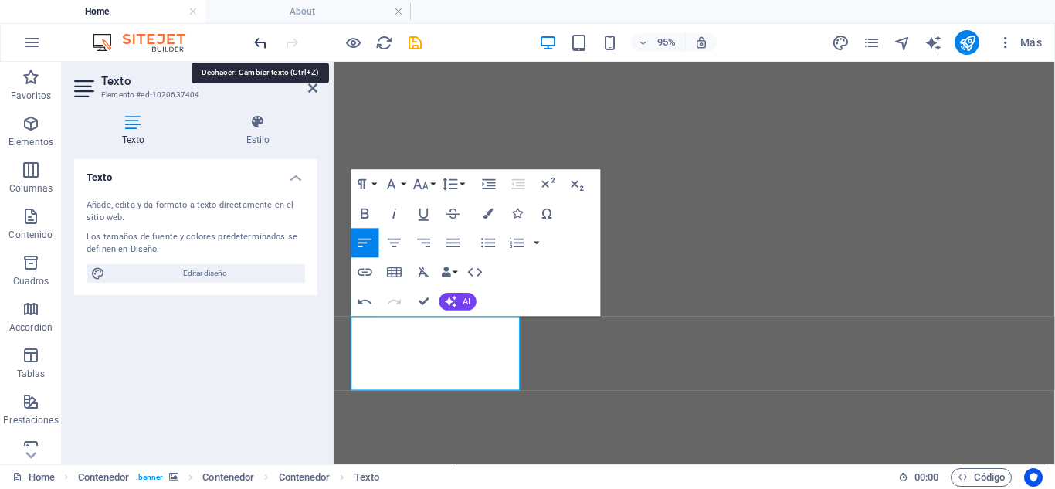
click at [262, 42] on icon "undo" at bounding box center [261, 43] width 18 height 18
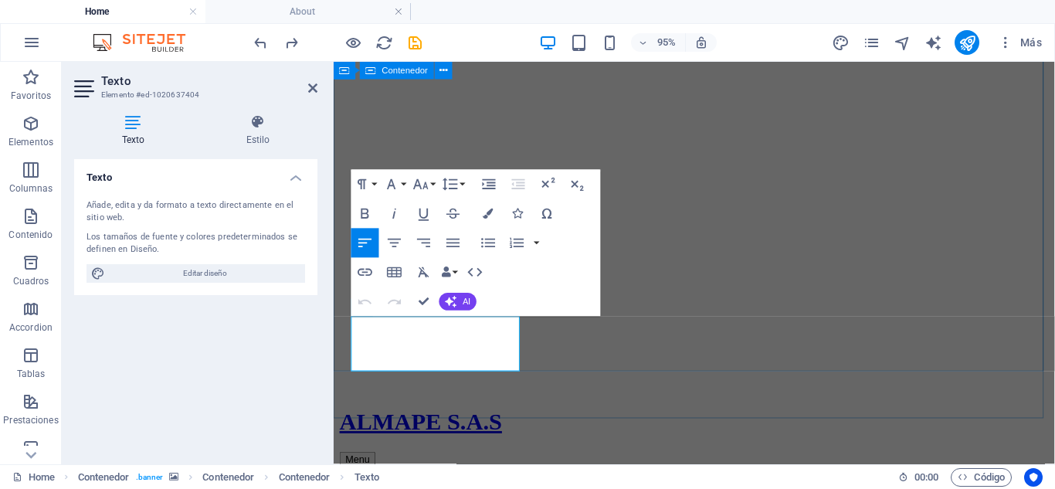
drag, startPoint x: 414, startPoint y: 374, endPoint x: 347, endPoint y: 331, distance: 79.9
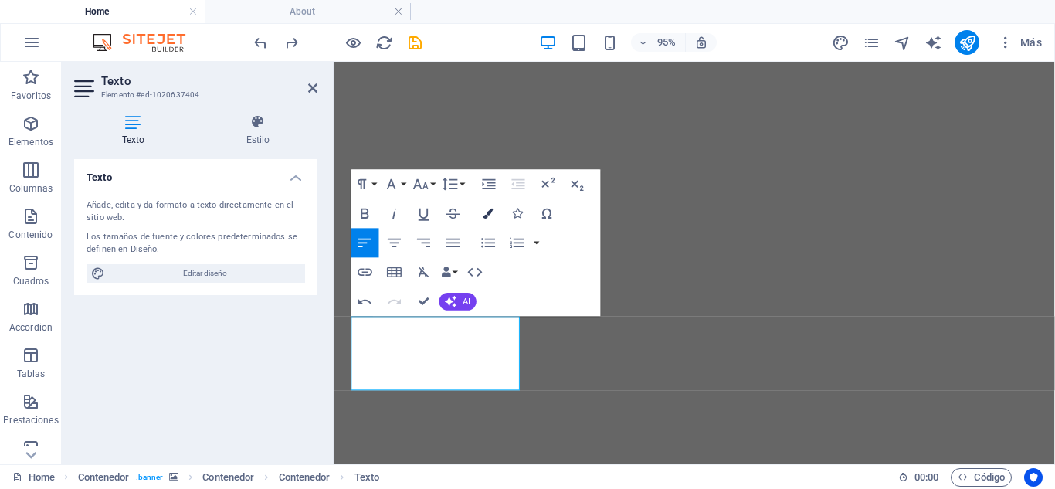
click at [484, 218] on icon "button" at bounding box center [488, 213] width 10 height 10
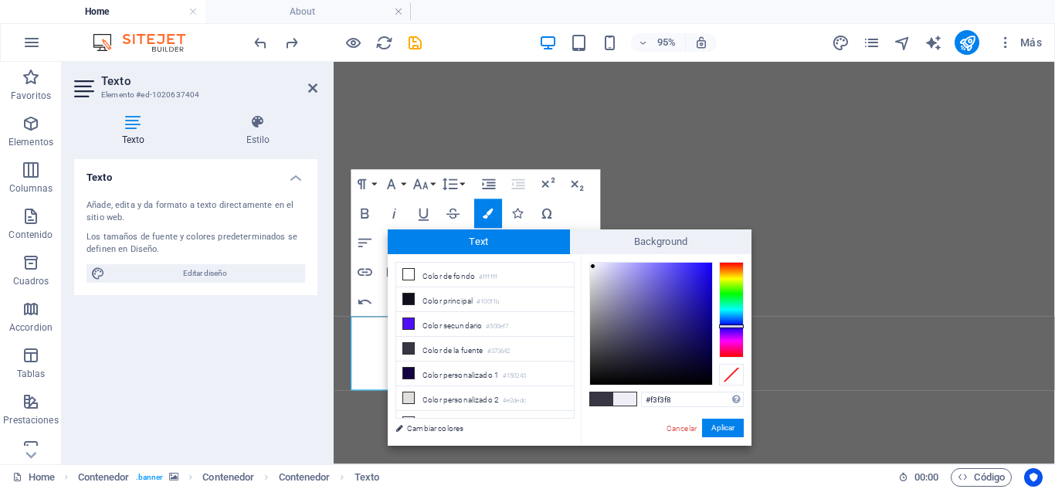
type input "#f5f4f9"
drag, startPoint x: 605, startPoint y: 292, endPoint x: 591, endPoint y: 265, distance: 30.0
click at [591, 265] on div at bounding box center [651, 323] width 122 height 122
click at [737, 425] on button "Aplicar" at bounding box center [723, 427] width 42 height 19
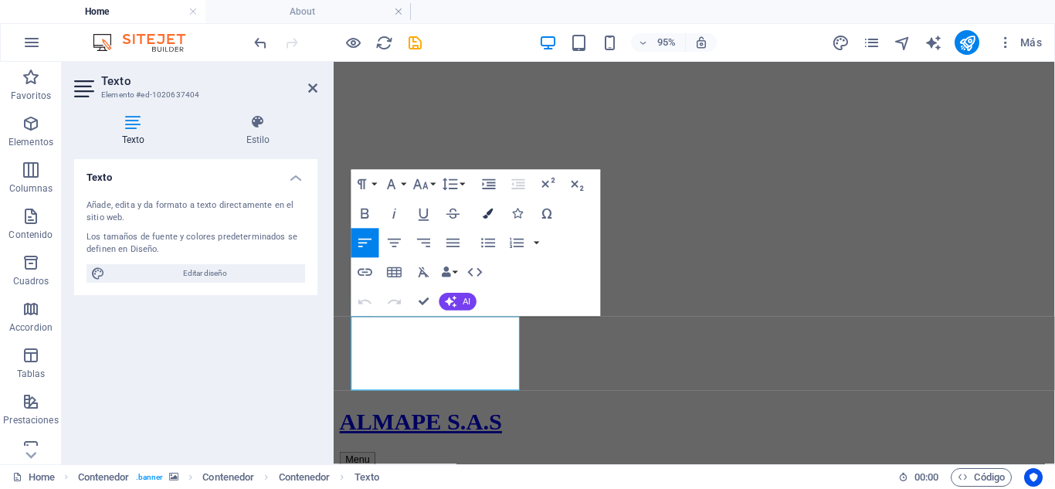
click at [493, 217] on button "Colors" at bounding box center [488, 212] width 28 height 29
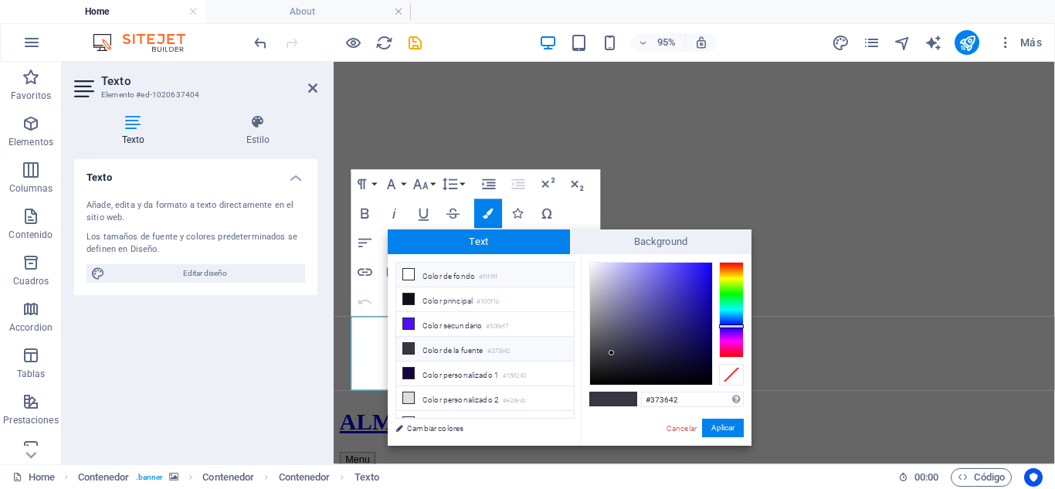
click at [485, 276] on small "#ffffff" at bounding box center [488, 277] width 19 height 11
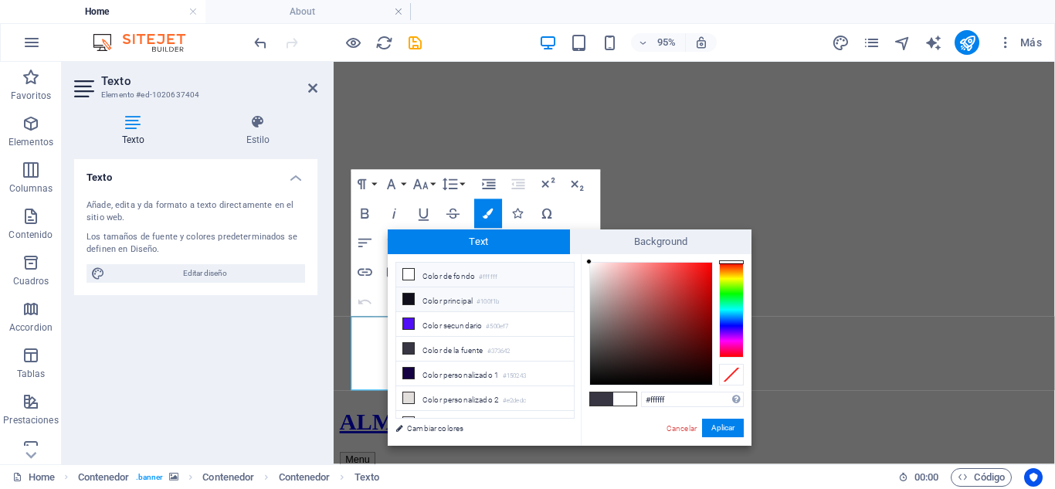
click at [506, 296] on li "Color principal #100f1b" at bounding box center [485, 299] width 178 height 25
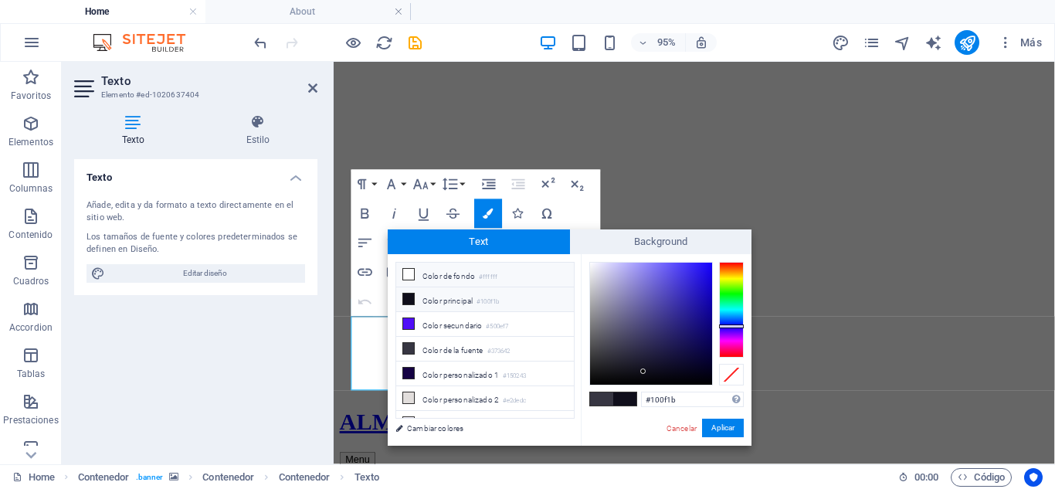
click at [506, 274] on li "Color de fondo #ffffff" at bounding box center [485, 274] width 178 height 25
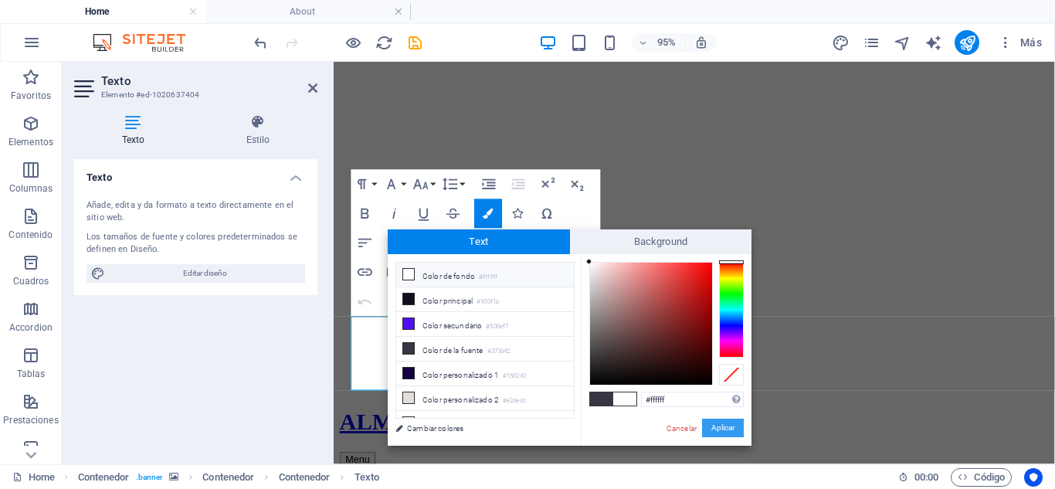
click at [720, 435] on button "Aplicar" at bounding box center [723, 427] width 42 height 19
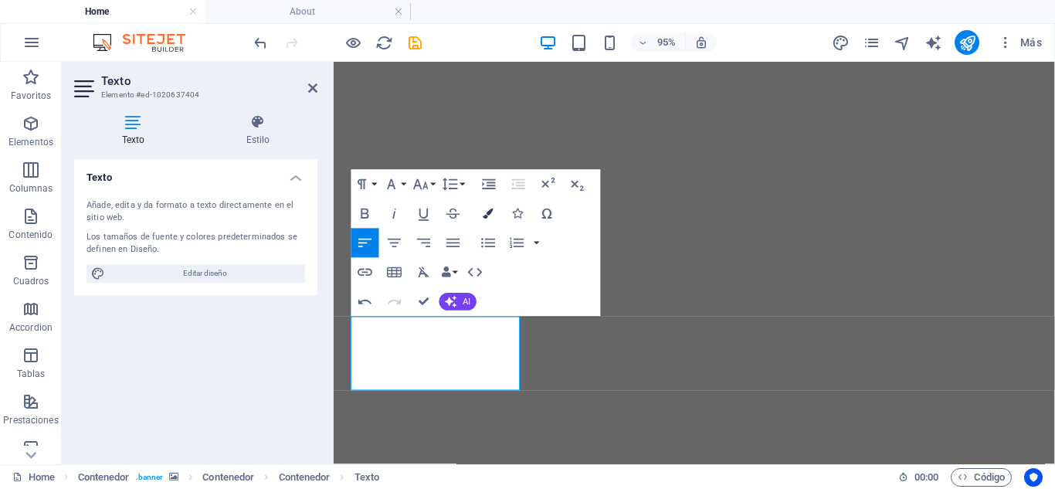
click at [481, 219] on button "Colors" at bounding box center [488, 212] width 28 height 29
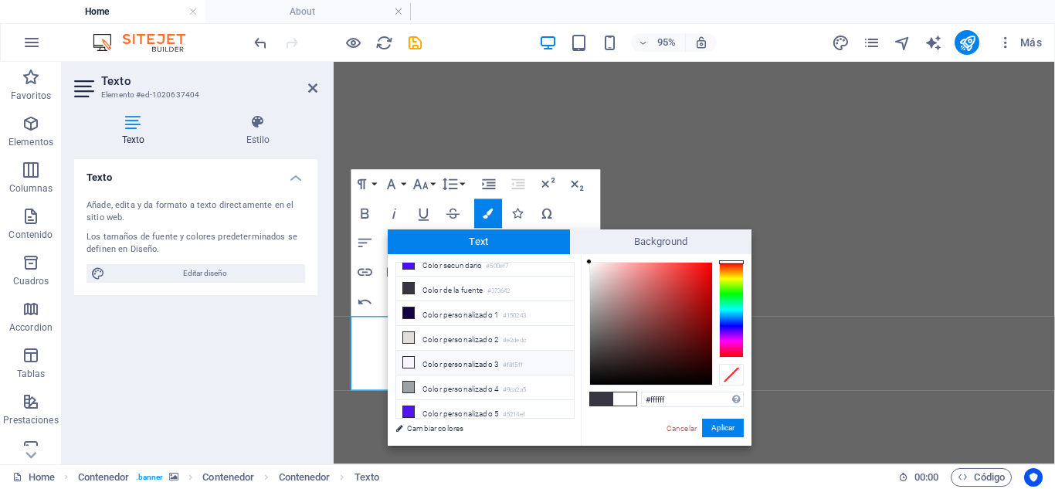
click at [489, 361] on li "Color personalizado 3 #f8f5ff" at bounding box center [485, 363] width 178 height 25
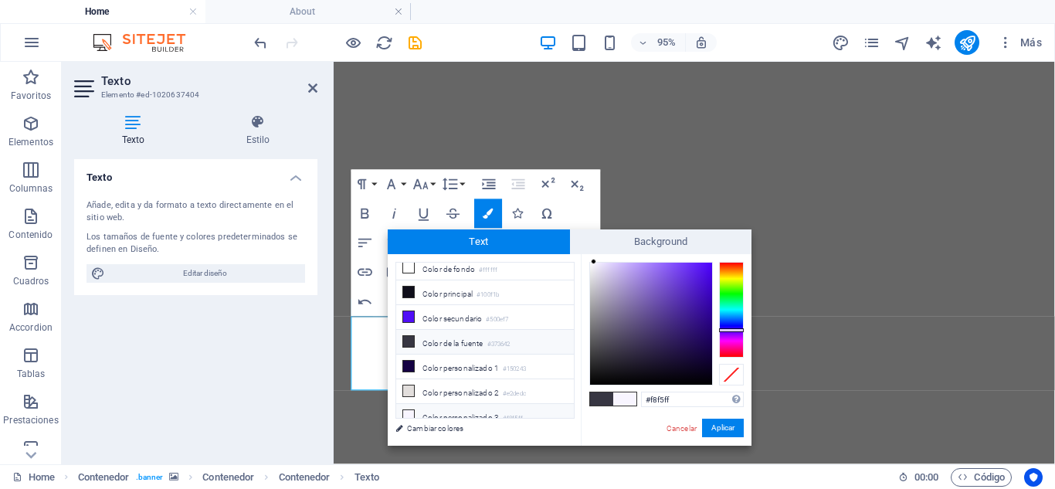
scroll to position [0, 0]
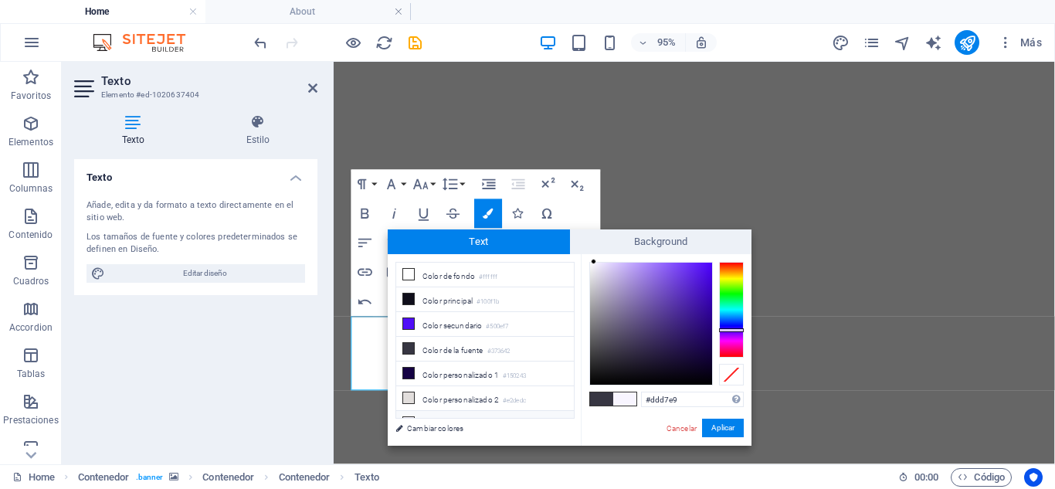
click at [598, 273] on div at bounding box center [651, 323] width 122 height 122
click at [609, 397] on span at bounding box center [601, 398] width 23 height 13
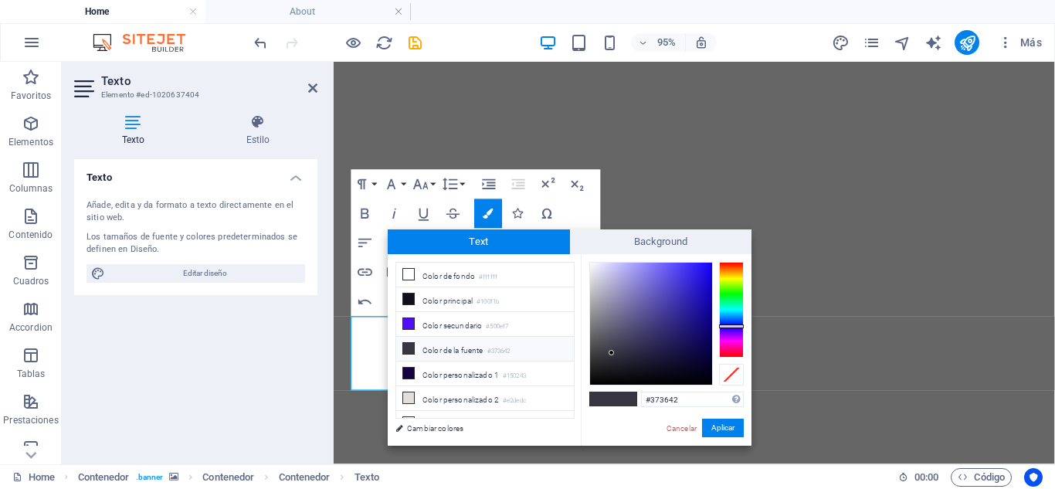
click at [609, 397] on span at bounding box center [601, 398] width 23 height 13
drag, startPoint x: 603, startPoint y: 286, endPoint x: 594, endPoint y: 241, distance: 45.7
click at [594, 241] on div "Text Background less Color de fondo #ffffff Color principal #100f1b Color secun…" at bounding box center [570, 337] width 364 height 216
click at [593, 266] on div at bounding box center [592, 265] width 5 height 5
click at [601, 399] on span at bounding box center [601, 398] width 23 height 13
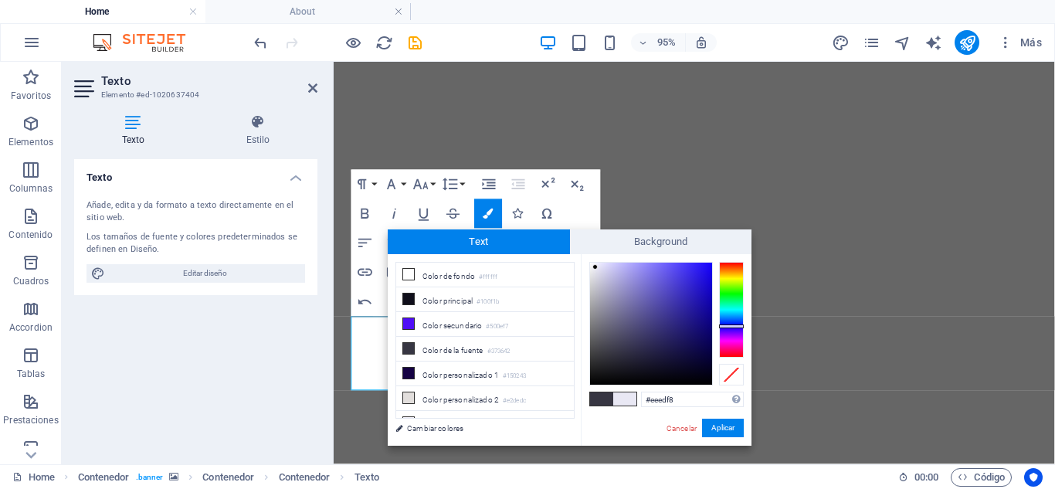
type input "#f2f1f9"
drag, startPoint x: 595, startPoint y: 276, endPoint x: 593, endPoint y: 265, distance: 11.8
click at [593, 265] on div at bounding box center [651, 323] width 122 height 122
click at [715, 425] on button "Aplicar" at bounding box center [723, 427] width 42 height 19
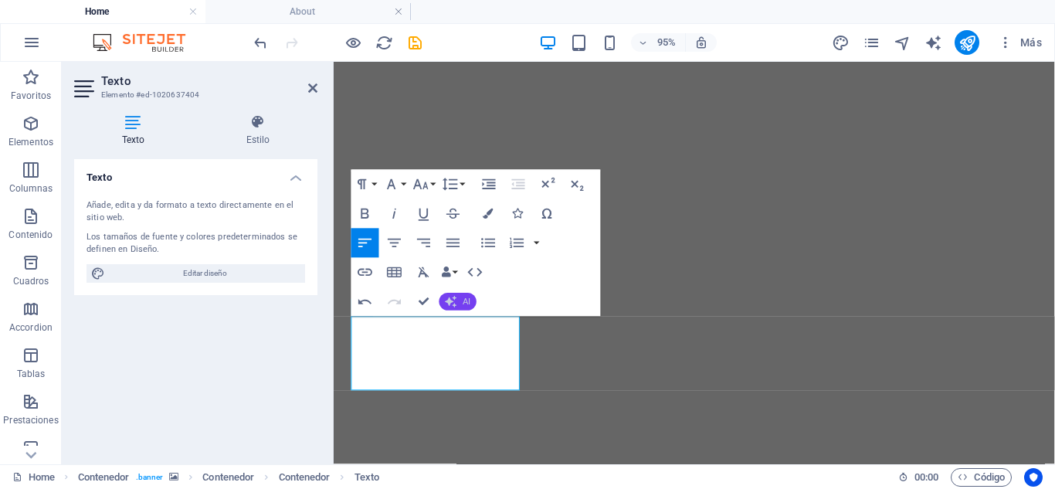
click at [468, 293] on button "AI" at bounding box center [457, 302] width 37 height 18
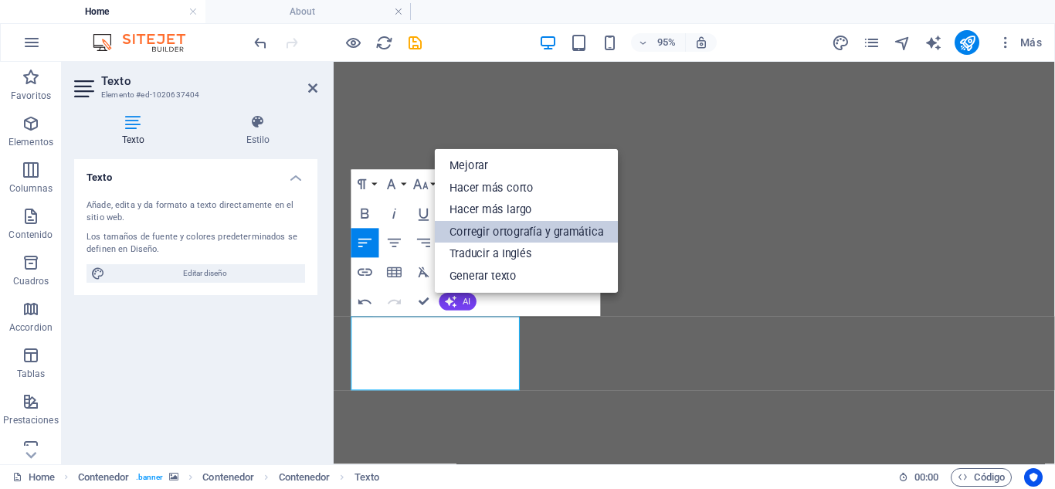
click at [506, 233] on link "Corregir ortografía y gramática" at bounding box center [527, 232] width 184 height 22
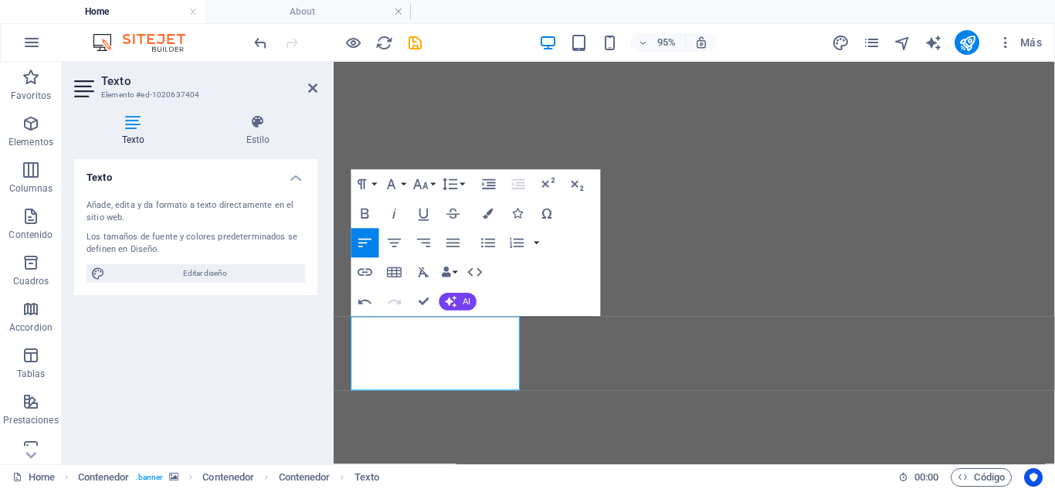
click at [495, 297] on div "Paragraph Format Normal Heading 1 Heading 2 Heading 3 Heading 4 Heading 5 Headi…" at bounding box center [475, 242] width 249 height 147
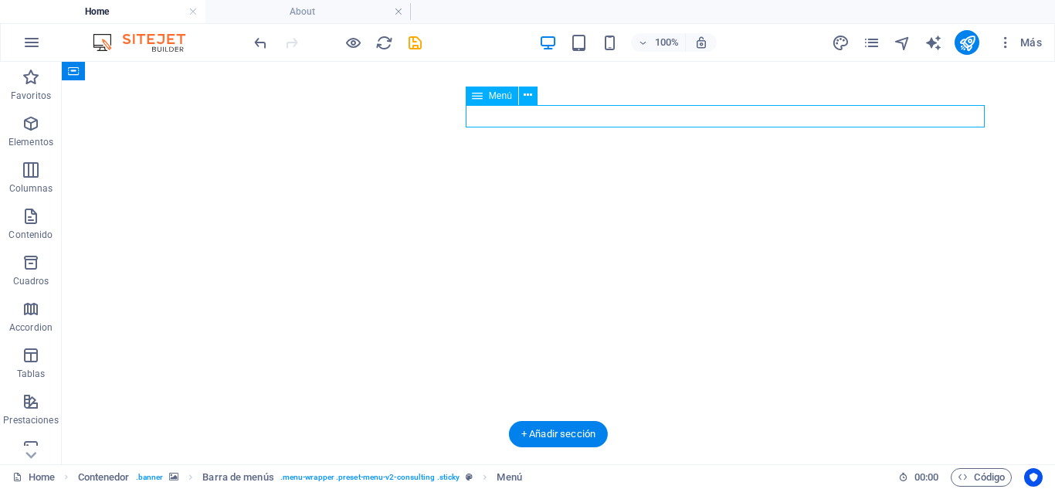
select select "1"
select select
select select "2"
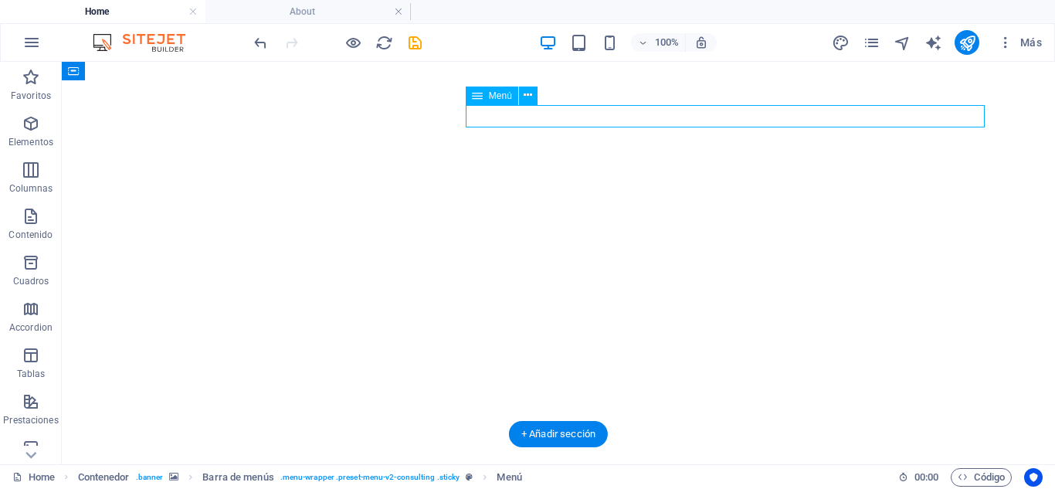
select select
select select "3"
select select
select select "4"
select select
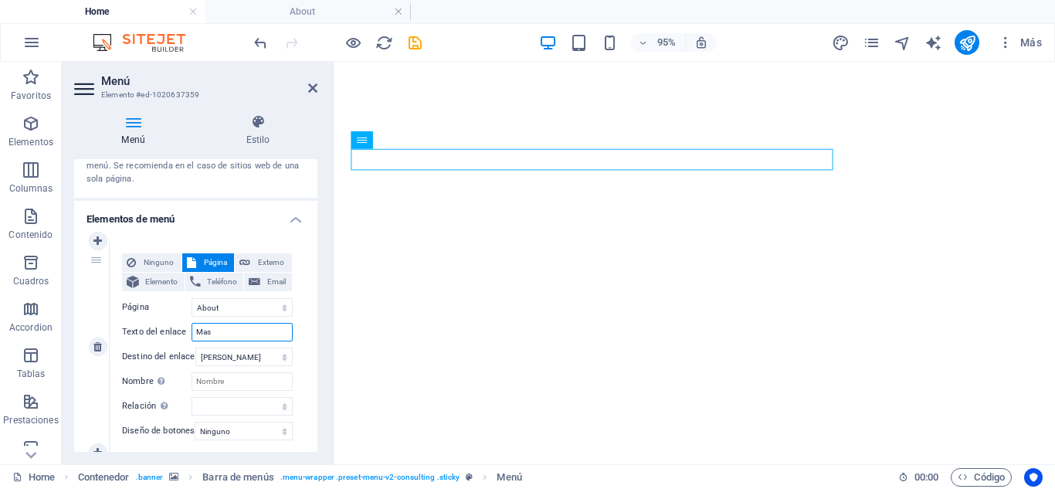
drag, startPoint x: 232, startPoint y: 326, endPoint x: 198, endPoint y: 326, distance: 34.7
click at [198, 326] on input "Mas" at bounding box center [241, 332] width 101 height 19
click at [233, 333] on input "Mas" at bounding box center [241, 332] width 101 height 19
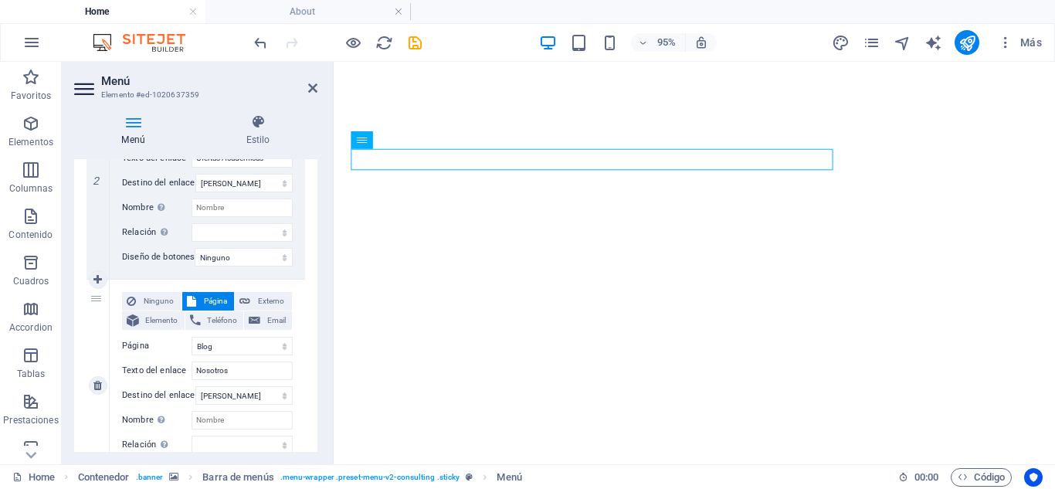
scroll to position [695, 0]
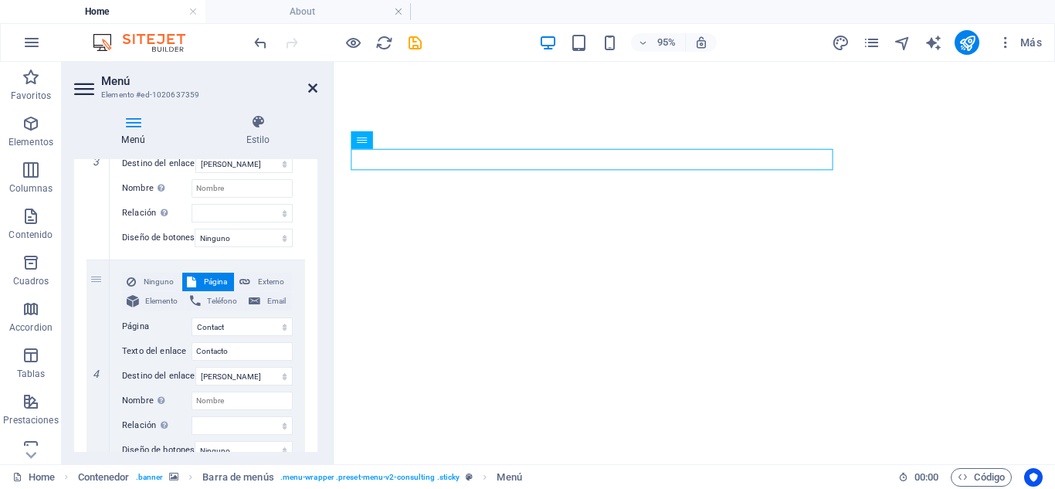
click at [316, 85] on icon at bounding box center [312, 88] width 9 height 12
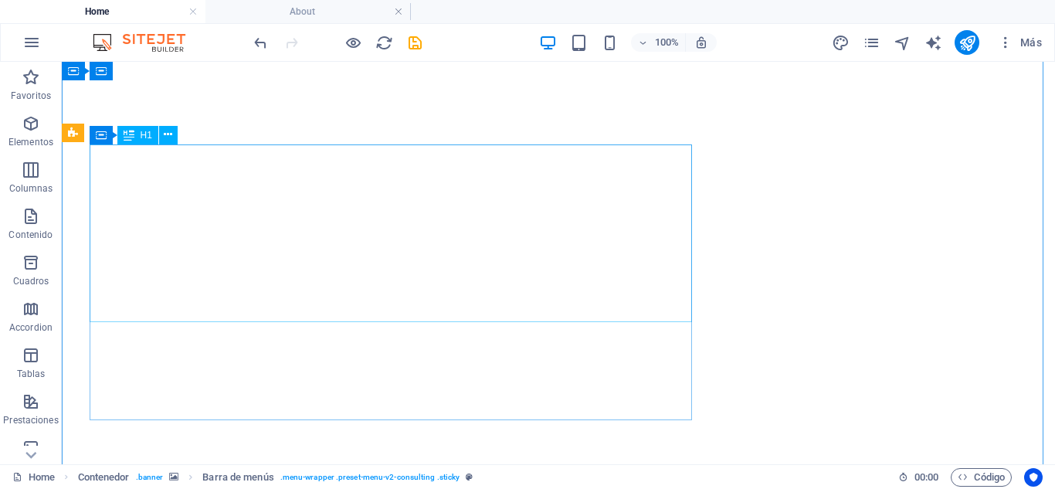
scroll to position [0, 0]
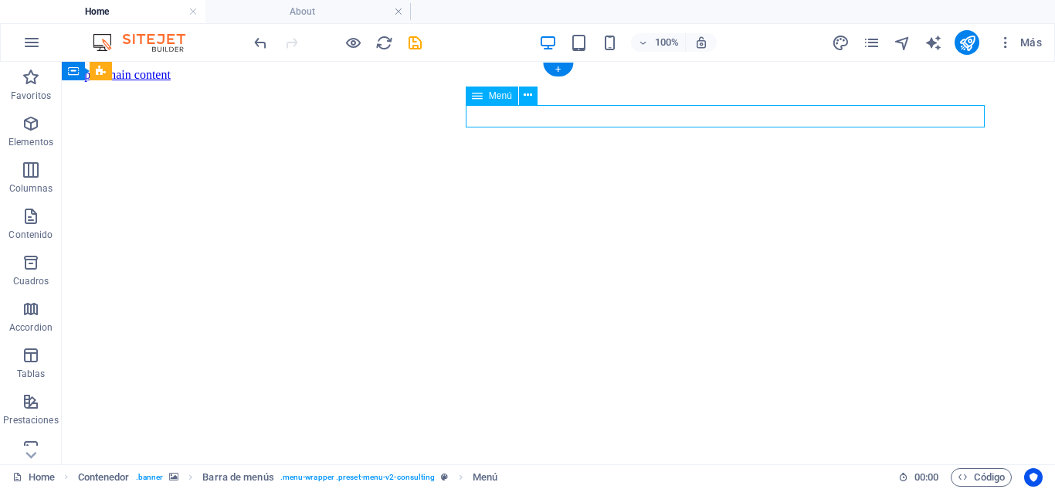
select select "1"
select select
select select "2"
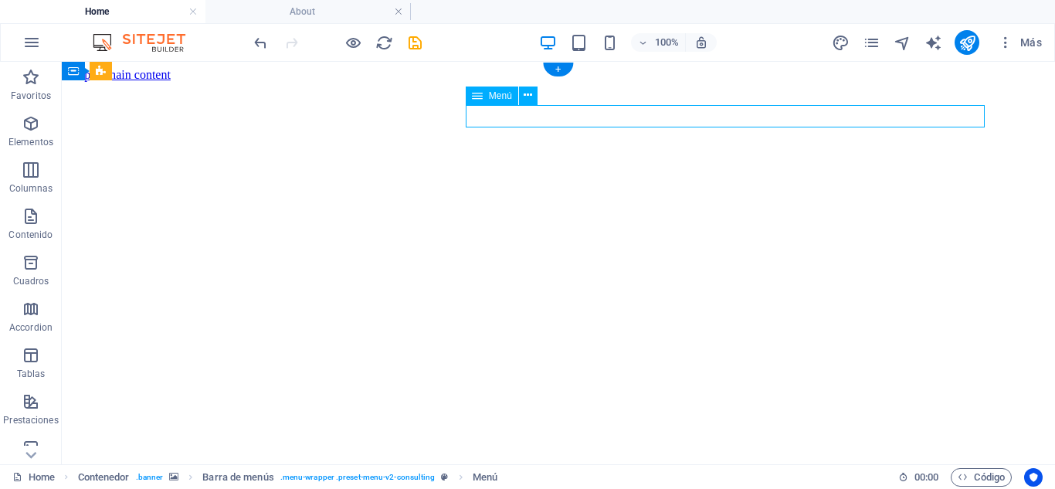
select select
select select "3"
select select
select select "4"
select select
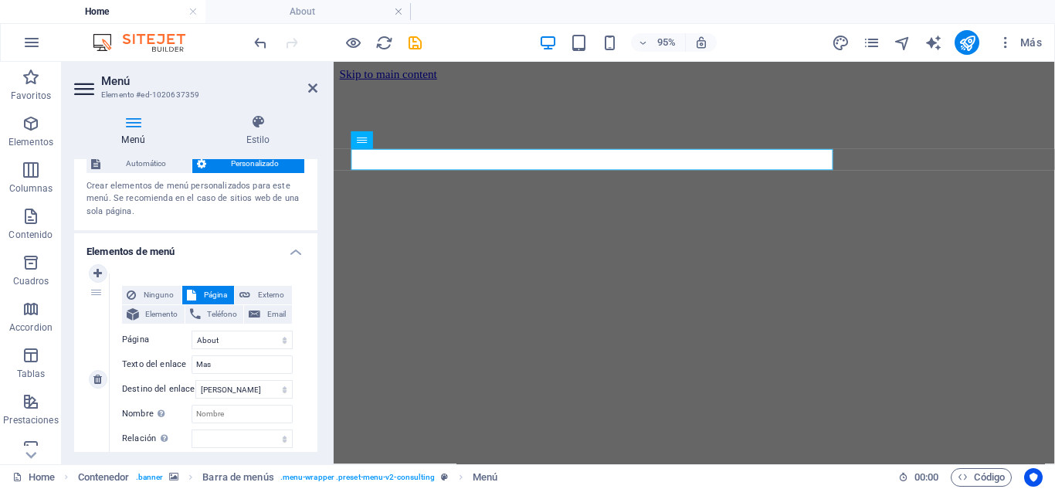
scroll to position [154, 0]
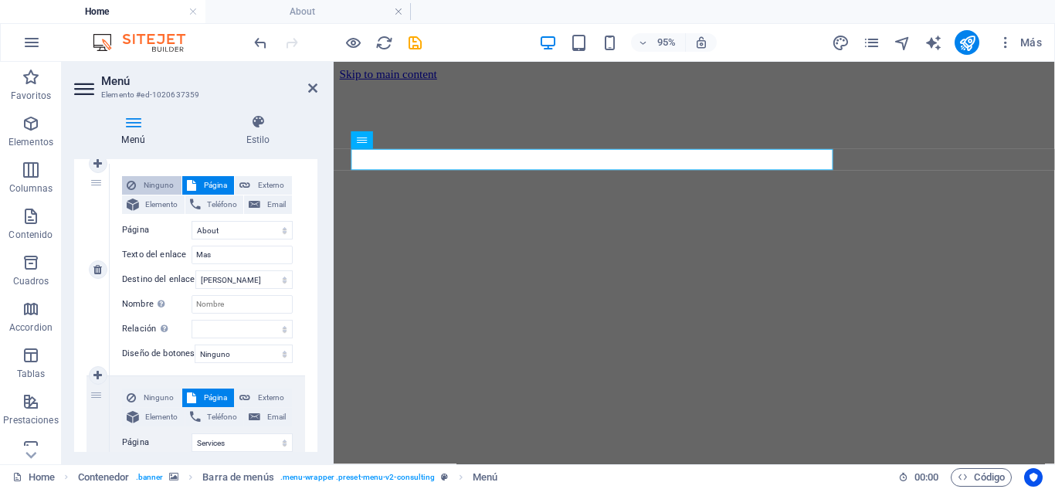
click at [140, 185] on button "Ninguno" at bounding box center [151, 185] width 59 height 19
select select
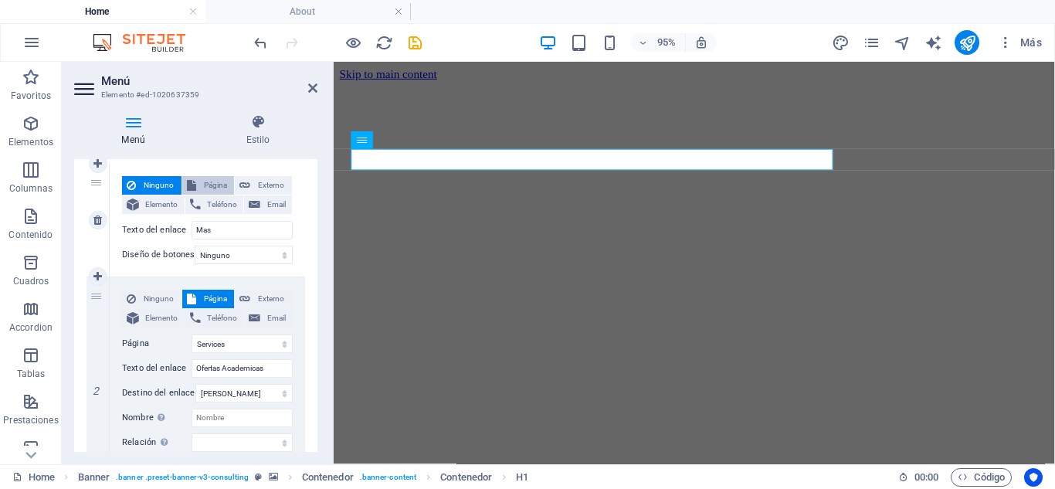
click at [201, 183] on span "Página" at bounding box center [215, 185] width 29 height 19
select select
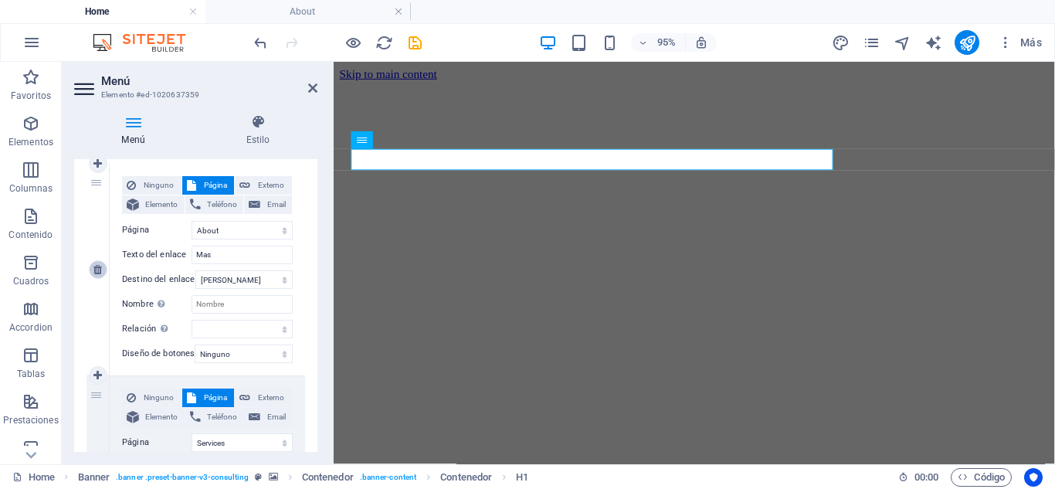
click at [105, 270] on link at bounding box center [98, 269] width 19 height 19
select select "2"
type input "Ofertas Academicas"
select select
select select "3"
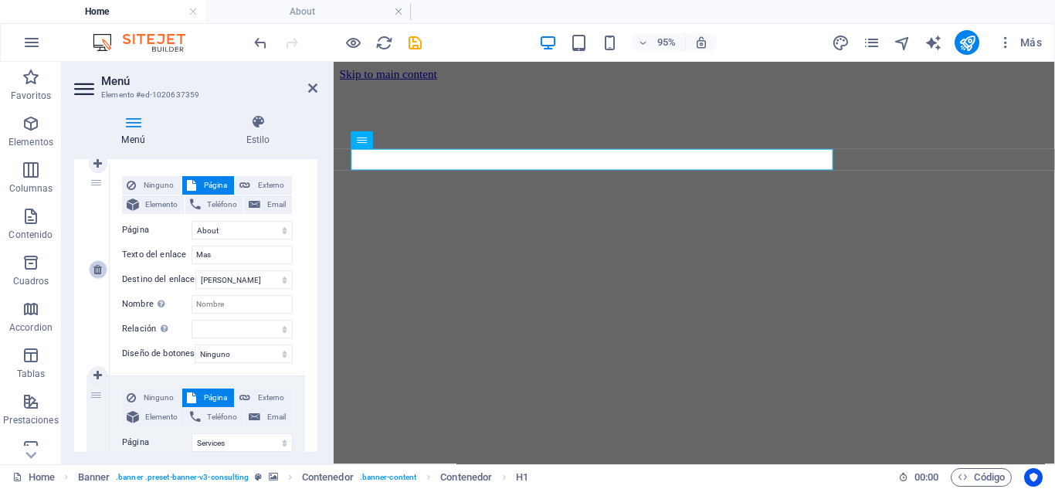
type input "Nosotros"
select select
select select "4"
type input "Contacto"
select select
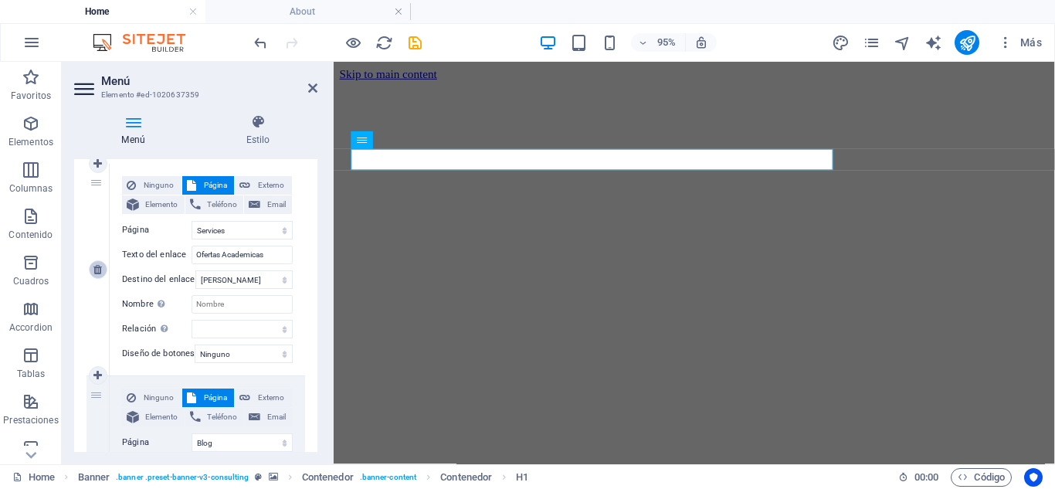
click at [100, 270] on icon at bounding box center [97, 269] width 8 height 11
select select "3"
type input "Nosotros"
select select
select select "4"
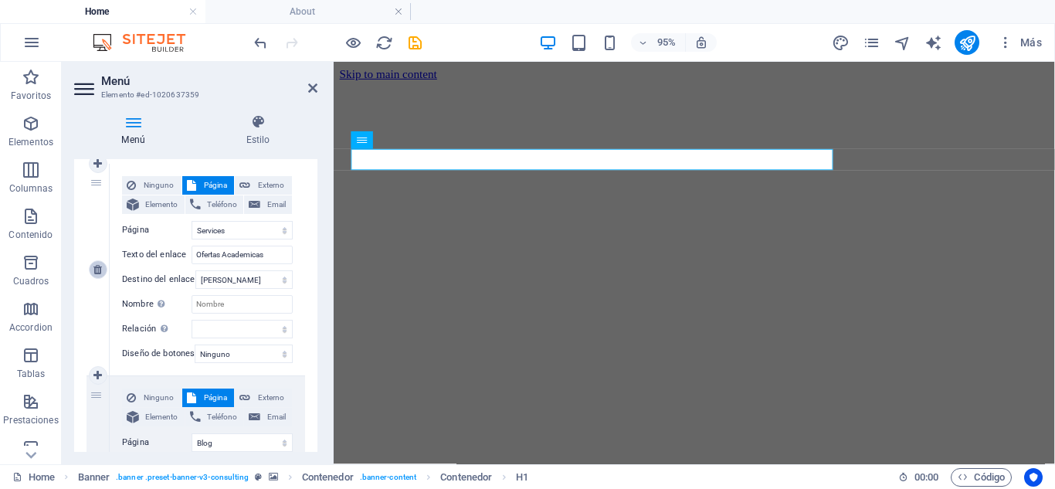
type input "Contacto"
select select
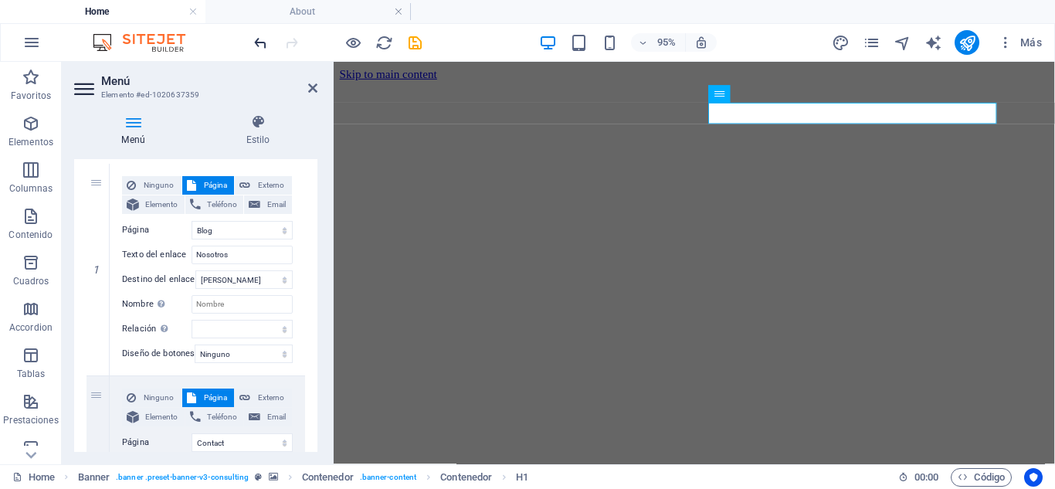
click at [266, 42] on icon "undo" at bounding box center [261, 43] width 18 height 18
select select "4"
select select
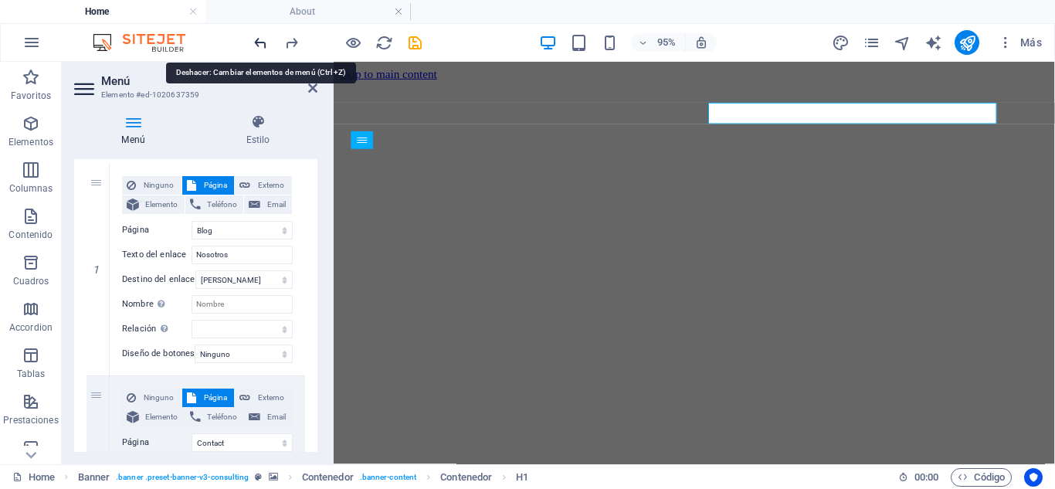
select select "2"
type input "Ofertas Academicas"
select select
select select "3"
type input "Nosotros"
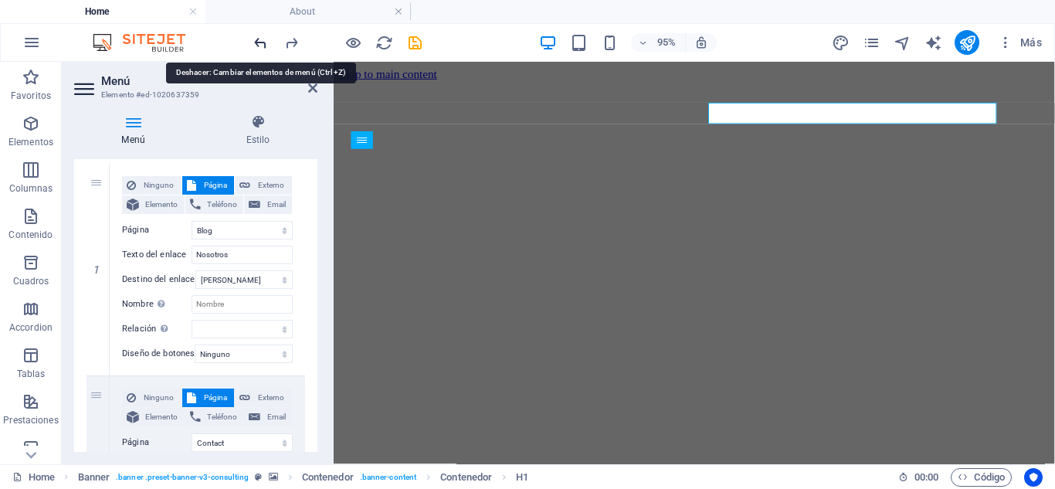
select select
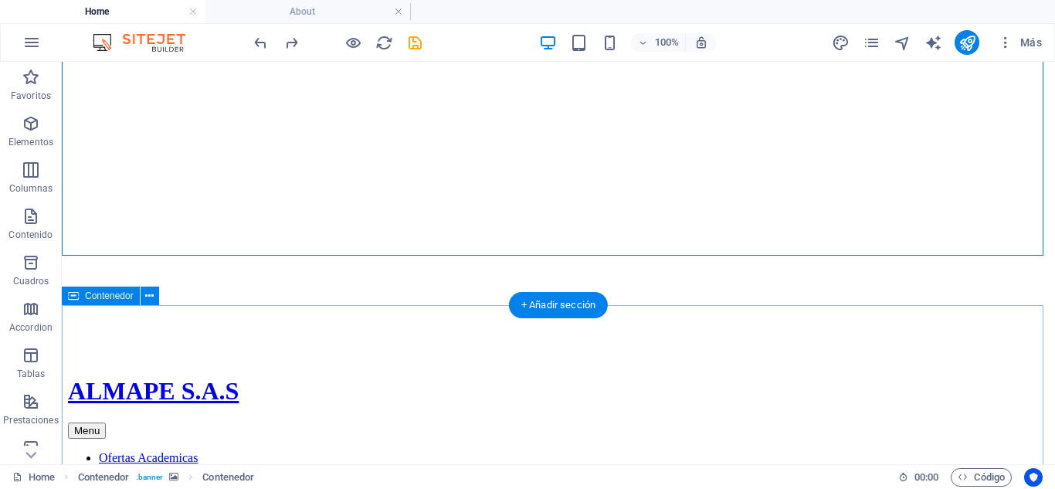
scroll to position [463, 0]
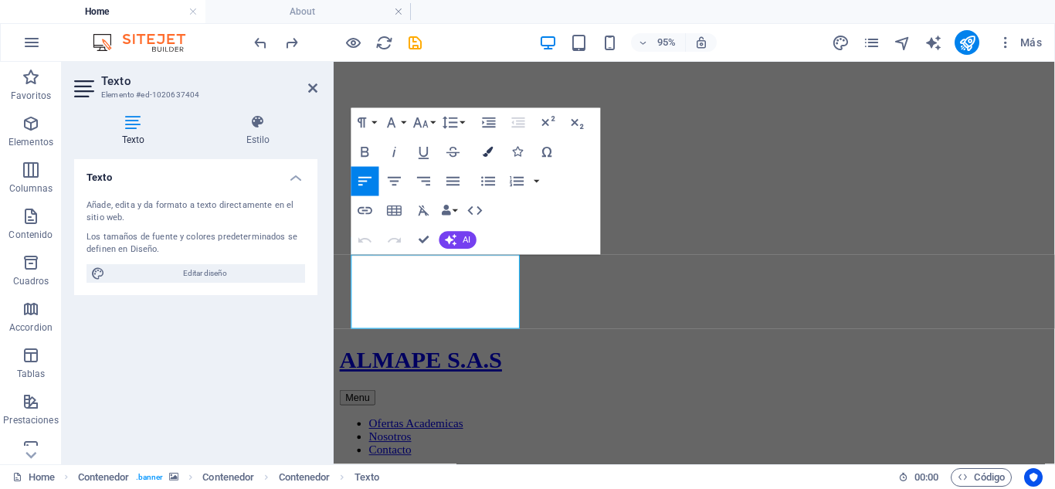
click at [486, 147] on icon "button" at bounding box center [488, 152] width 10 height 10
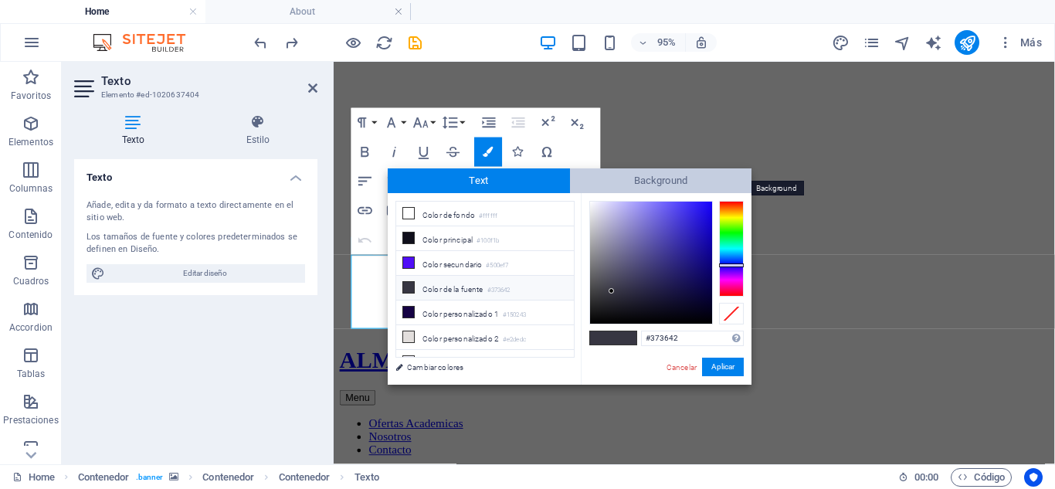
click at [593, 178] on span "Background" at bounding box center [661, 180] width 182 height 25
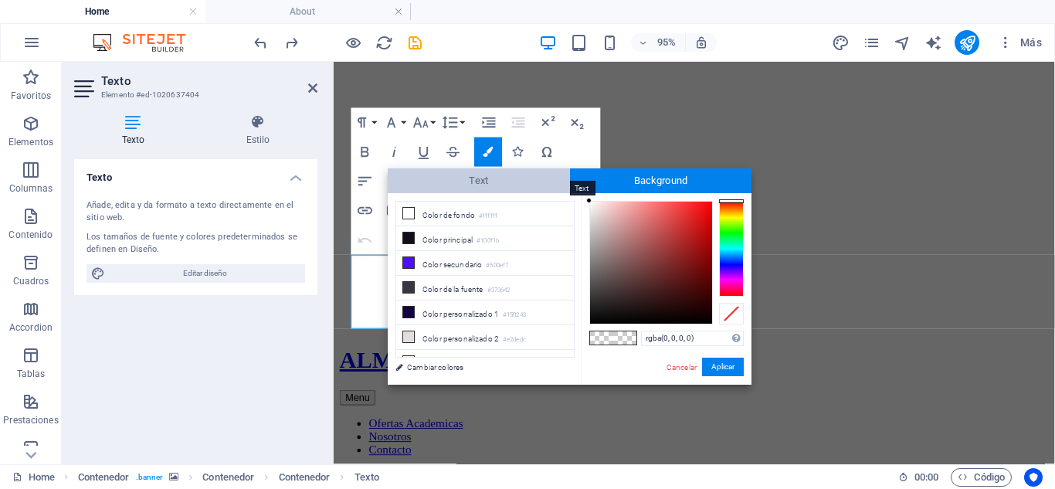
click at [522, 178] on span "Text" at bounding box center [479, 180] width 182 height 25
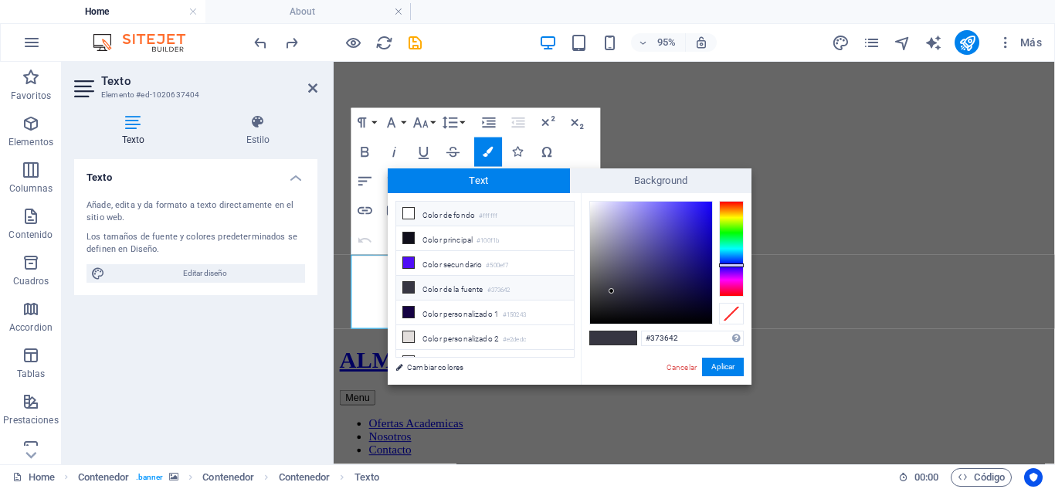
click at [513, 224] on li "Color de fondo #ffffff" at bounding box center [485, 214] width 178 height 25
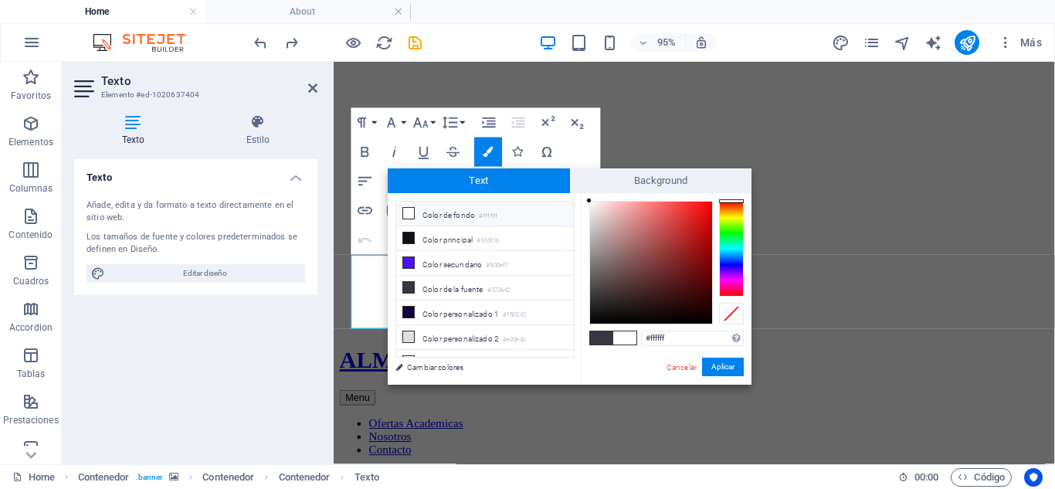
click at [510, 218] on li "Color de fondo #ffffff" at bounding box center [485, 214] width 178 height 25
click at [707, 364] on button "Aplicar" at bounding box center [723, 366] width 42 height 19
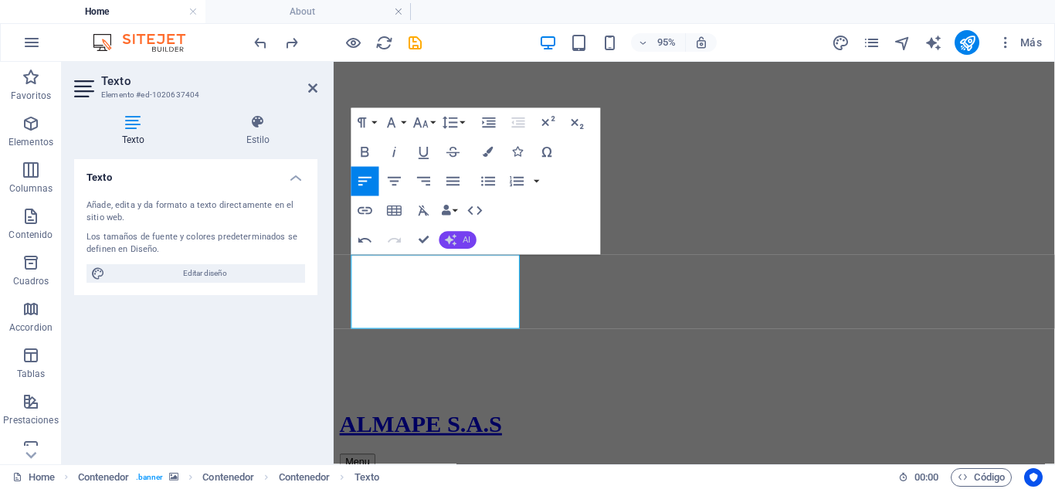
click at [471, 235] on button "AI" at bounding box center [457, 240] width 37 height 18
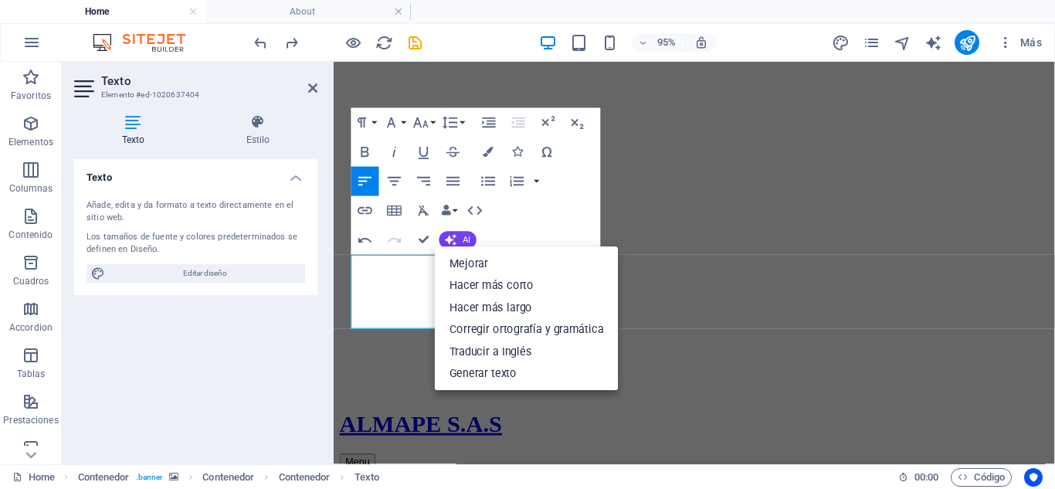
click at [529, 209] on div "Paragraph Format Normal Heading 1 Heading 2 Heading 3 Heading 4 Heading 5 Headi…" at bounding box center [475, 181] width 249 height 147
click at [510, 213] on div "Paragraph Format Normal Heading 1 Heading 2 Heading 3 Heading 4 Heading 5 Headi…" at bounding box center [475, 181] width 249 height 147
click at [490, 144] on button "Colors" at bounding box center [488, 151] width 28 height 29
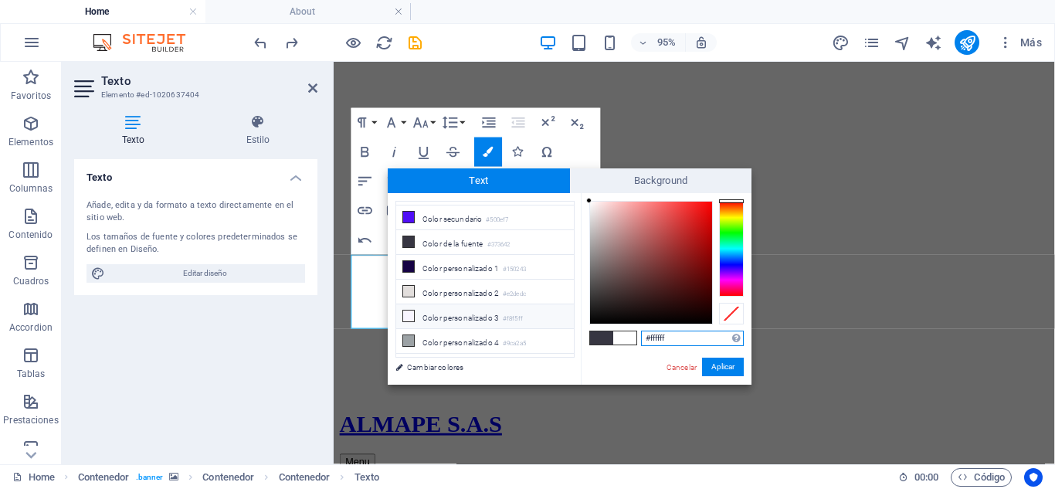
scroll to position [60, 0]
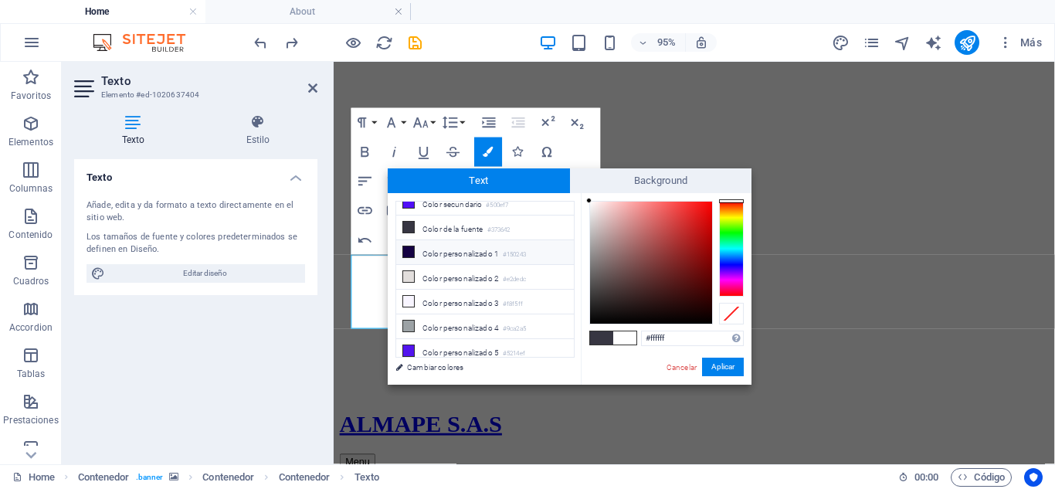
click at [489, 240] on li "Color personalizado 1 #150243" at bounding box center [485, 252] width 178 height 25
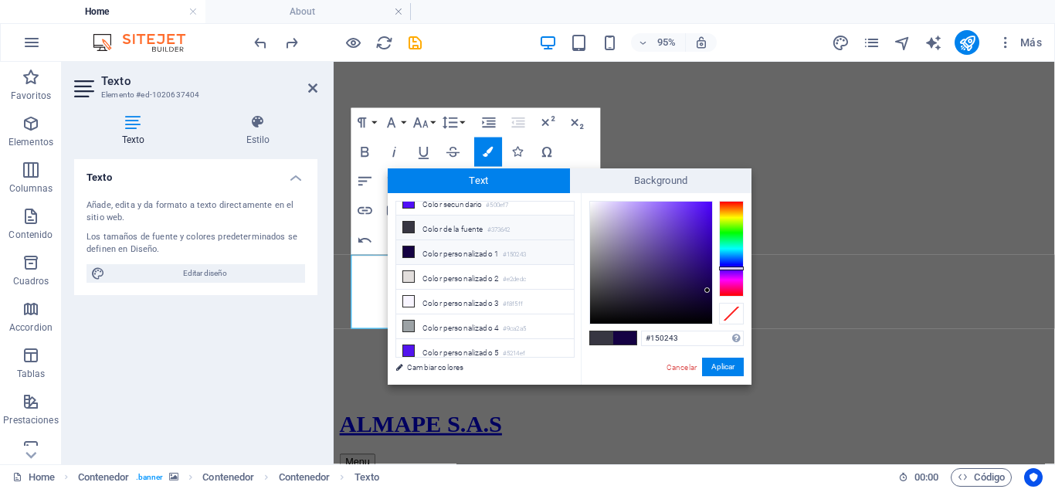
click at [492, 229] on small "#373642" at bounding box center [498, 230] width 23 height 11
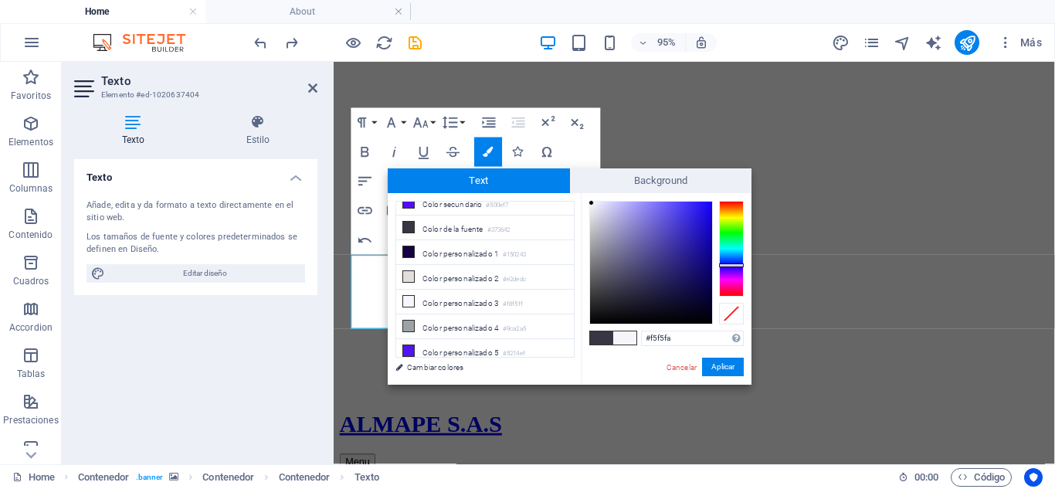
drag, startPoint x: 602, startPoint y: 207, endPoint x: 591, endPoint y: 203, distance: 11.5
click at [591, 203] on div at bounding box center [651, 263] width 122 height 122
click at [713, 367] on button "Aplicar" at bounding box center [723, 366] width 42 height 19
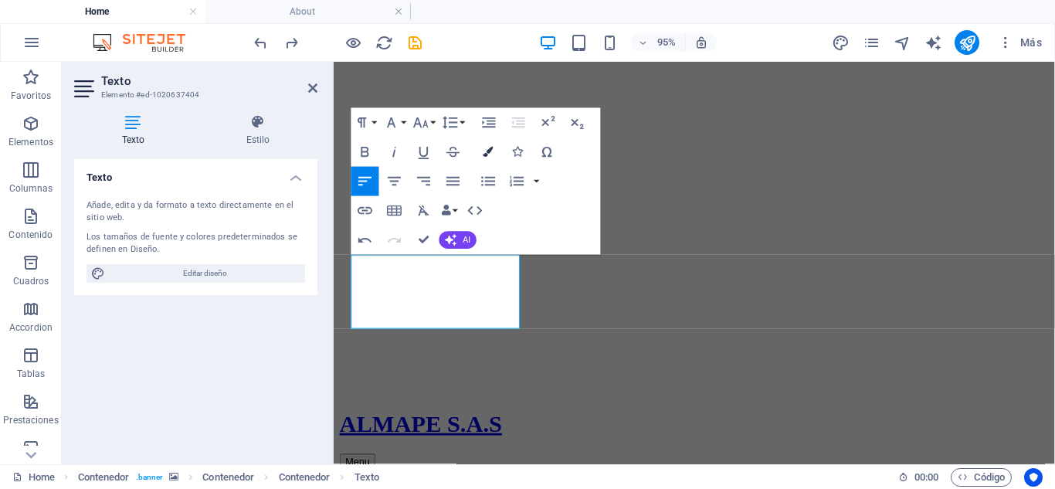
click at [493, 154] on button "Colors" at bounding box center [488, 151] width 28 height 29
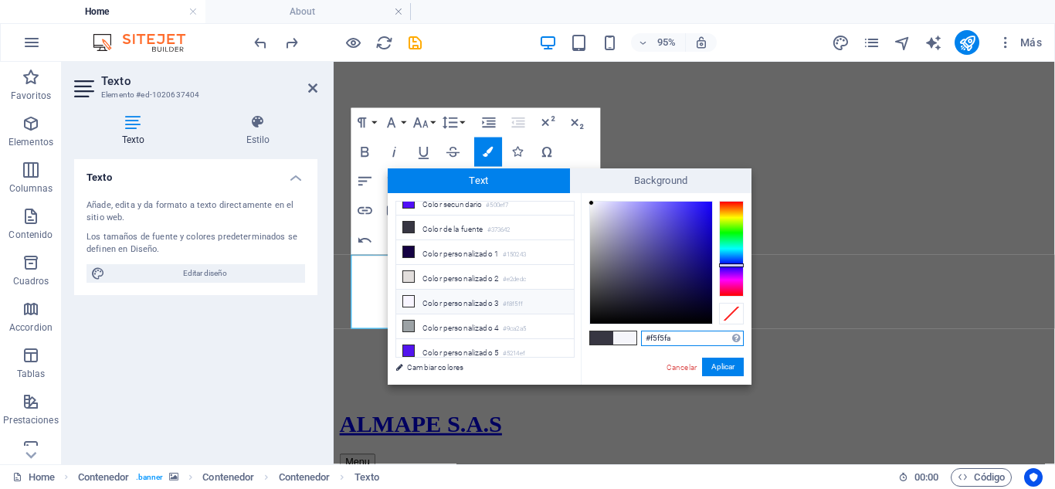
scroll to position [0, 0]
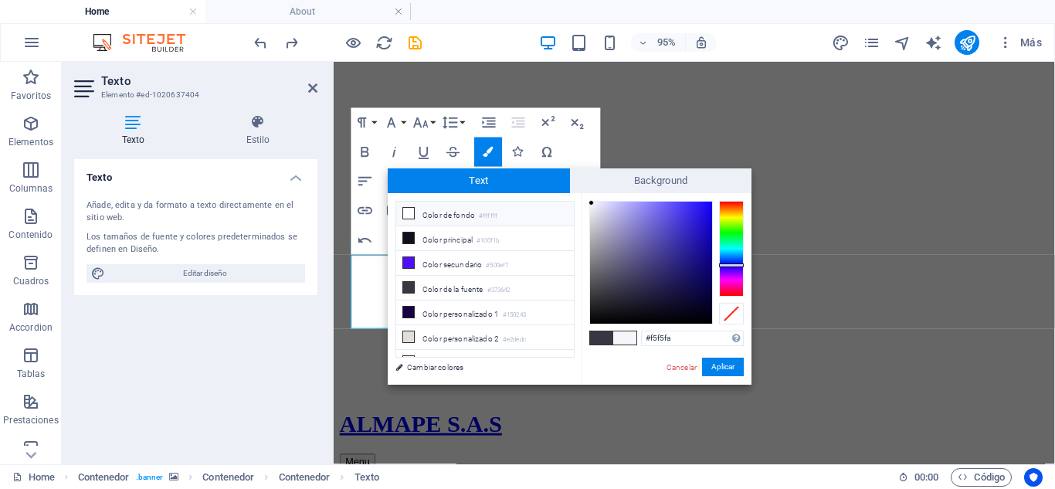
click at [471, 220] on li "Color de fondo #ffffff" at bounding box center [485, 214] width 178 height 25
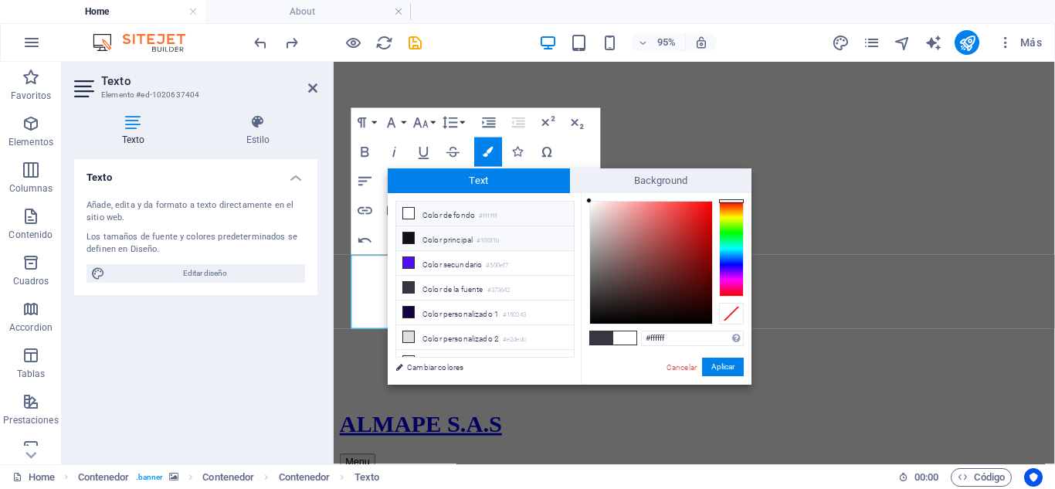
click at [471, 231] on li "Color principal #100f1b" at bounding box center [485, 238] width 178 height 25
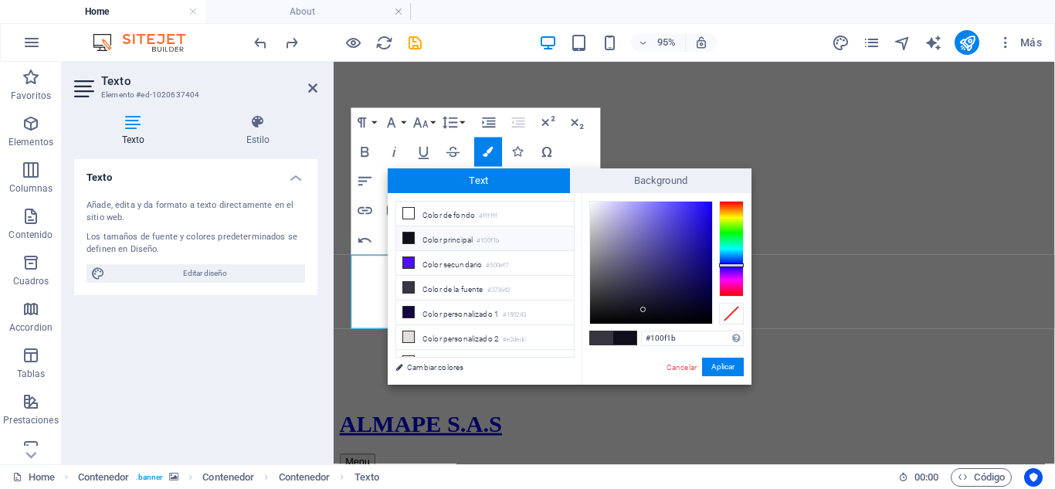
click at [479, 246] on li "Color principal #100f1b" at bounding box center [485, 238] width 178 height 25
click at [484, 252] on li "Color secundario #500ef7" at bounding box center [485, 263] width 178 height 25
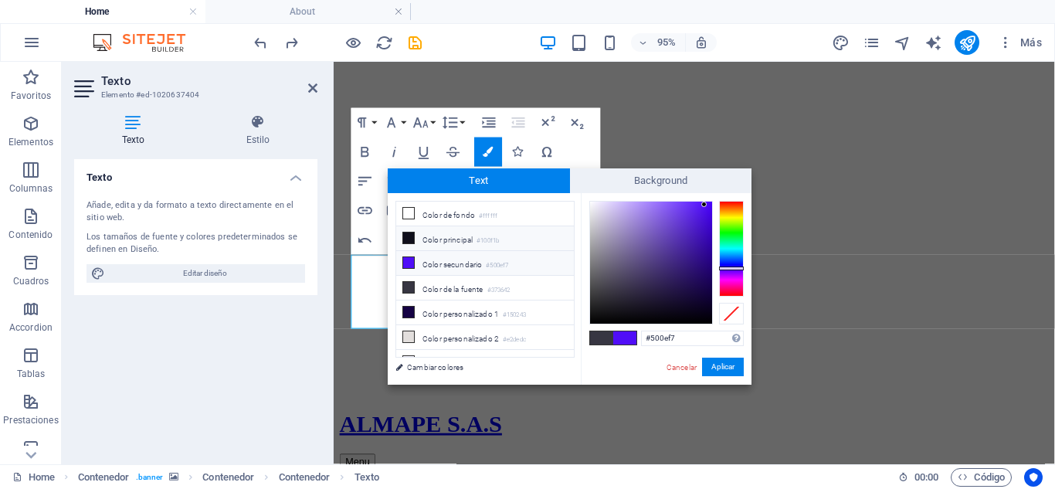
click at [501, 229] on li "Color principal #100f1b" at bounding box center [485, 238] width 178 height 25
type input "#100f1b"
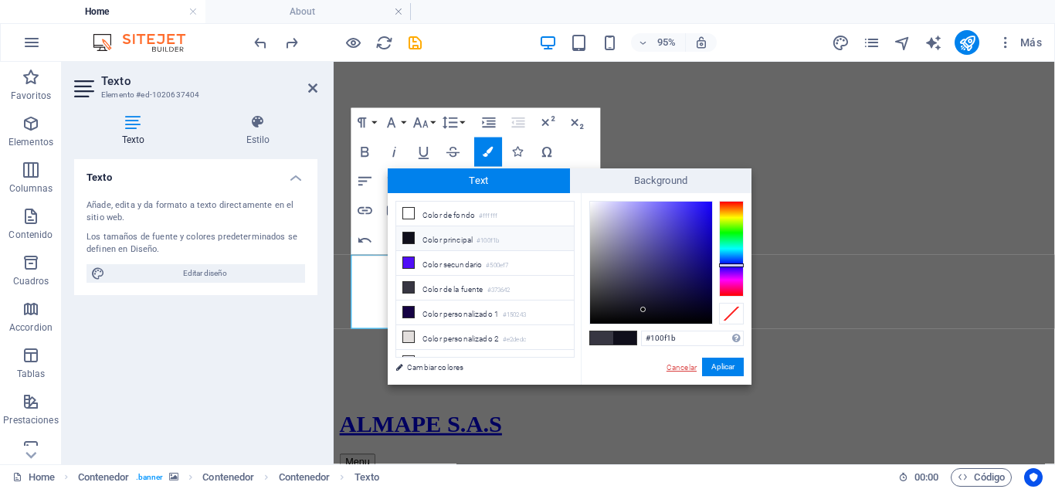
click at [672, 371] on link "Cancelar" at bounding box center [681, 367] width 33 height 12
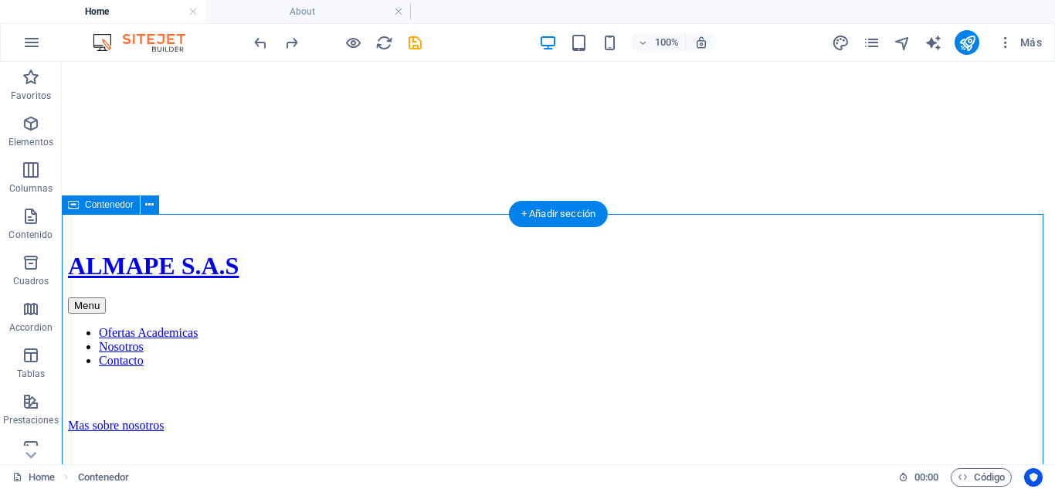
scroll to position [695, 0]
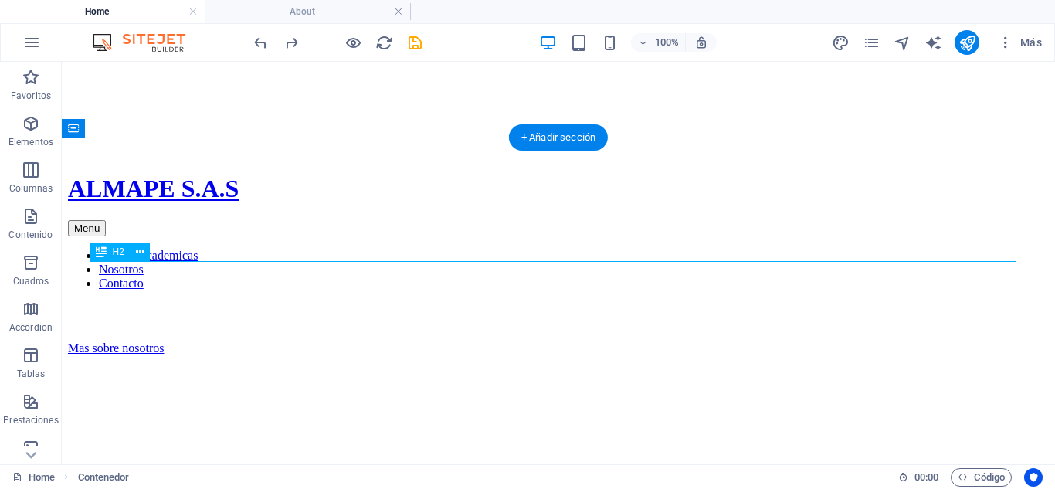
drag, startPoint x: 338, startPoint y: 279, endPoint x: 358, endPoint y: 342, distance: 65.7
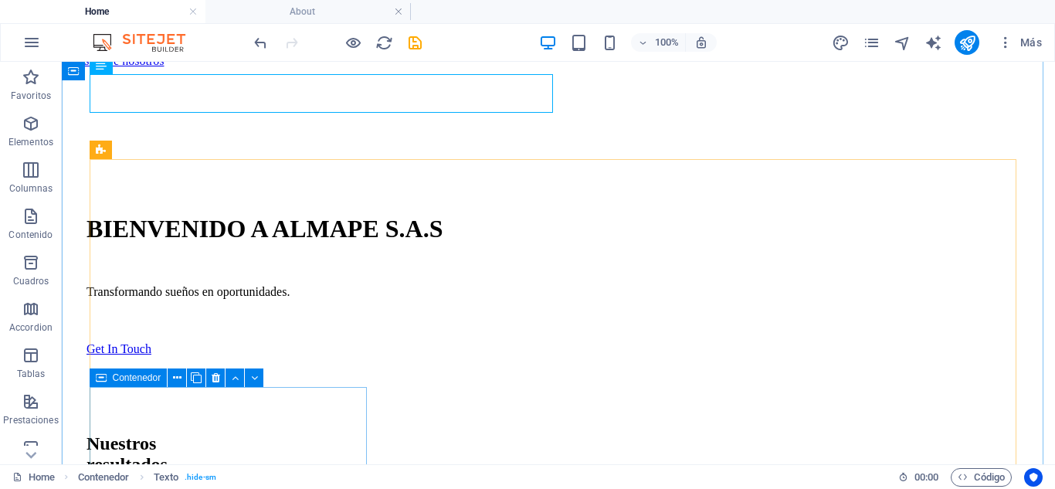
scroll to position [1004, 0]
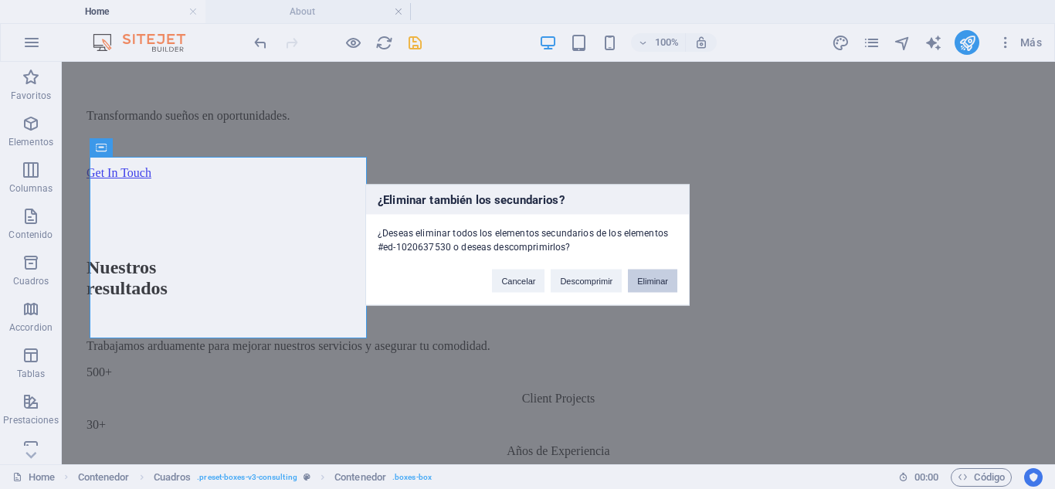
click at [642, 286] on button "Eliminar" at bounding box center [652, 280] width 49 height 23
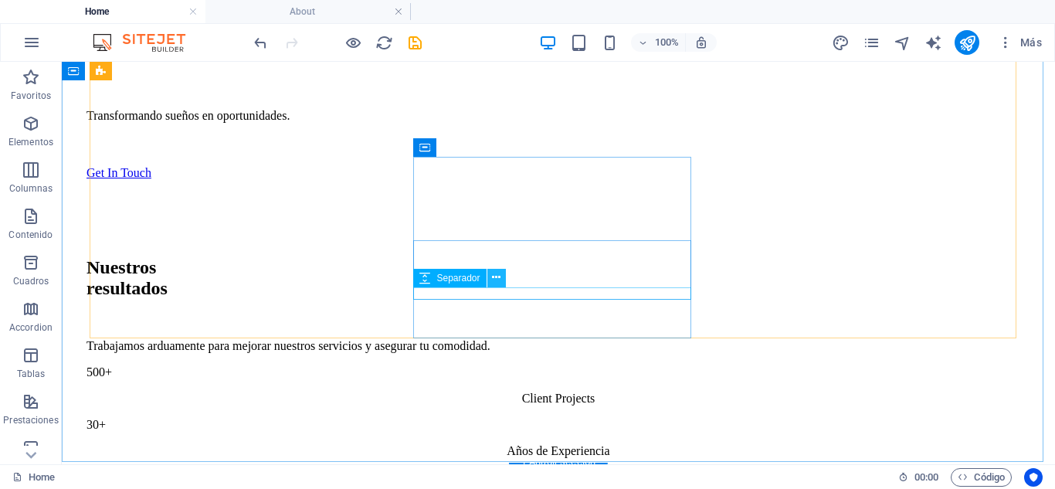
click at [500, 286] on button at bounding box center [496, 278] width 19 height 19
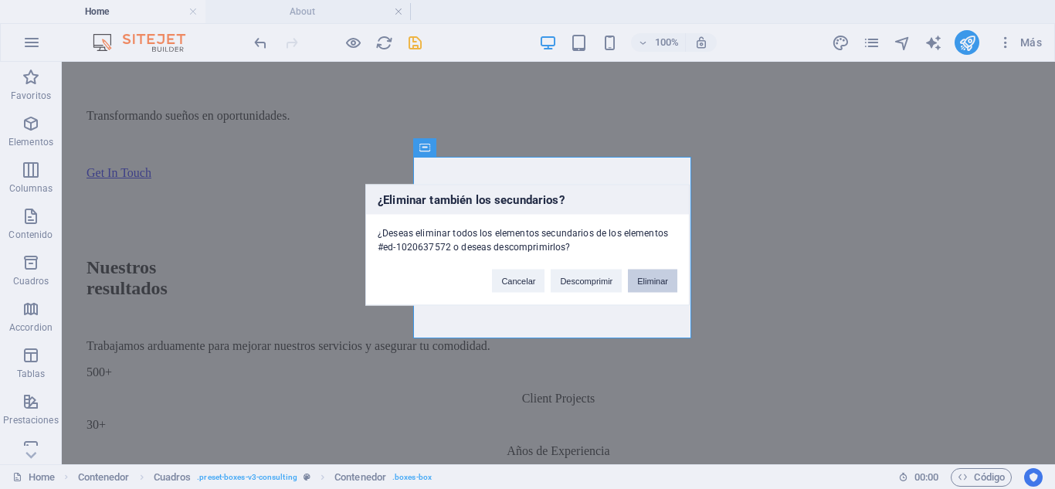
click at [630, 278] on button "Eliminar" at bounding box center [652, 280] width 49 height 23
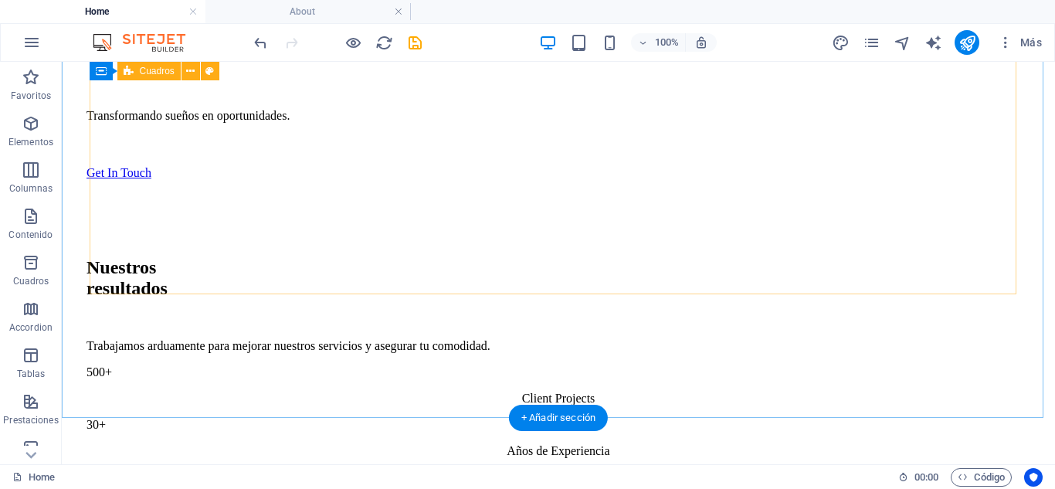
drag, startPoint x: 425, startPoint y: 277, endPoint x: 399, endPoint y: 297, distance: 33.0
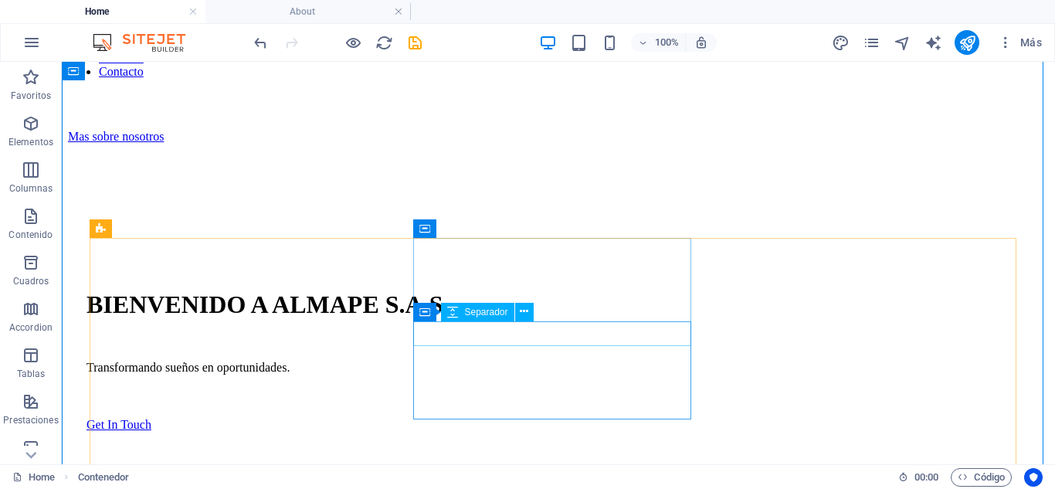
scroll to position [849, 0]
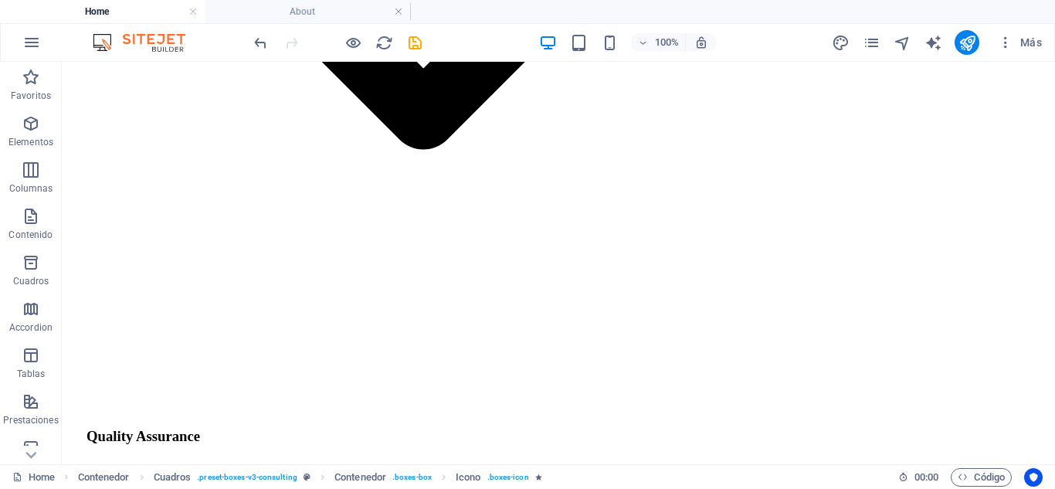
scroll to position [3842, 0]
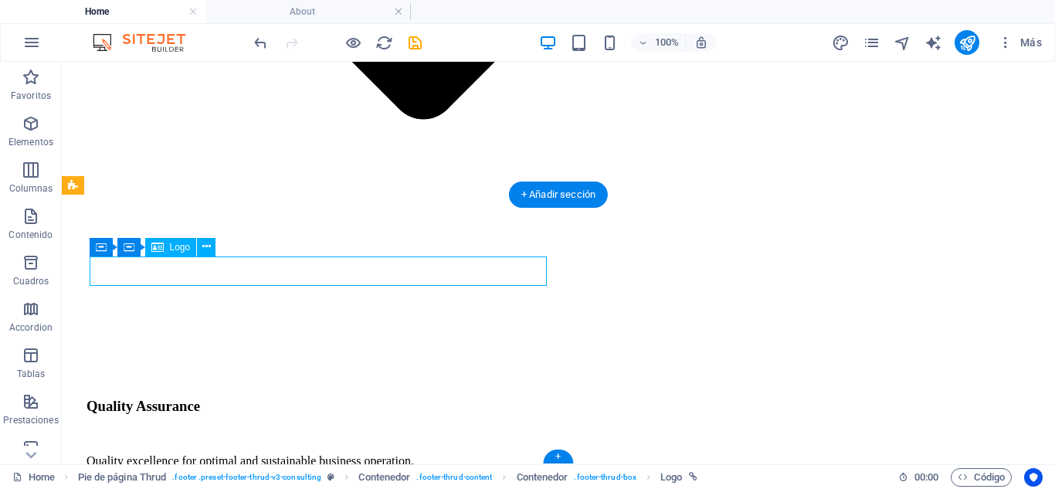
scroll to position [3607, 0]
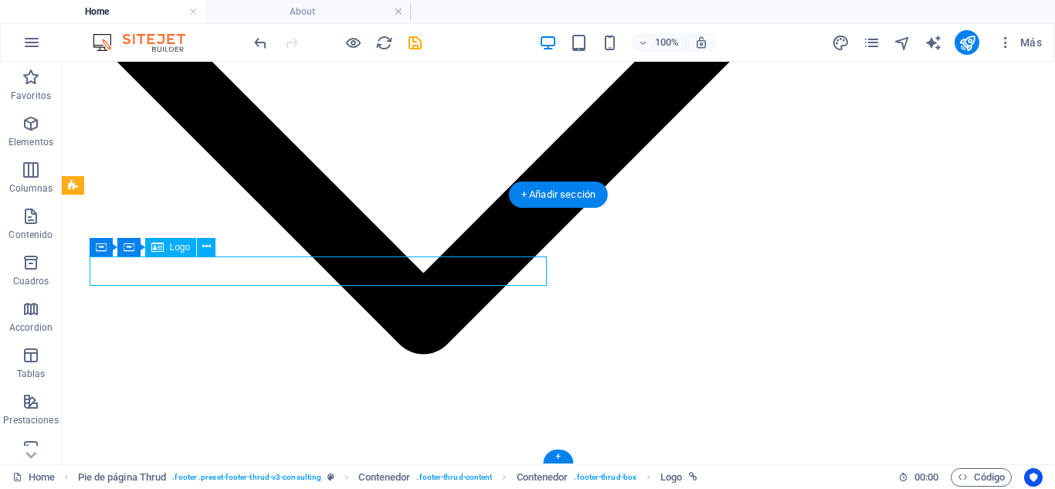
select select "px"
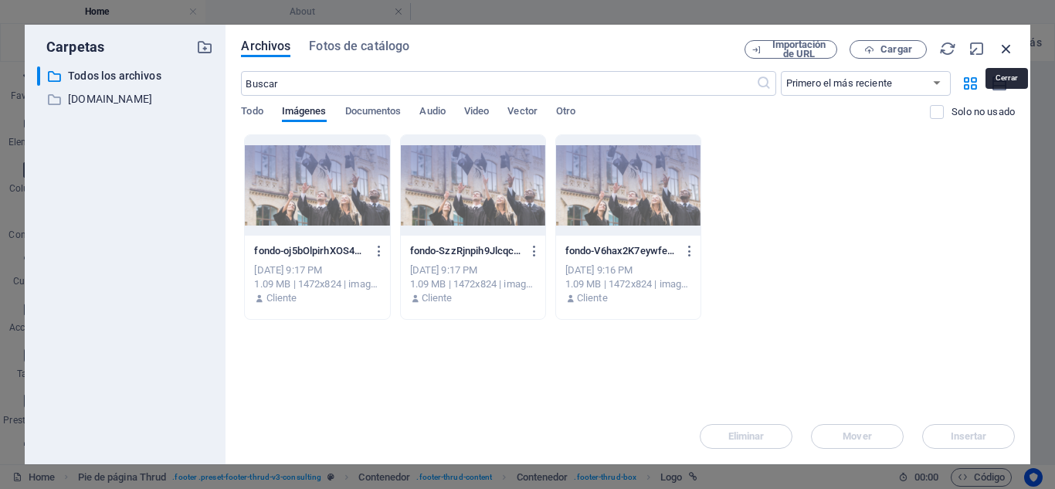
click at [1008, 43] on icon "button" at bounding box center [1005, 48] width 17 height 17
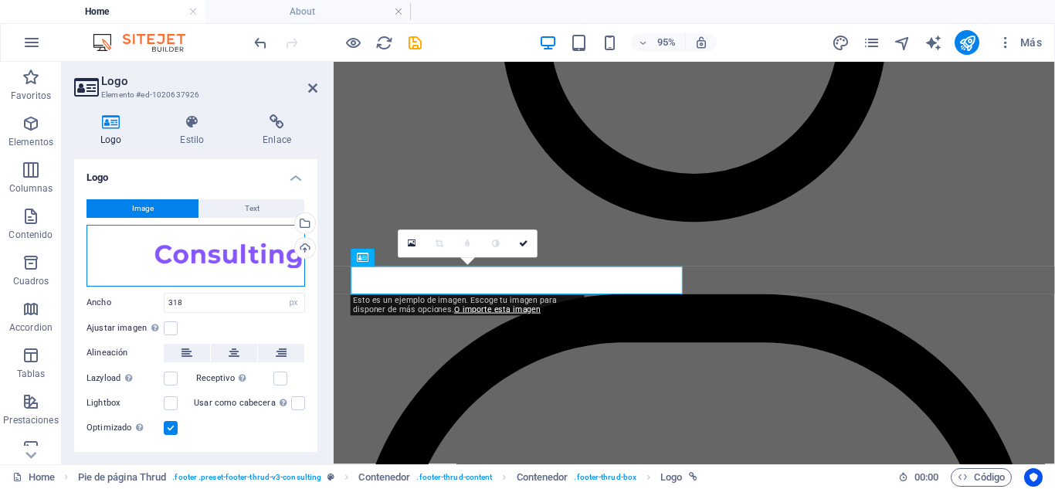
click at [180, 259] on div "Arrastra archivos aquí, haz clic para escoger archivos o selecciona archivos de…" at bounding box center [195, 256] width 218 height 62
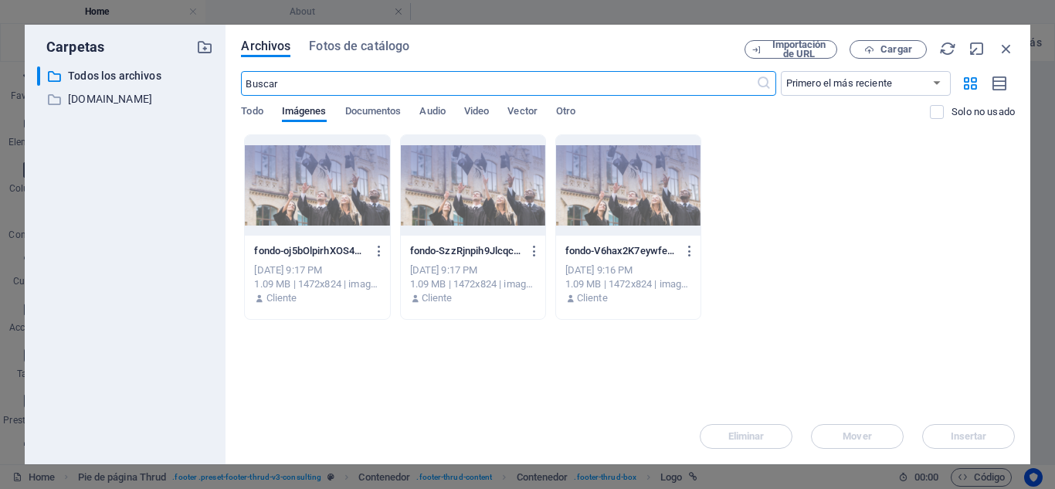
scroll to position [3607, 0]
click at [1012, 48] on icon "button" at bounding box center [1005, 48] width 17 height 17
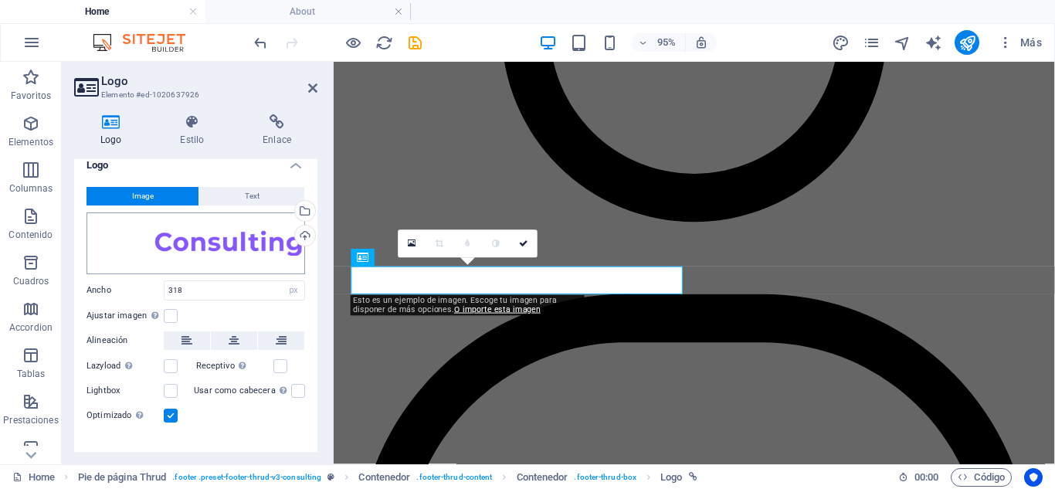
scroll to position [0, 0]
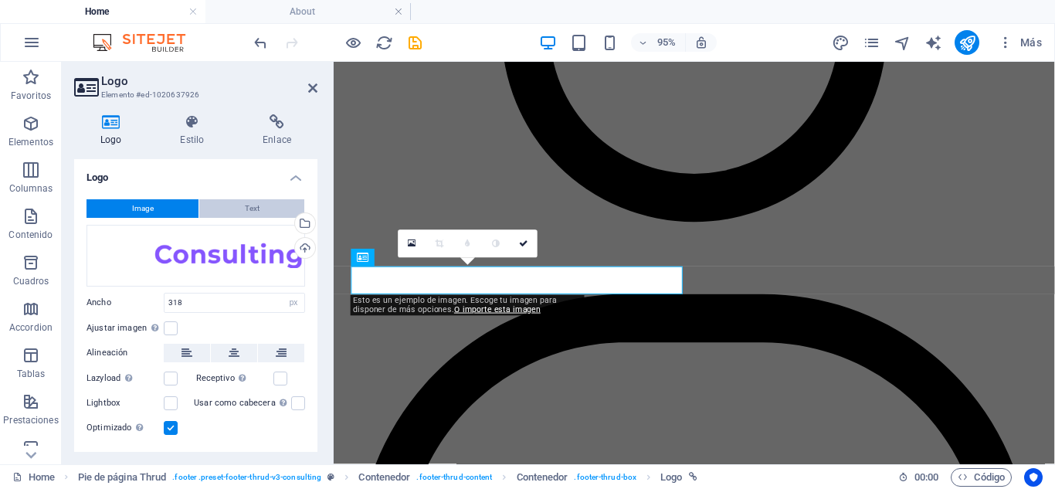
click at [246, 207] on span "Text" at bounding box center [252, 208] width 15 height 19
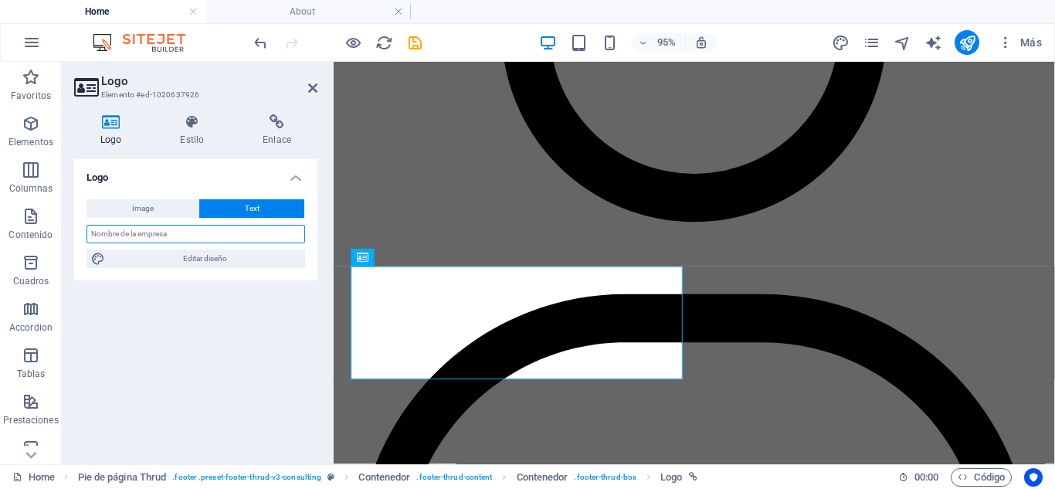
click at [226, 235] on input "text" at bounding box center [195, 234] width 218 height 19
type input "ALMAPE-S.A.S"
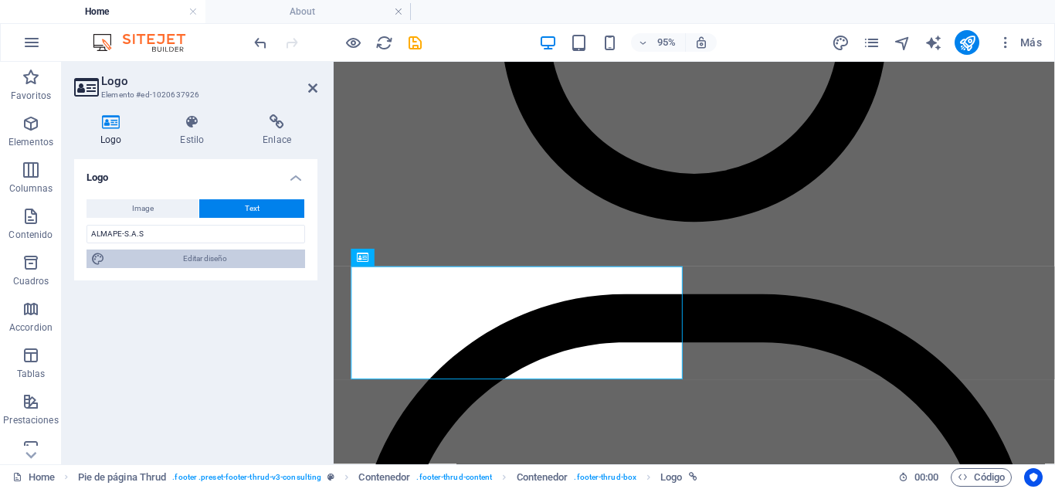
click at [218, 257] on span "Editar diseño" at bounding box center [205, 258] width 191 height 19
select select "700"
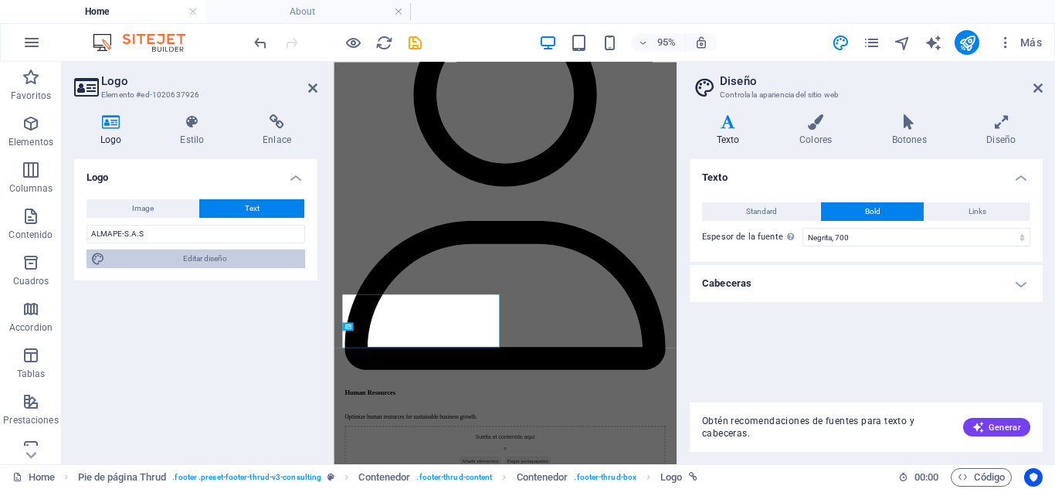
scroll to position [3696, 0]
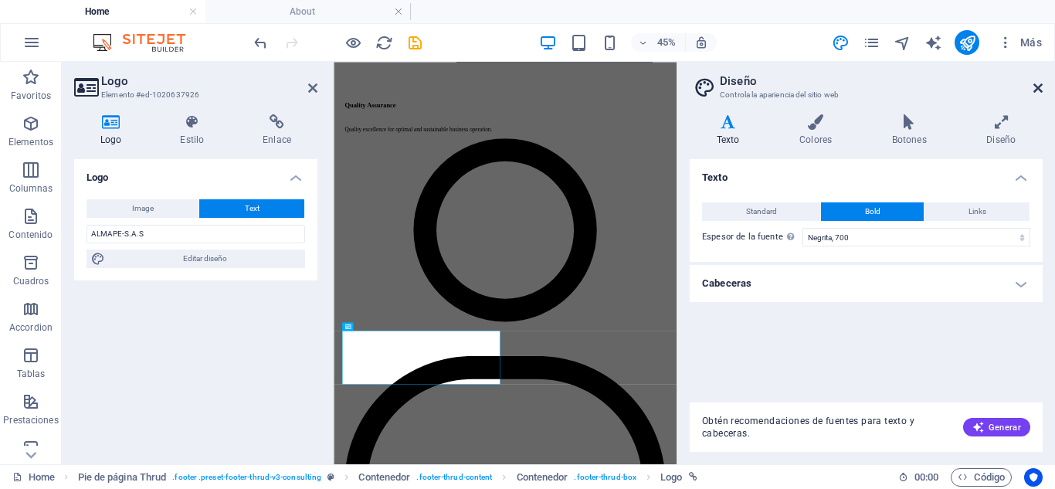
click at [1040, 87] on icon at bounding box center [1037, 88] width 9 height 12
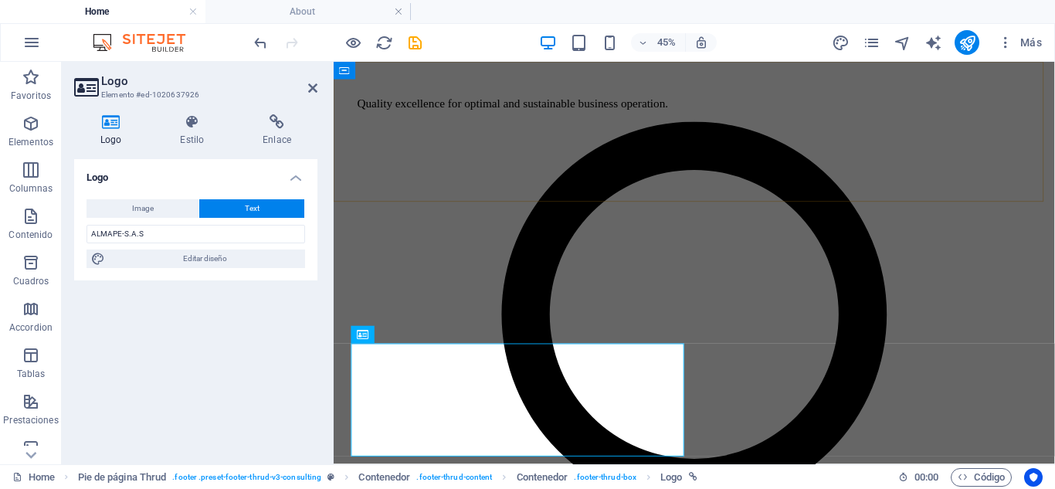
scroll to position [3996, 0]
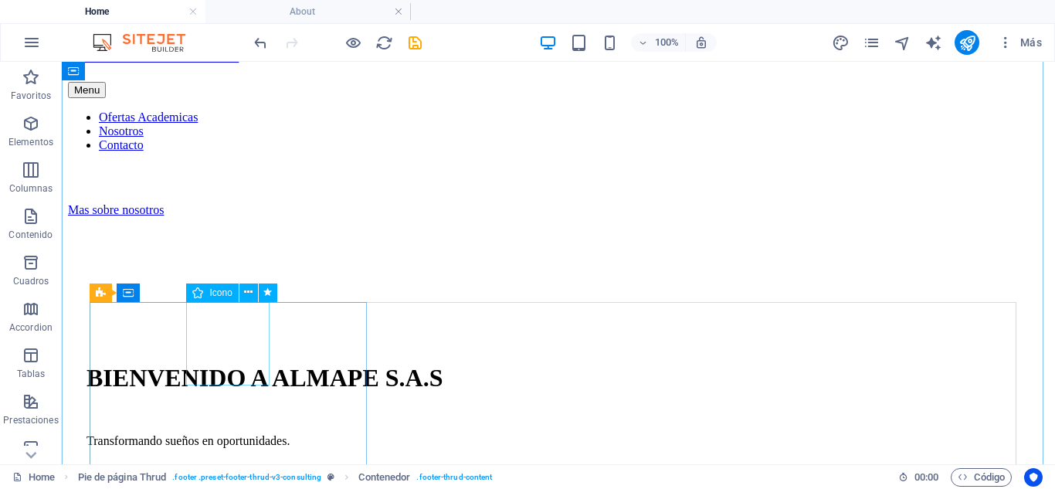
scroll to position [938, 0]
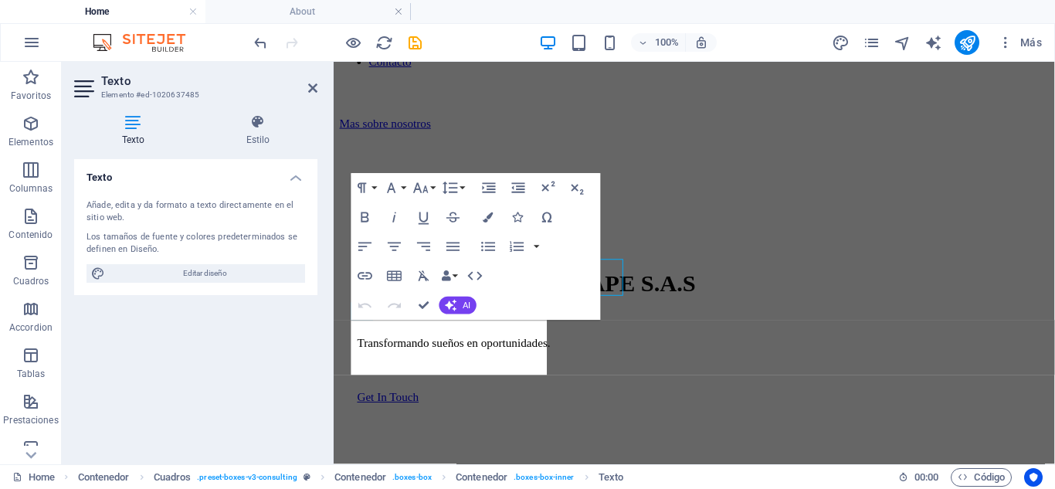
scroll to position [960, 0]
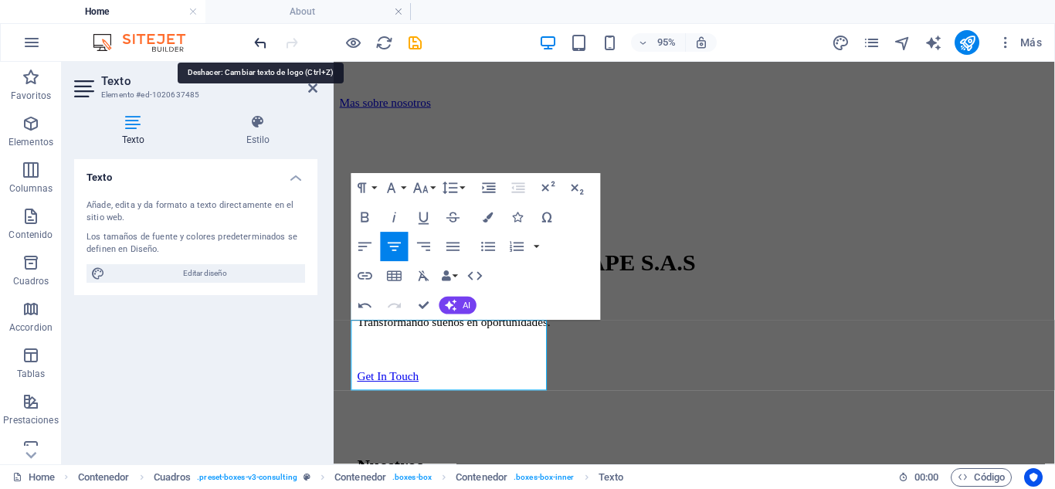
click at [255, 37] on icon "undo" at bounding box center [261, 43] width 18 height 18
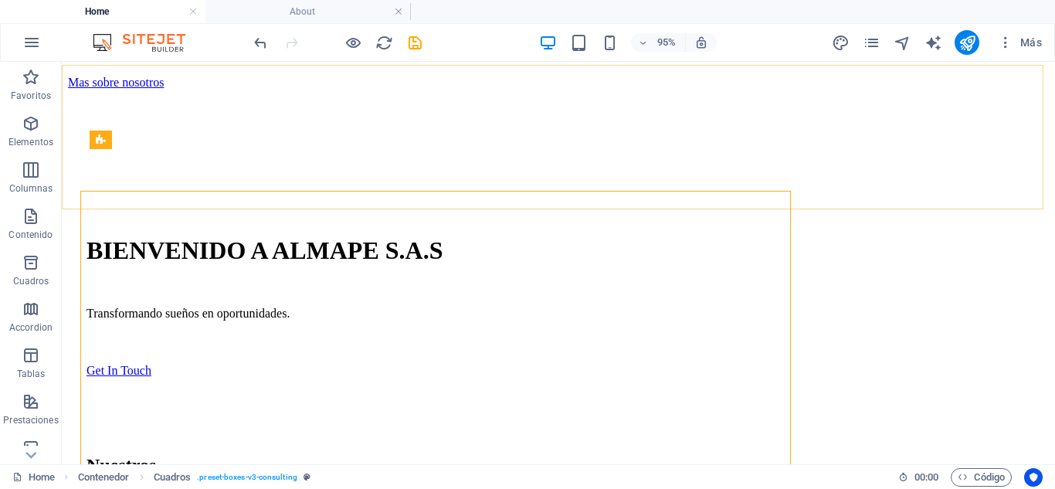
scroll to position [938, 0]
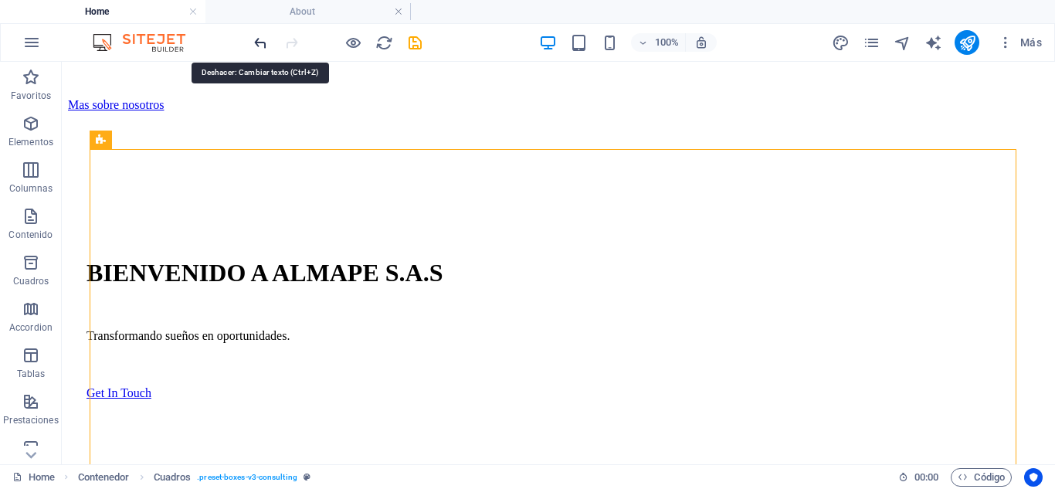
click at [262, 39] on icon "undo" at bounding box center [261, 43] width 18 height 18
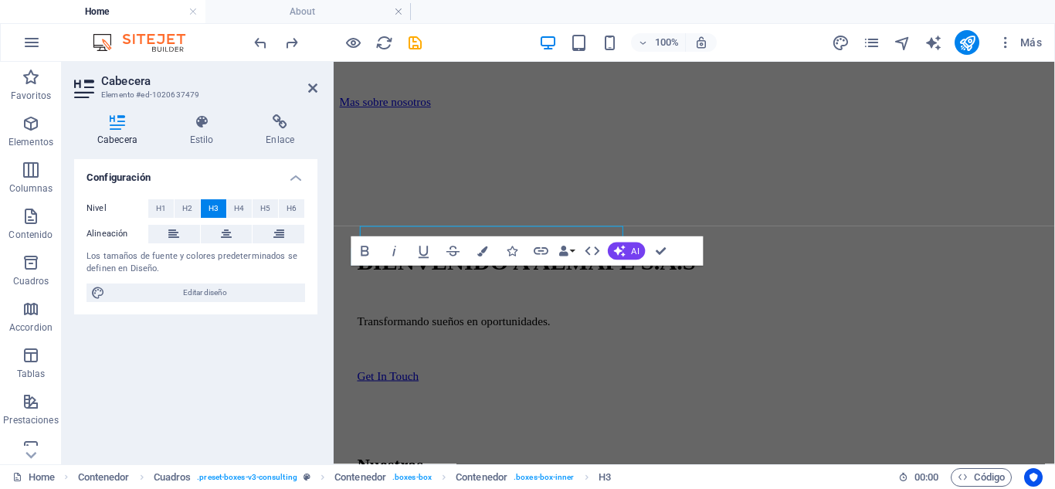
click at [271, 265] on div "Los tamaños de fuente y colores predeterminados se definen en Diseño." at bounding box center [195, 262] width 218 height 25
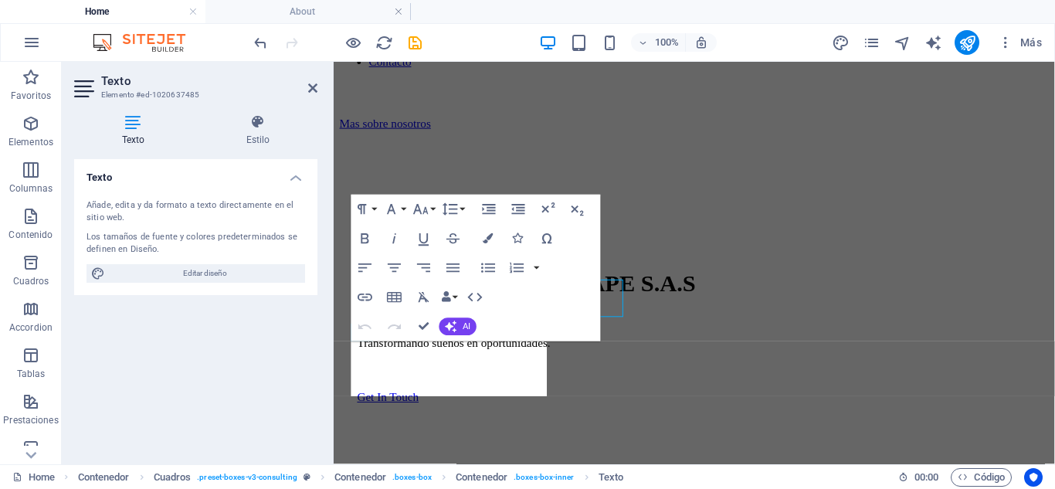
scroll to position [960, 0]
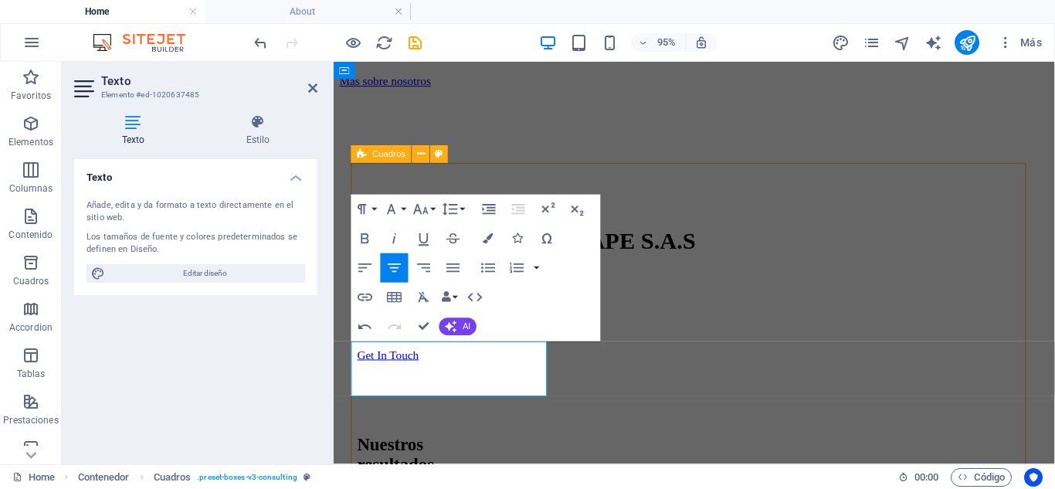
scroll to position [896, 0]
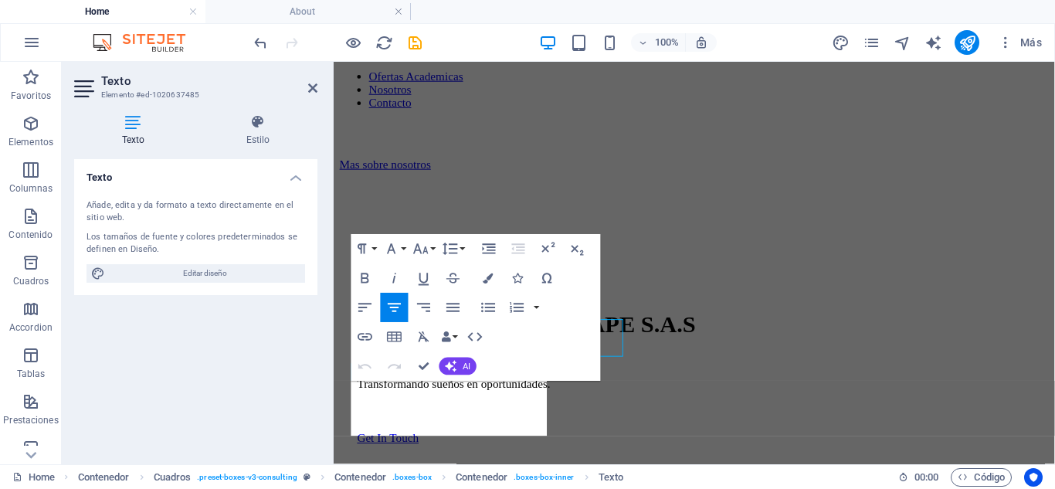
scroll to position [919, 0]
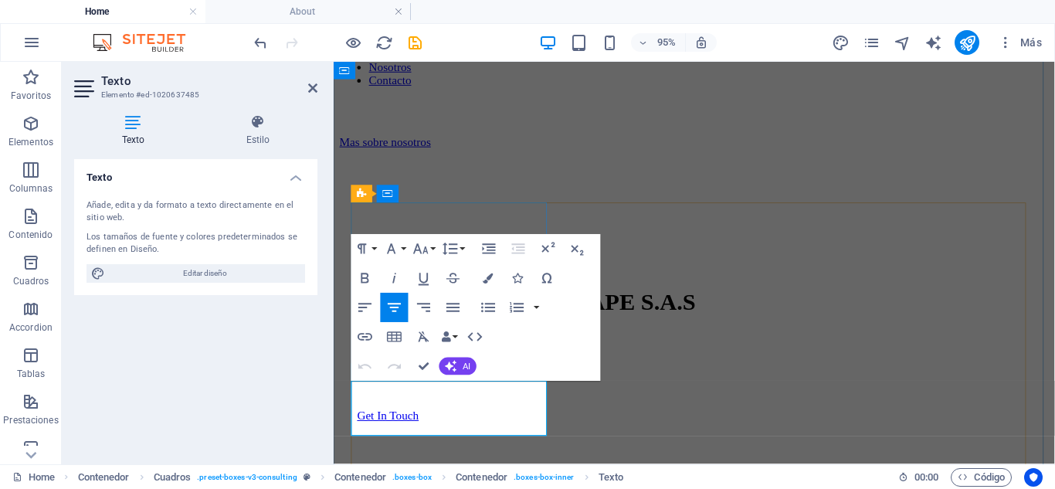
click at [458, 360] on button "AI" at bounding box center [457, 366] width 37 height 18
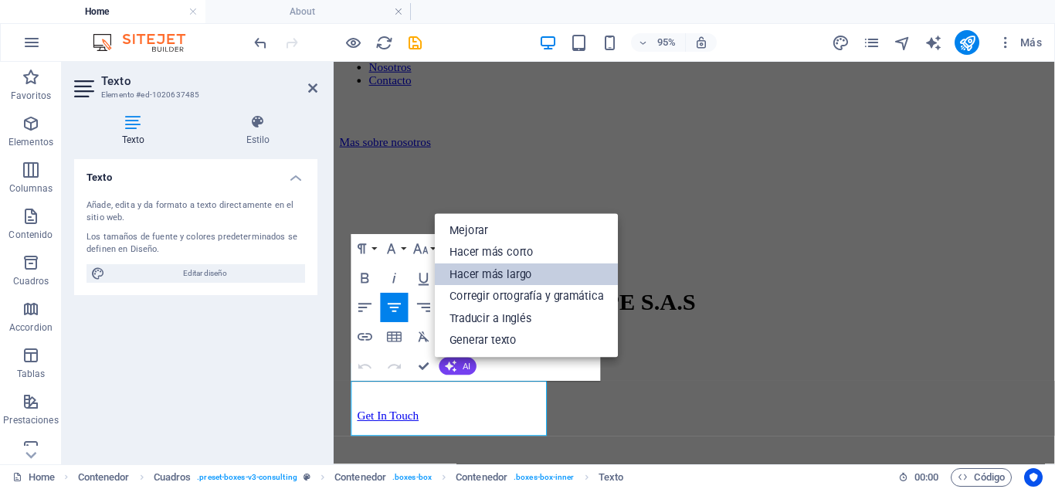
click at [485, 268] on link "Hacer más largo" at bounding box center [527, 274] width 184 height 22
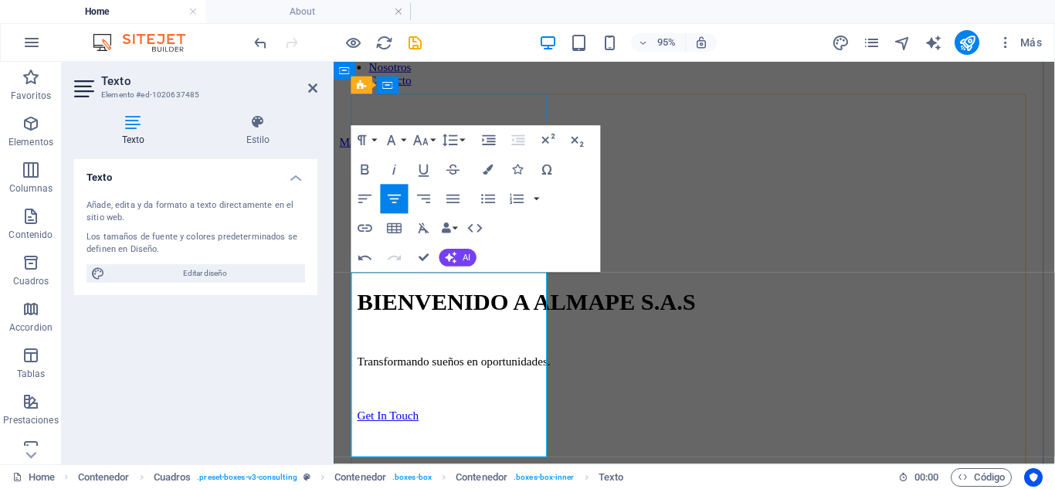
scroll to position [1073, 0]
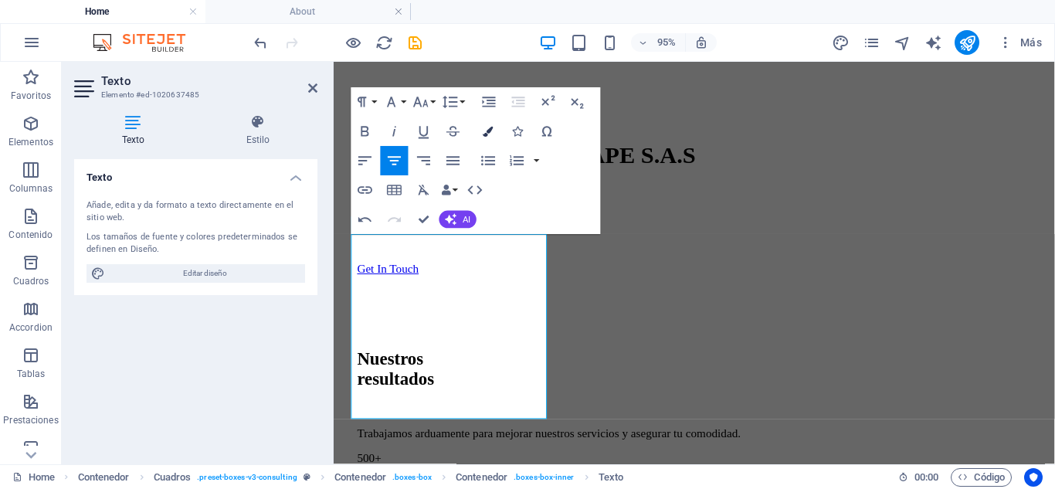
click at [483, 124] on button "Colors" at bounding box center [488, 131] width 28 height 29
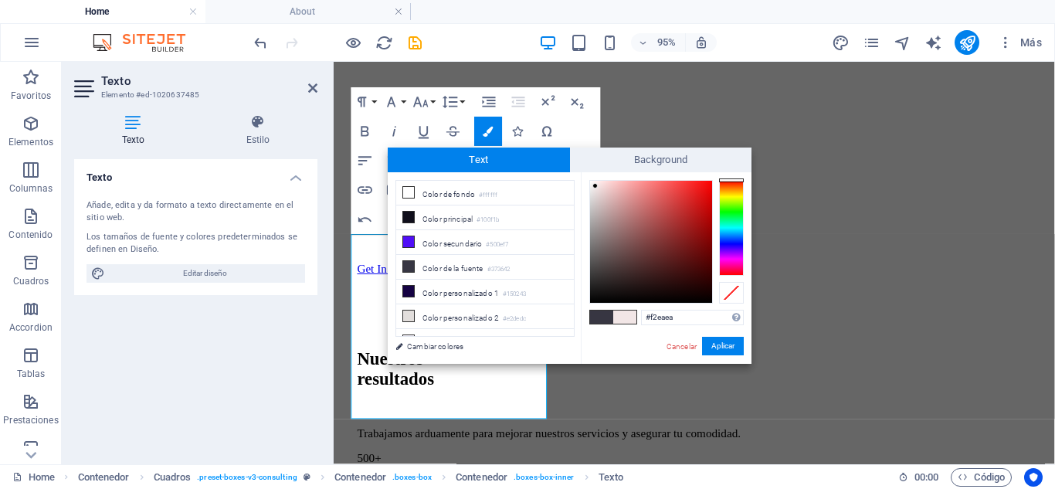
click at [591, 185] on div at bounding box center [651, 242] width 122 height 122
type input "#f4efef"
click at [612, 163] on span "Background" at bounding box center [661, 159] width 182 height 25
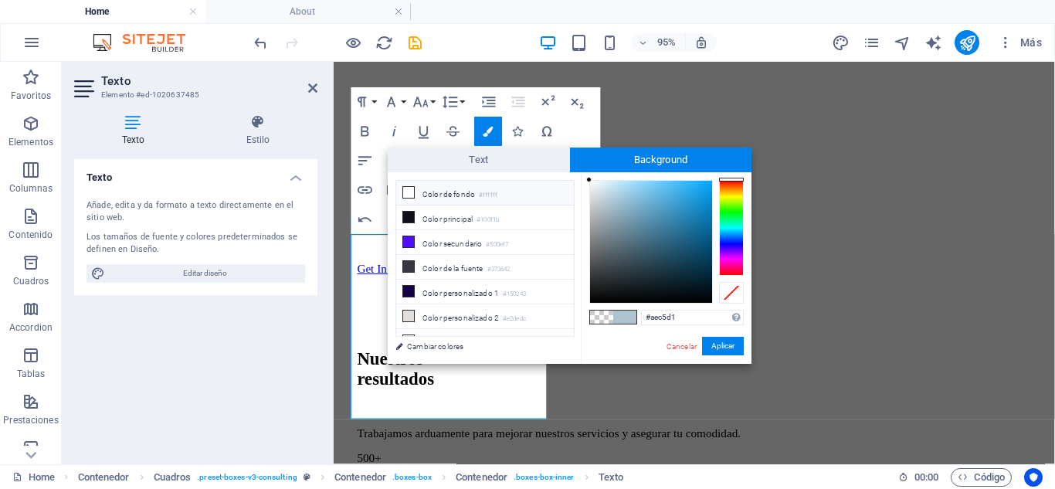
click at [461, 198] on li "Color de fondo #ffffff" at bounding box center [485, 193] width 178 height 25
type input "rgba(255, 255, 255, 0)"
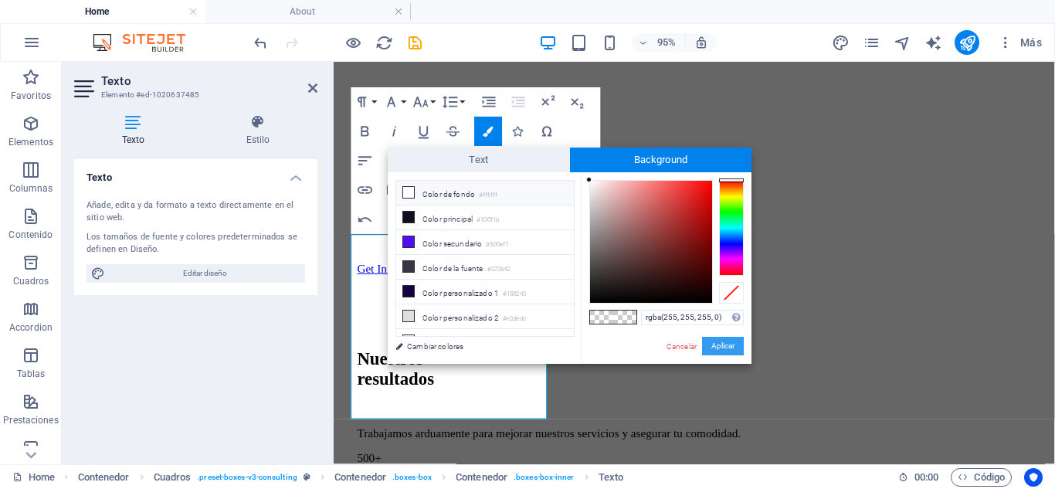
click at [730, 347] on button "Aplicar" at bounding box center [723, 346] width 42 height 19
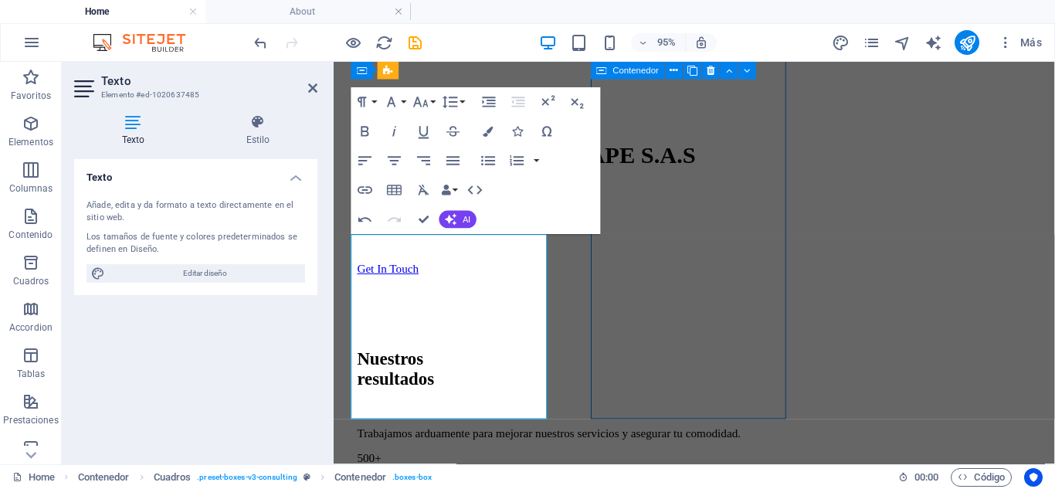
scroll to position [1031, 0]
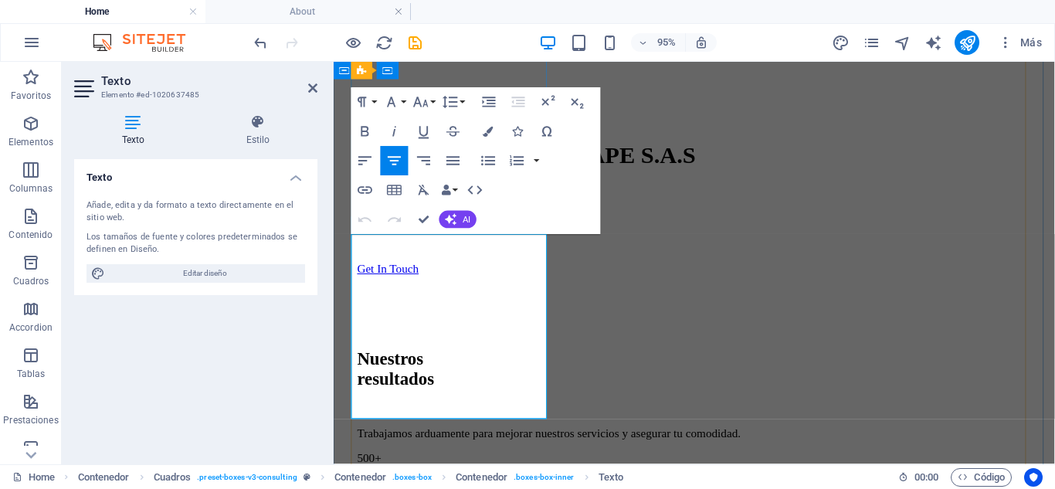
click at [487, 138] on button "Colors" at bounding box center [488, 131] width 28 height 29
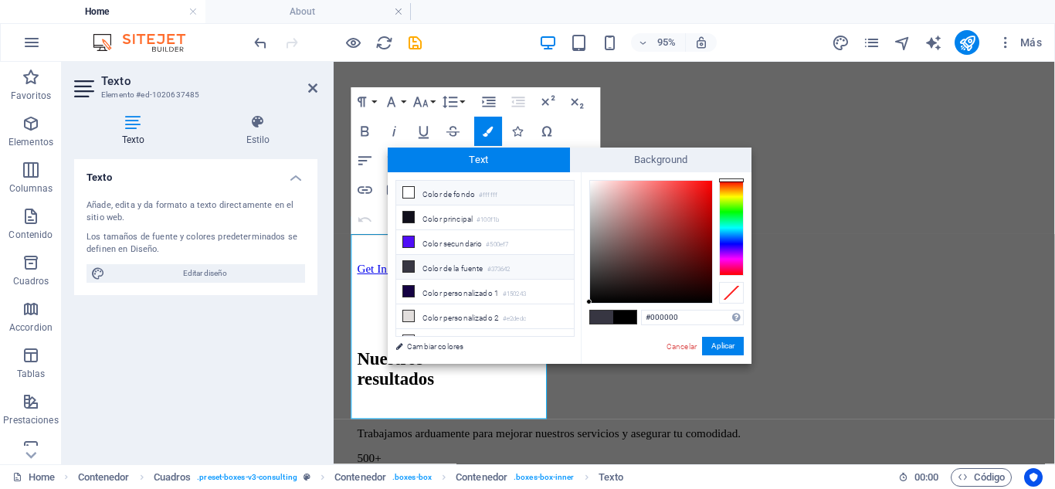
click at [506, 183] on li "Color de fondo #ffffff" at bounding box center [485, 193] width 178 height 25
type input "#ffffff"
click at [442, 345] on link "Cambiar colores" at bounding box center [477, 346] width 179 height 19
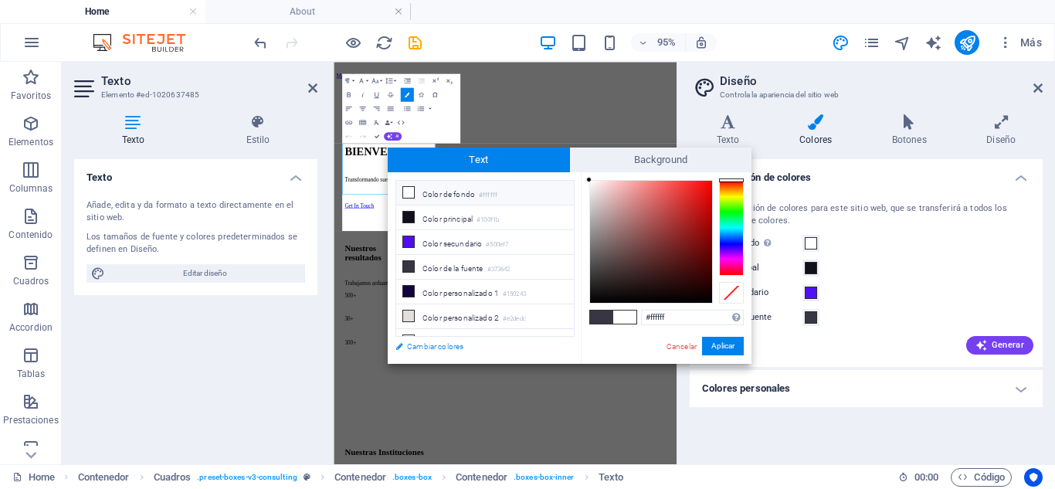
scroll to position [1155, 0]
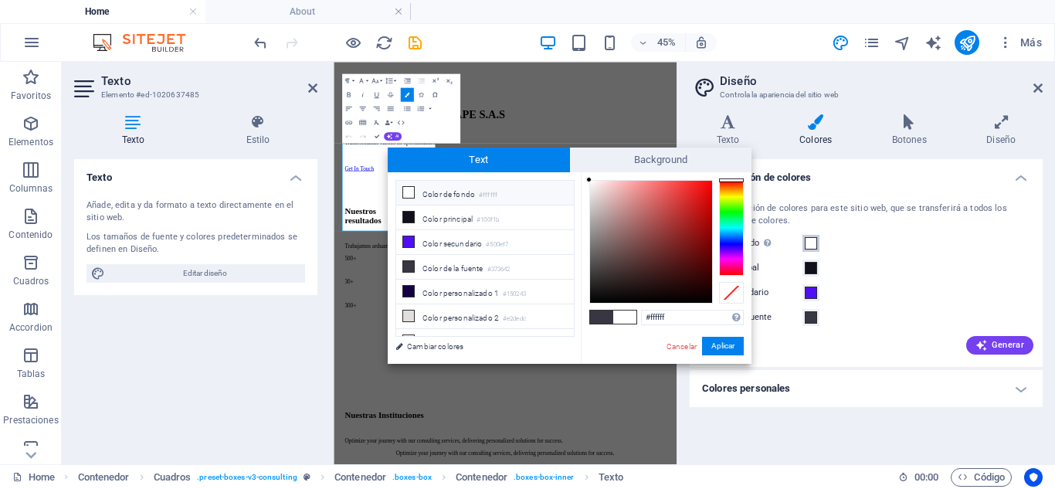
click at [810, 242] on span at bounding box center [810, 243] width 12 height 12
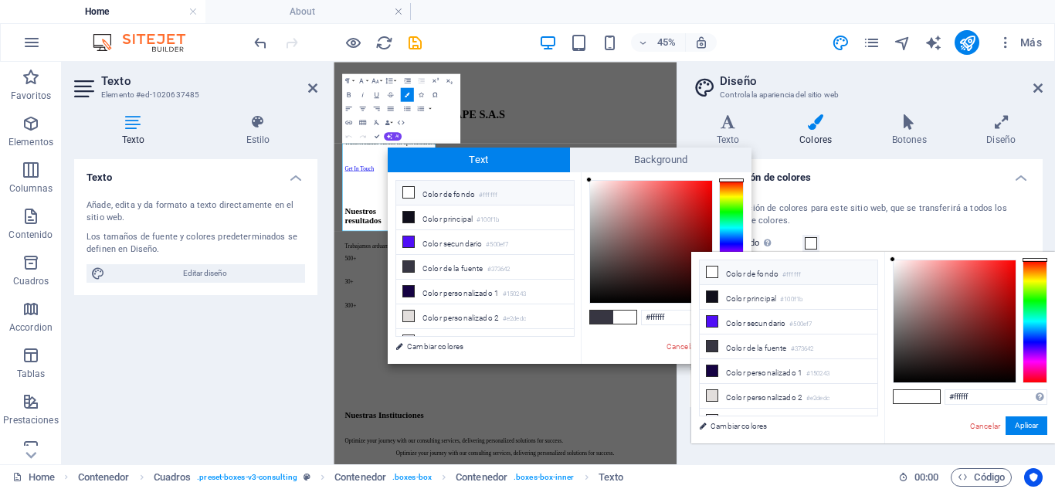
click at [788, 278] on small "#ffffff" at bounding box center [791, 274] width 19 height 11
click at [1036, 428] on button "Aplicar" at bounding box center [1026, 425] width 42 height 19
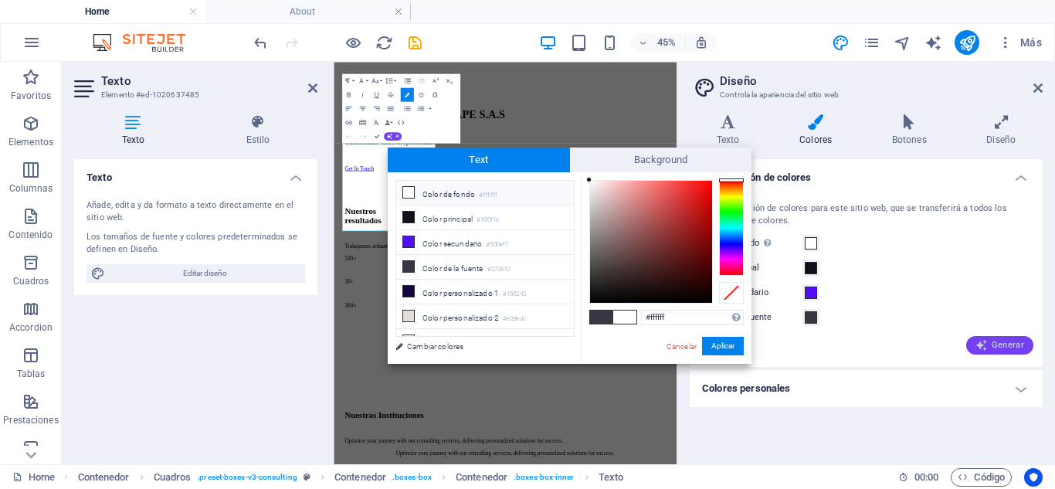
click at [977, 346] on icon "button" at bounding box center [981, 345] width 12 height 12
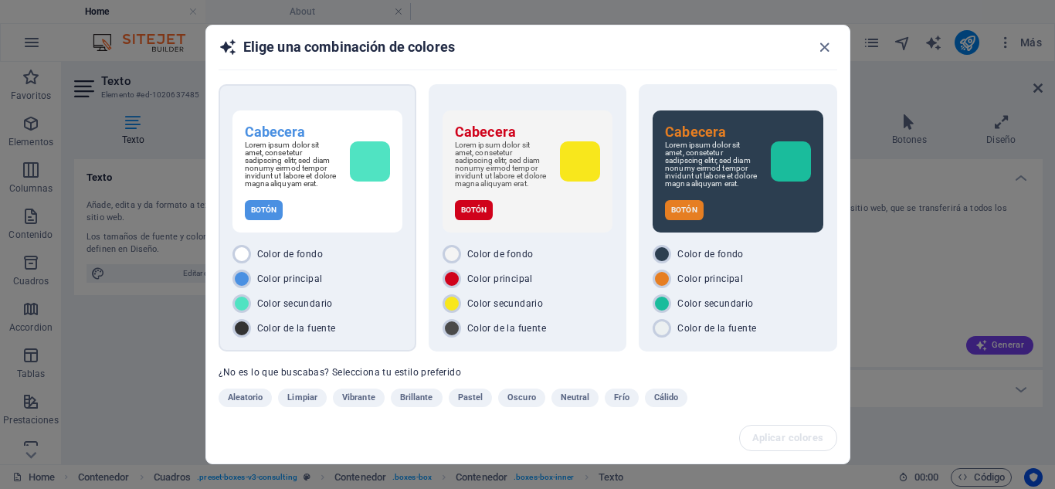
click at [323, 207] on div "Cabecera Lorem ipsum dolor sit amet, consetetur sadipscing elitr, sed diam nonu…" at bounding box center [317, 171] width 170 height 122
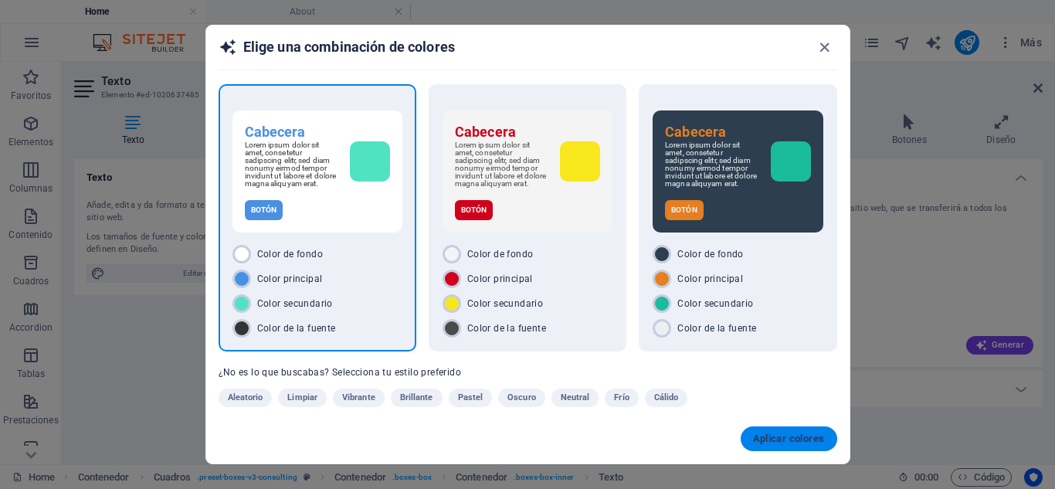
click at [811, 441] on span "Aplicar colores" at bounding box center [789, 438] width 72 height 12
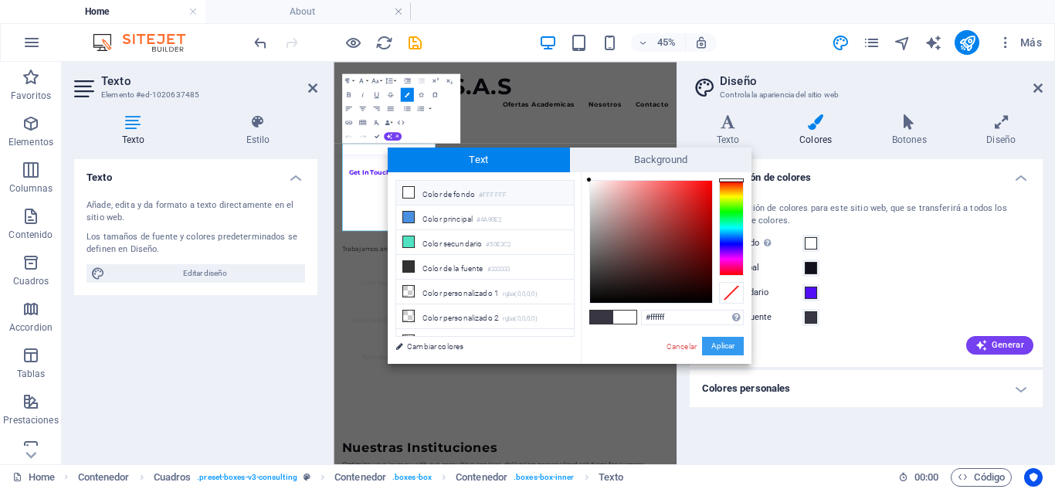
click at [709, 349] on button "Aplicar" at bounding box center [723, 346] width 42 height 19
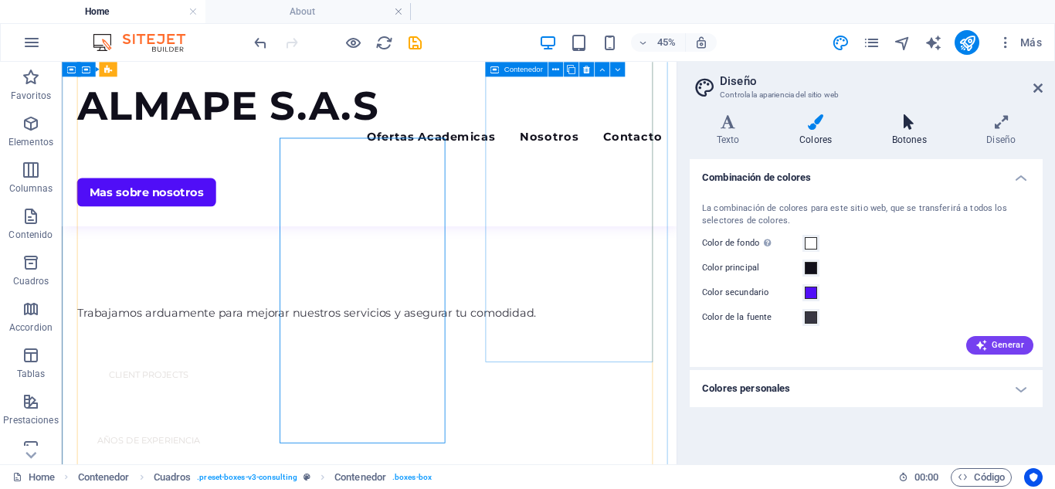
scroll to position [1054, 0]
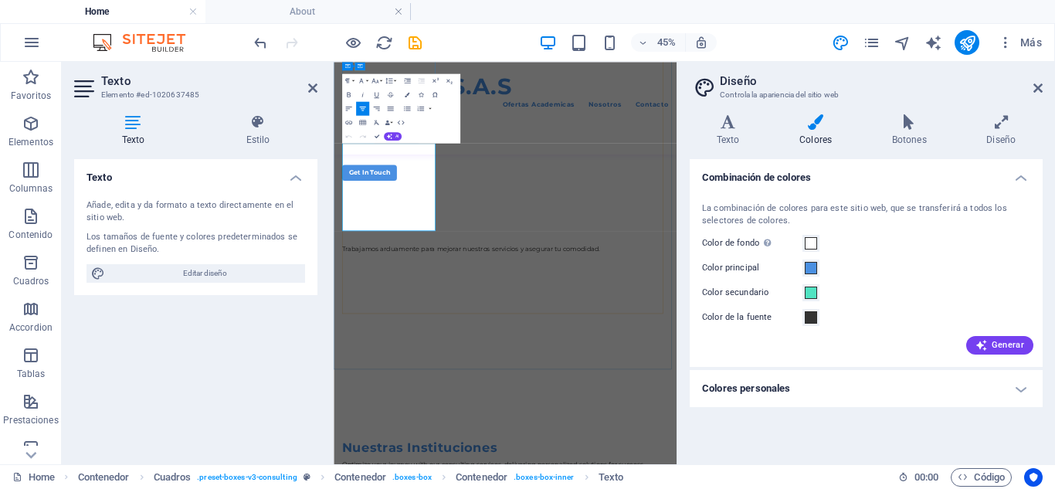
click at [1035, 94] on link at bounding box center [1037, 88] width 9 height 13
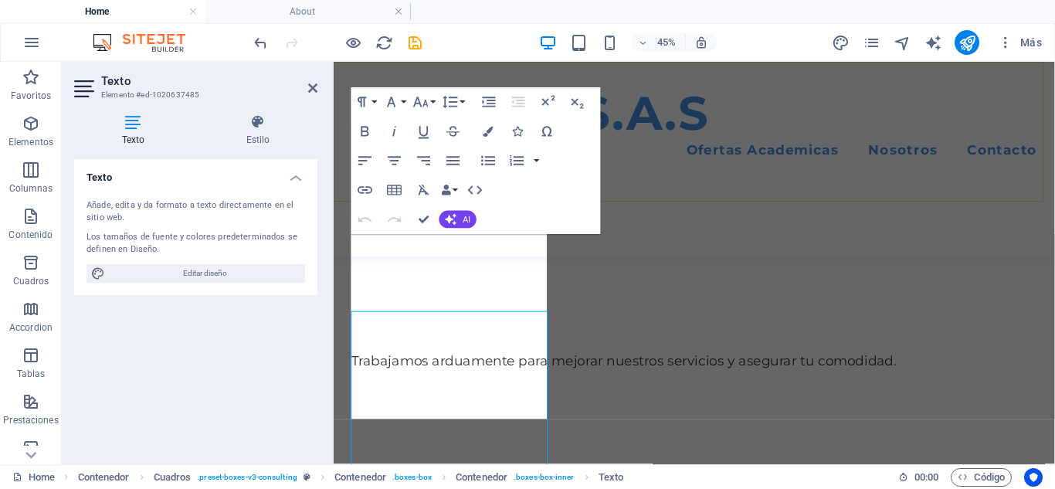
scroll to position [1073, 0]
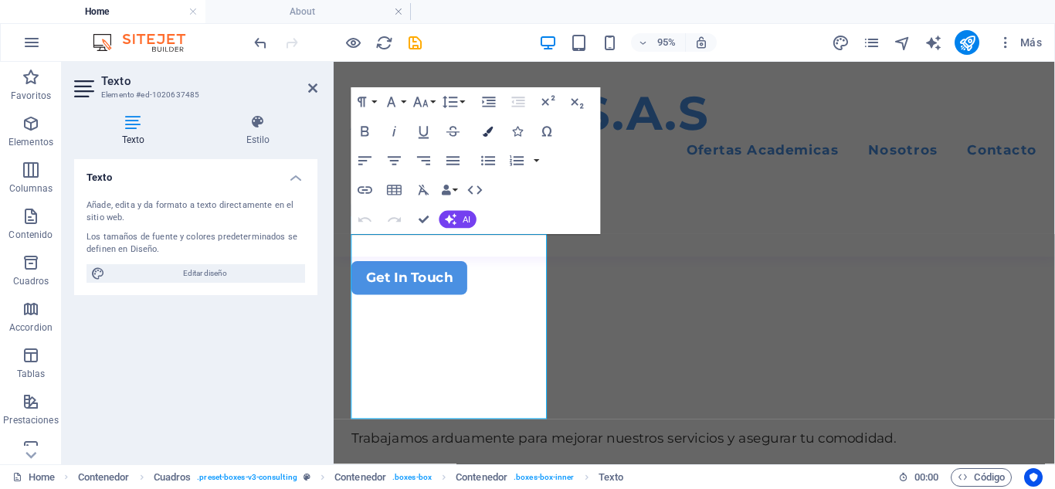
click at [486, 131] on icon "button" at bounding box center [488, 131] width 10 height 10
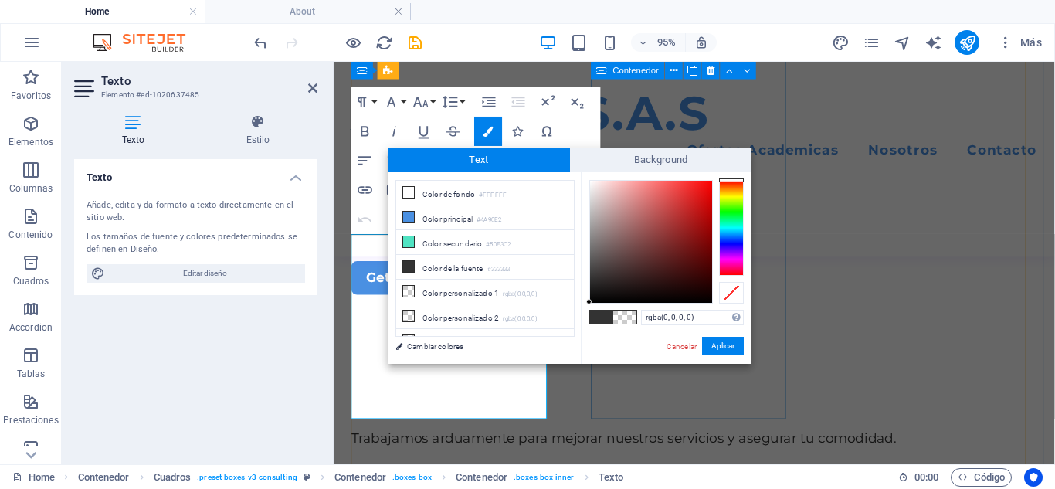
scroll to position [60, 0]
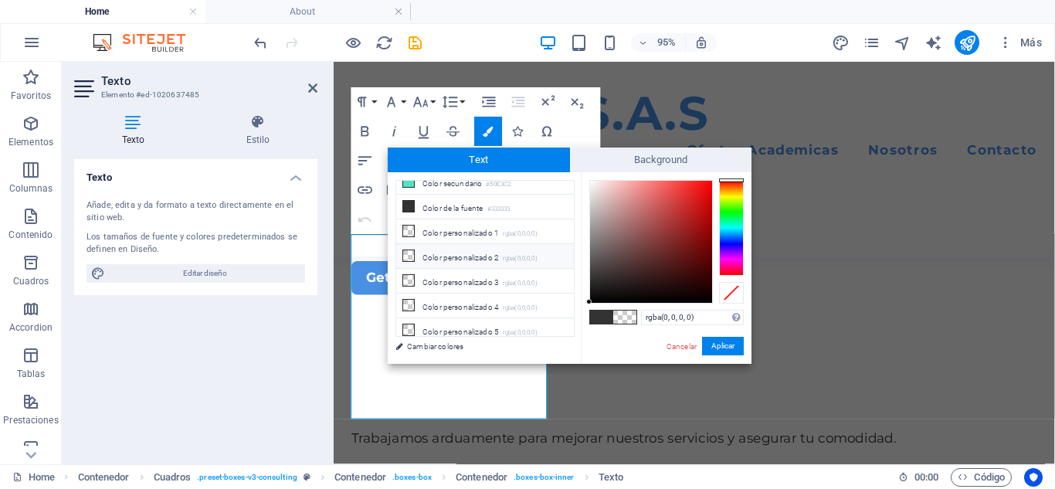
click at [477, 247] on li "Color personalizado 2 rgba(0,0,0,0)" at bounding box center [485, 256] width 178 height 25
click at [710, 344] on button "Aplicar" at bounding box center [723, 346] width 42 height 19
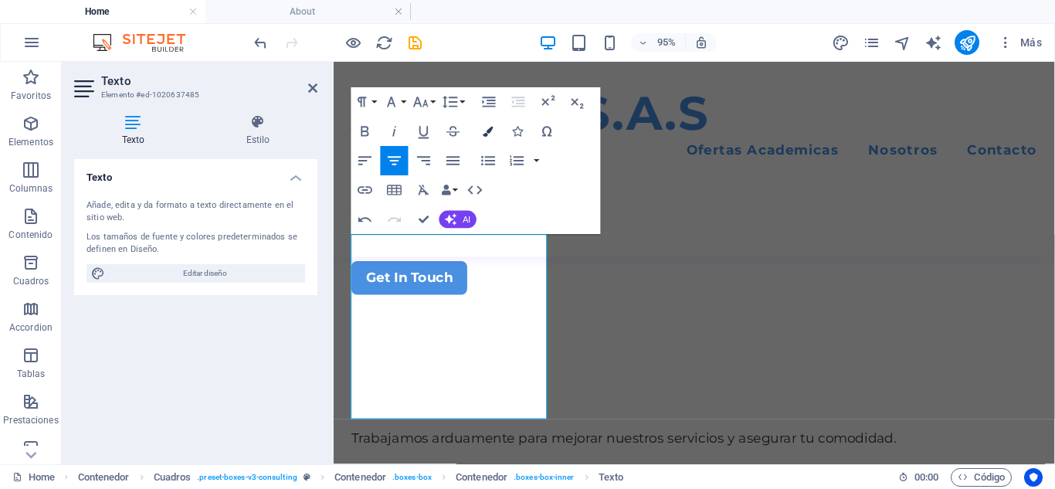
click at [484, 126] on icon "button" at bounding box center [488, 131] width 10 height 10
type input "#000000"
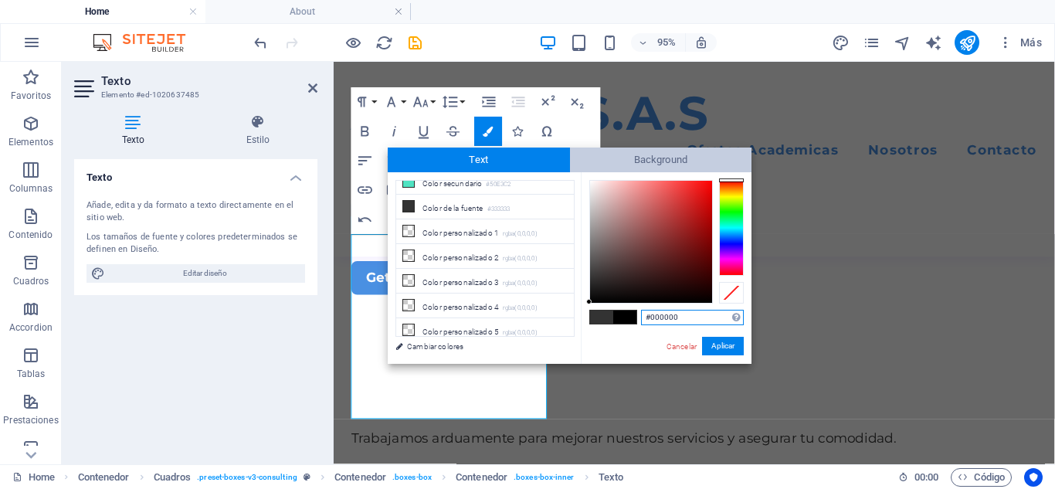
click at [620, 161] on span "Background" at bounding box center [661, 159] width 182 height 25
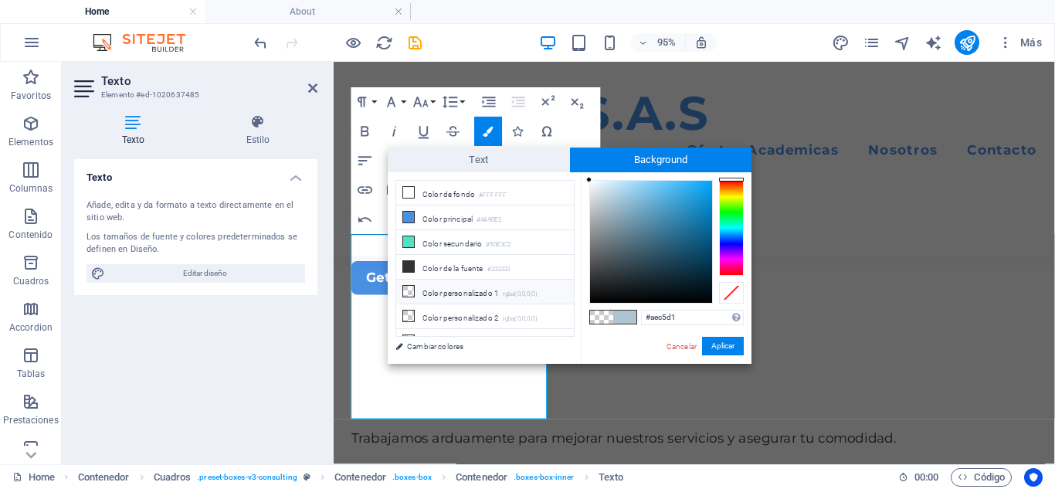
click at [500, 295] on li "Color personalizado 1 rgba(0,0,0,0)" at bounding box center [485, 291] width 178 height 25
type input "rgba(0, 0, 0, 0)"
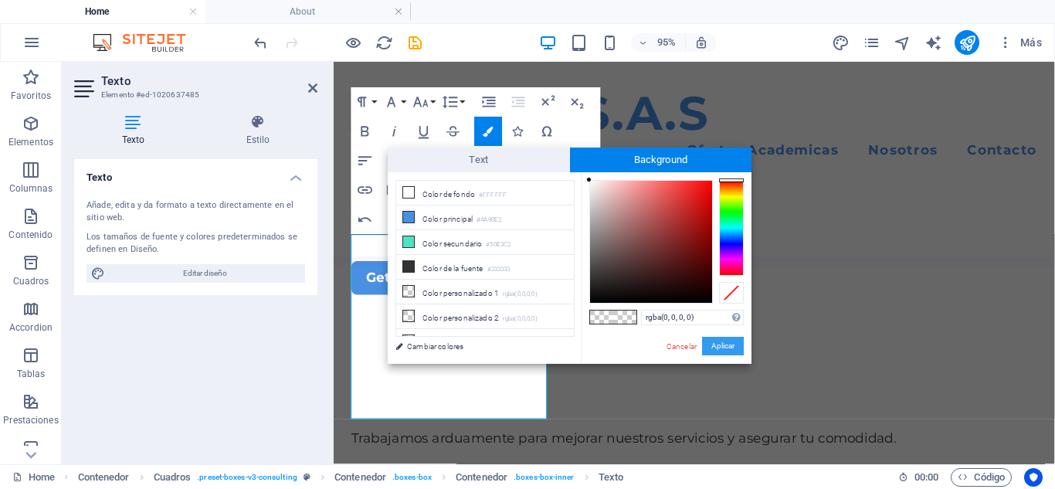
drag, startPoint x: 720, startPoint y: 346, endPoint x: 403, endPoint y: 300, distance: 319.9
click at [720, 346] on button "Aplicar" at bounding box center [723, 346] width 42 height 19
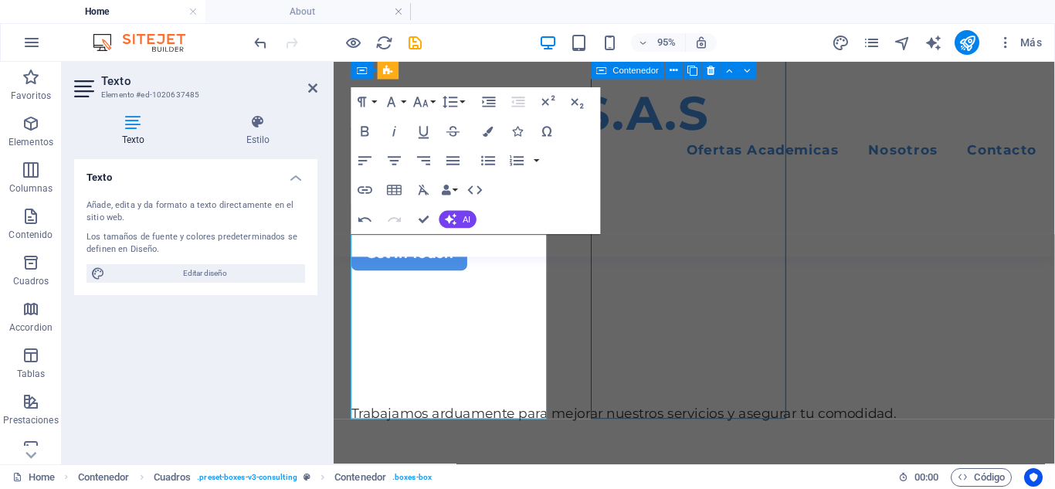
scroll to position [1031, 0]
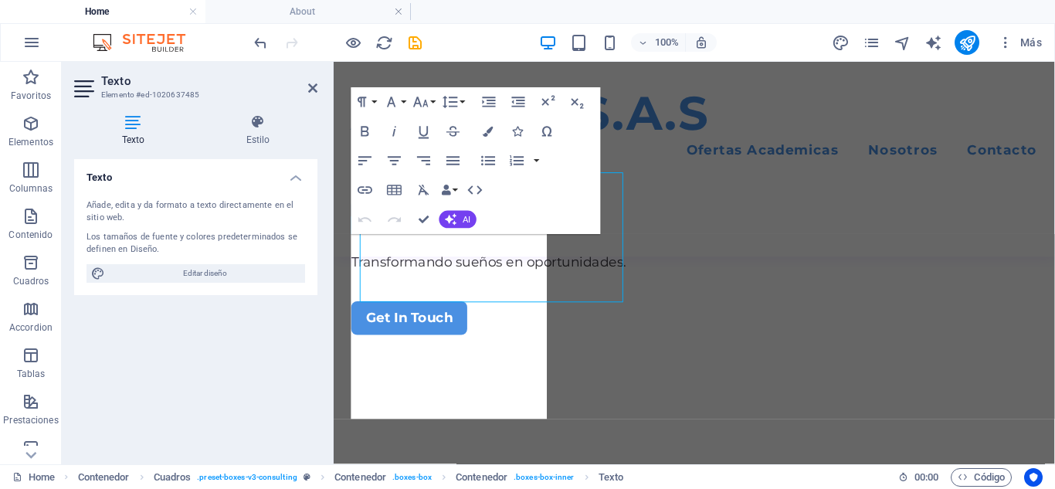
scroll to position [1073, 0]
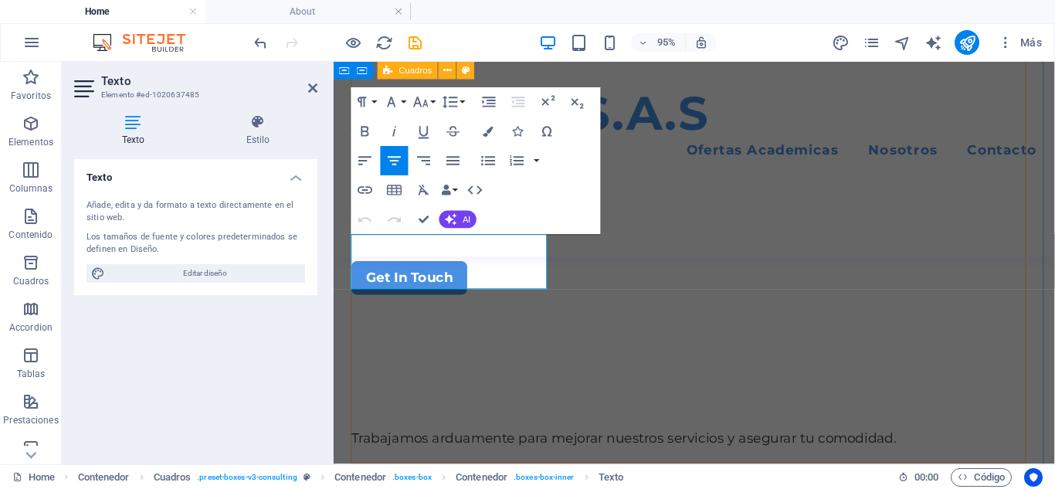
scroll to position [860, 18]
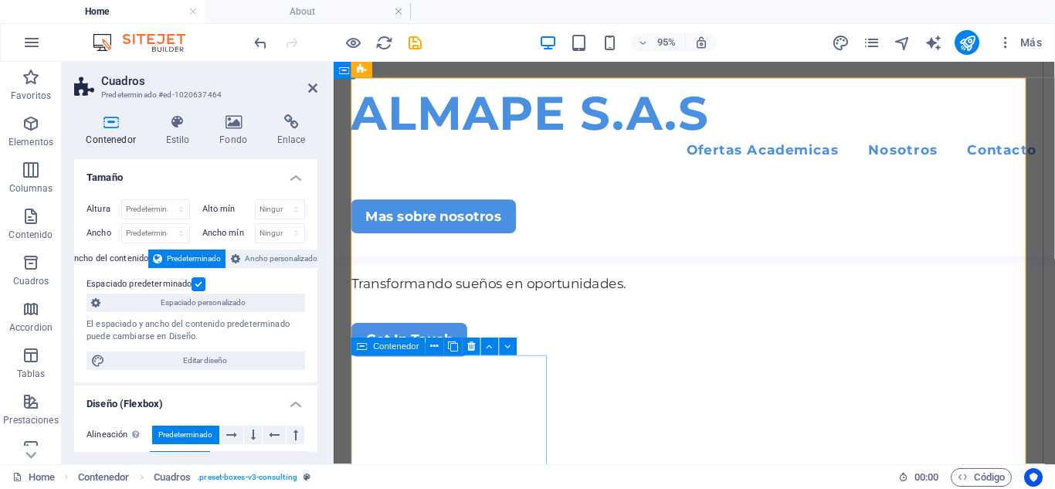
scroll to position [1050, 0]
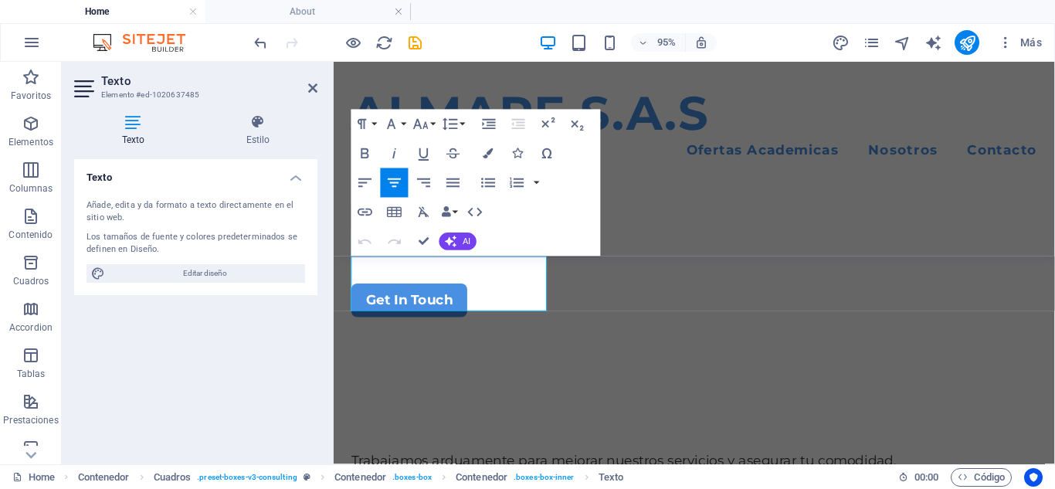
click at [449, 252] on div "Undo Redo Confirm (Ctrl+⏎) AI Mejorar Hacer más corto Hacer más largo Corregir …" at bounding box center [414, 240] width 126 height 29
click at [453, 242] on icon "button" at bounding box center [451, 241] width 12 height 12
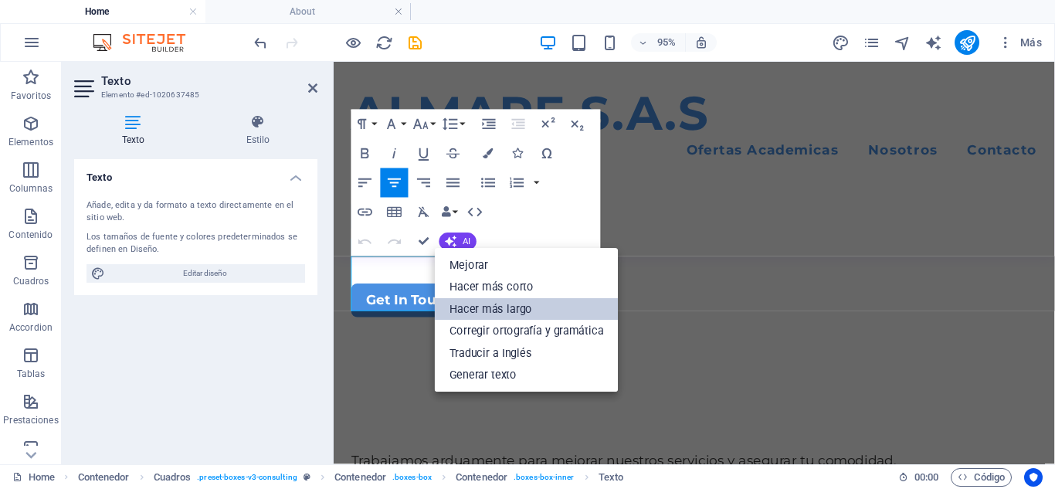
click at [500, 311] on link "Hacer más largo" at bounding box center [527, 309] width 184 height 22
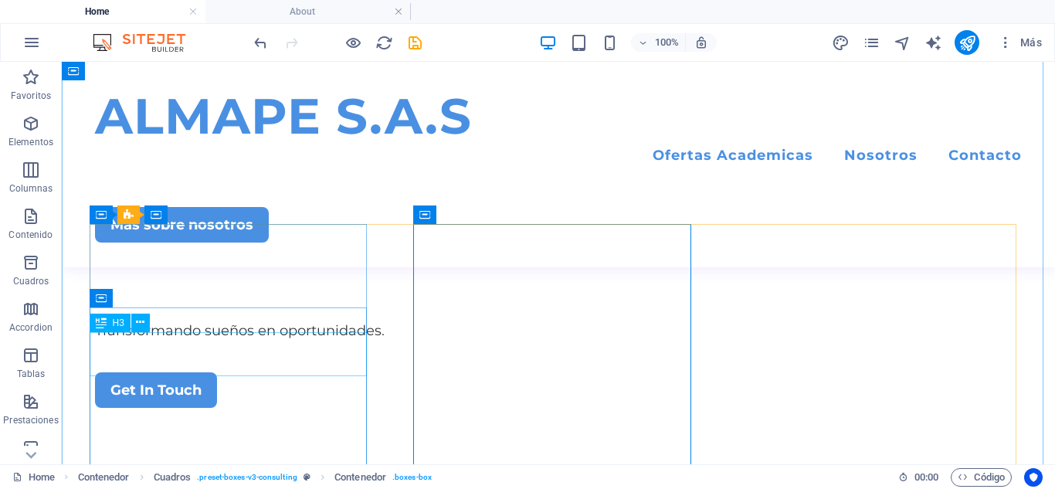
scroll to position [854, 0]
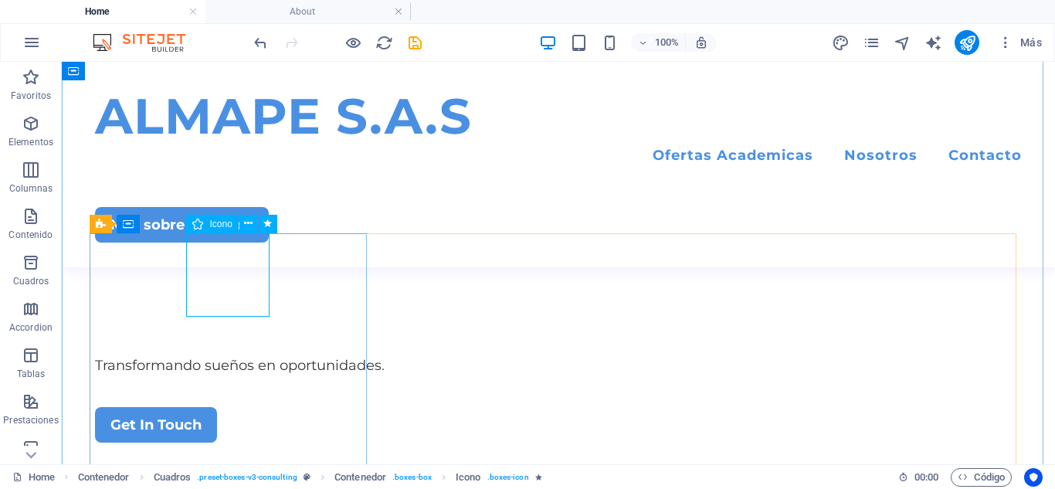
click at [218, 225] on span "Icono" at bounding box center [220, 223] width 22 height 9
click at [249, 225] on icon at bounding box center [248, 223] width 8 height 16
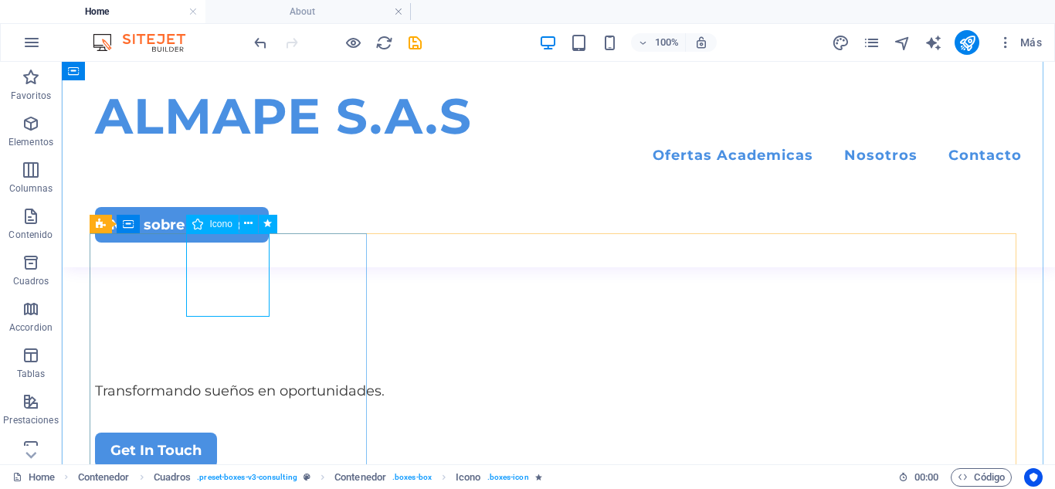
select select "xMidYMid"
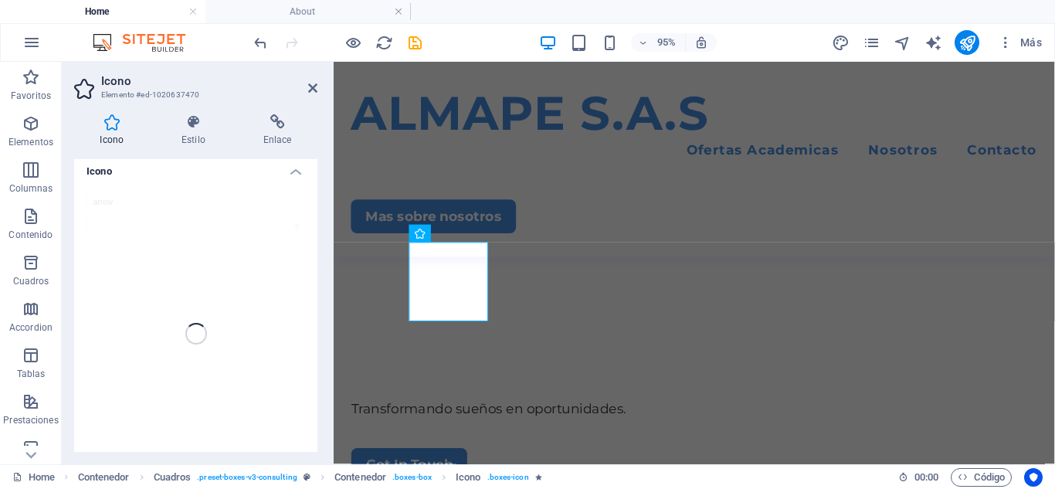
scroll to position [0, 0]
click at [780, 92] on div "ALMAPE S.A.S Menu Ofertas Academicas Nosotros Contacto Mas sobre nosotros" at bounding box center [713, 164] width 759 height 205
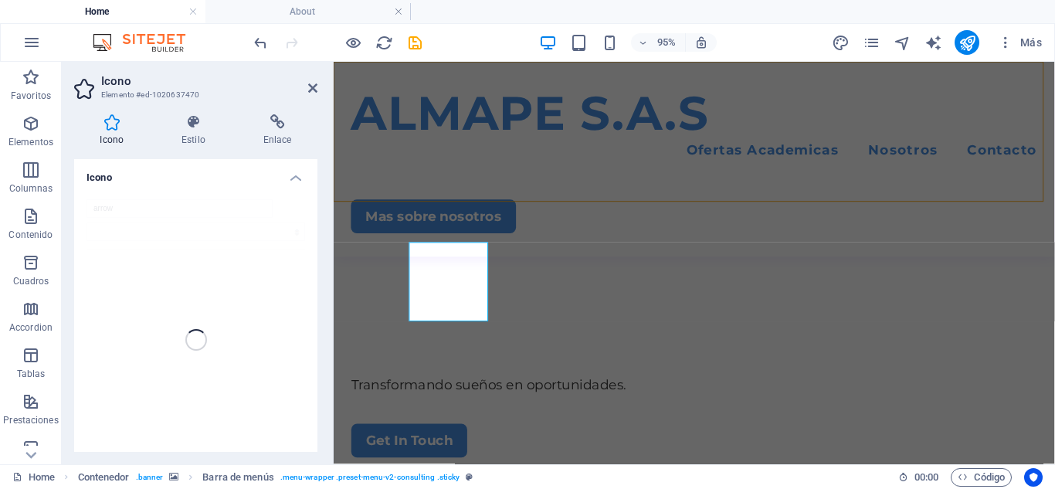
scroll to position [854, 0]
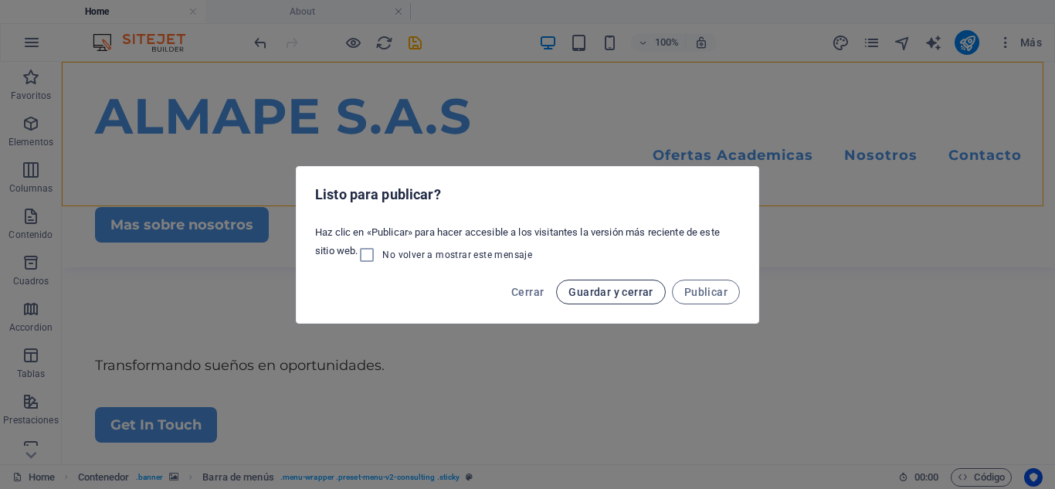
click at [628, 284] on button "Guardar y cerrar" at bounding box center [610, 291] width 109 height 25
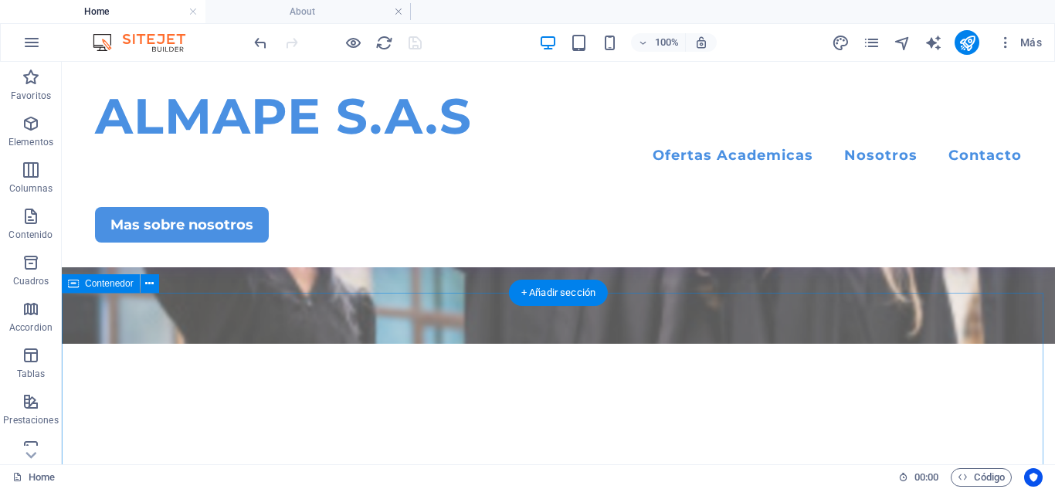
scroll to position [386, 0]
